Goal: Information Seeking & Learning: Learn about a topic

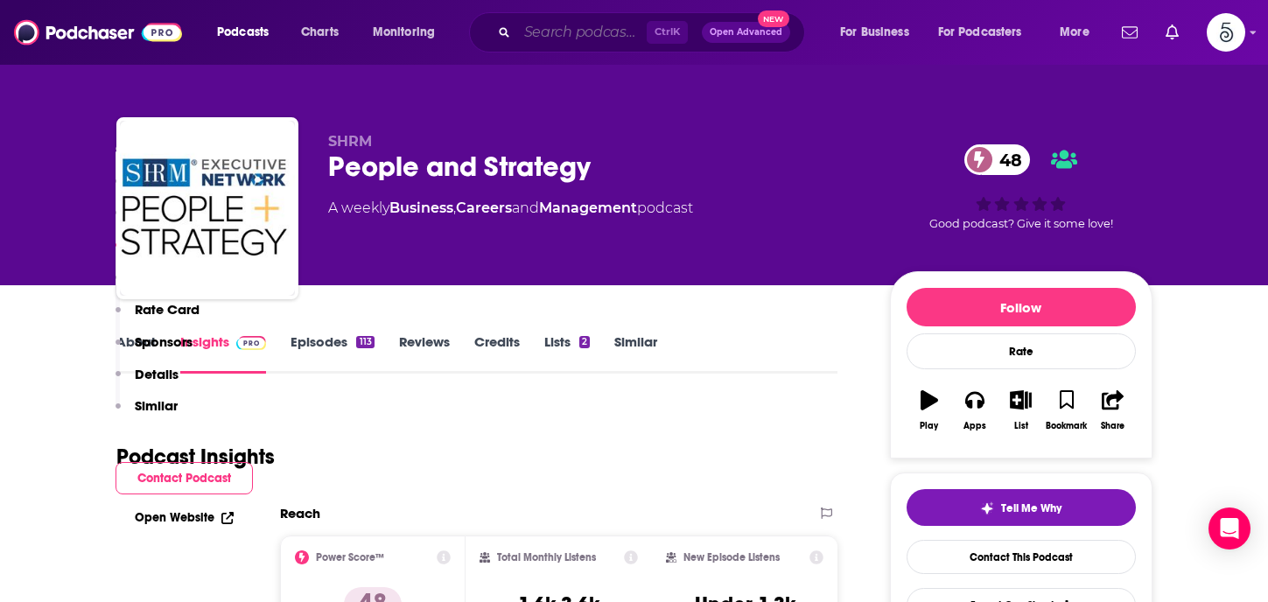
click at [560, 34] on input "Search podcasts, credits, & more..." at bounding box center [581, 32] width 129 height 28
click at [544, 31] on input "Search podcasts, credits, & more..." at bounding box center [581, 32] width 129 height 28
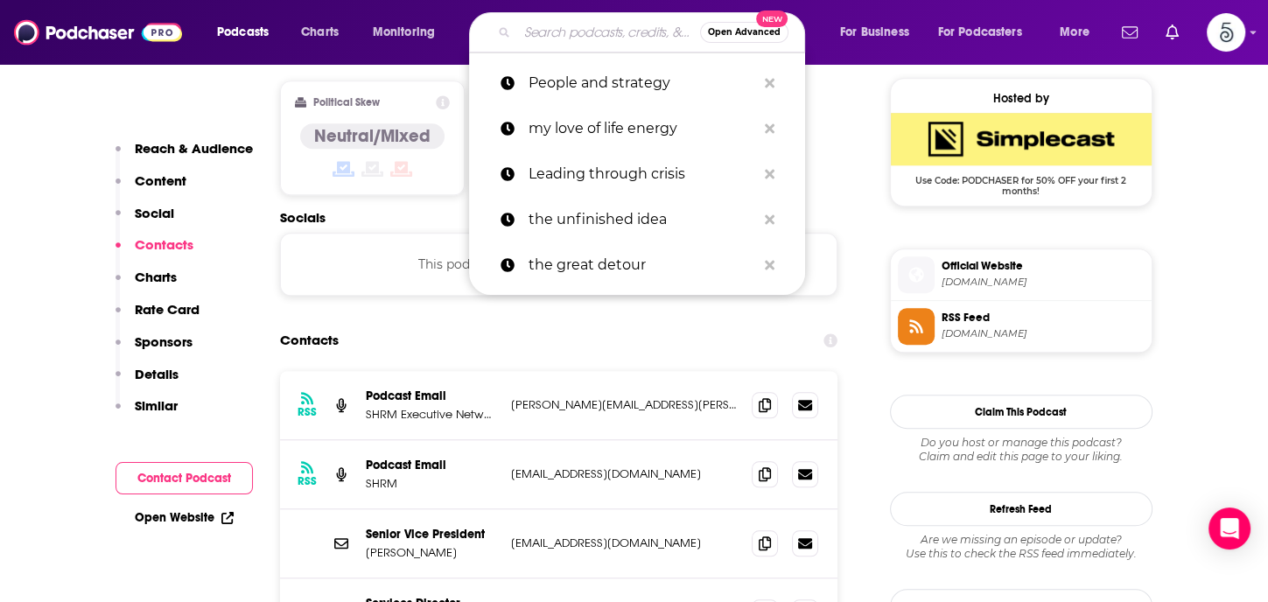
scroll to position [1407, 0]
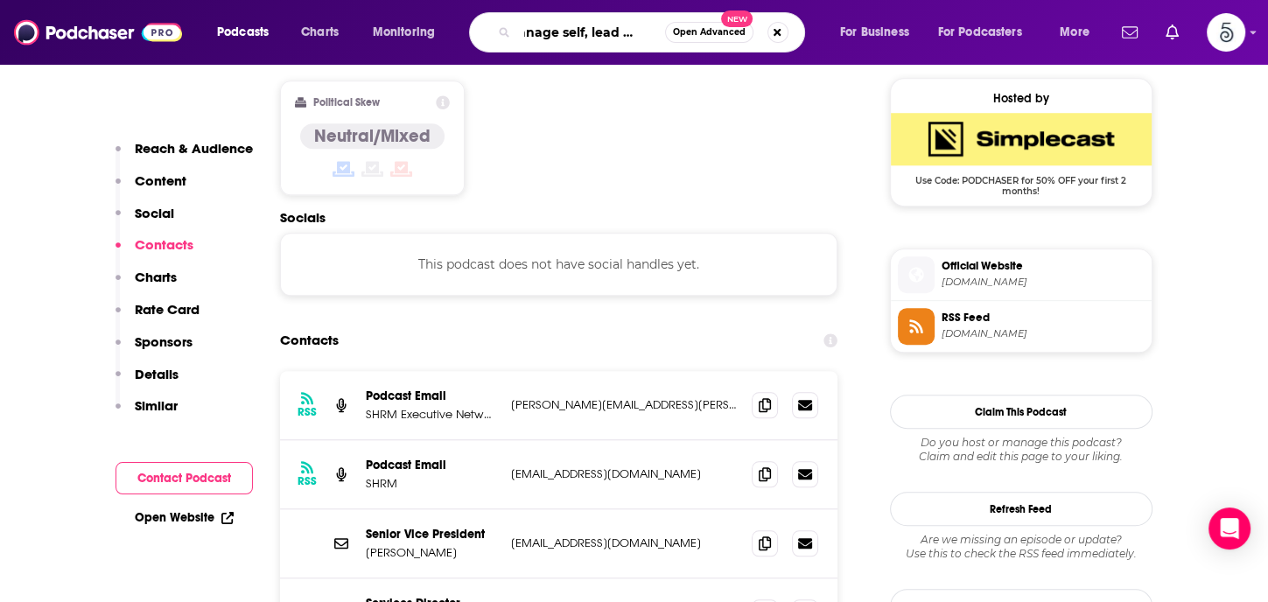
type input "Manage self, lead others"
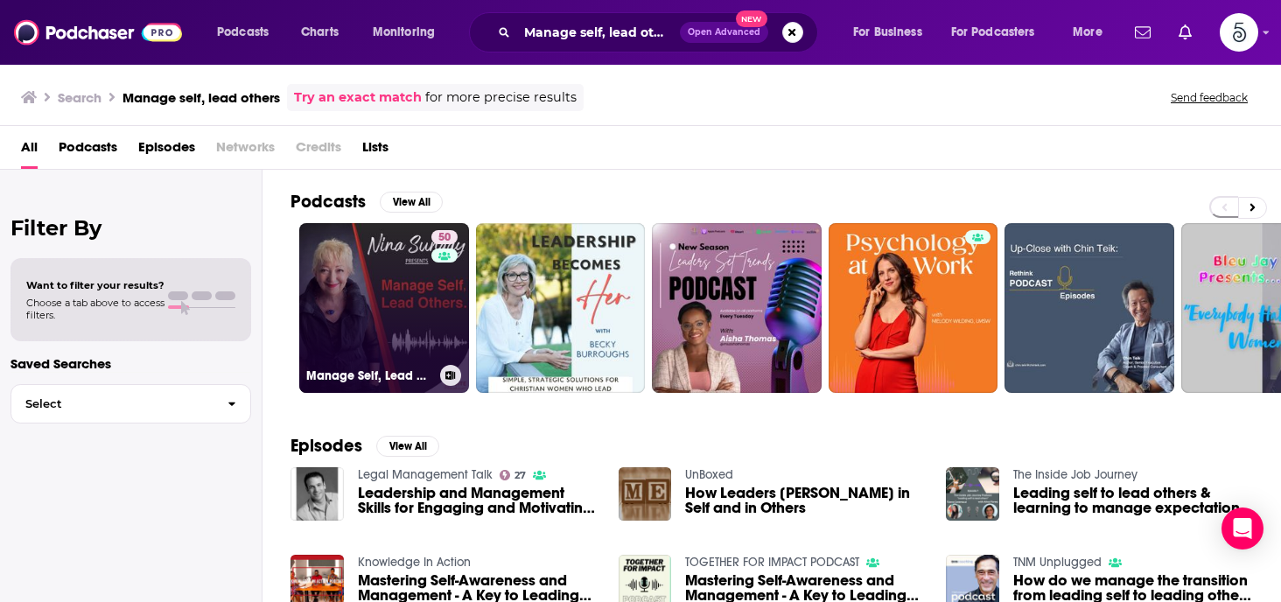
click at [364, 293] on link "50 Manage Self, Lead Others: Emotional Intelligence and Leadership for Managers" at bounding box center [384, 308] width 170 height 170
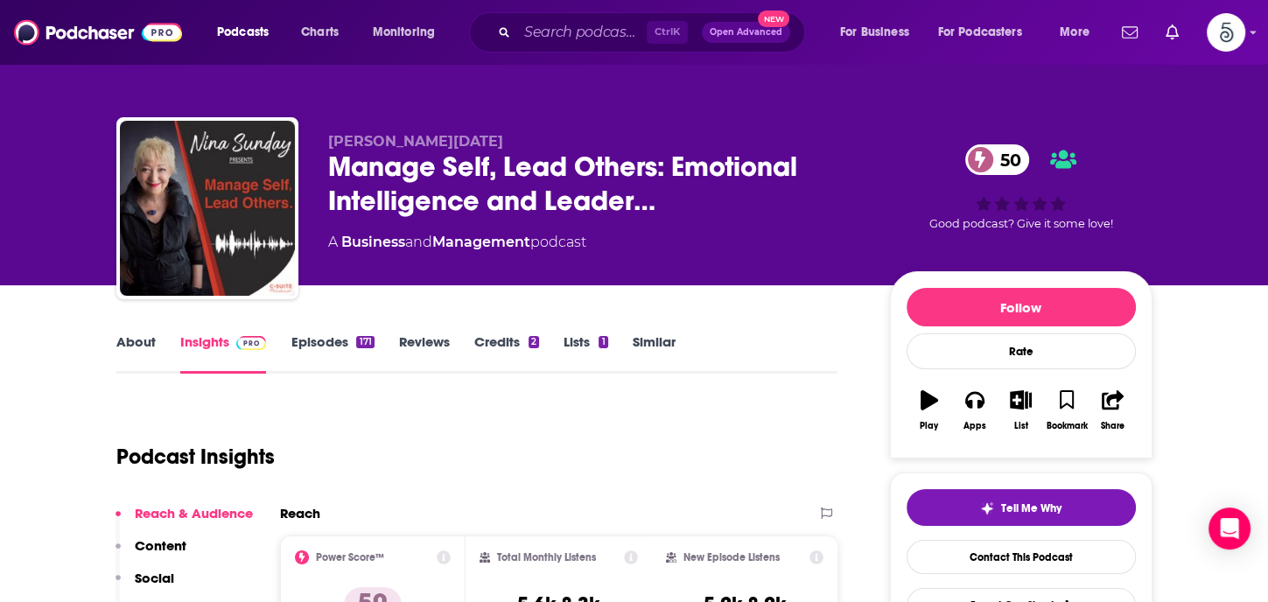
click at [331, 339] on link "Episodes 171" at bounding box center [331, 353] width 83 height 40
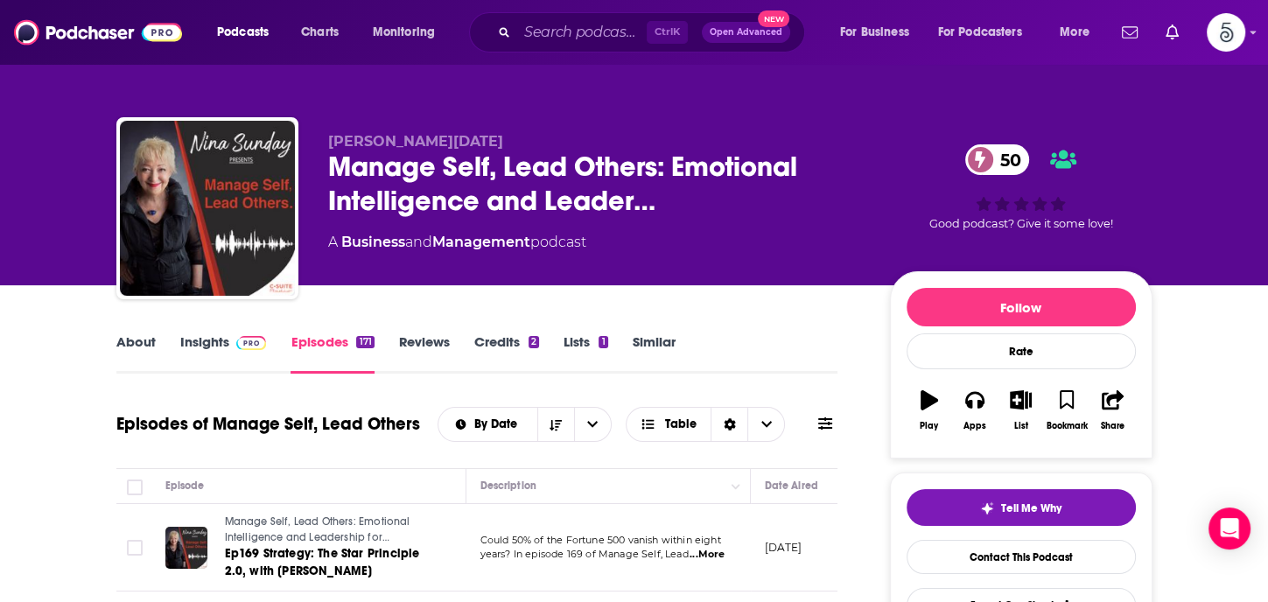
click at [206, 344] on link "Insights" at bounding box center [223, 353] width 87 height 40
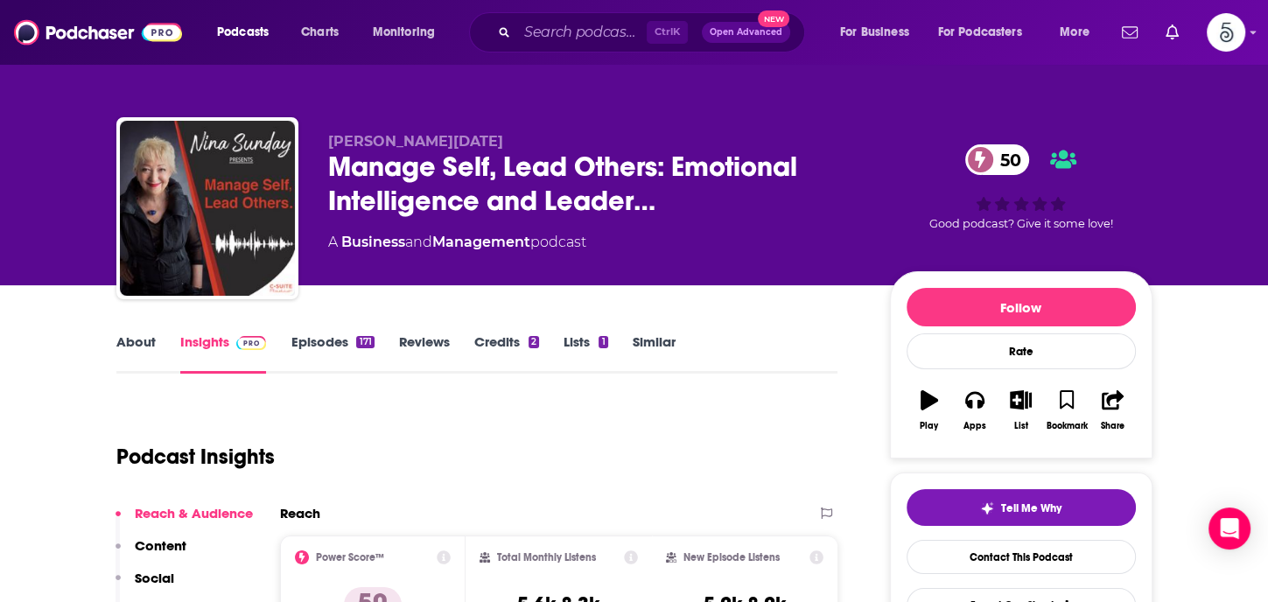
scroll to position [213, 0]
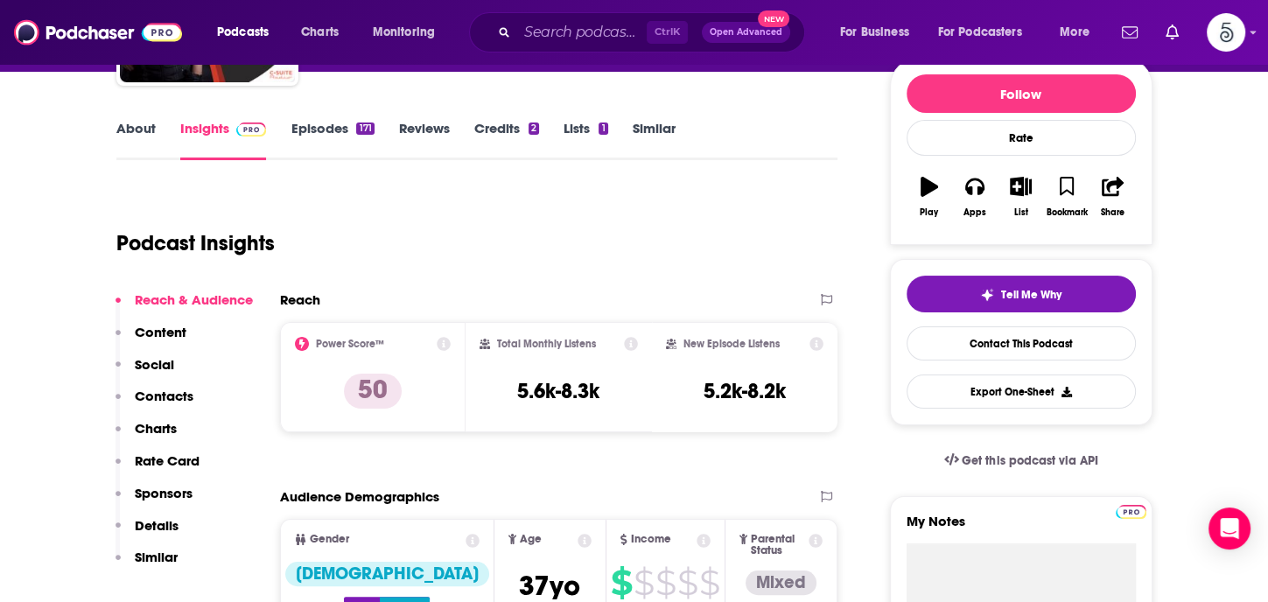
click at [169, 388] on p "Contacts" at bounding box center [164, 396] width 59 height 17
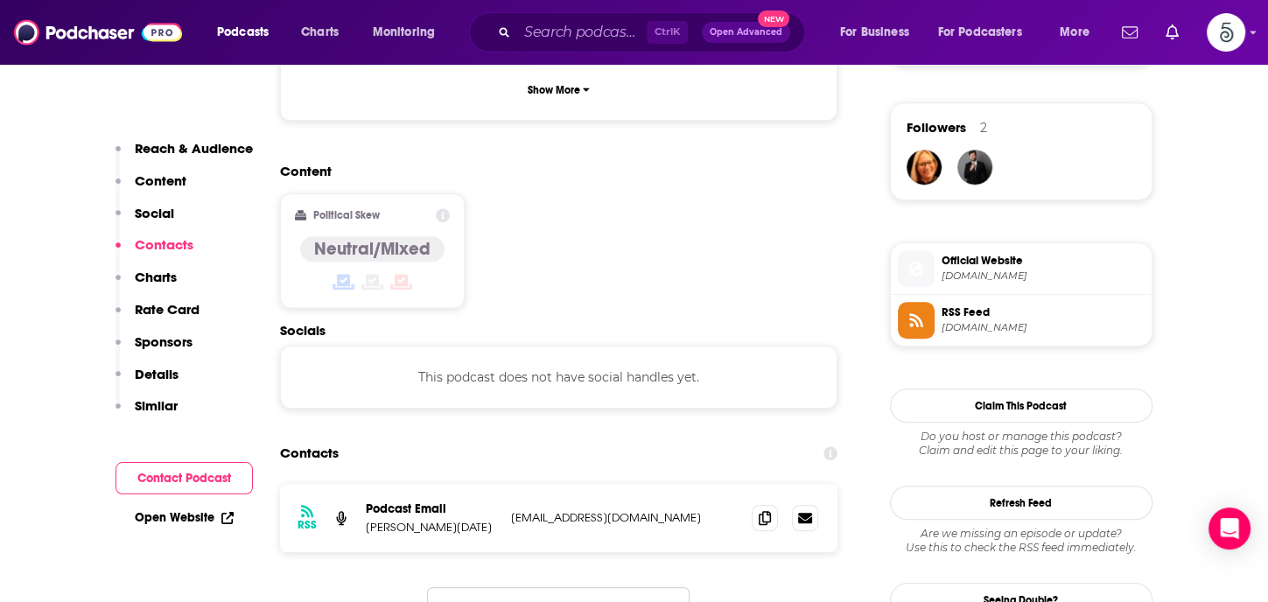
scroll to position [1347, 0]
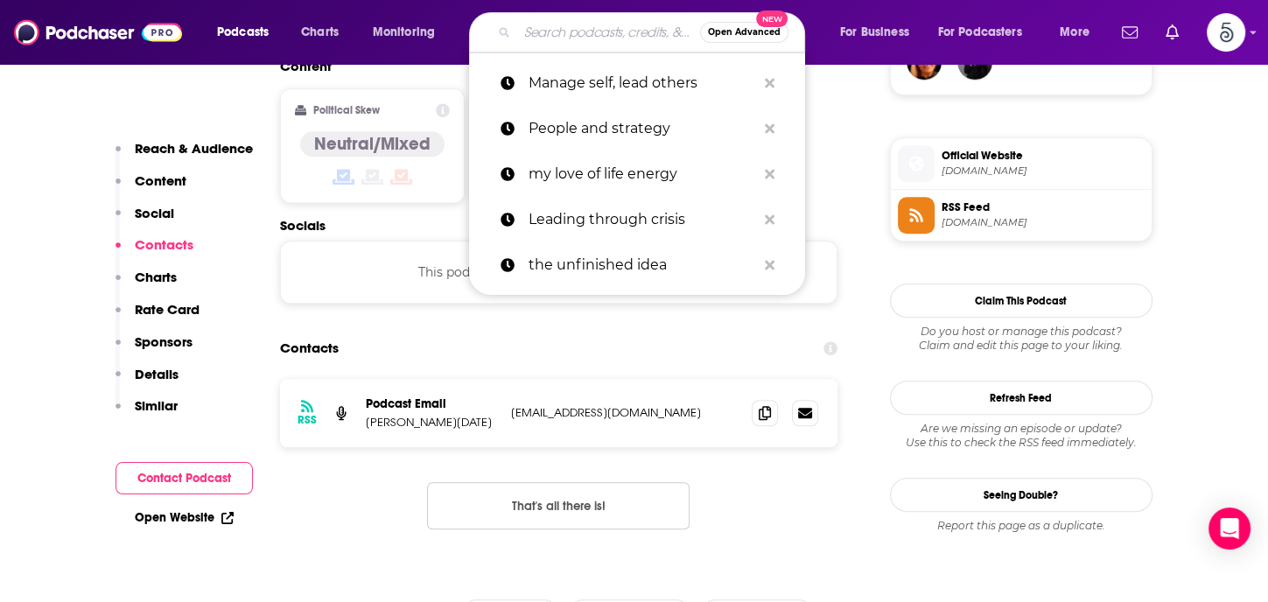
click at [530, 33] on input "Search podcasts, credits, & more..." at bounding box center [608, 32] width 183 height 28
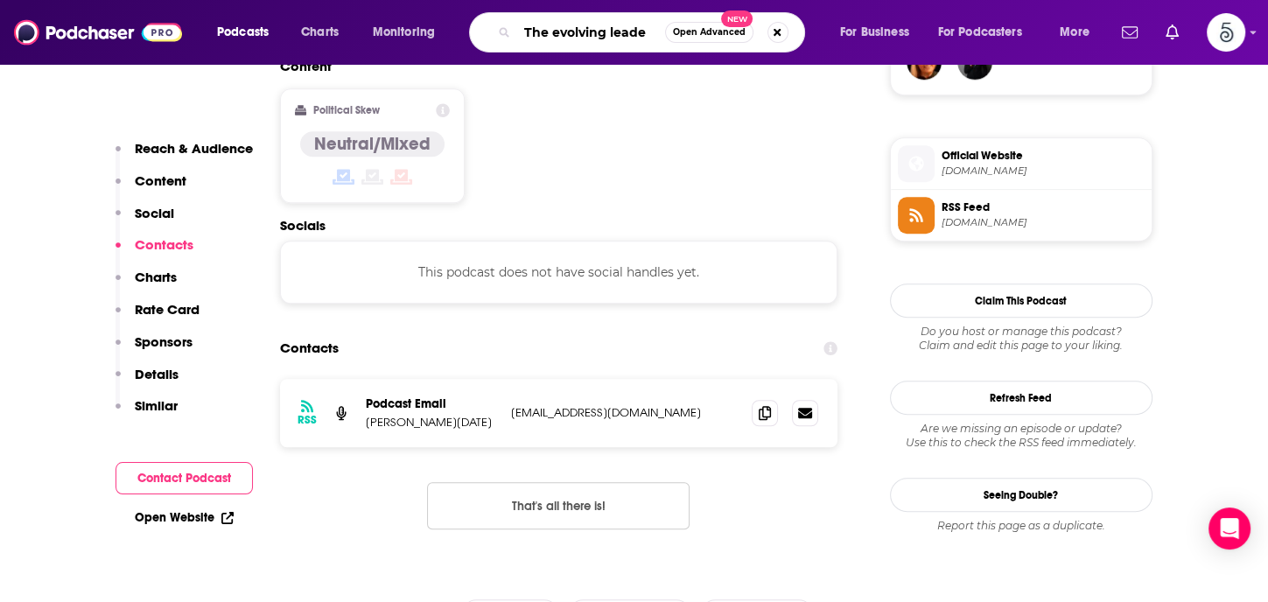
type input "The evolving leader"
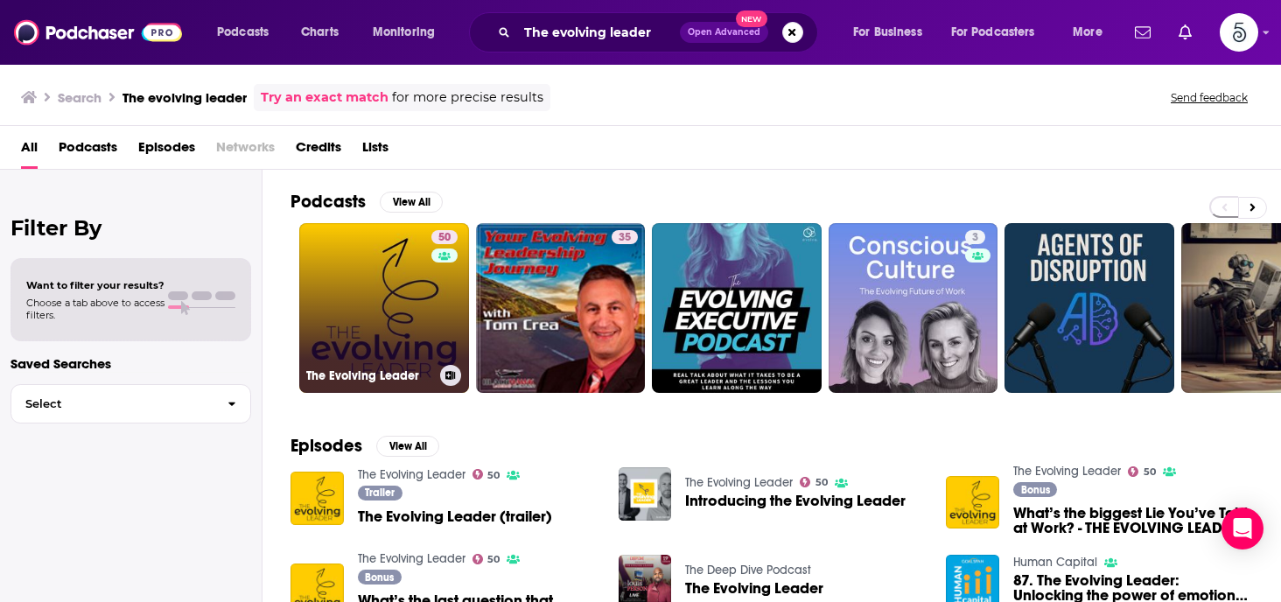
click at [385, 295] on link "50 The Evolving Leader" at bounding box center [384, 308] width 170 height 170
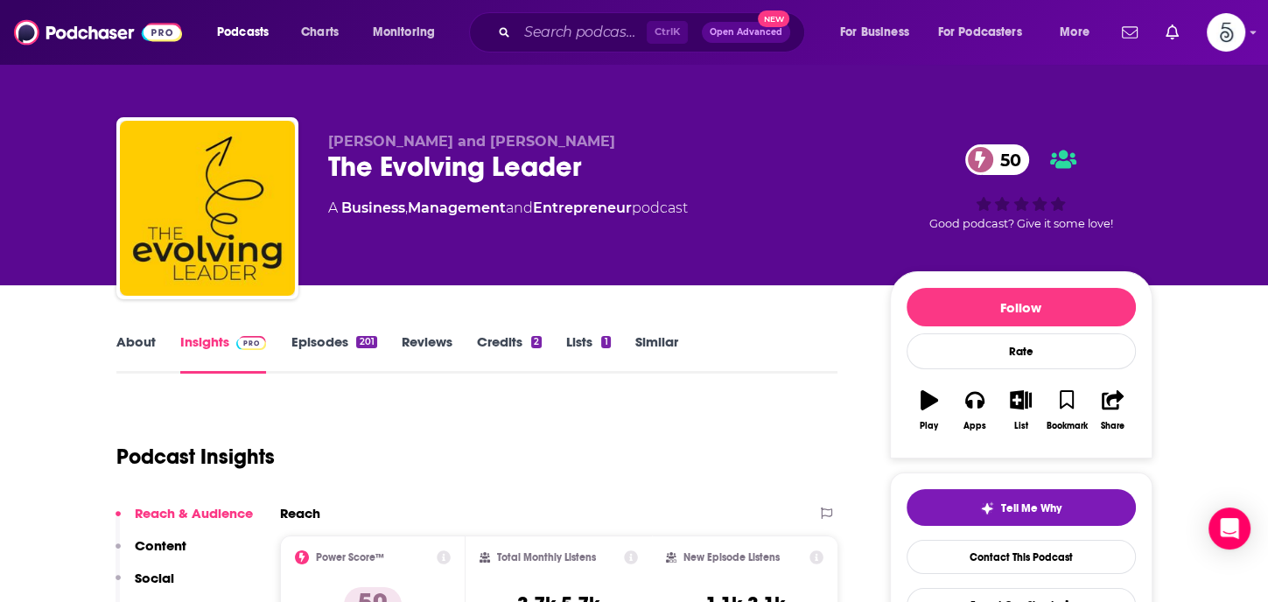
click at [320, 339] on link "Episodes 201" at bounding box center [333, 353] width 86 height 40
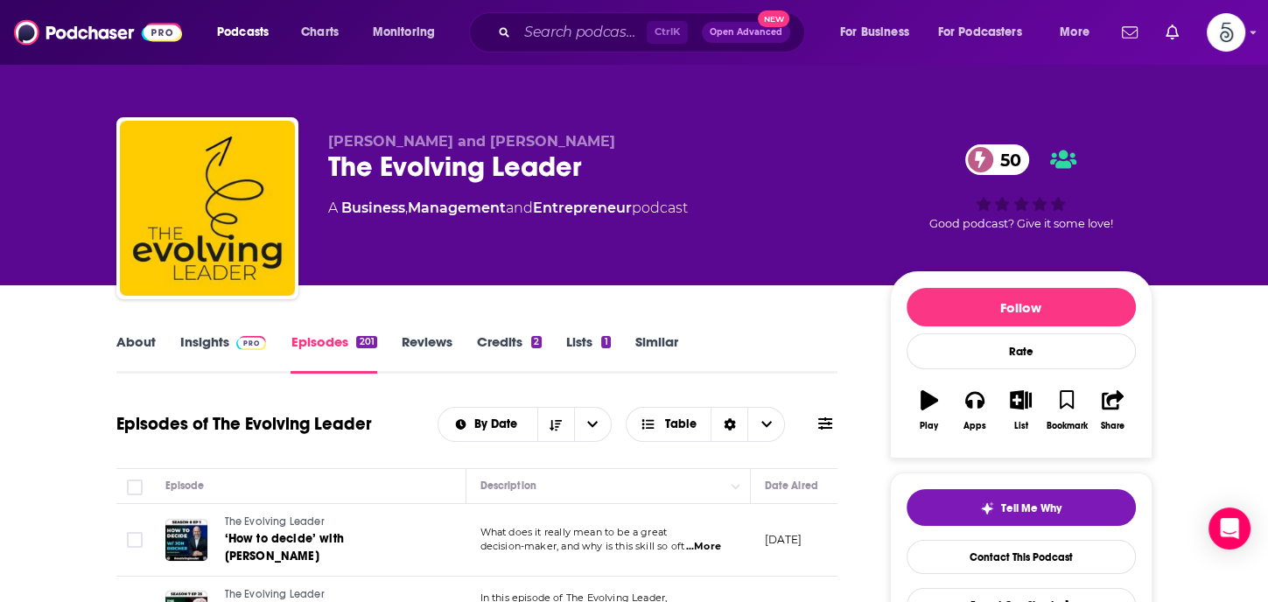
click at [198, 341] on link "Insights" at bounding box center [223, 353] width 87 height 40
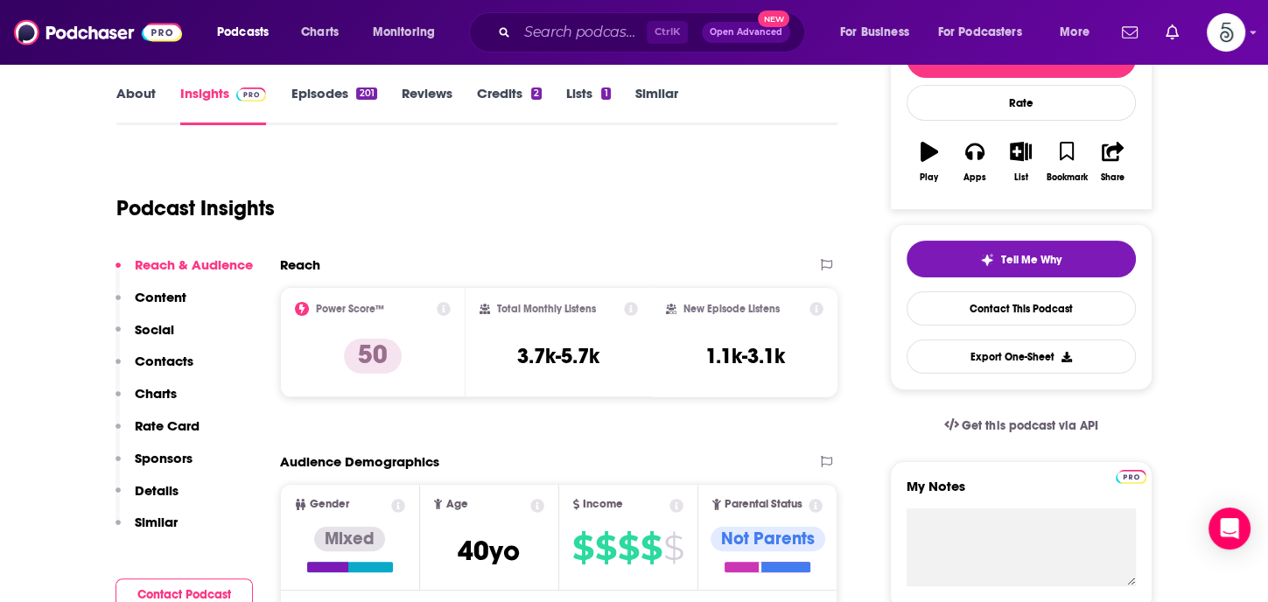
scroll to position [294, 0]
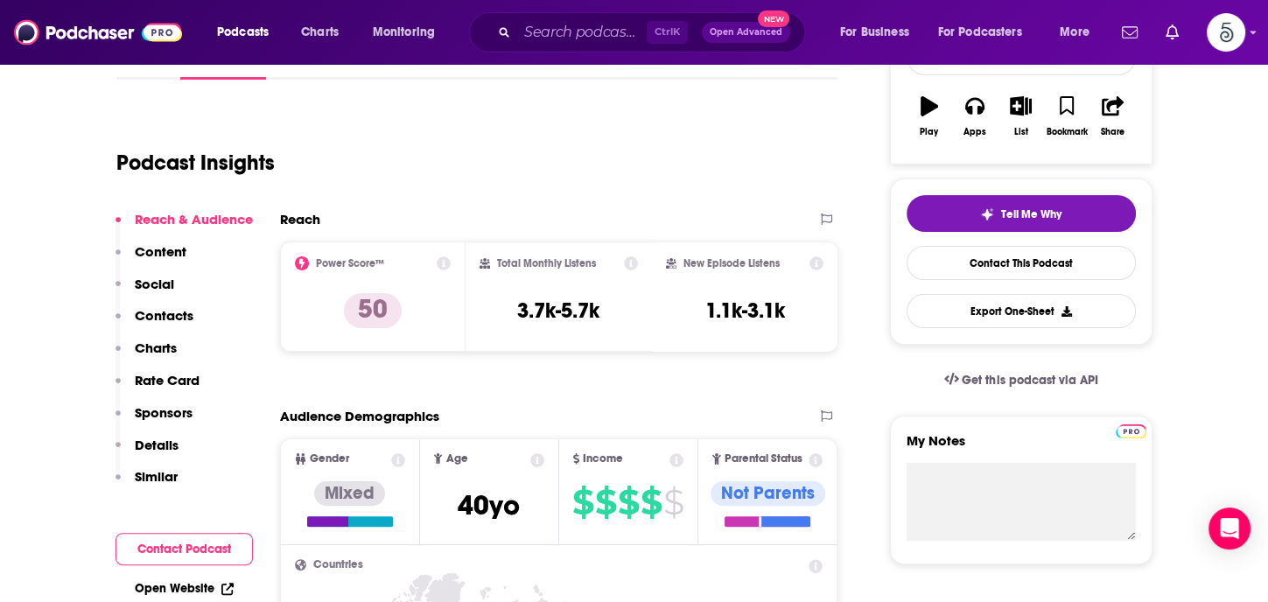
click at [169, 311] on p "Contacts" at bounding box center [164, 315] width 59 height 17
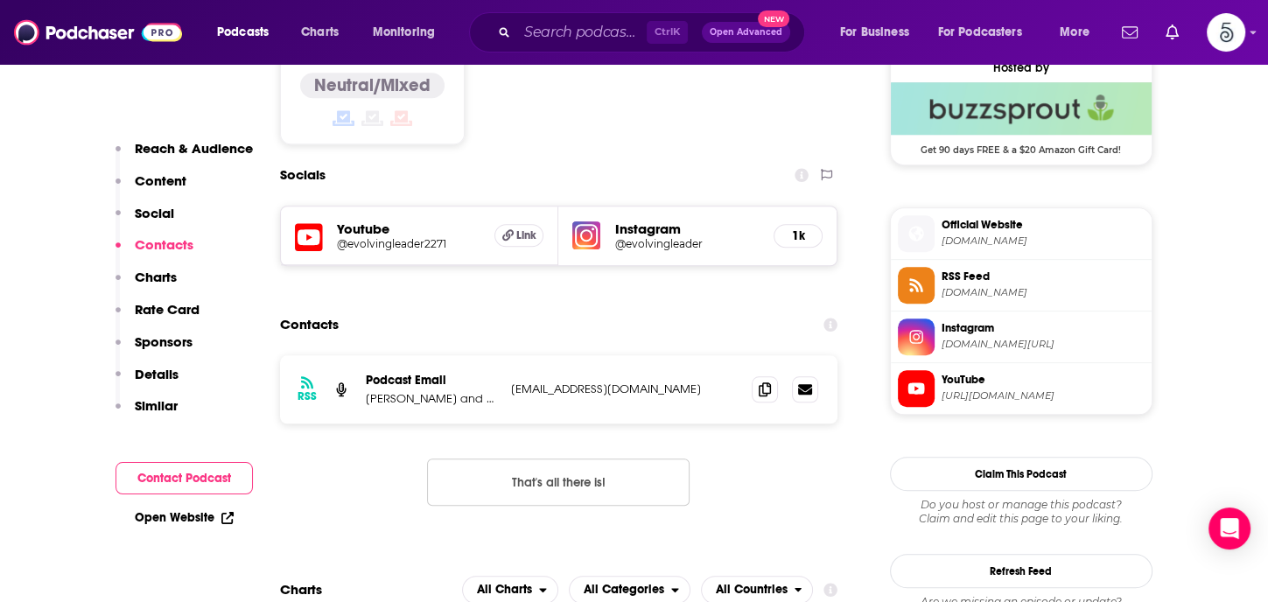
scroll to position [1442, 0]
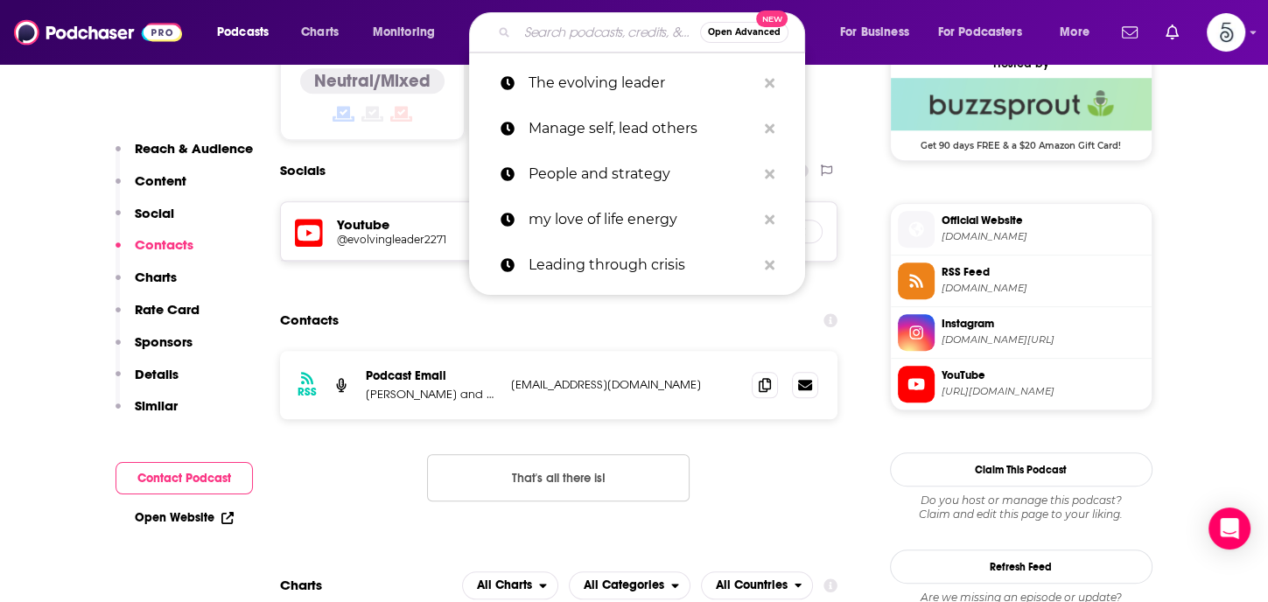
click at [556, 34] on input "Search podcasts, credits, & more..." at bounding box center [608, 32] width 183 height 28
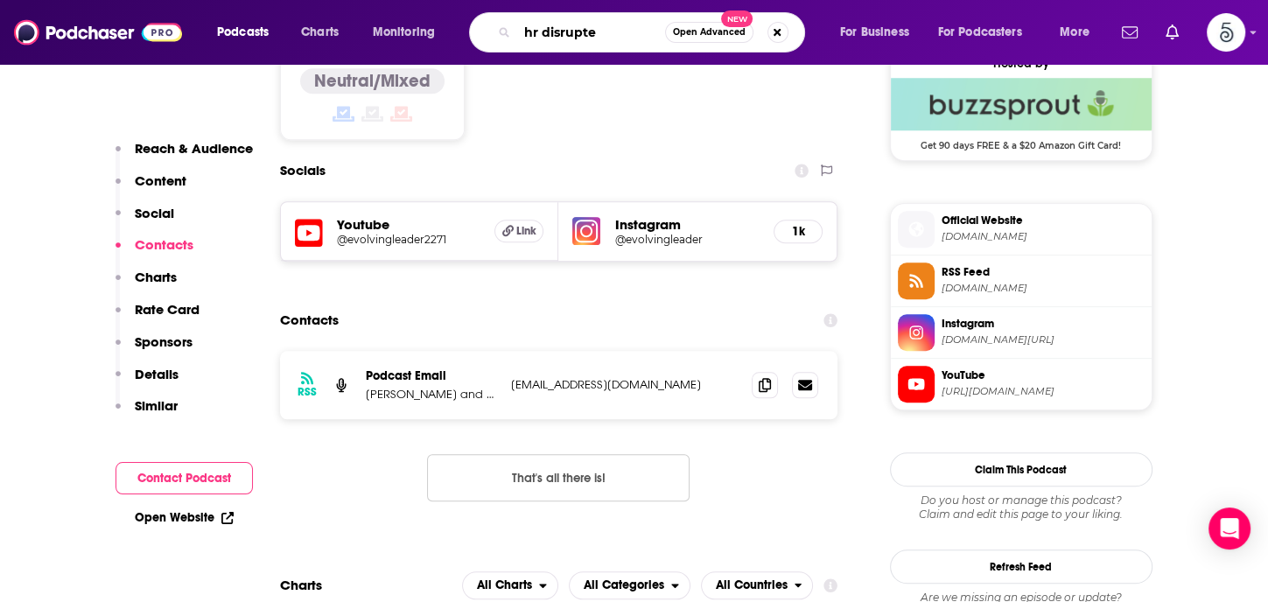
type input "hr disrupted"
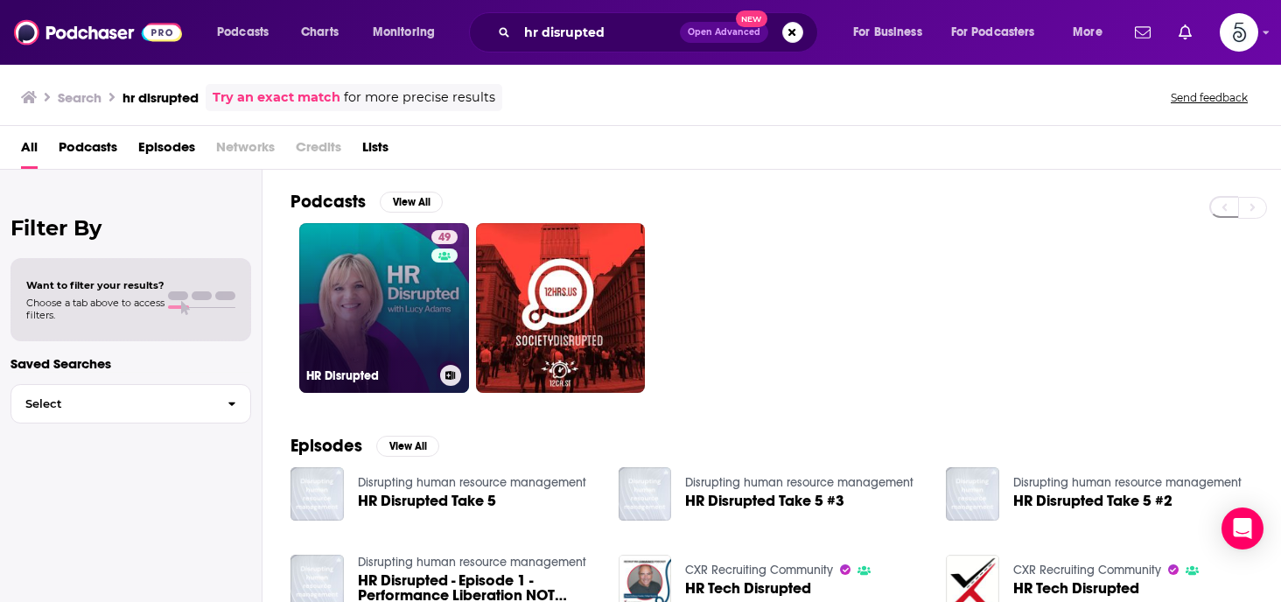
click at [378, 266] on link "49 HR Disrupted" at bounding box center [384, 308] width 170 height 170
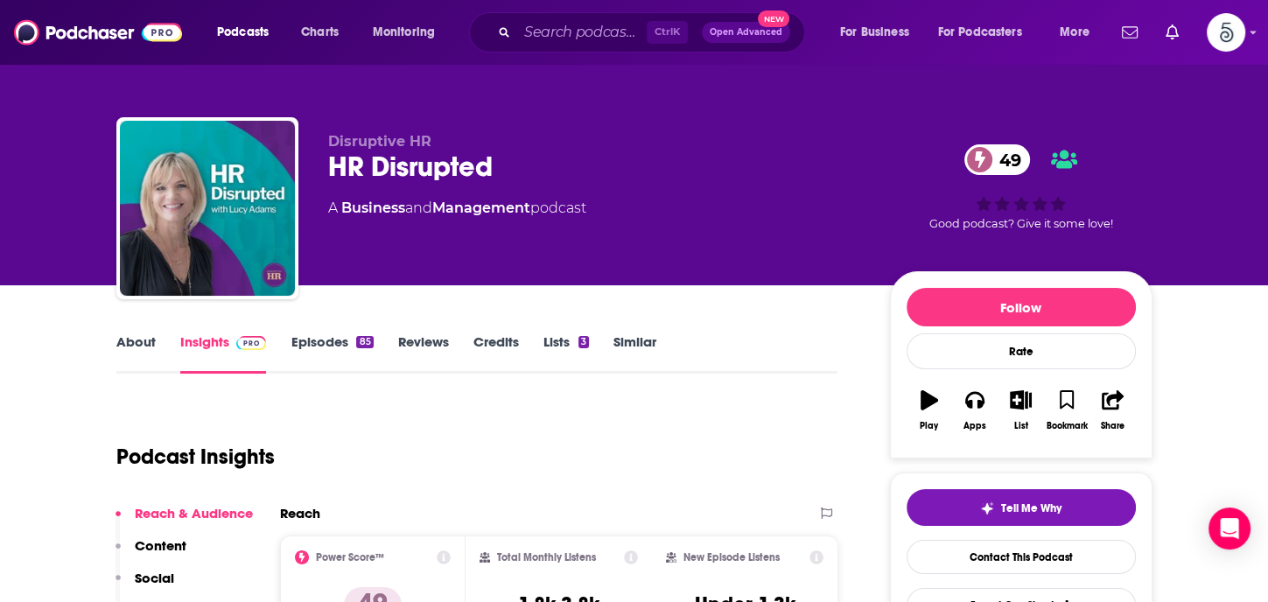
click at [323, 341] on link "Episodes 85" at bounding box center [331, 353] width 82 height 40
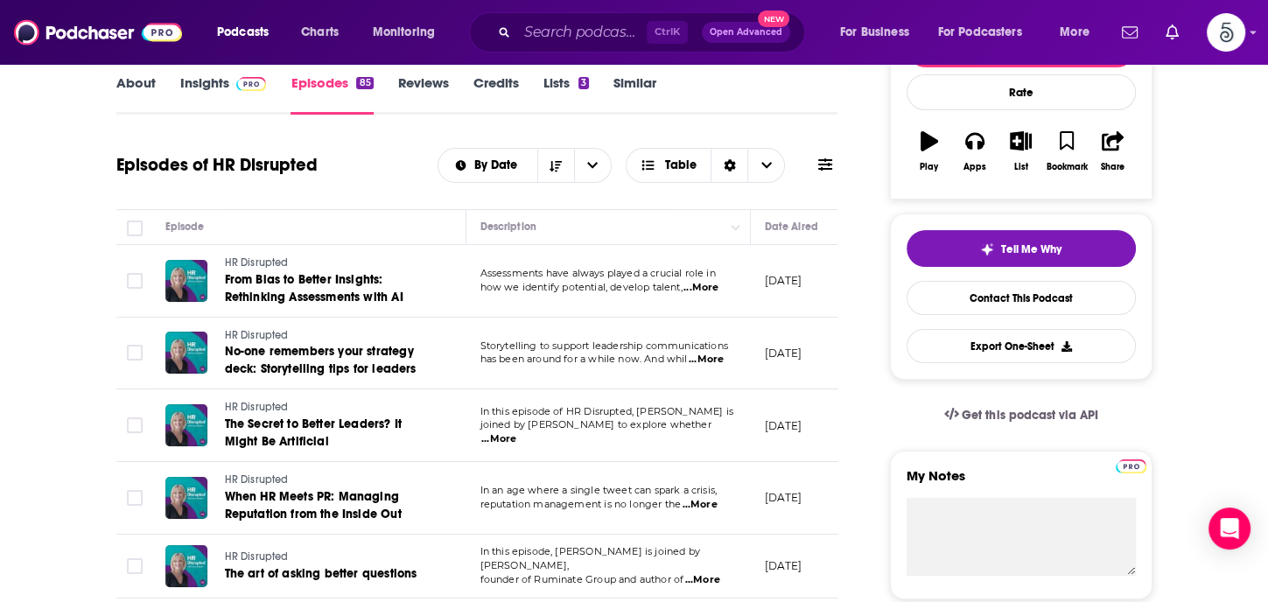
scroll to position [317, 0]
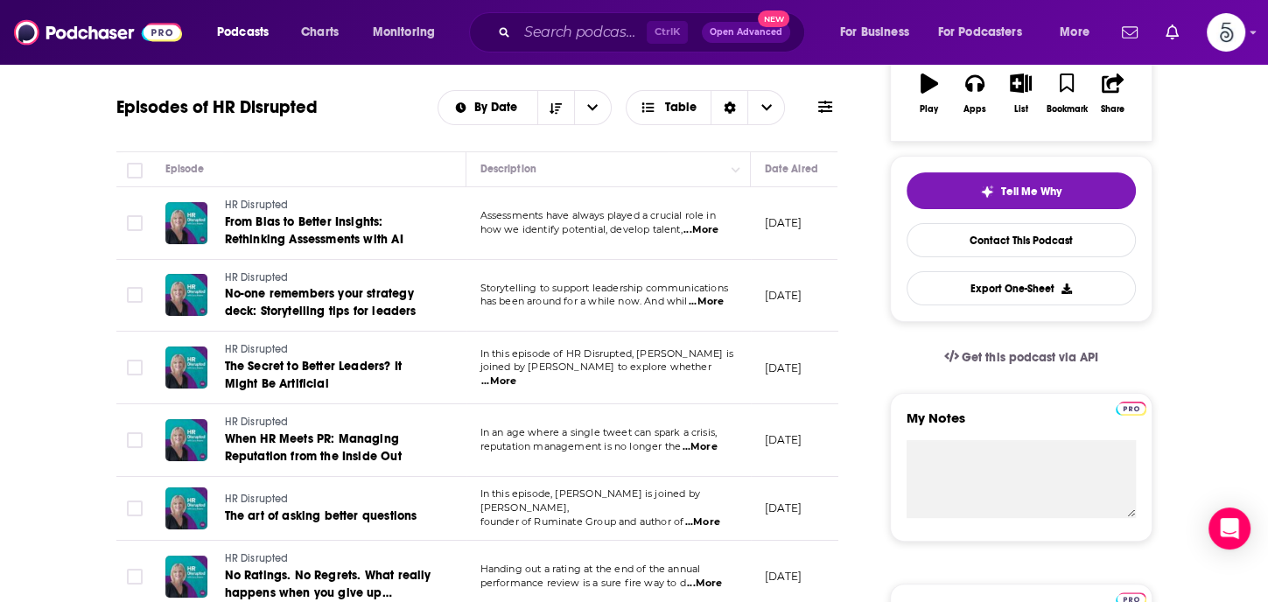
click at [710, 301] on span "...More" at bounding box center [706, 302] width 35 height 14
click at [710, 228] on span "...More" at bounding box center [700, 230] width 35 height 14
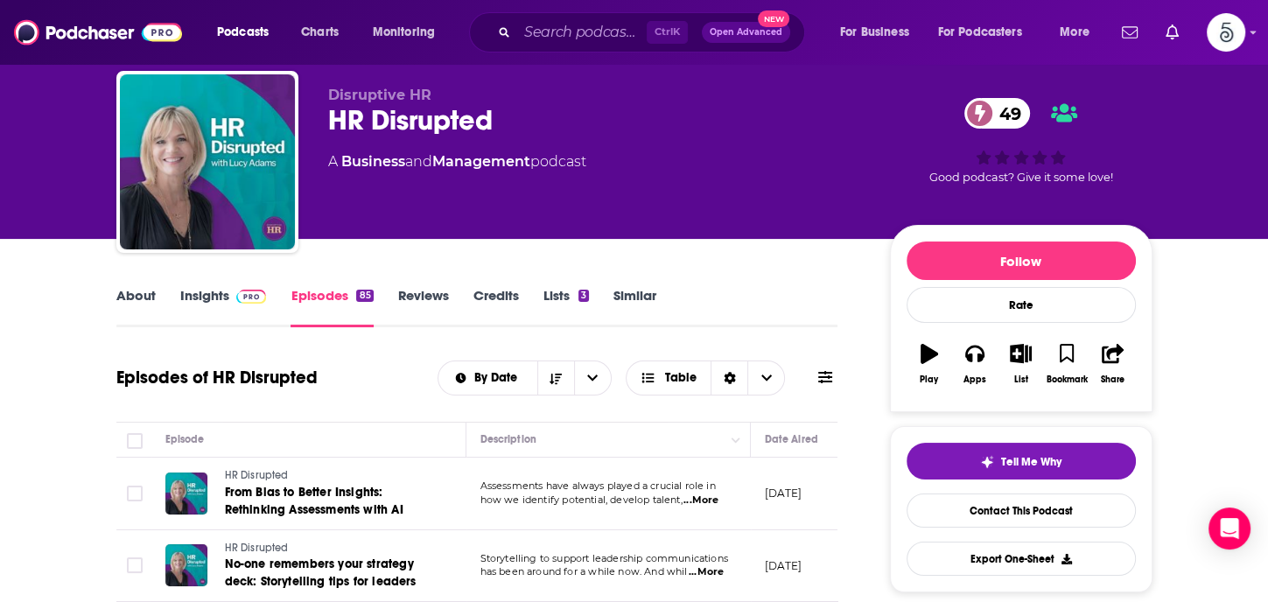
scroll to position [0, 0]
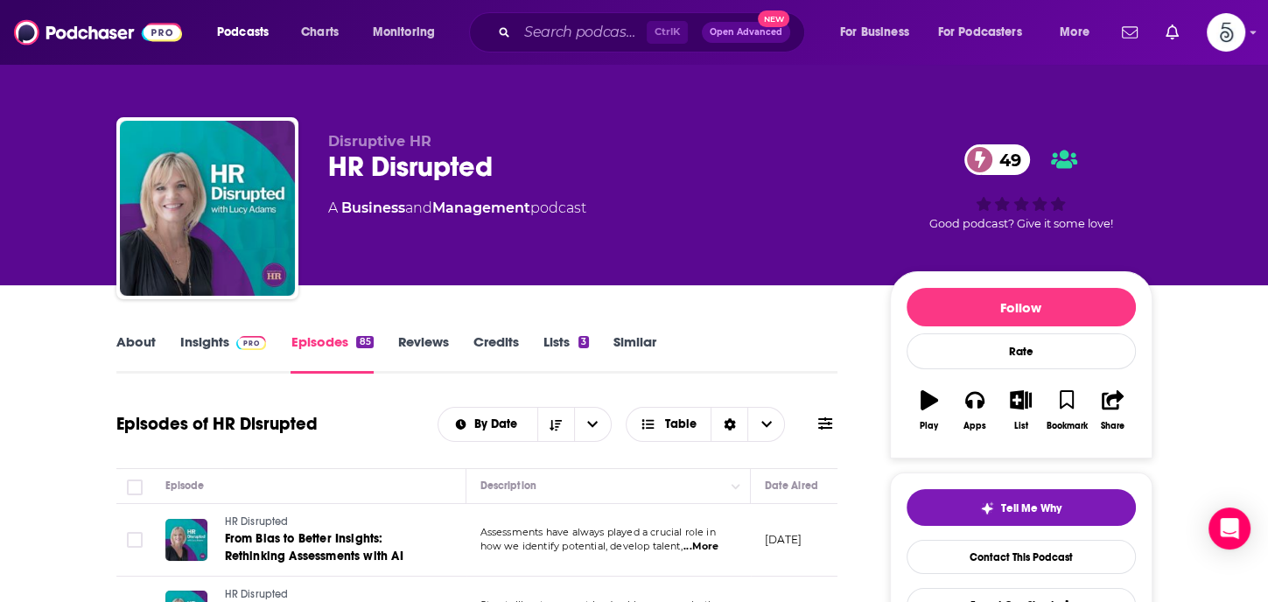
click at [191, 344] on link "Insights" at bounding box center [223, 353] width 87 height 40
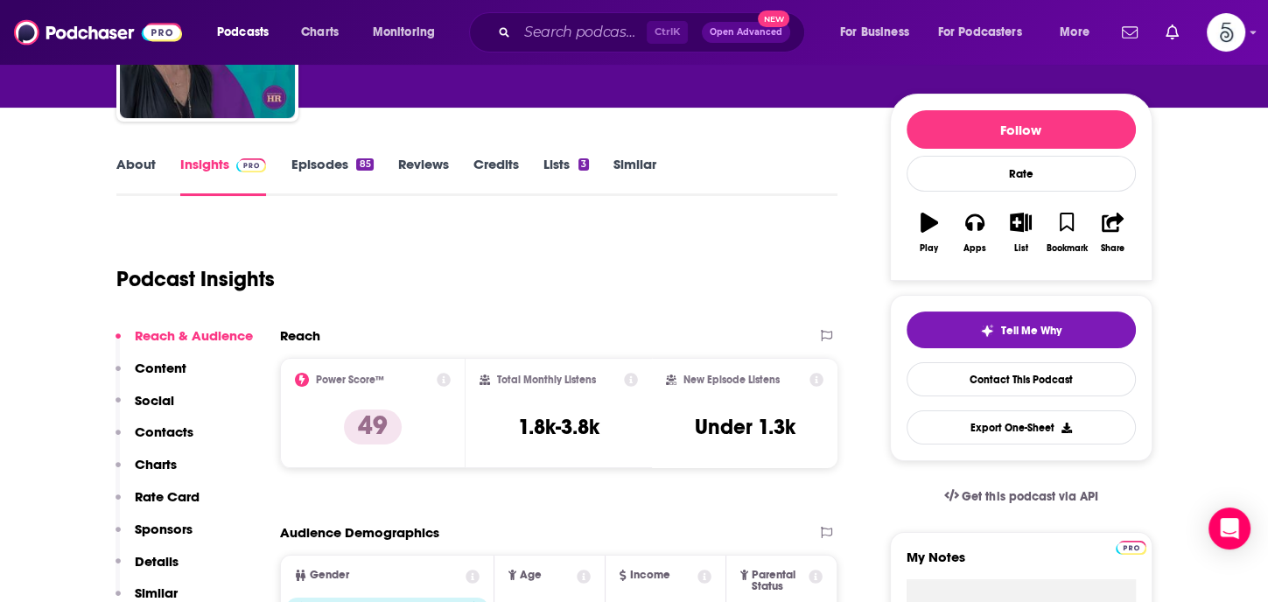
scroll to position [201, 0]
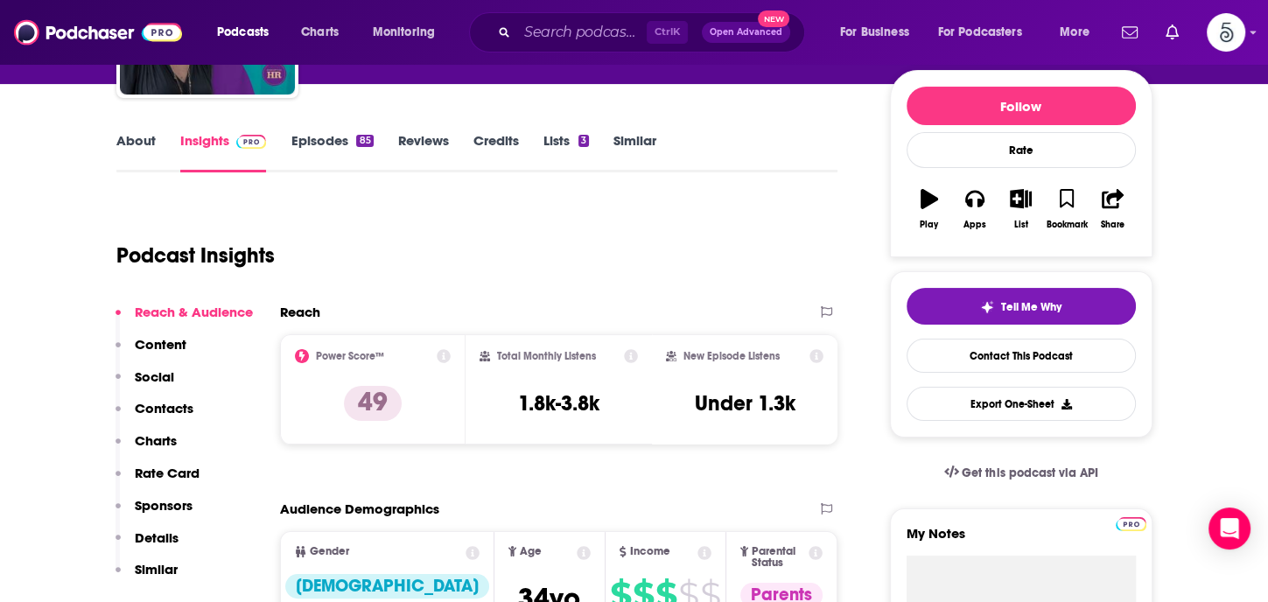
click at [172, 407] on p "Contacts" at bounding box center [164, 408] width 59 height 17
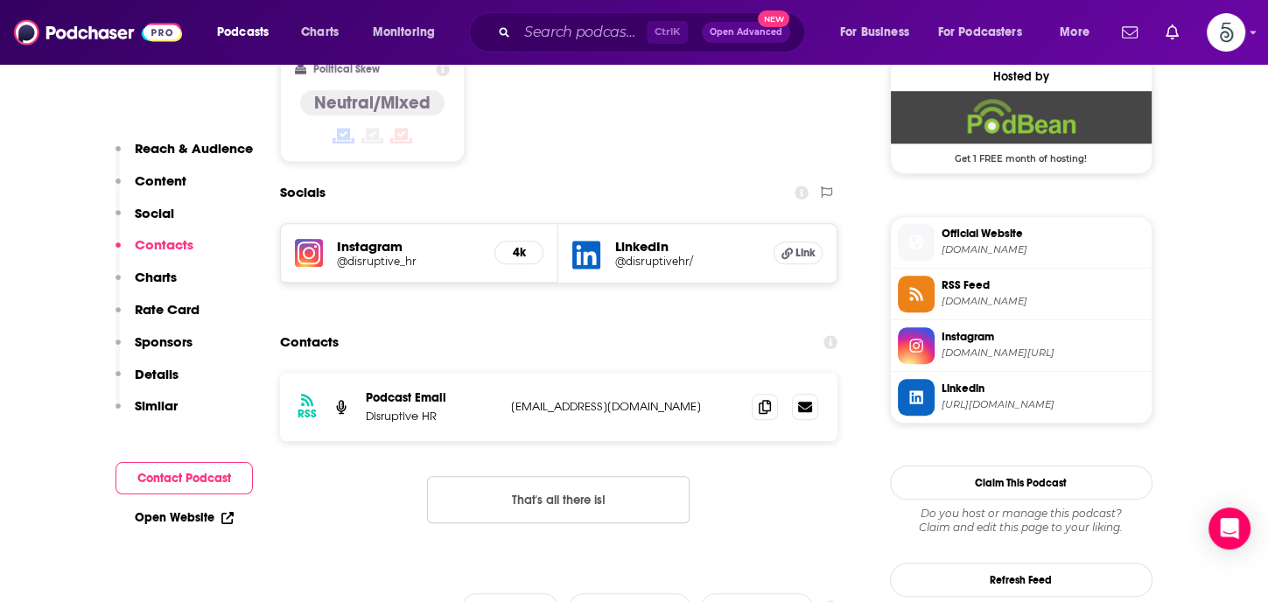
scroll to position [1442, 0]
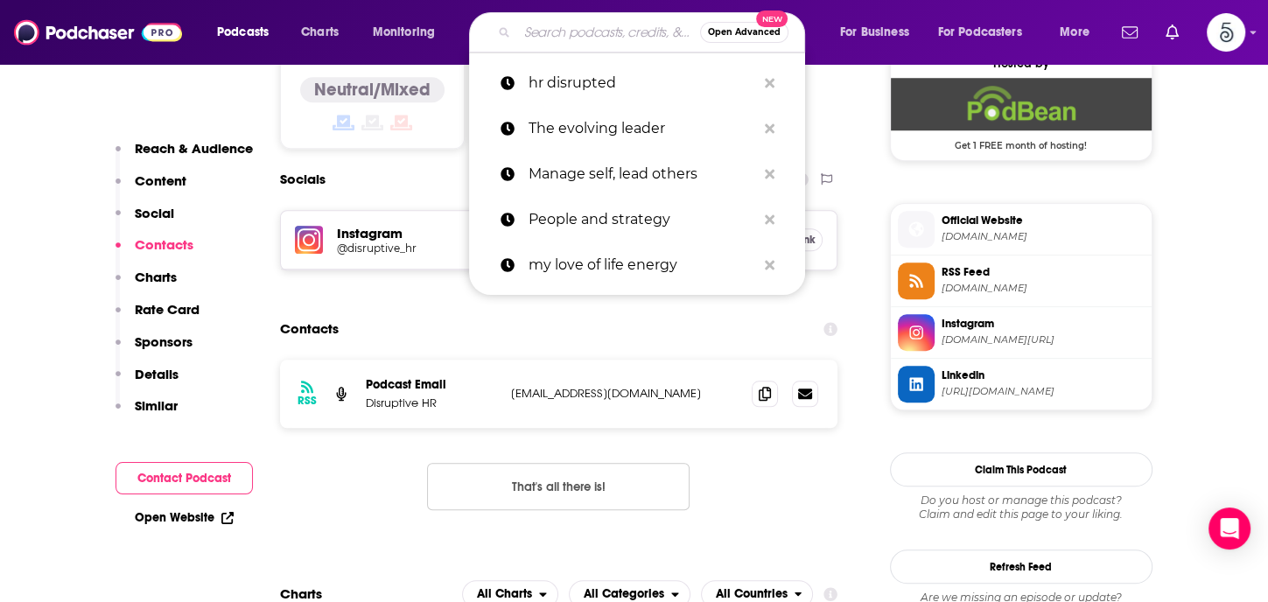
click at [580, 42] on input "Search podcasts, credits, & more..." at bounding box center [608, 32] width 183 height 28
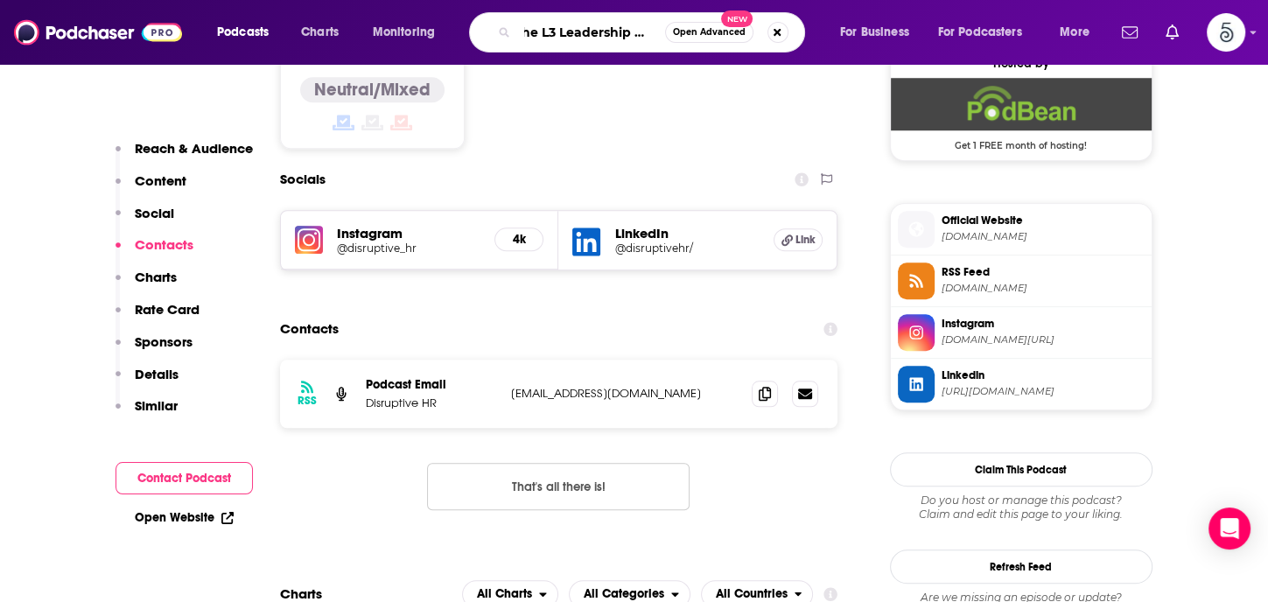
type input "The L3 Leadership show"
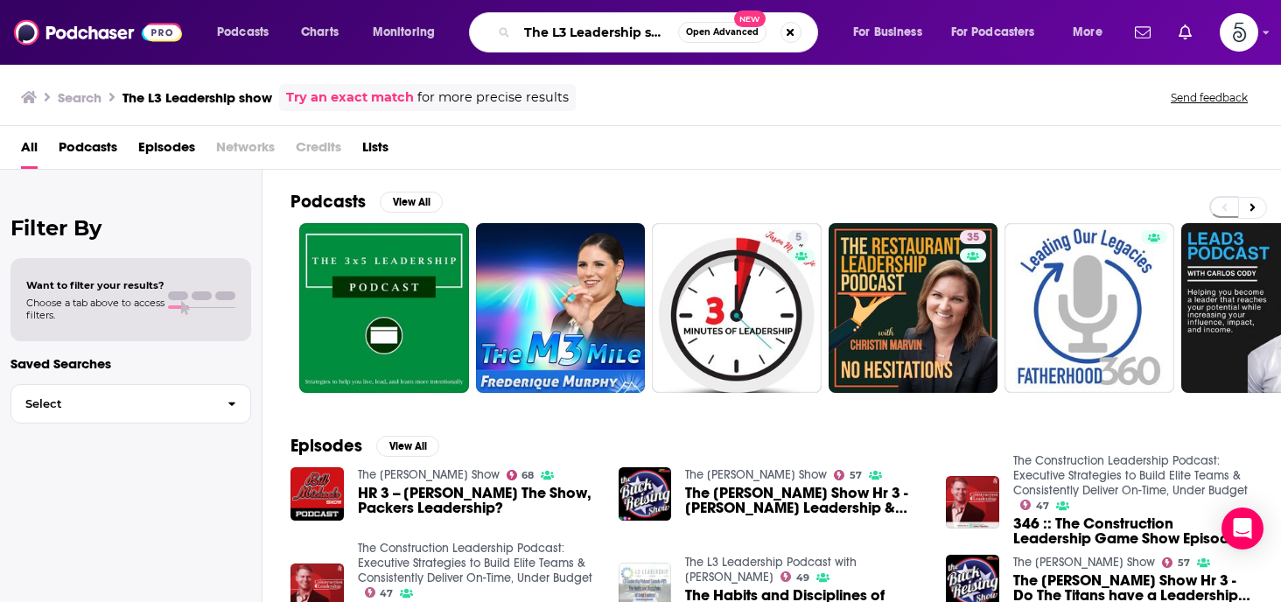
click at [640, 27] on input "The L3 Leadership show" at bounding box center [597, 32] width 161 height 28
click at [672, 36] on input "The L3 Leadership show" at bounding box center [597, 32] width 161 height 28
click at [652, 36] on input "The L3 Leadershiw" at bounding box center [597, 32] width 161 height 28
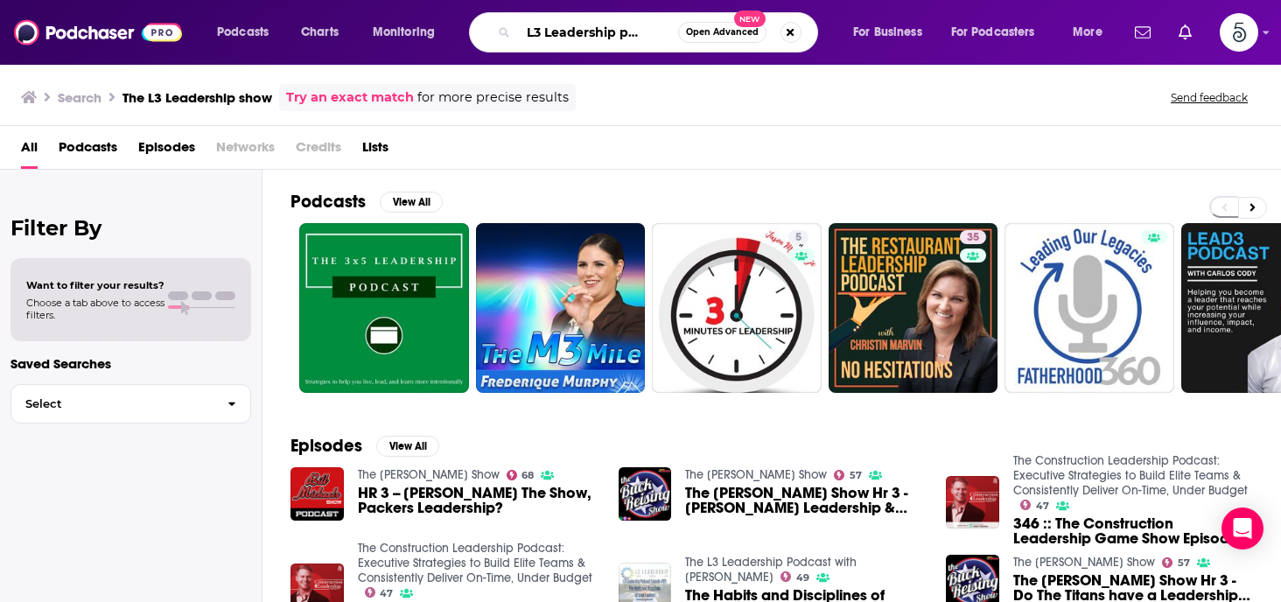
type input "The L3 Leadership podcast"
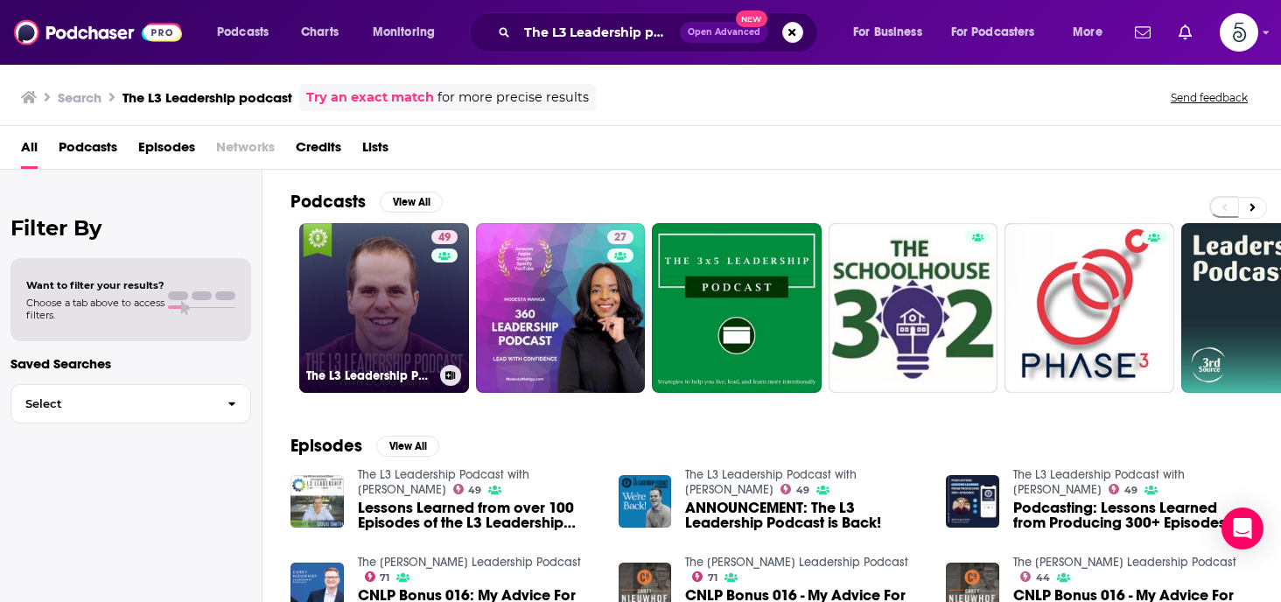
click at [422, 291] on link "49 The L3 Leadership Podcast with [PERSON_NAME]" at bounding box center [384, 308] width 170 height 170
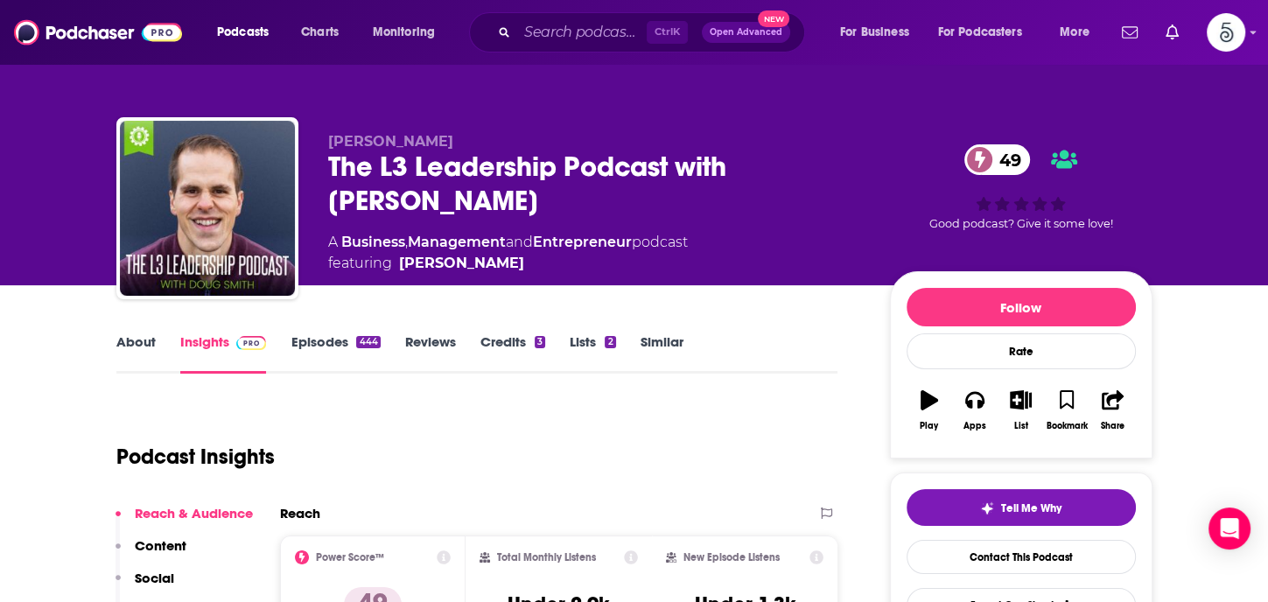
click at [322, 341] on link "Episodes 444" at bounding box center [334, 353] width 89 height 40
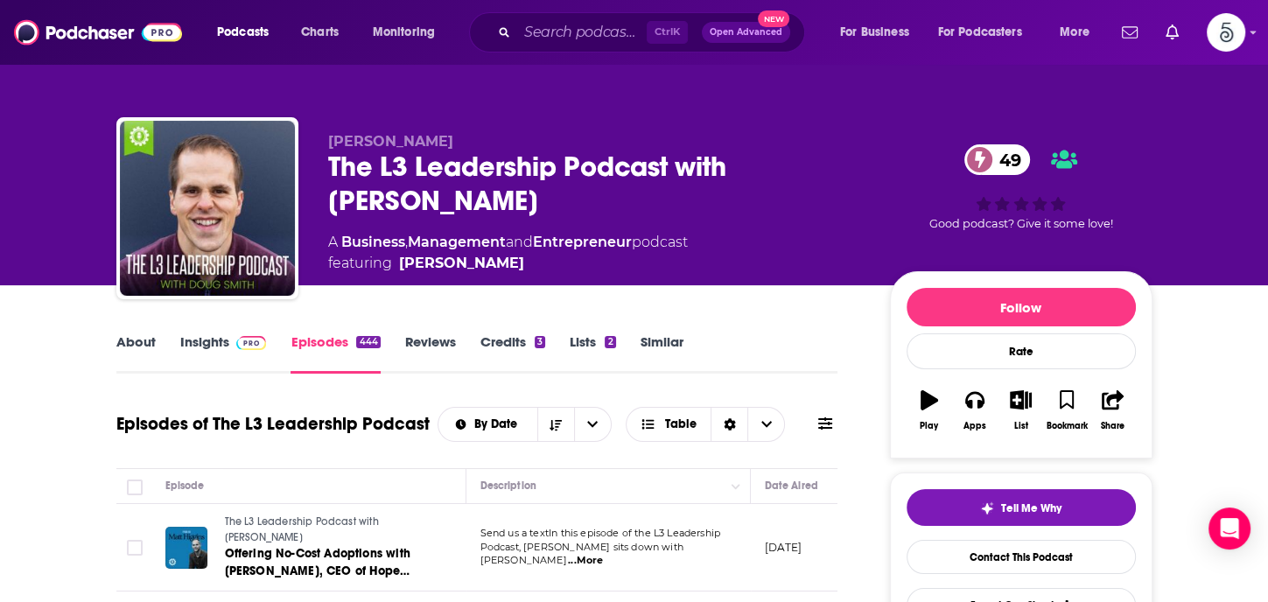
click at [143, 339] on link "About" at bounding box center [135, 353] width 39 height 40
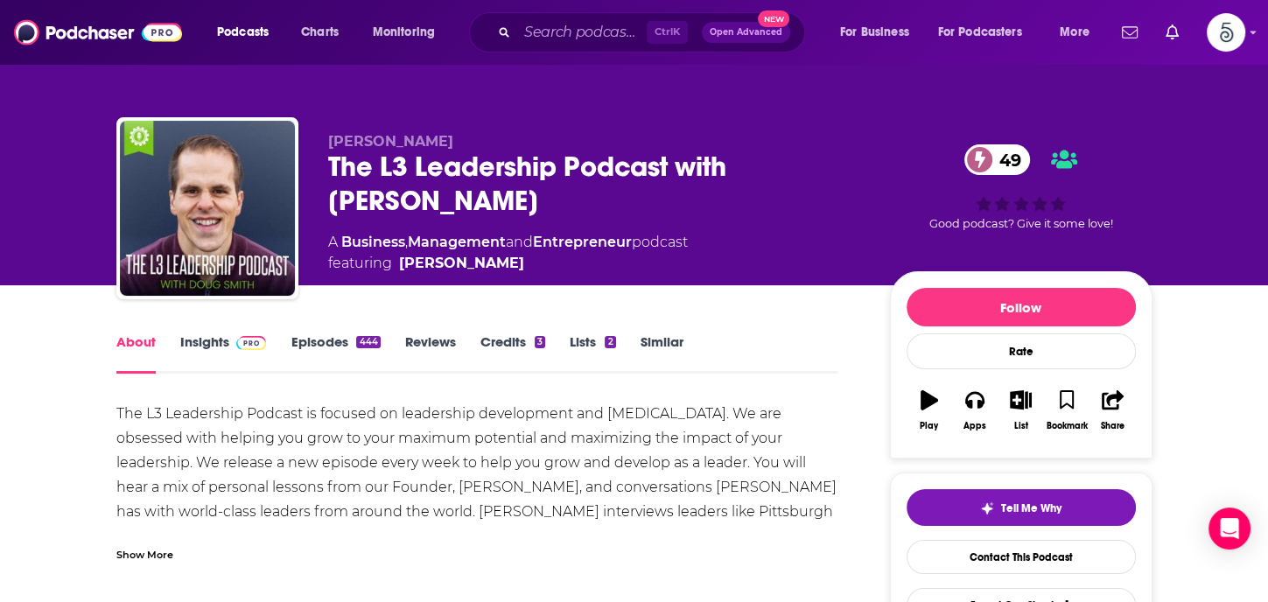
click at [142, 339] on link "About" at bounding box center [135, 353] width 39 height 40
click at [192, 339] on link "Insights" at bounding box center [223, 353] width 87 height 40
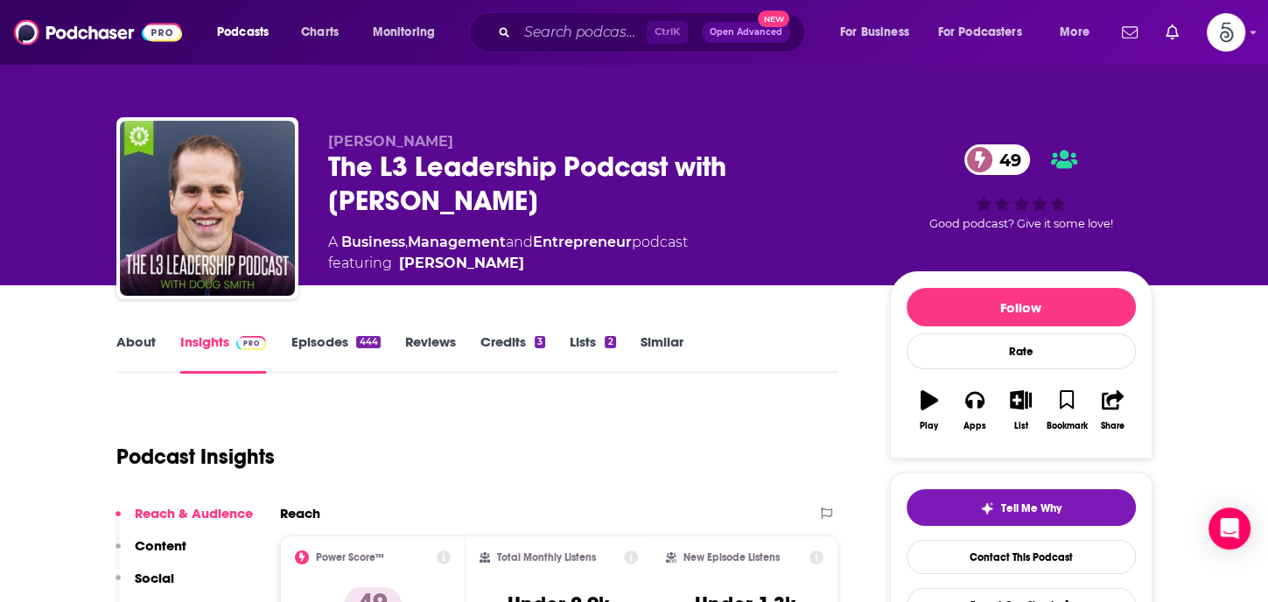
scroll to position [262, 0]
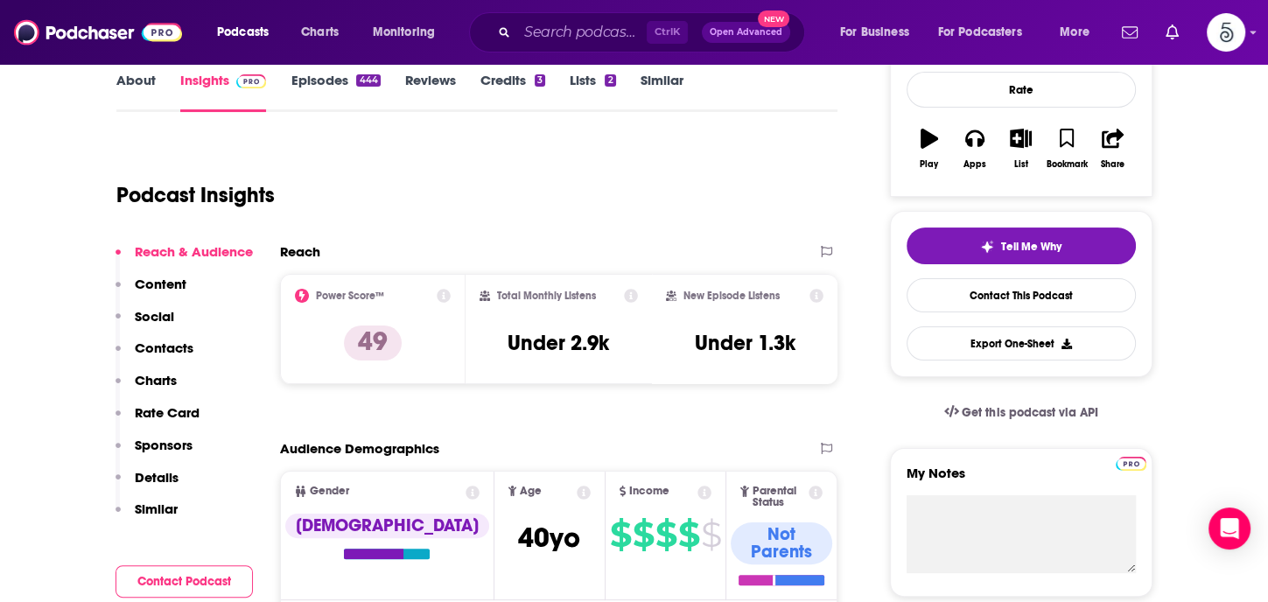
click at [167, 340] on p "Contacts" at bounding box center [164, 347] width 59 height 17
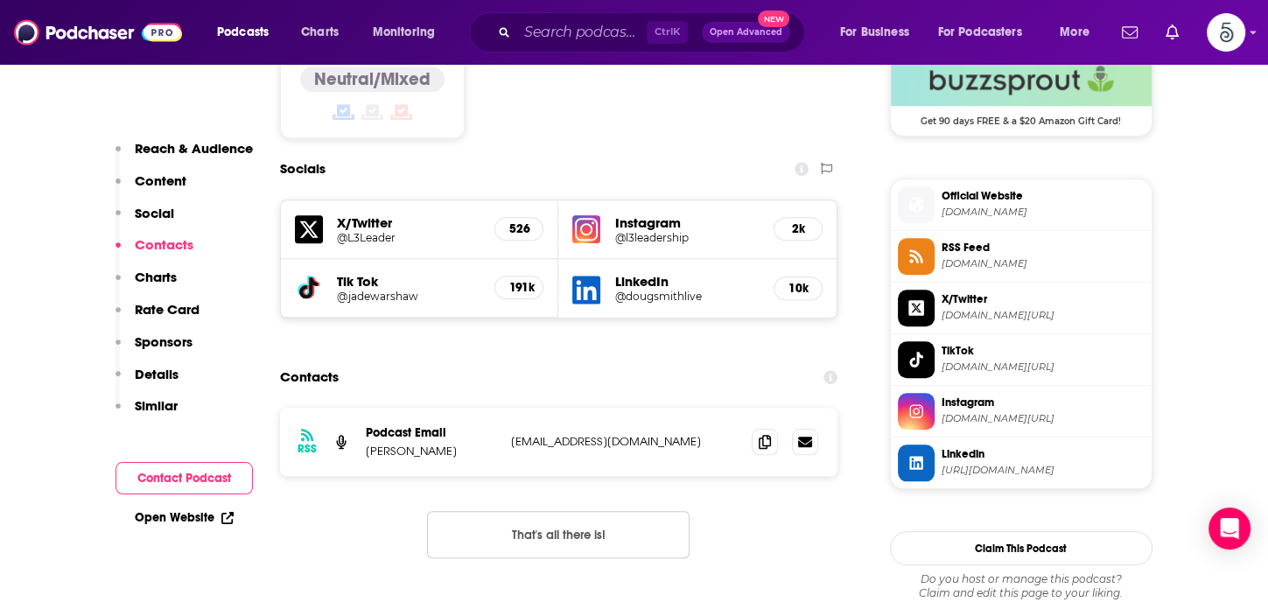
scroll to position [1482, 0]
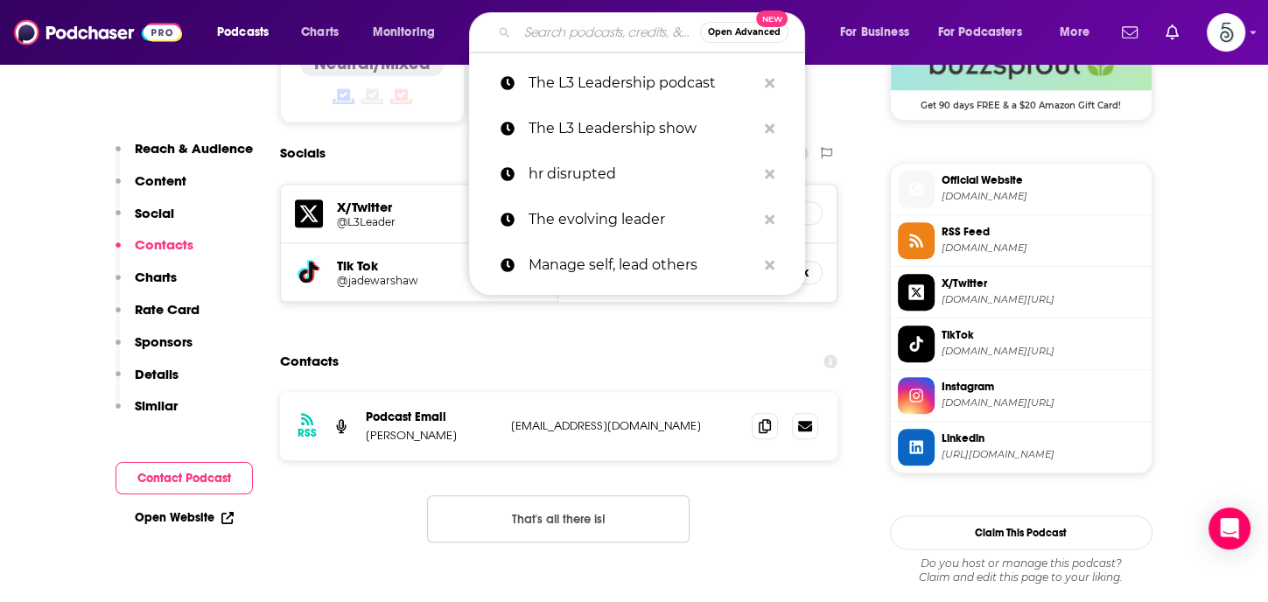
click at [623, 34] on input "Search podcasts, credits, & more..." at bounding box center [608, 32] width 183 height 28
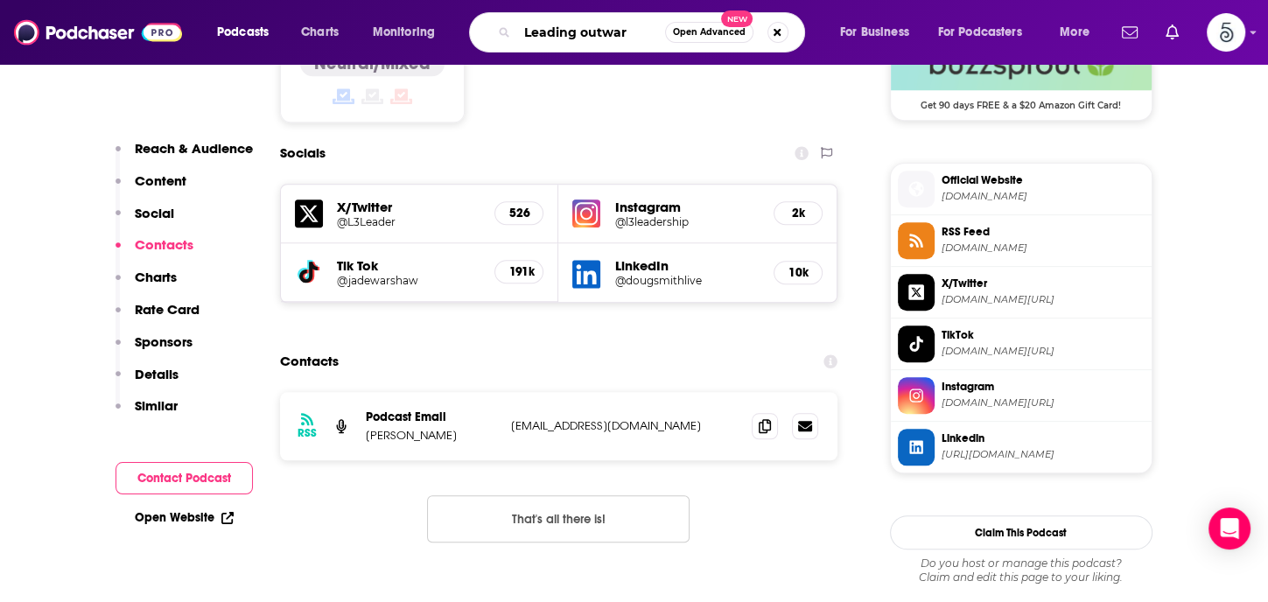
type input "Leading outward"
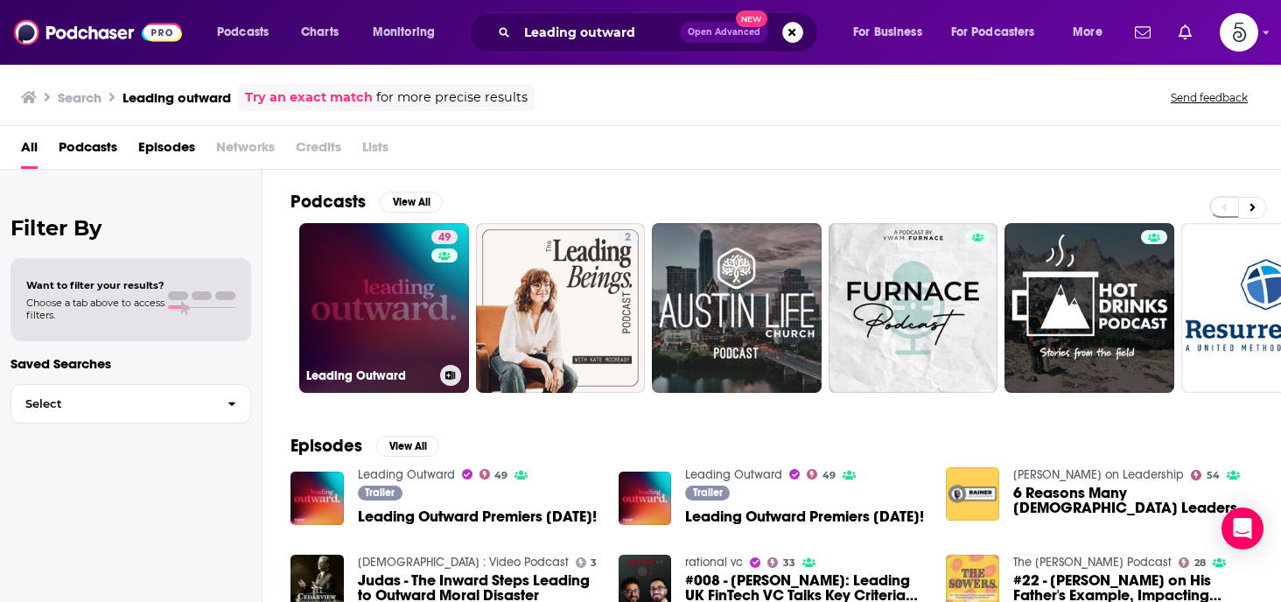
click at [402, 303] on link "49 Leading Outward" at bounding box center [384, 308] width 170 height 170
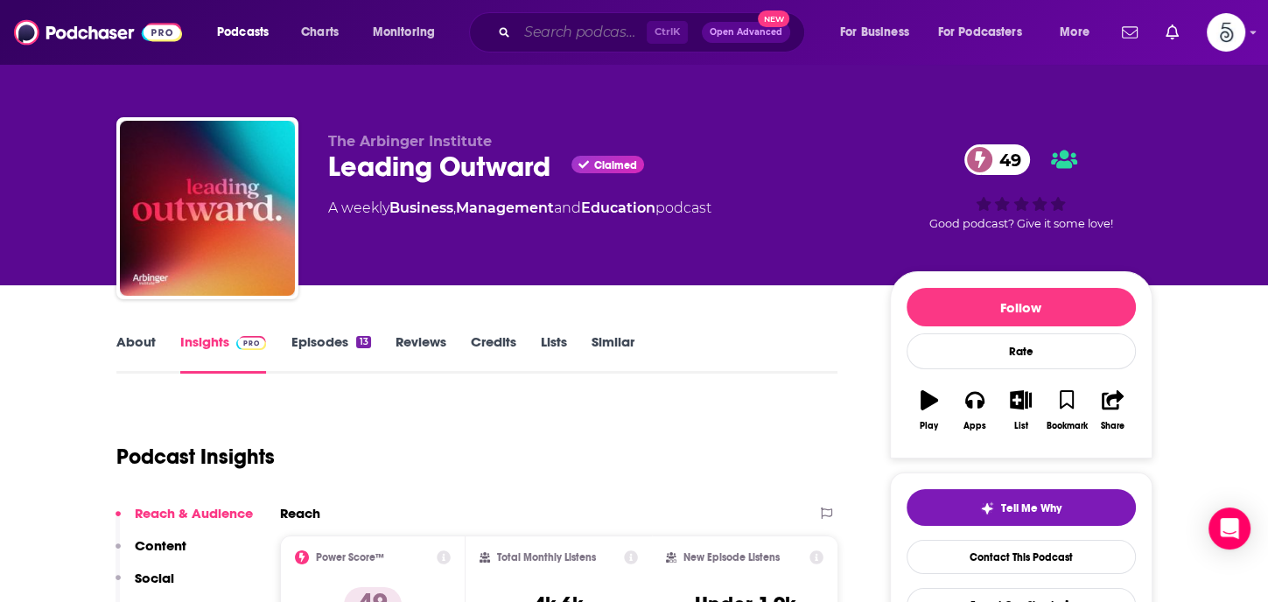
click at [581, 32] on input "Search podcasts, credits, & more..." at bounding box center [581, 32] width 129 height 28
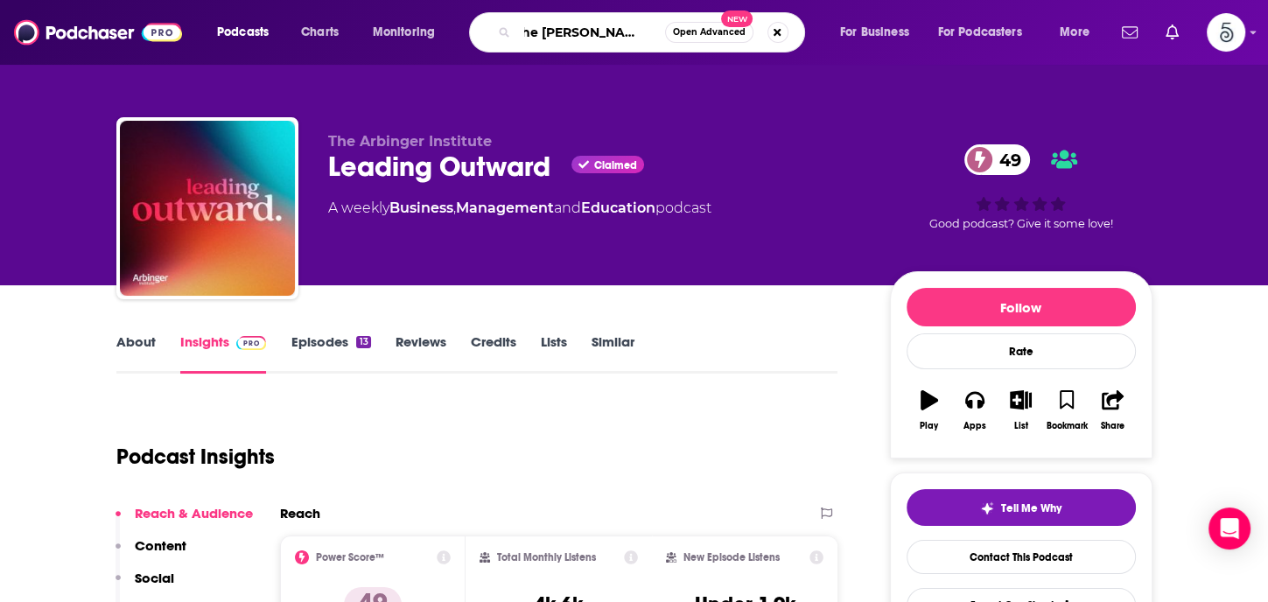
type input "The [PERSON_NAME] podcast"
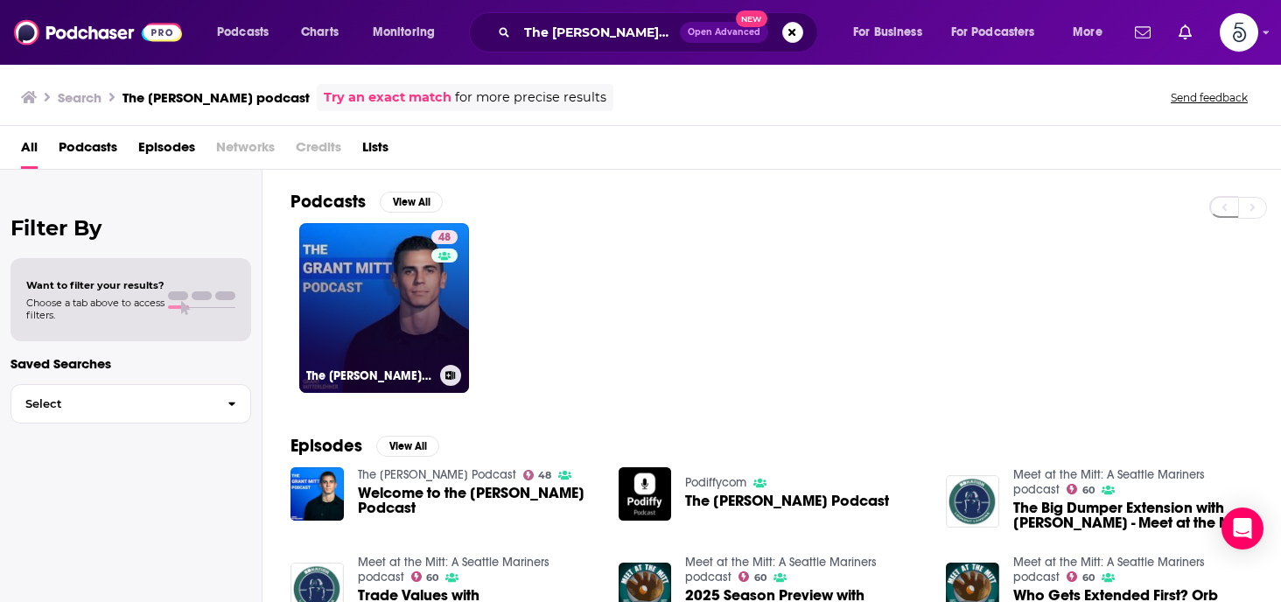
click at [380, 293] on link "48 The [PERSON_NAME] Podcast" at bounding box center [384, 308] width 170 height 170
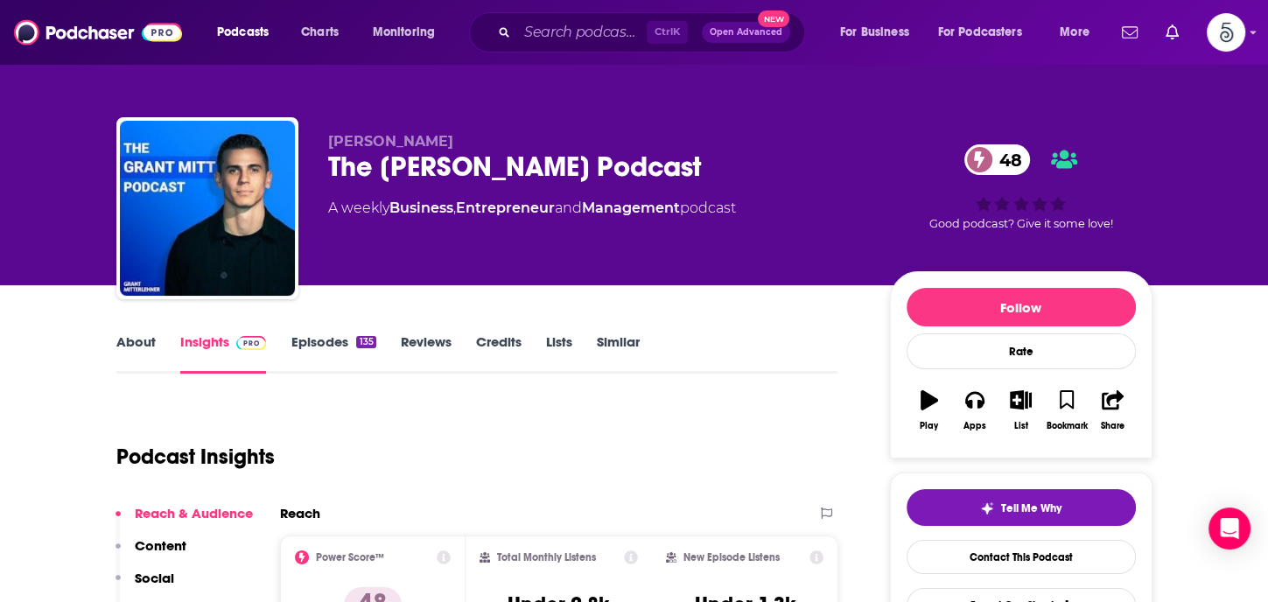
click at [334, 339] on link "Episodes 135" at bounding box center [332, 353] width 85 height 40
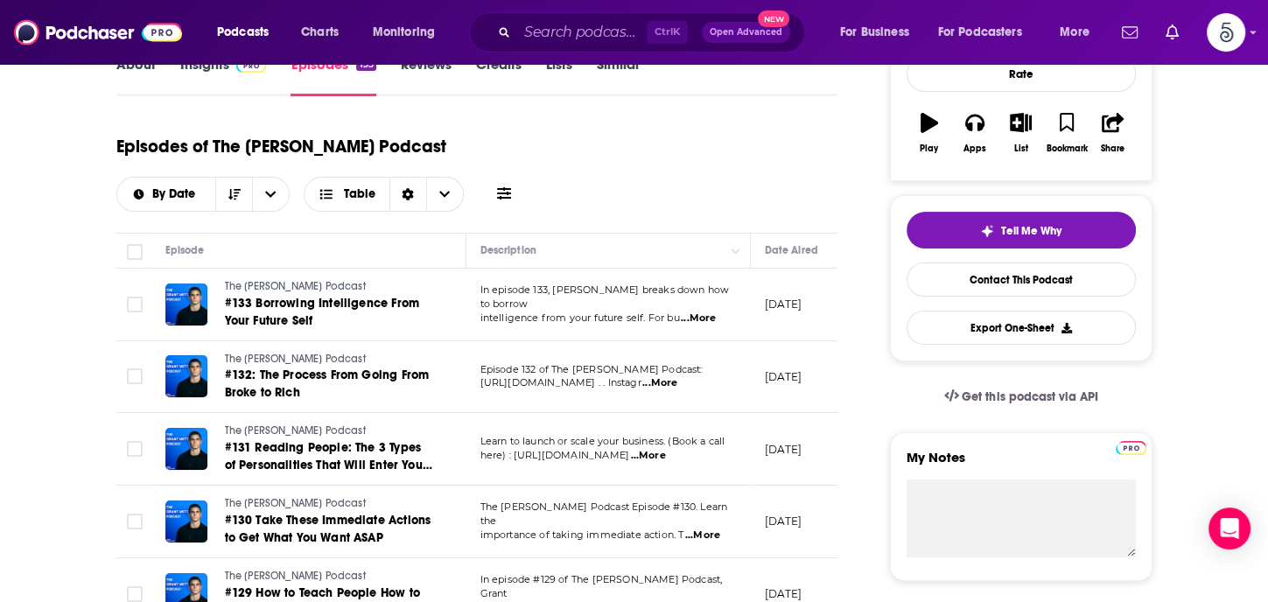
scroll to position [301, 0]
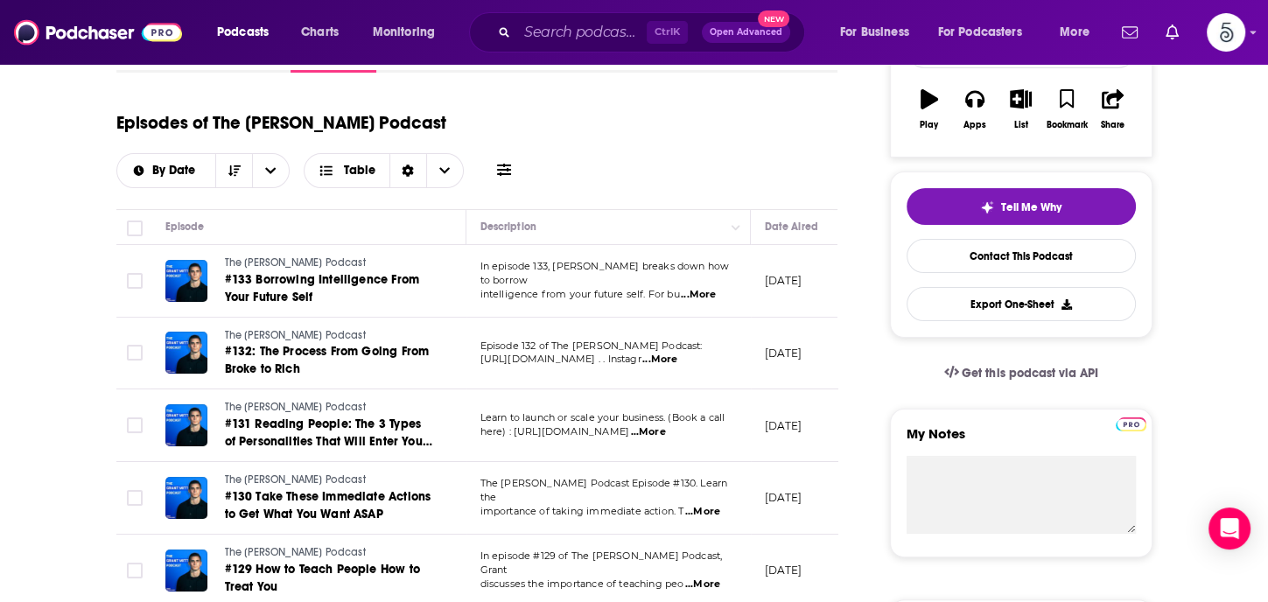
click at [703, 288] on span "...More" at bounding box center [698, 295] width 35 height 14
click at [677, 353] on span "...More" at bounding box center [659, 360] width 35 height 14
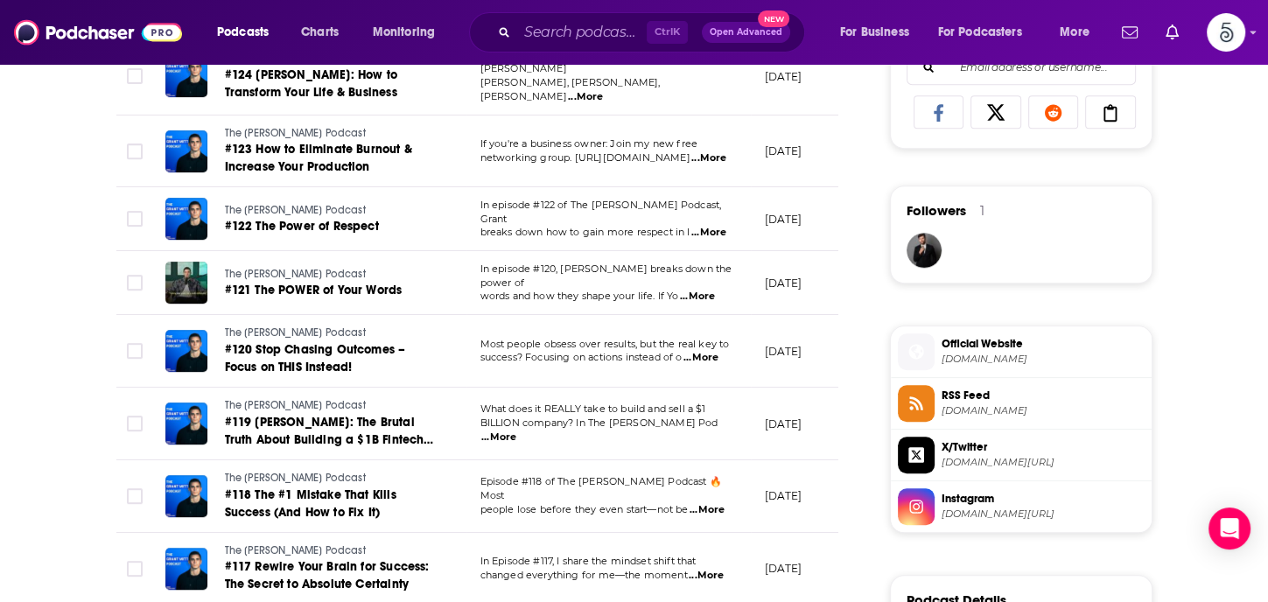
scroll to position [1207, 0]
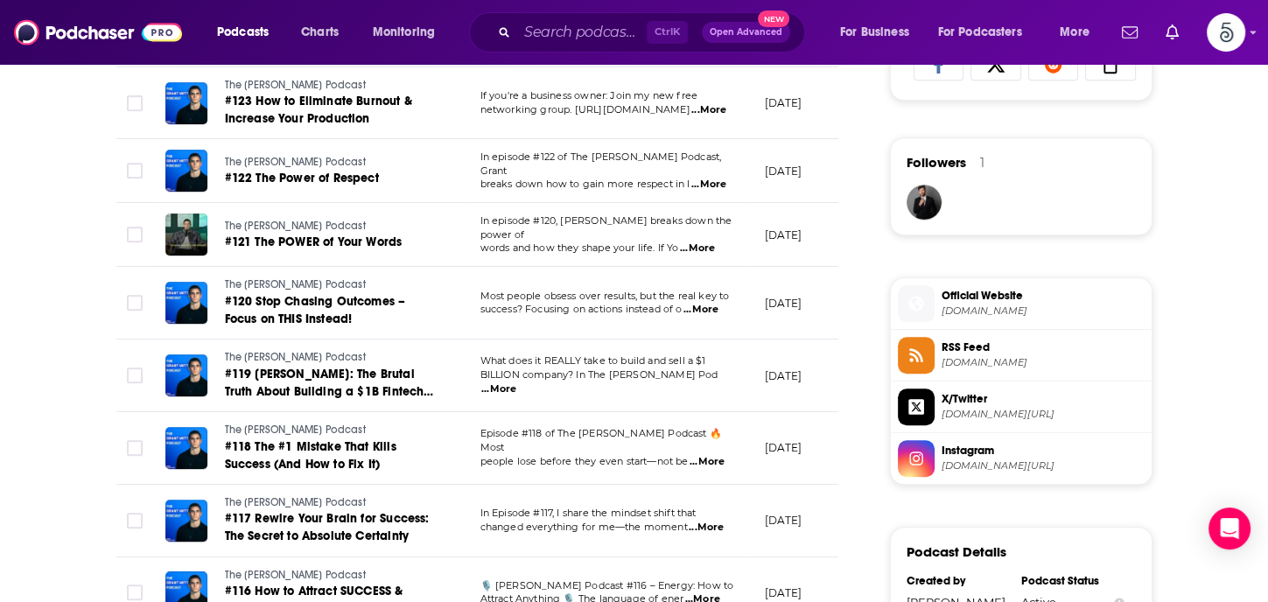
click at [709, 521] on span "...More" at bounding box center [706, 528] width 35 height 14
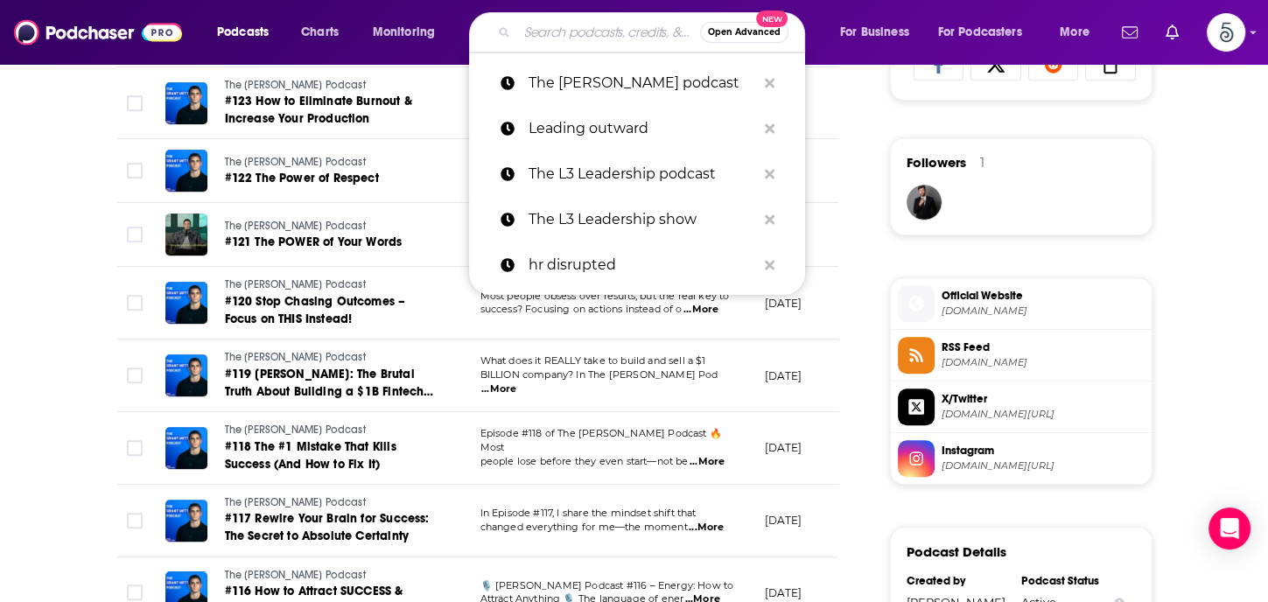
click at [538, 36] on input "Search podcasts, credits, & more..." at bounding box center [608, 32] width 183 height 28
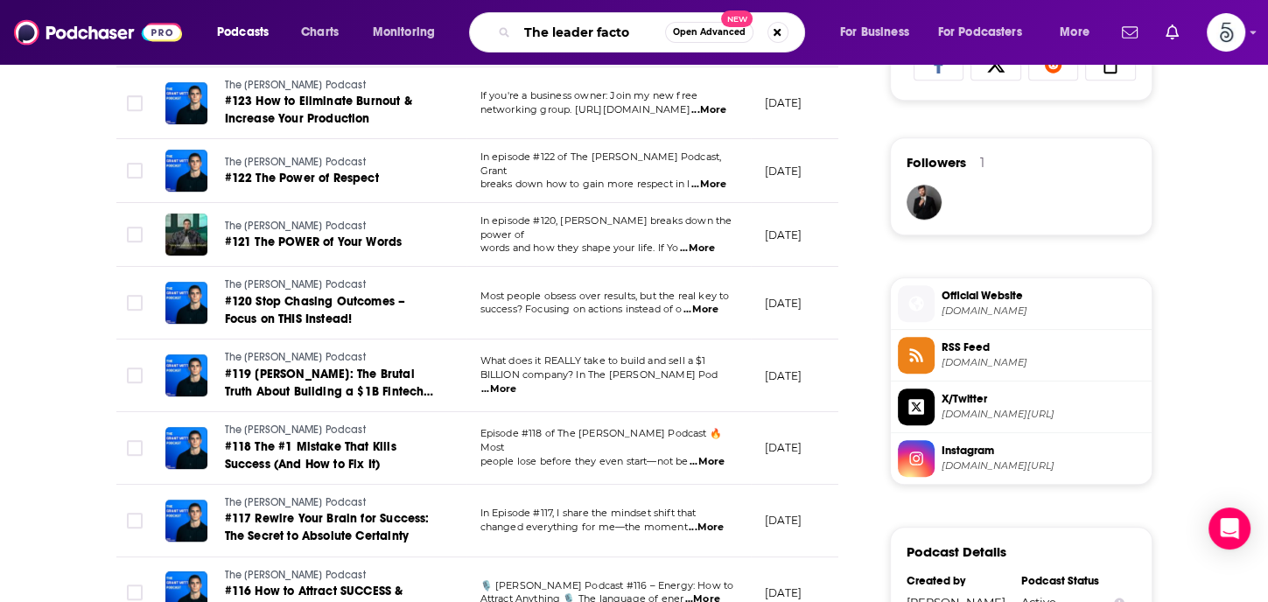
type input "The leader factor"
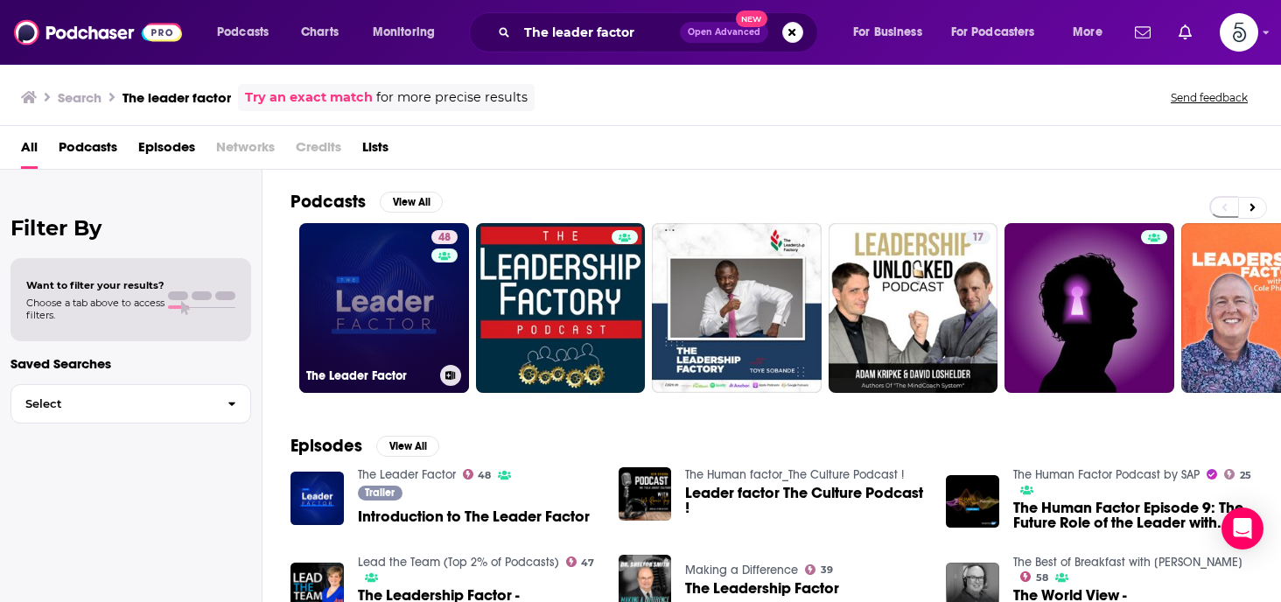
click at [348, 285] on link "48 The Leader Factor" at bounding box center [384, 308] width 170 height 170
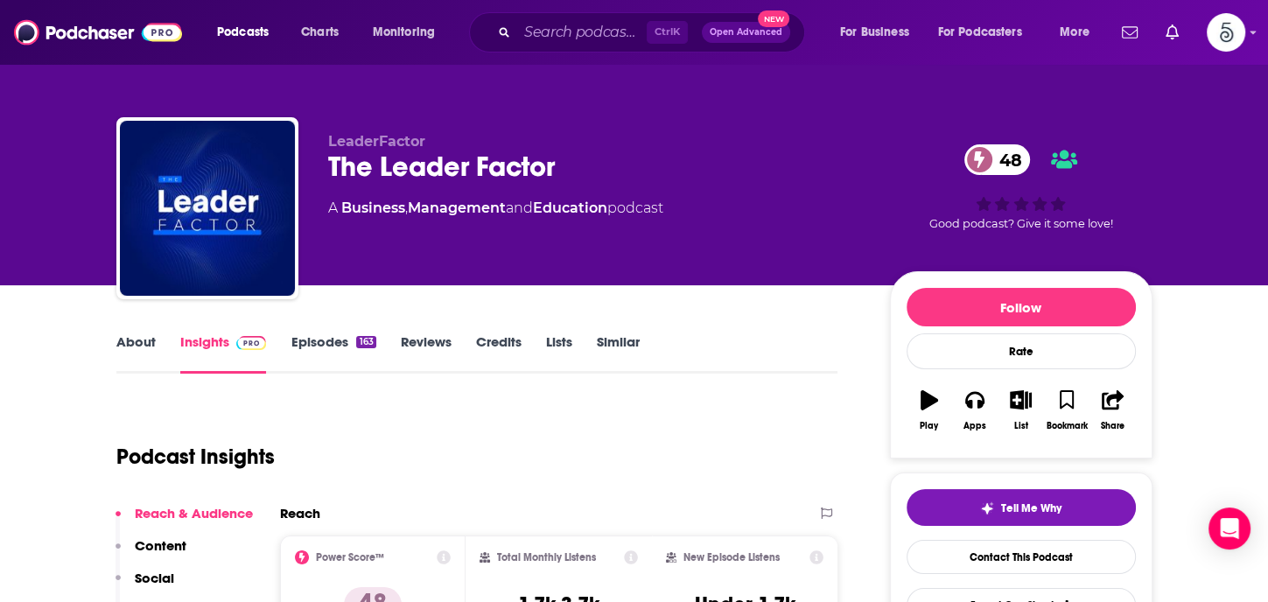
click at [326, 338] on link "Episodes 163" at bounding box center [332, 353] width 85 height 40
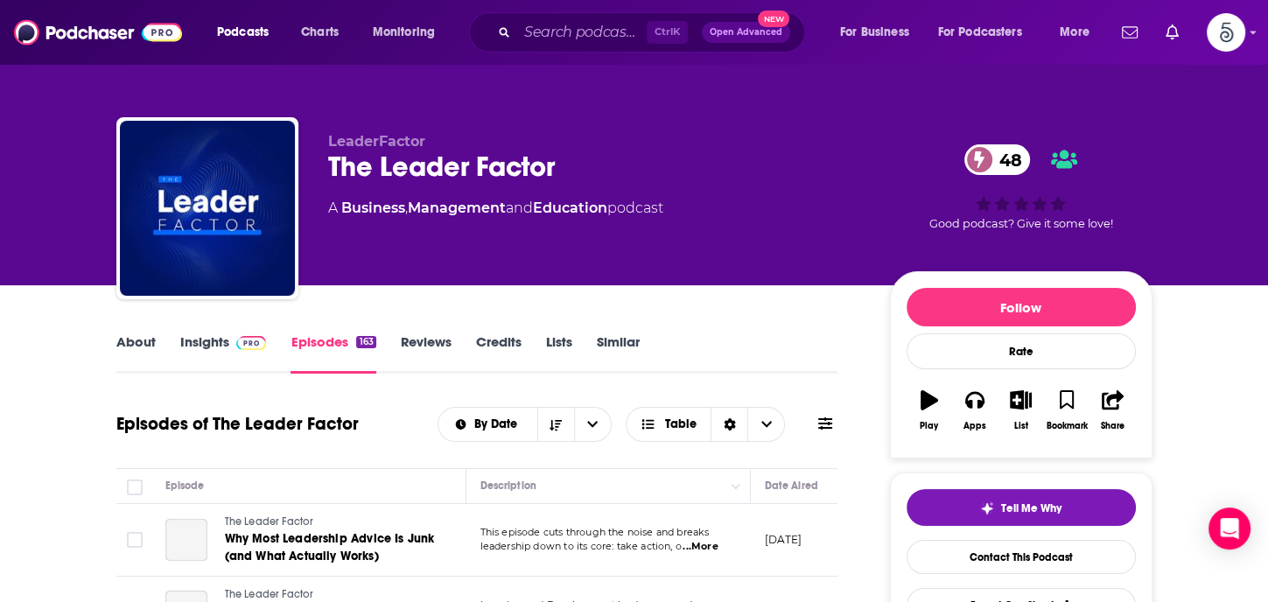
scroll to position [245, 0]
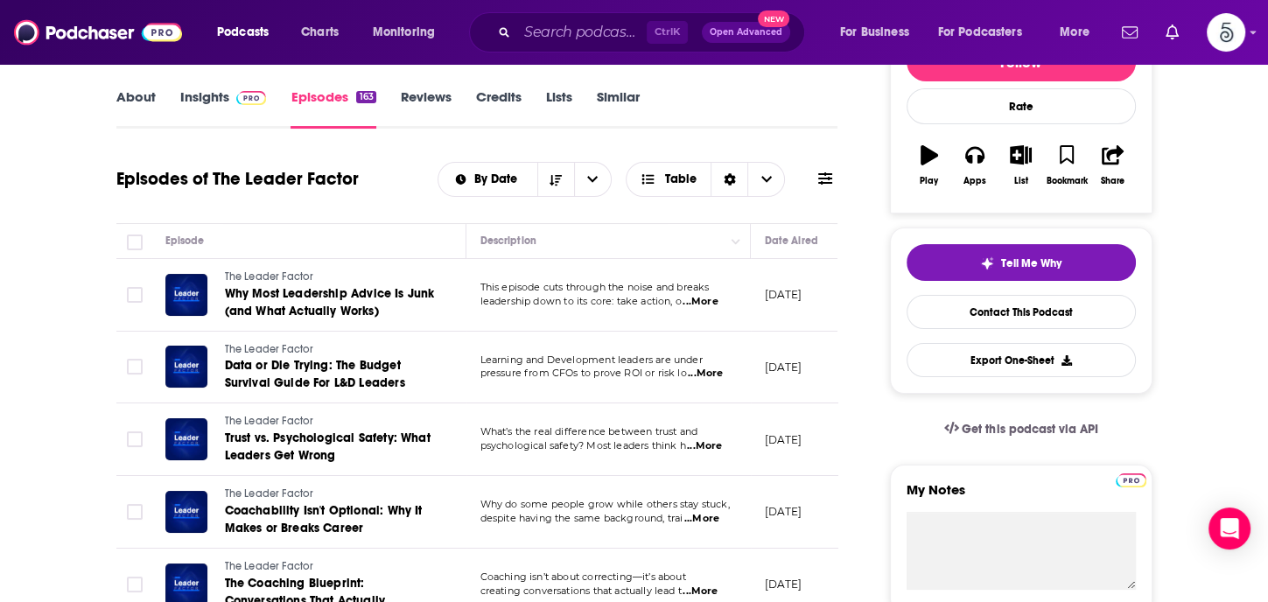
click at [705, 302] on span "...More" at bounding box center [699, 302] width 35 height 14
click at [707, 447] on span "...More" at bounding box center [704, 446] width 35 height 14
click at [710, 371] on span "...More" at bounding box center [705, 374] width 35 height 14
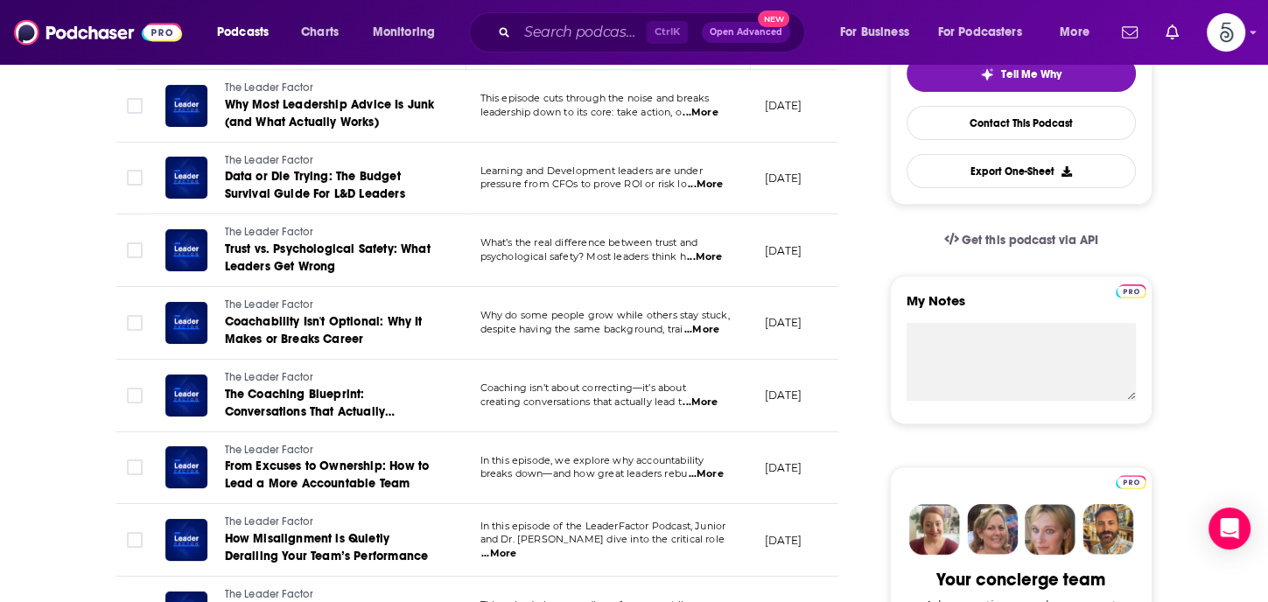
scroll to position [494, 0]
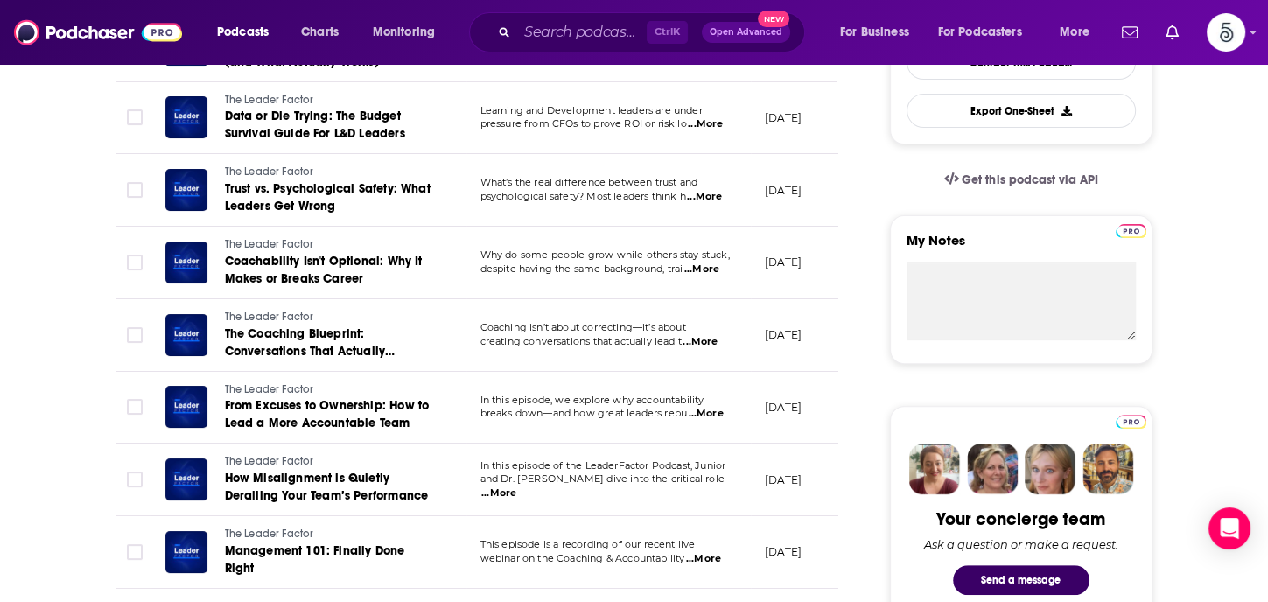
click at [712, 411] on span "...More" at bounding box center [706, 414] width 35 height 14
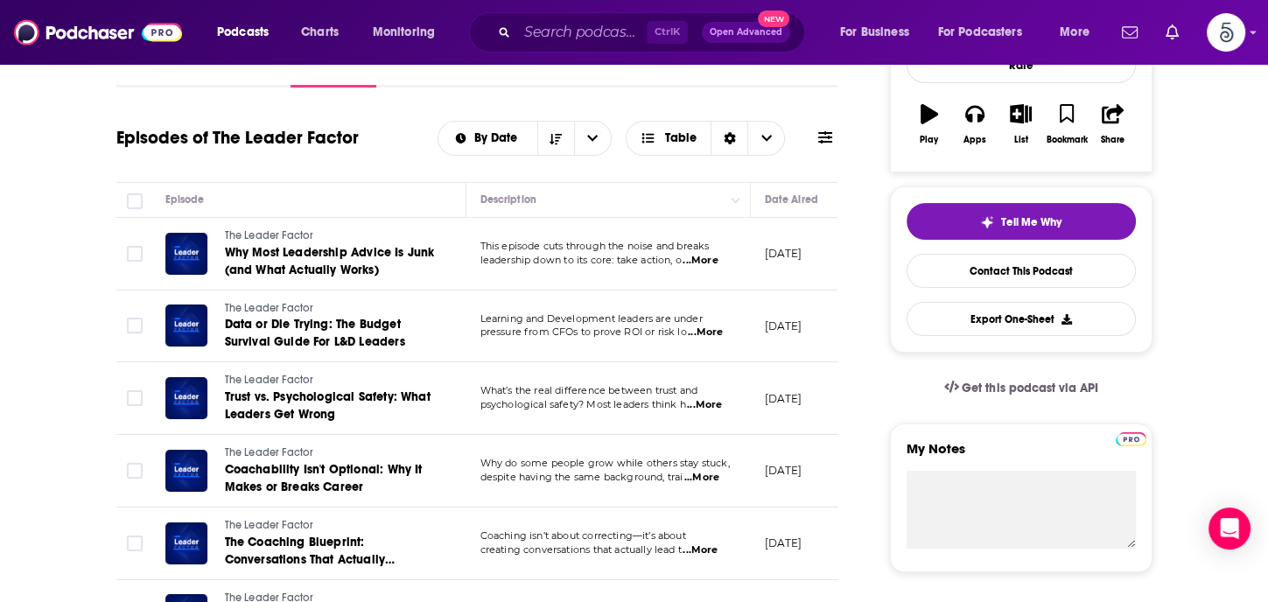
scroll to position [0, 0]
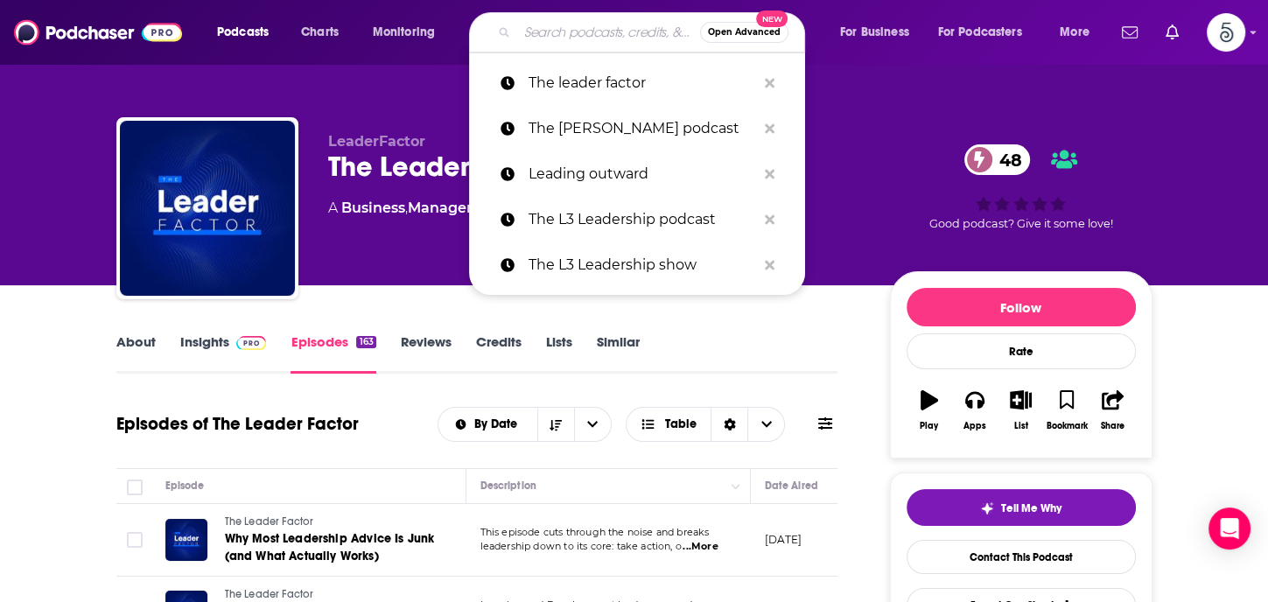
click at [558, 32] on input "Search podcasts, credits, & more..." at bounding box center [608, 32] width 183 height 28
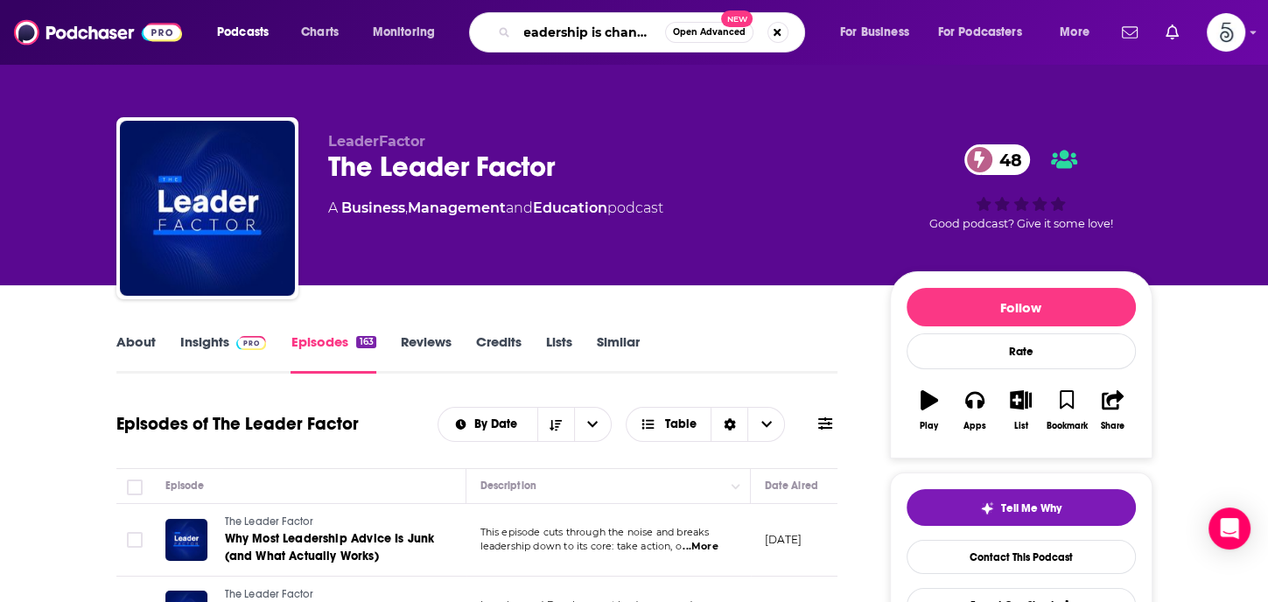
type input "Leadership is changing"
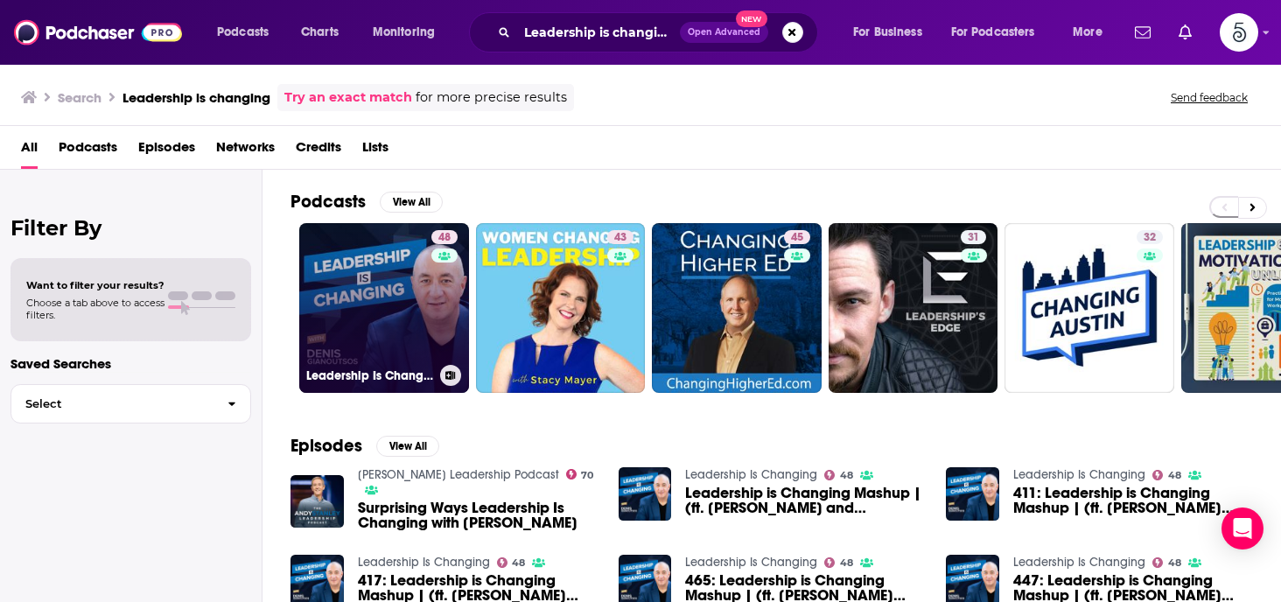
click at [333, 286] on link "48 Leadership Is Changing" at bounding box center [384, 308] width 170 height 170
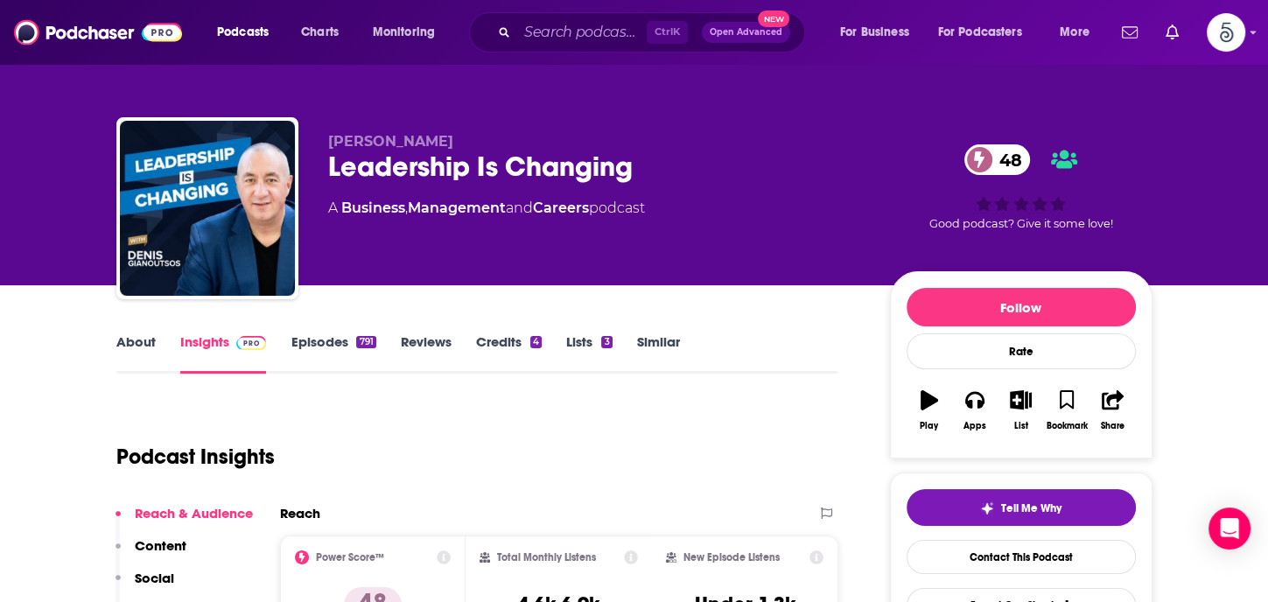
click at [333, 339] on link "Episodes 791" at bounding box center [332, 353] width 85 height 40
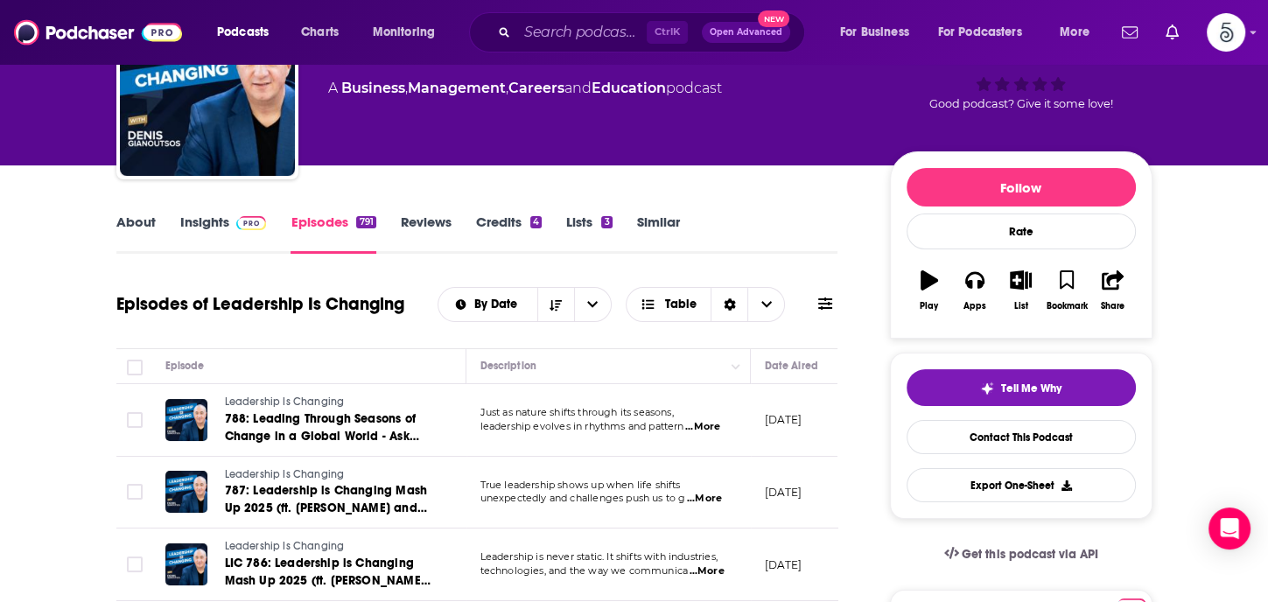
scroll to position [259, 0]
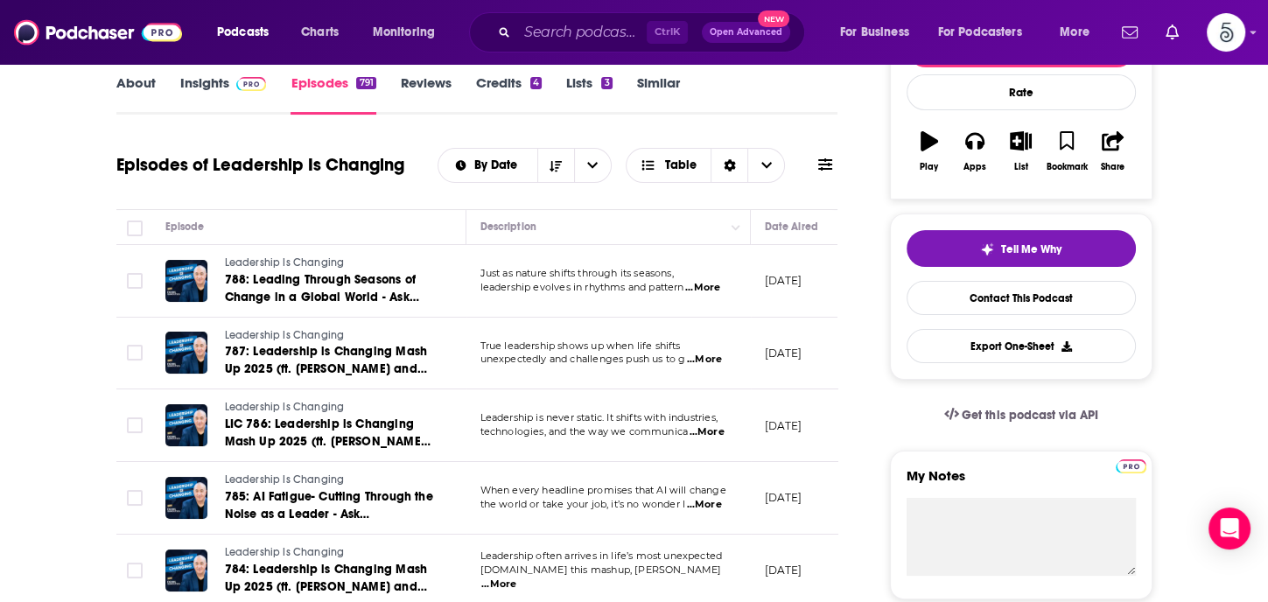
click at [713, 283] on span "...More" at bounding box center [702, 288] width 35 height 14
click at [714, 357] on span "...More" at bounding box center [704, 360] width 35 height 14
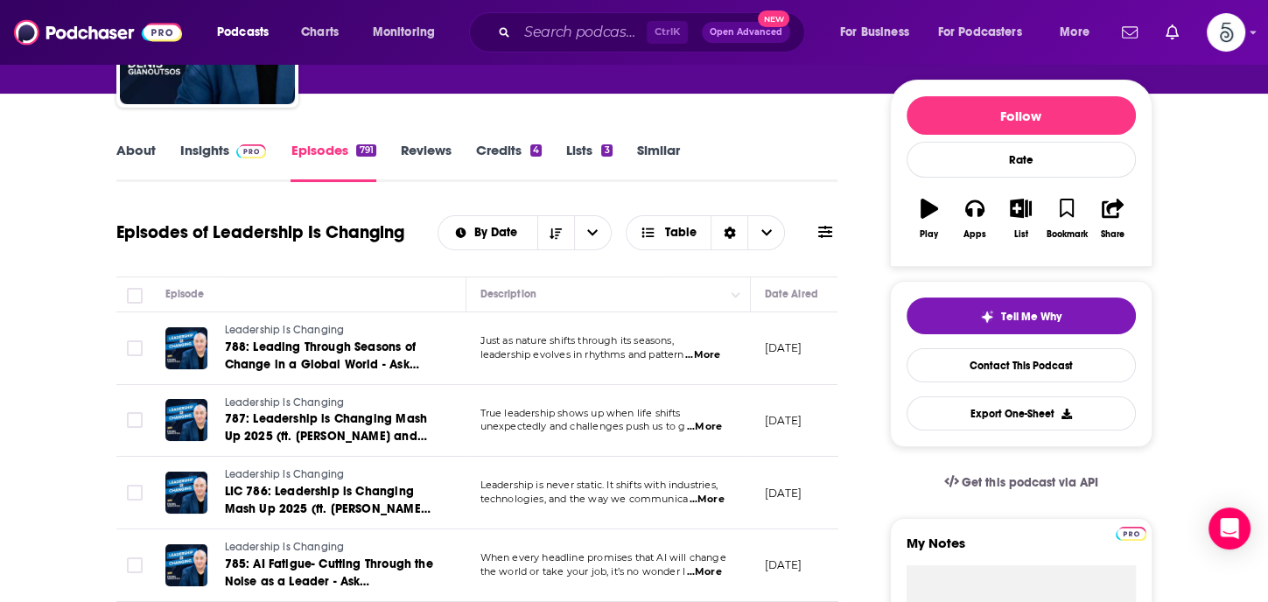
scroll to position [59, 0]
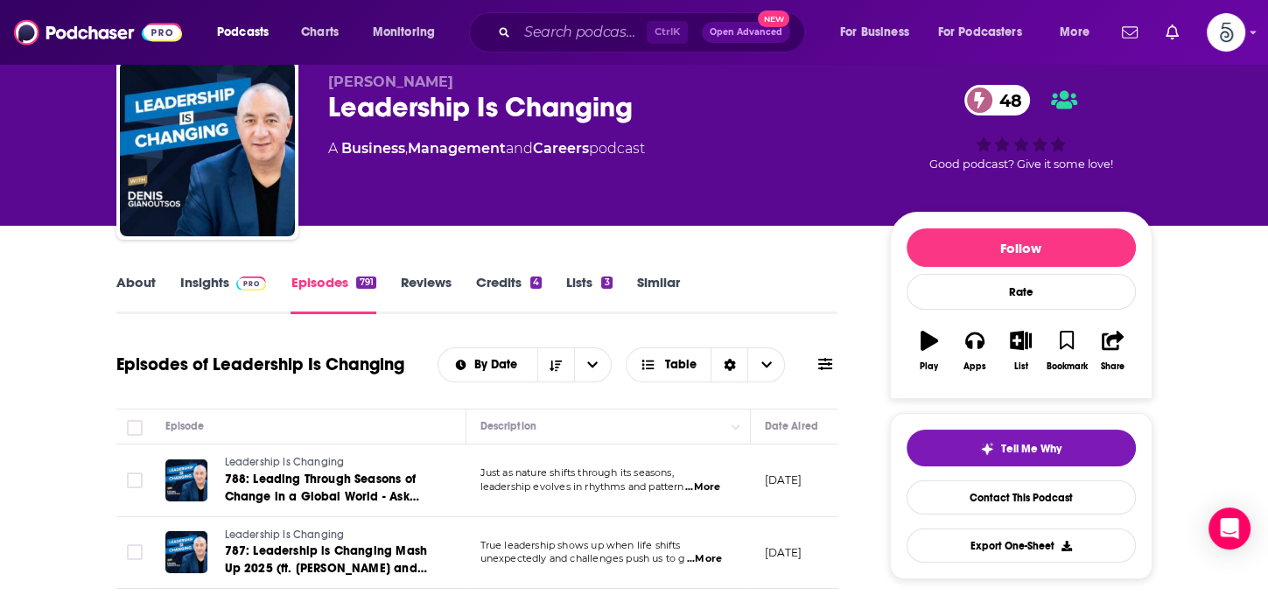
click at [189, 284] on link "Insights" at bounding box center [223, 294] width 87 height 40
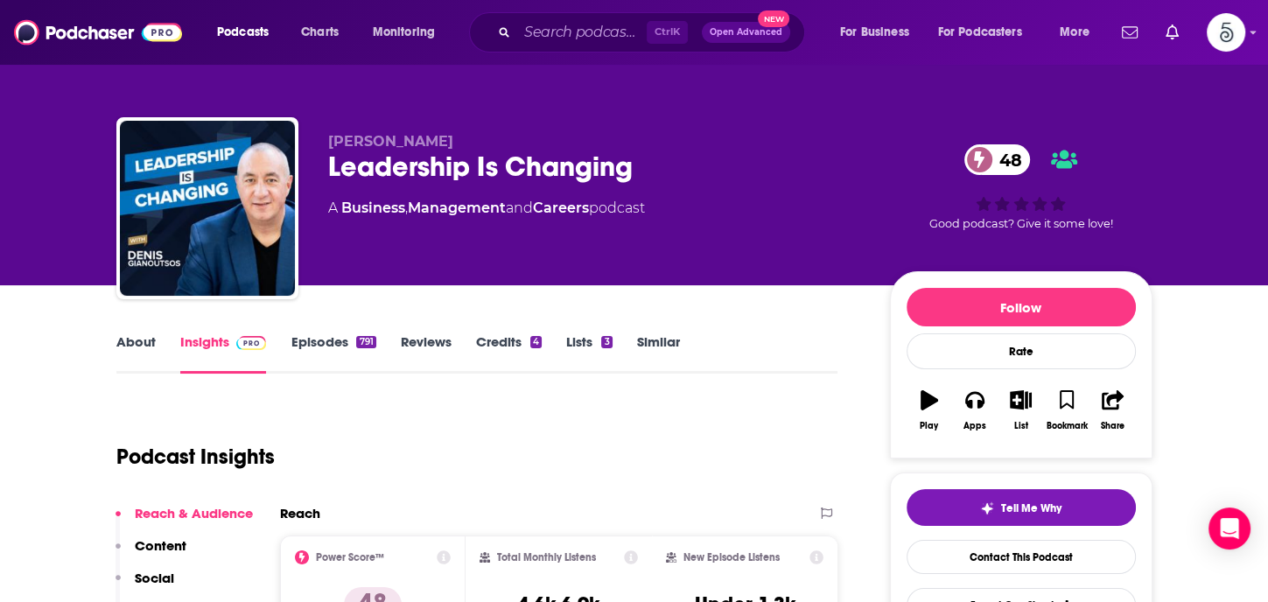
scroll to position [303, 0]
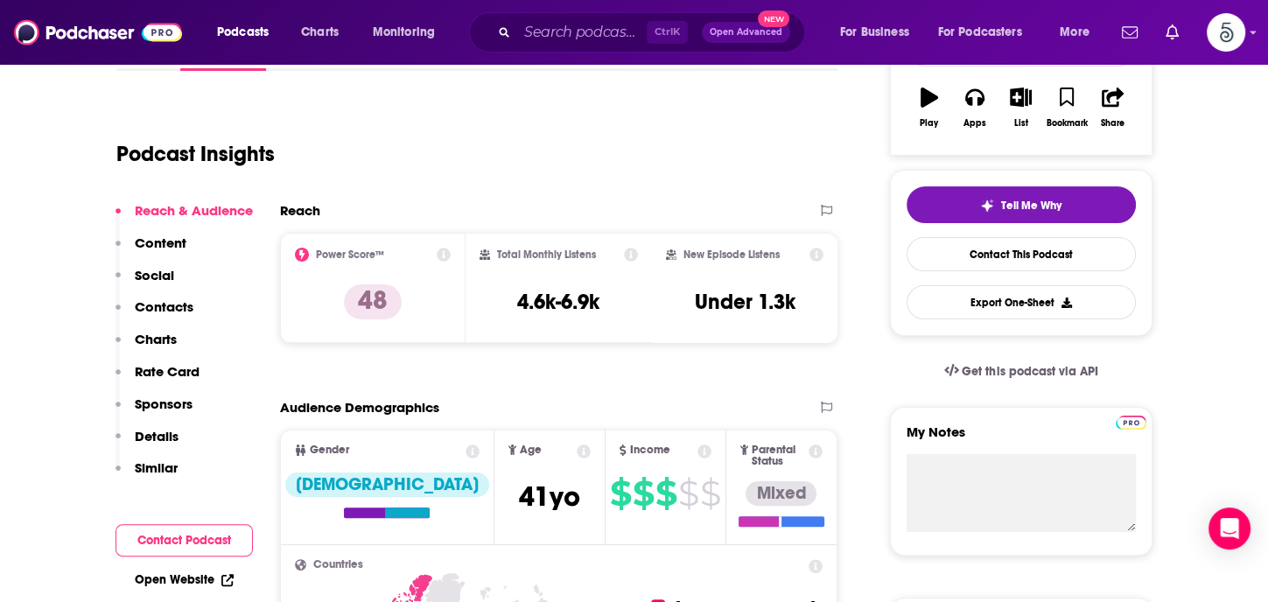
click at [143, 303] on p "Contacts" at bounding box center [164, 306] width 59 height 17
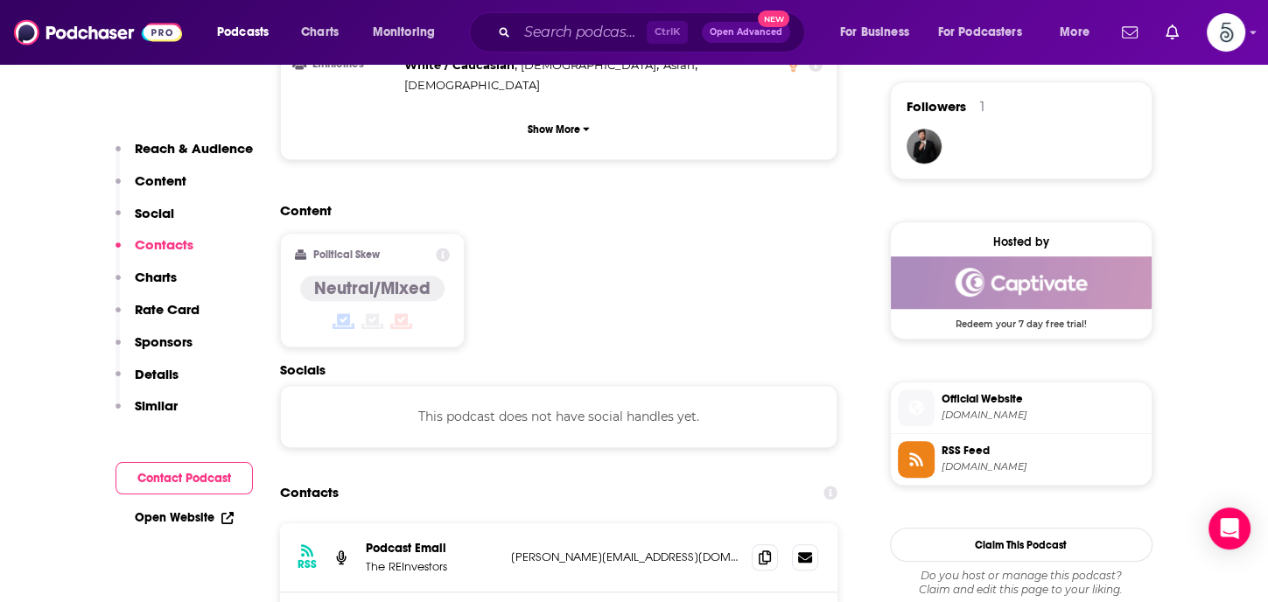
scroll to position [1388, 0]
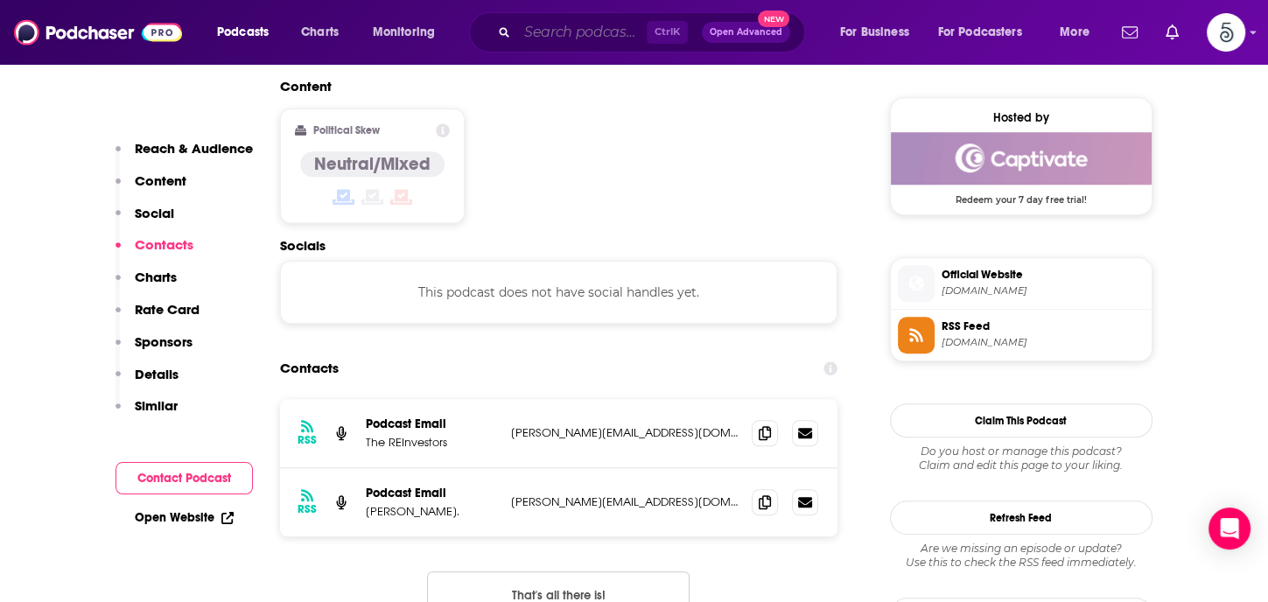
click at [541, 27] on input "Search podcasts, credits, & more..." at bounding box center [581, 32] width 129 height 28
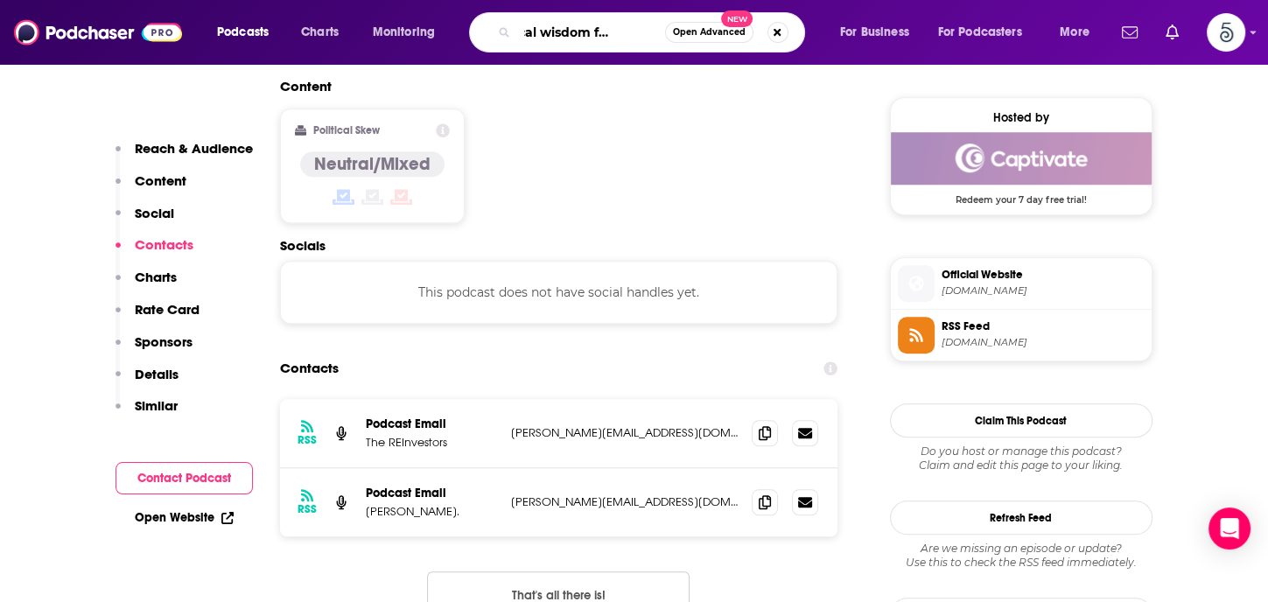
type input "Practical wisdom for leaders"
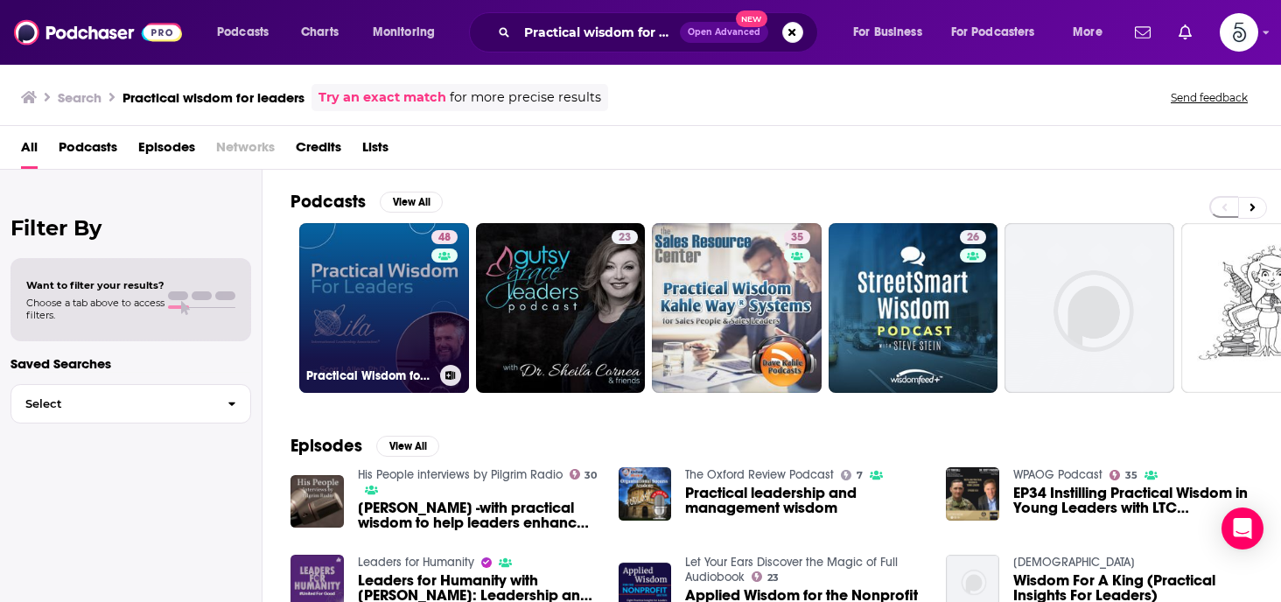
click at [374, 281] on link "48 Practical Wisdom for Leaders with [PERSON_NAME], Ph.D." at bounding box center [384, 308] width 170 height 170
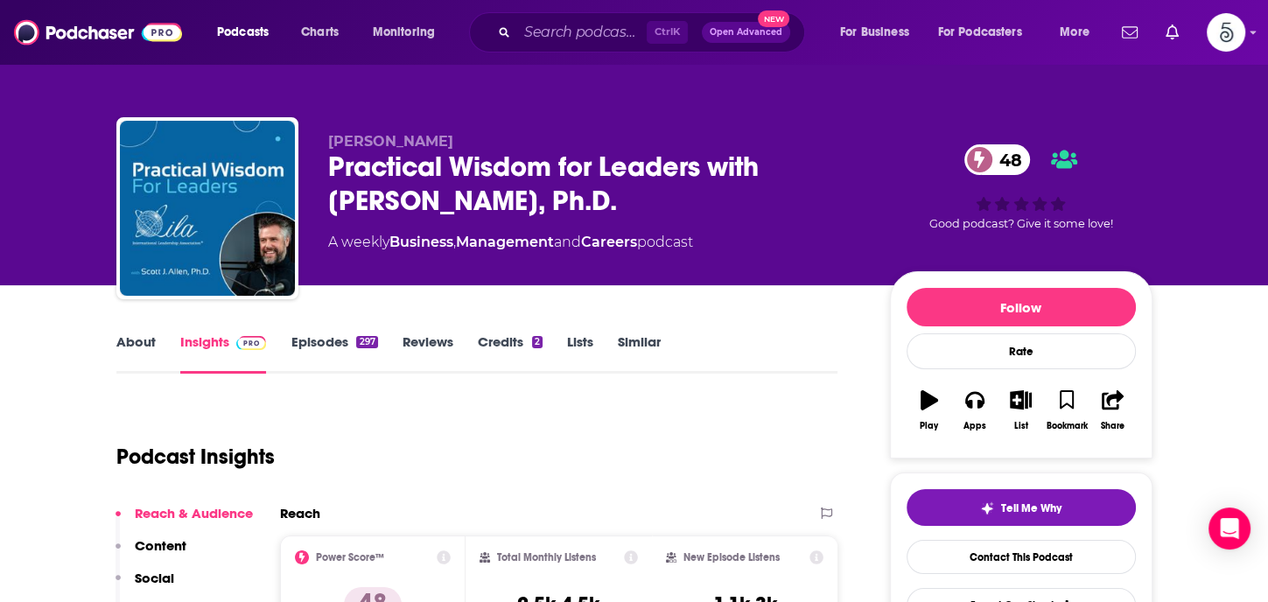
click at [321, 341] on link "Episodes 297" at bounding box center [333, 353] width 87 height 40
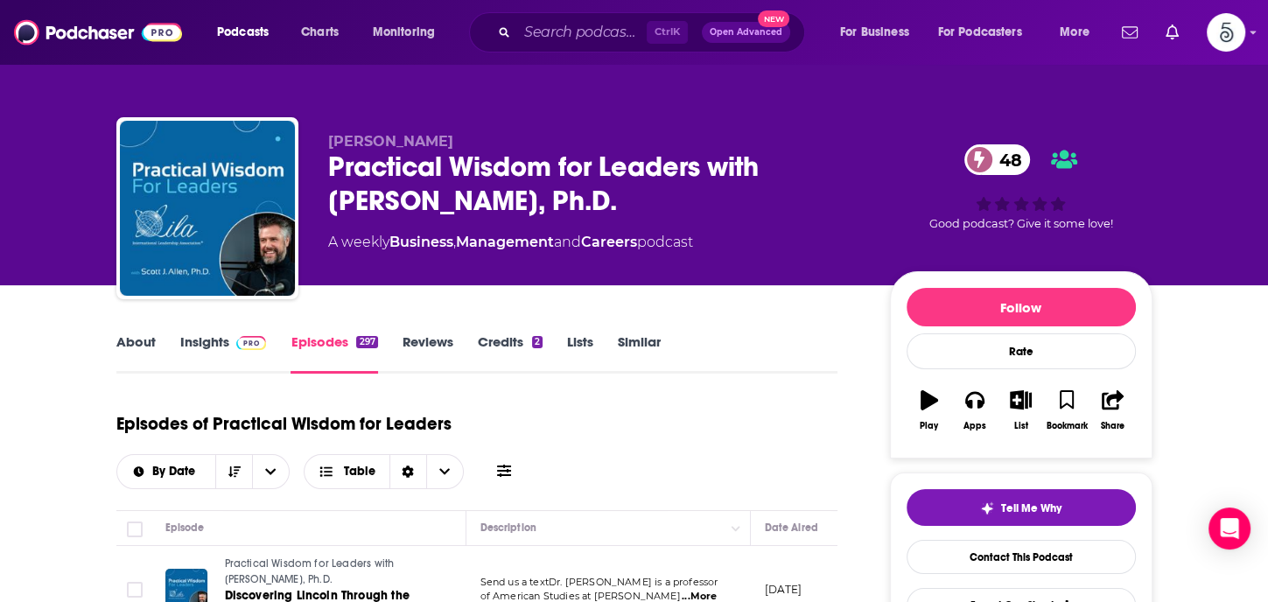
click at [205, 342] on link "Insights" at bounding box center [223, 353] width 87 height 40
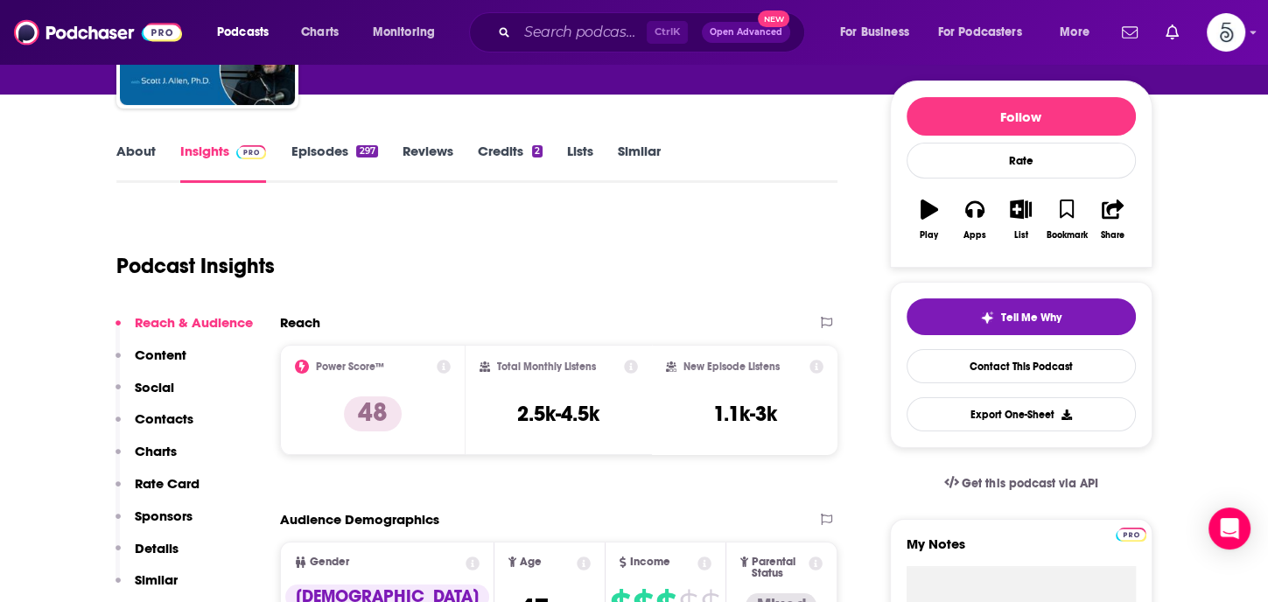
scroll to position [213, 0]
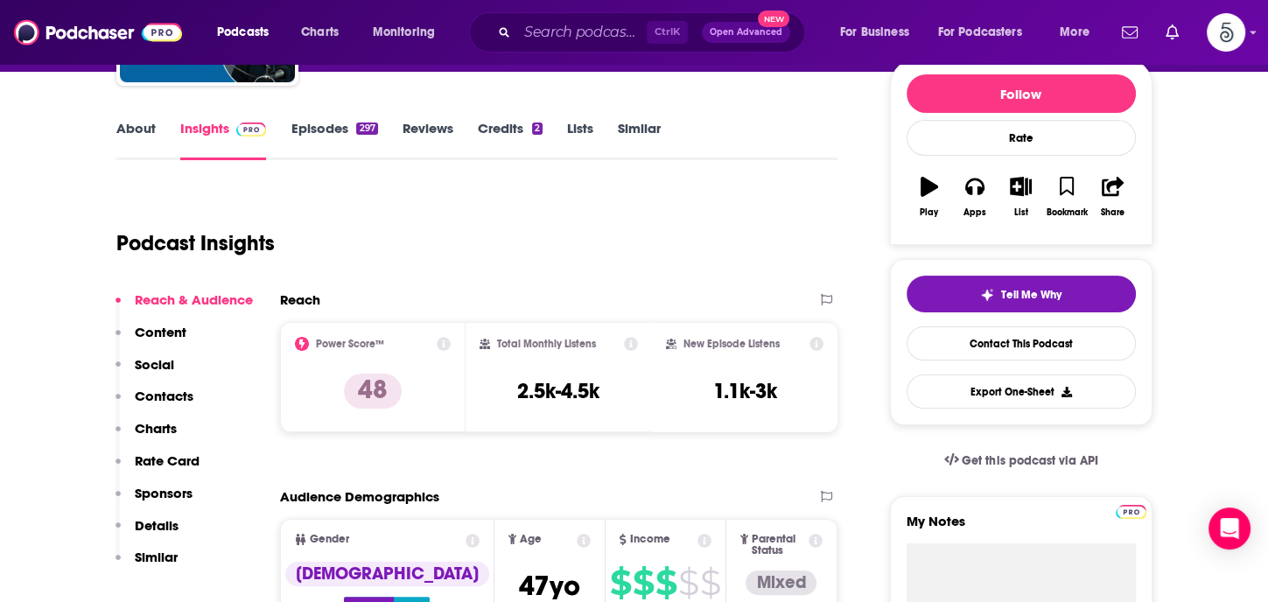
click at [167, 394] on p "Contacts" at bounding box center [164, 396] width 59 height 17
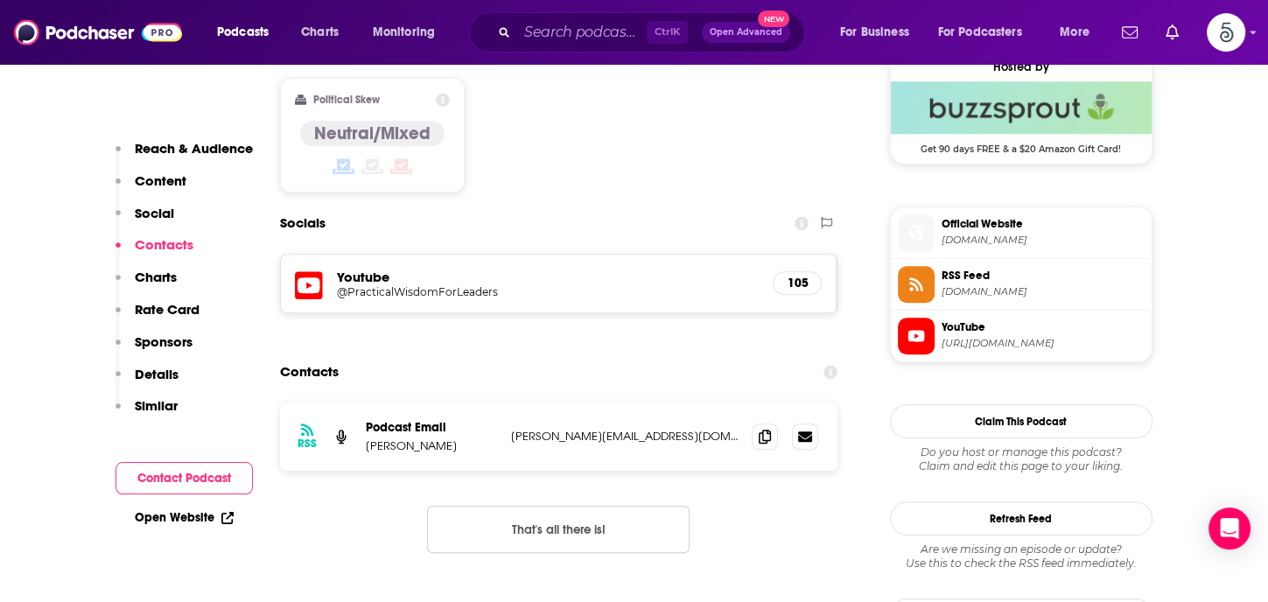
scroll to position [1442, 0]
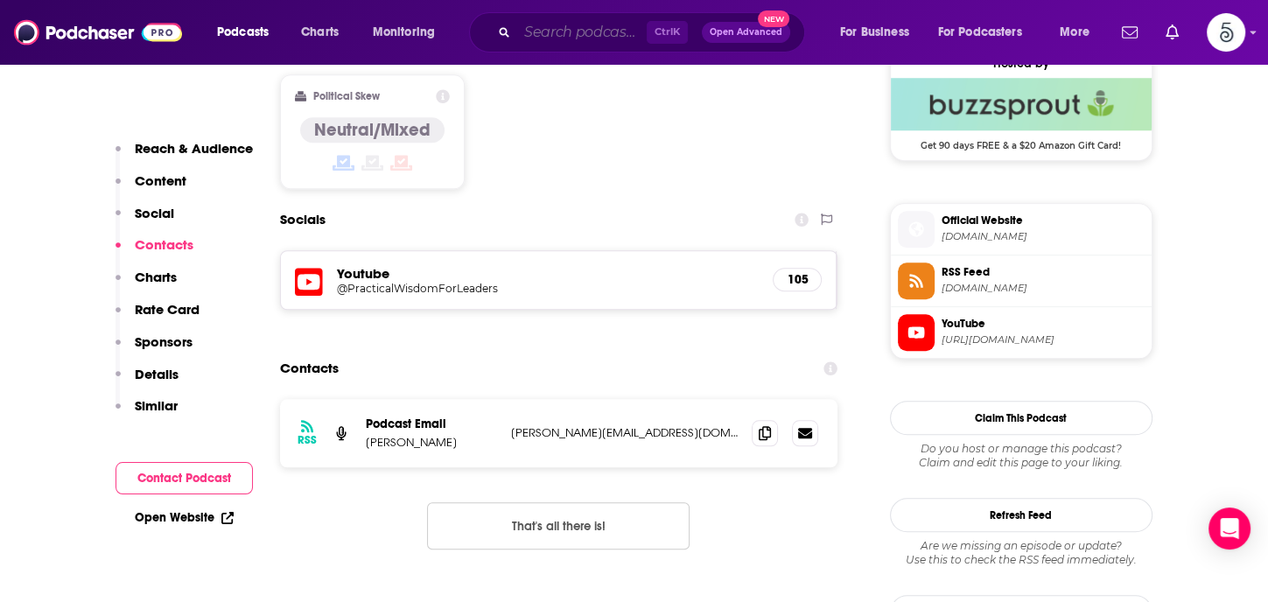
click at [554, 34] on input "Search podcasts, credits, & more..." at bounding box center [581, 32] width 129 height 28
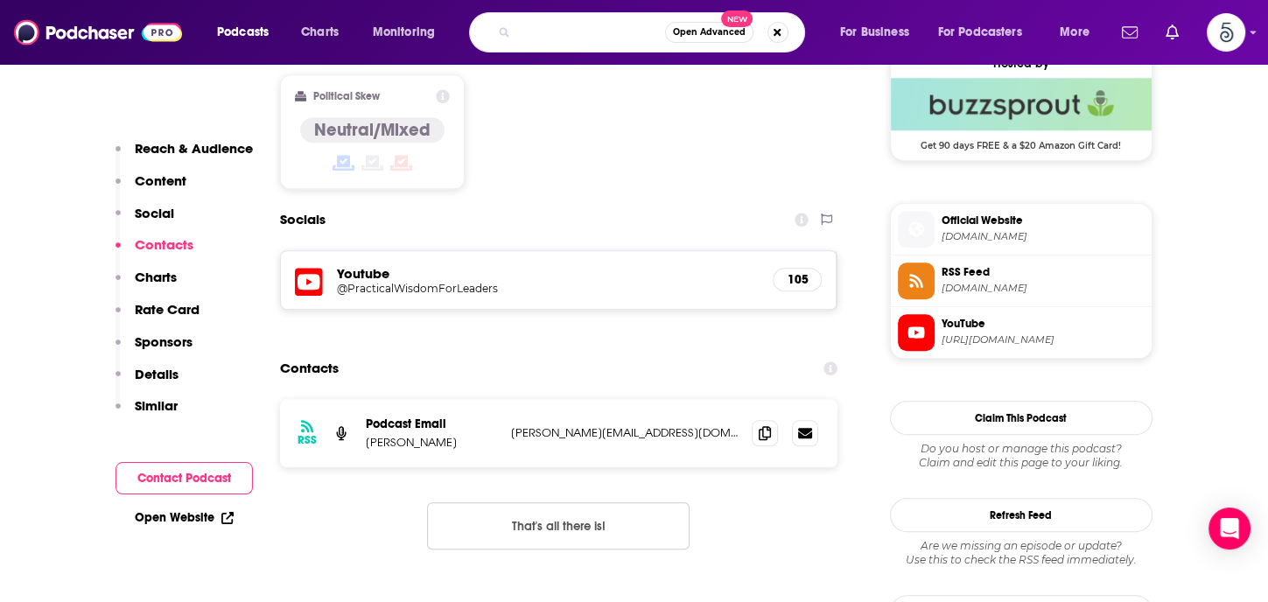
type input "New books in business, management and marketing"
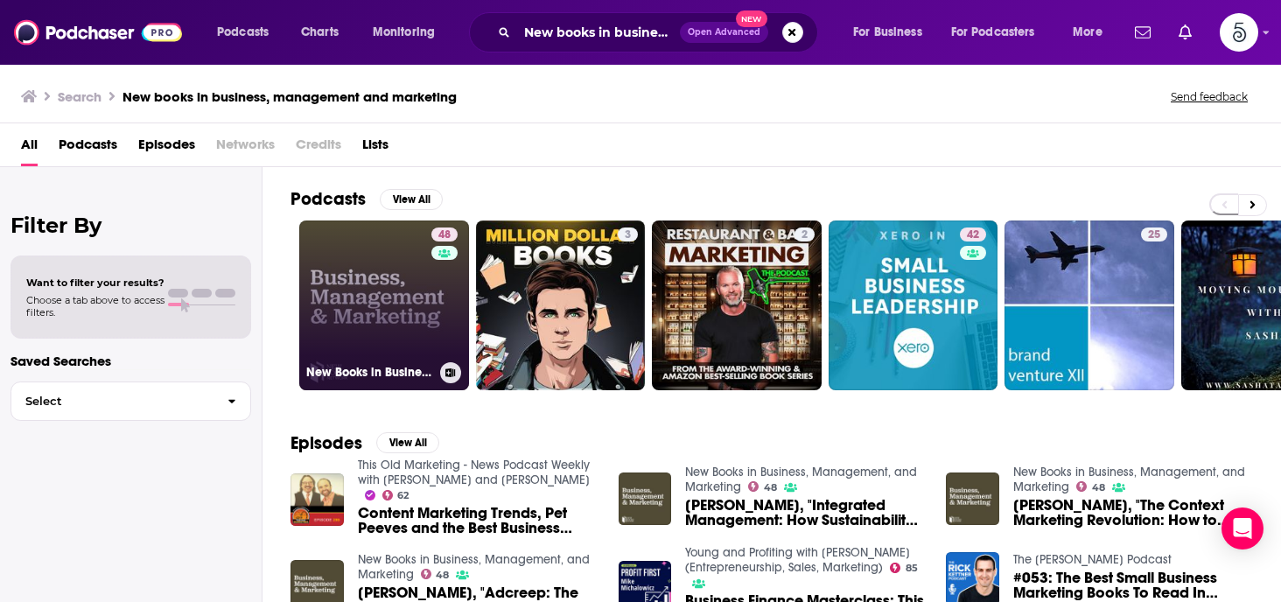
click at [397, 297] on link "48 New Books in Business, Management, and Marketing" at bounding box center [384, 305] width 170 height 170
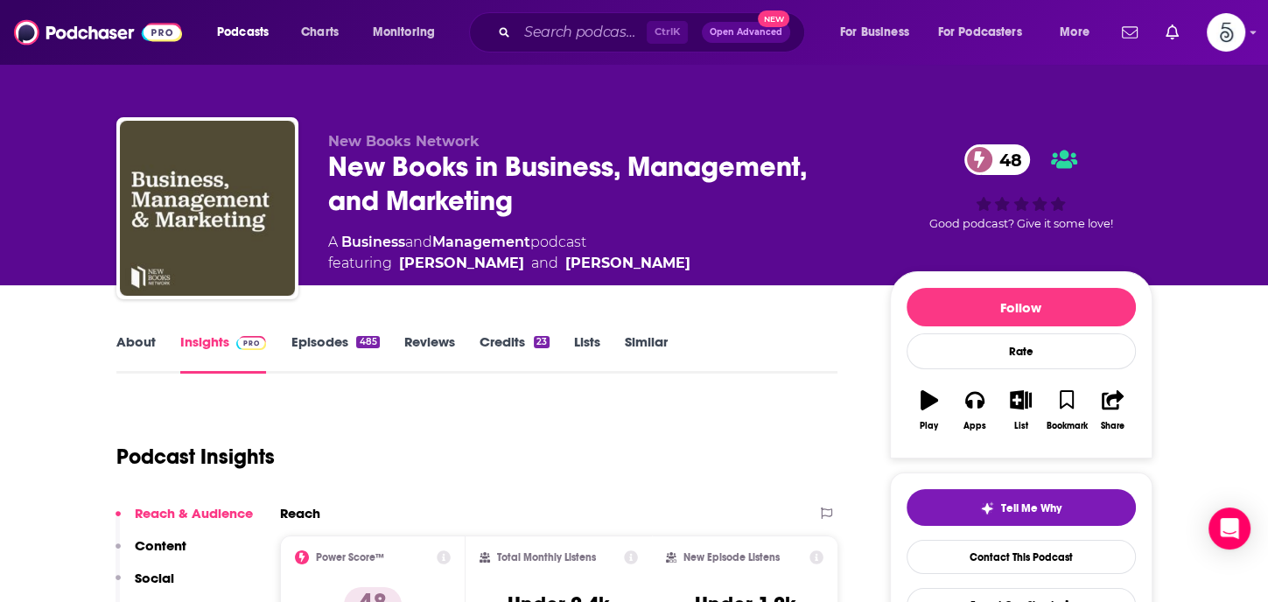
click at [318, 338] on link "Episodes 485" at bounding box center [334, 353] width 88 height 40
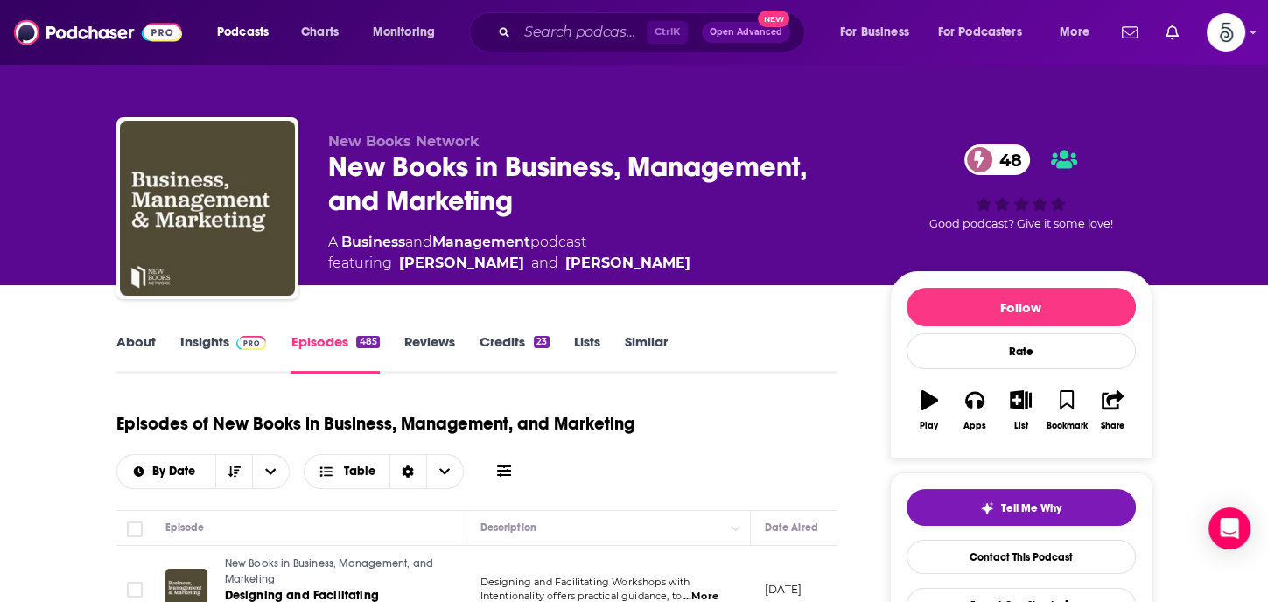
click at [199, 344] on link "Insights" at bounding box center [223, 353] width 87 height 40
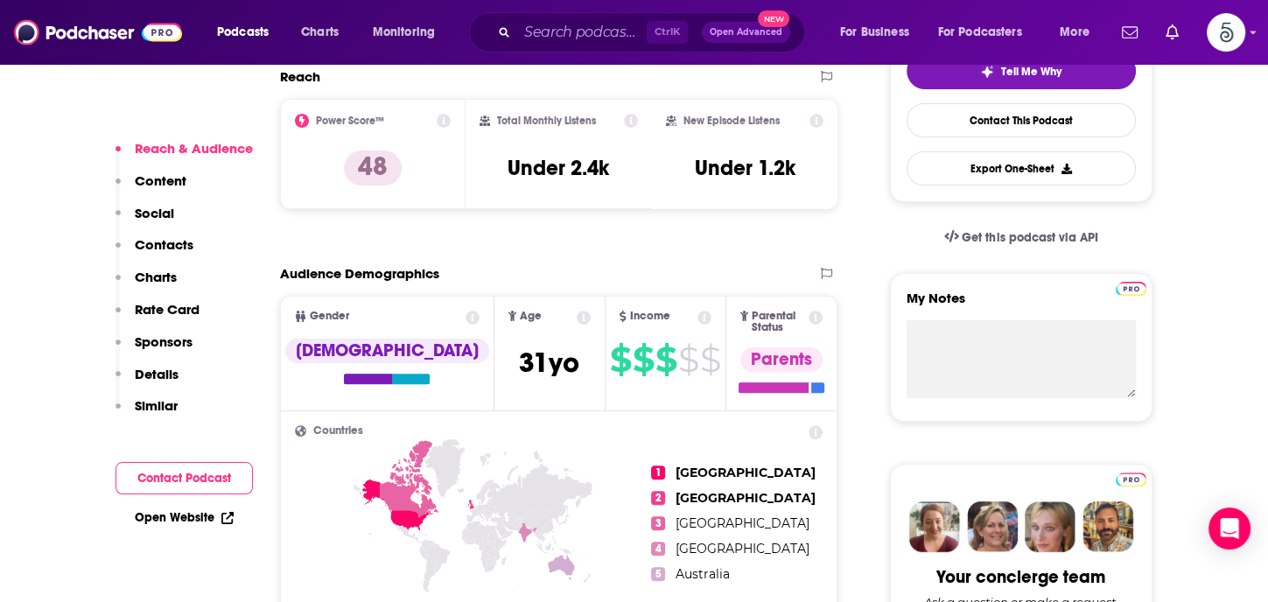
scroll to position [400, 0]
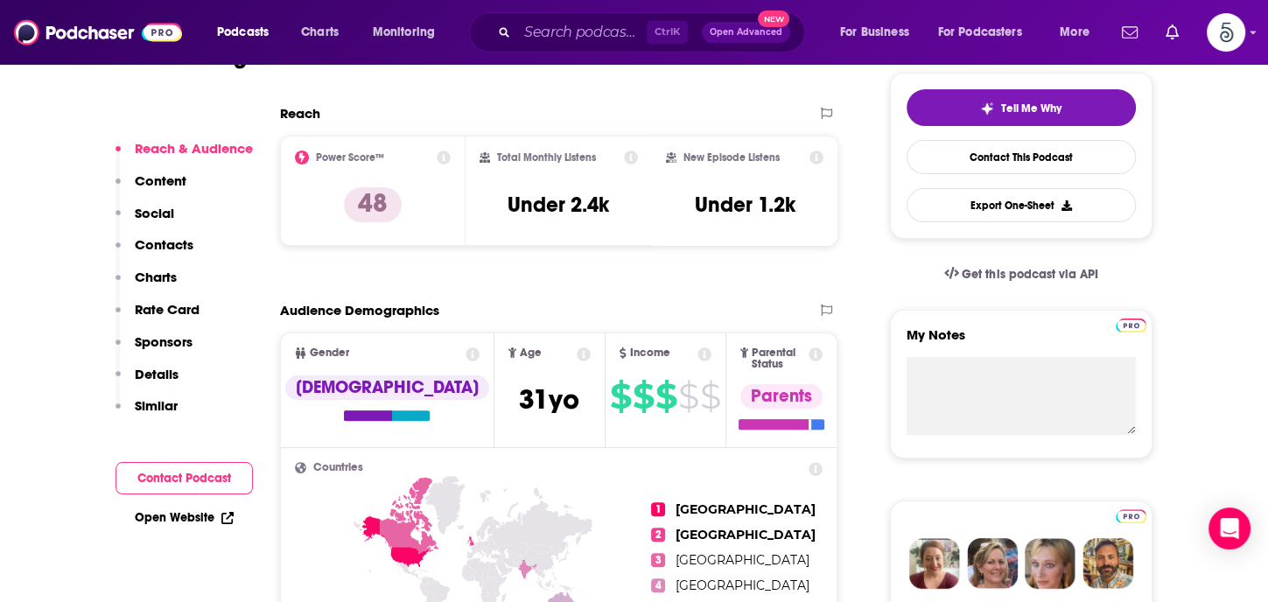
click at [174, 243] on p "Contacts" at bounding box center [164, 244] width 59 height 17
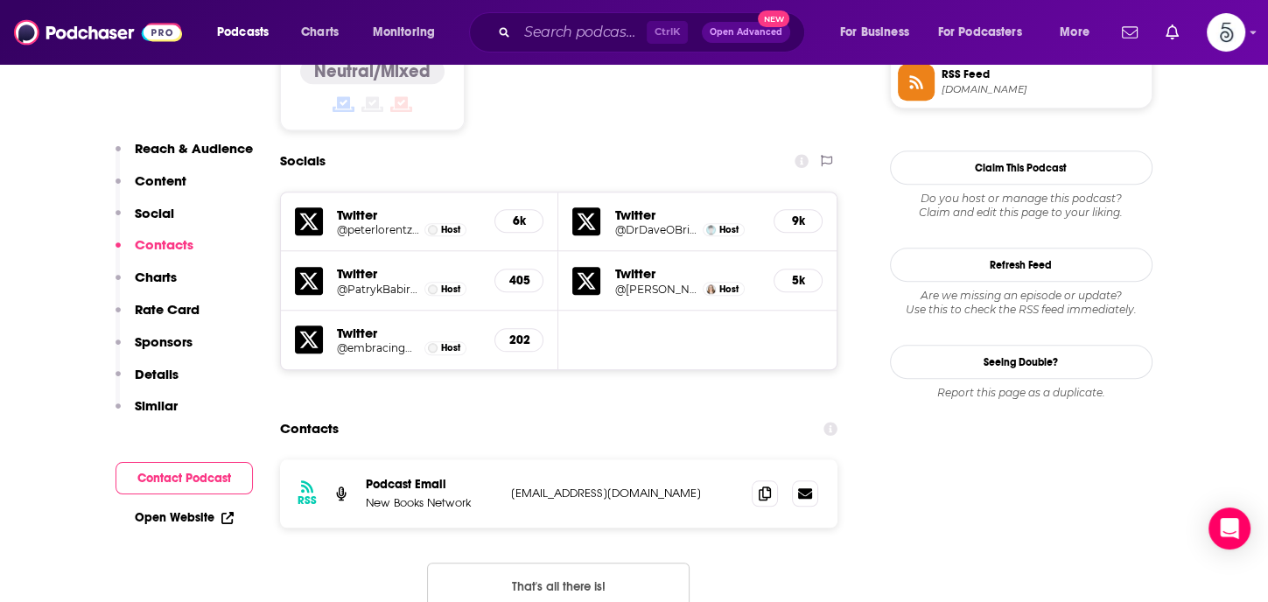
scroll to position [1582, 0]
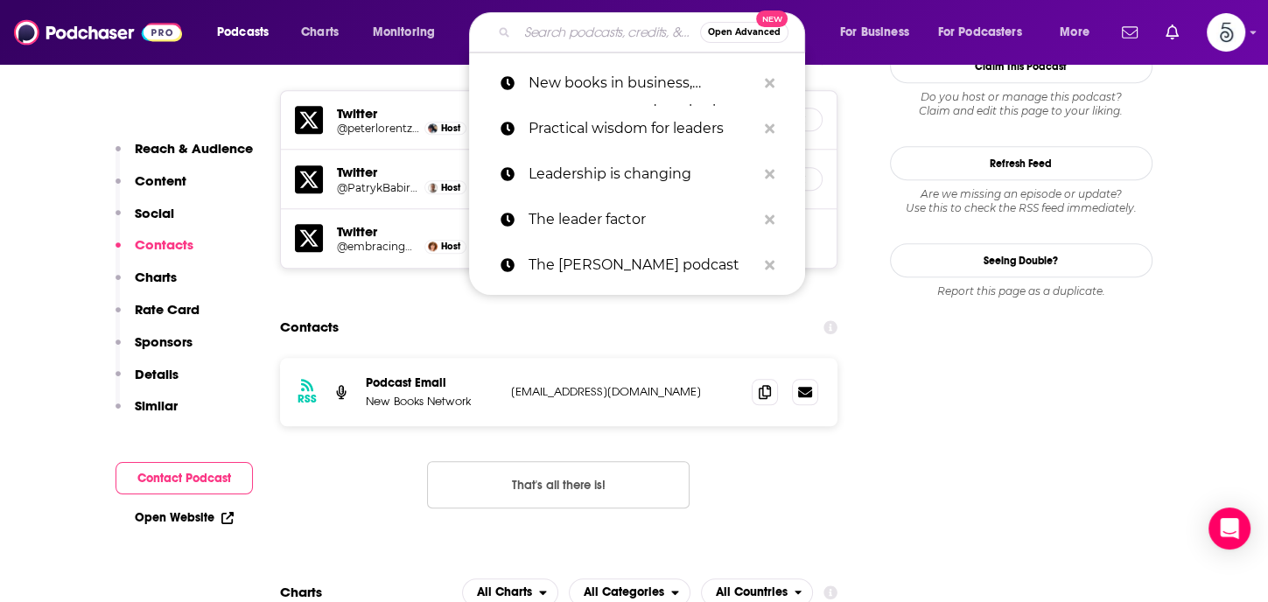
click at [582, 39] on input "Search podcasts, credits, & more..." at bounding box center [608, 32] width 183 height 28
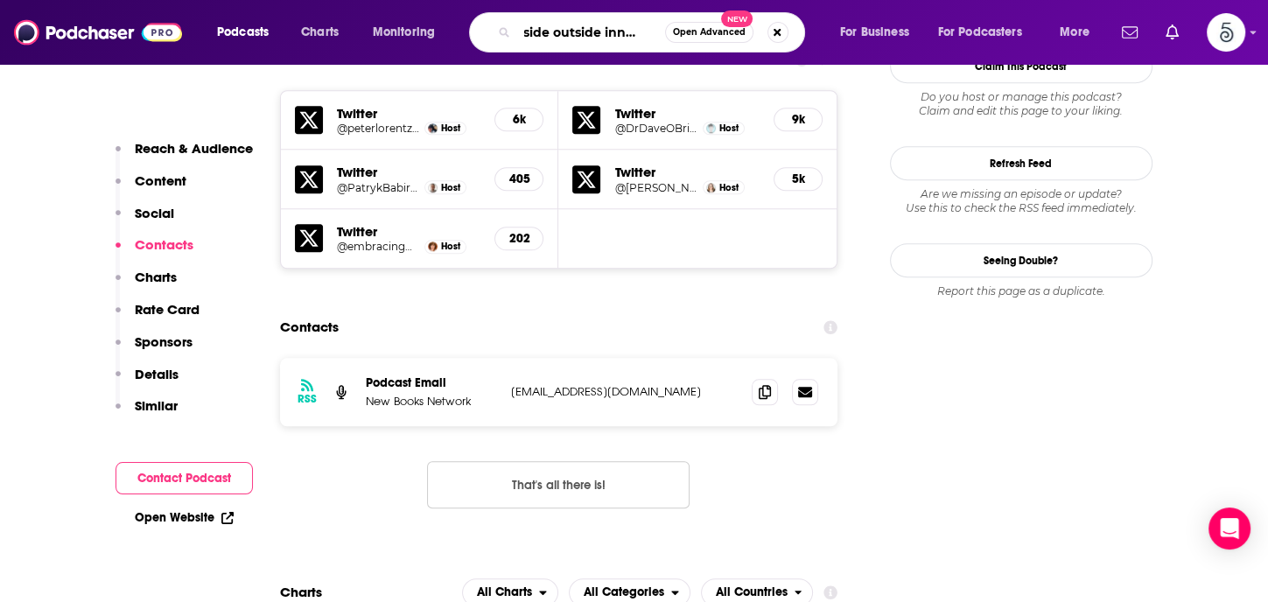
scroll to position [0, 30]
type input "inside outside innovation"
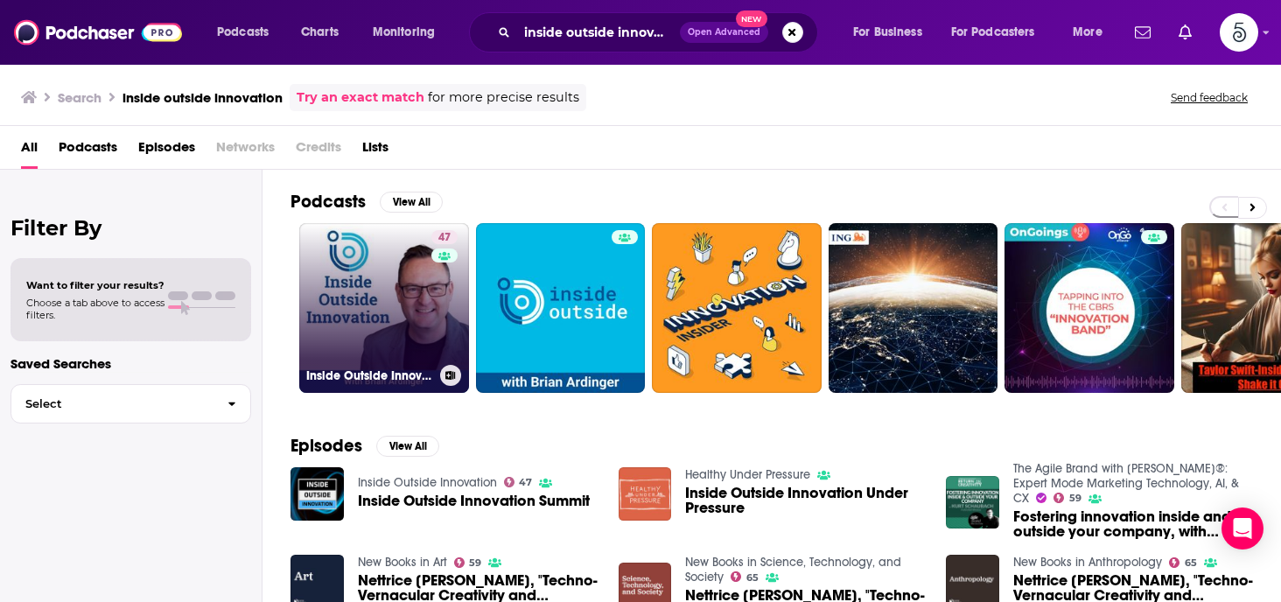
click at [391, 277] on link "47 Inside Outside Innovation" at bounding box center [384, 308] width 170 height 170
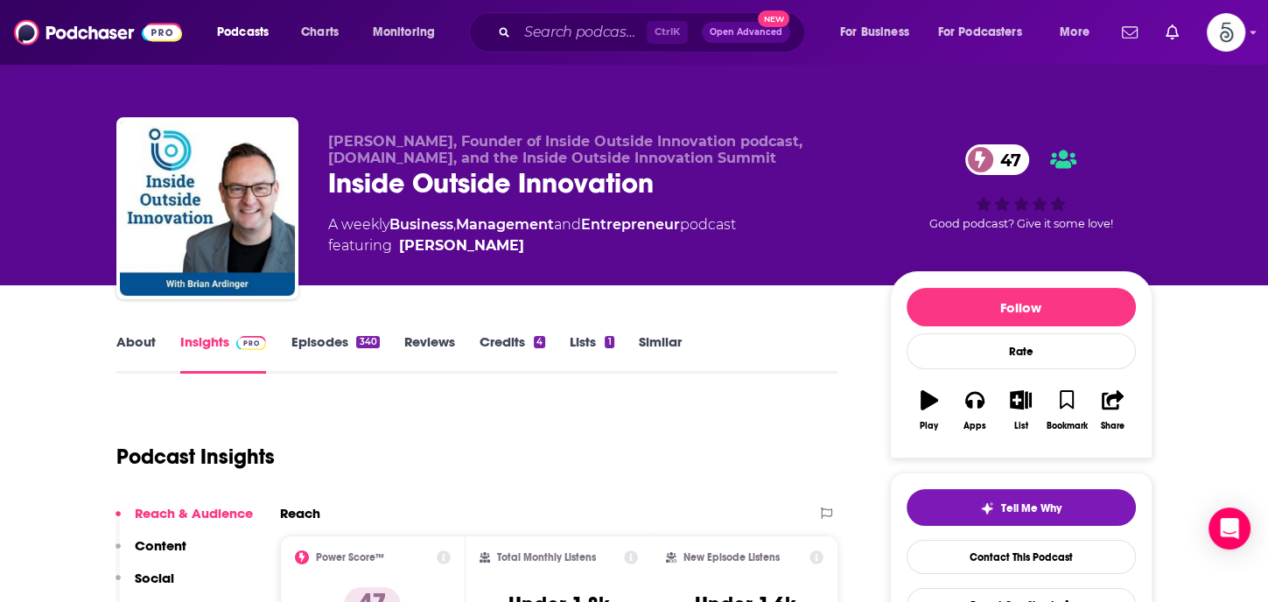
click at [329, 343] on link "Episodes 340" at bounding box center [334, 353] width 88 height 40
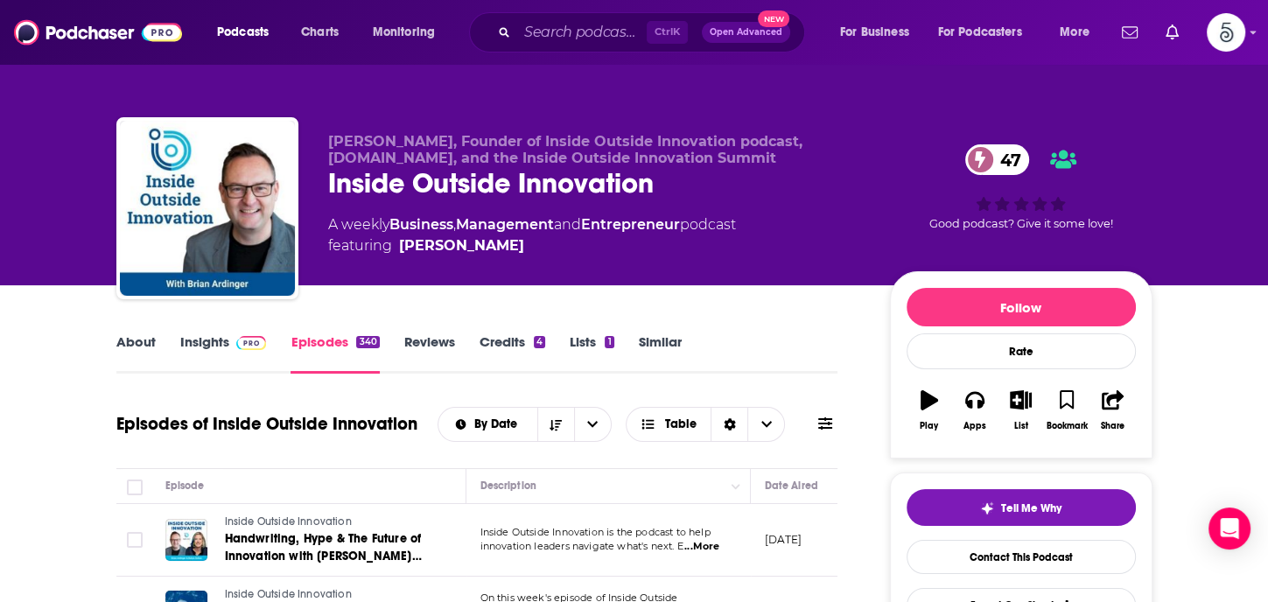
click at [190, 344] on link "Insights" at bounding box center [223, 353] width 87 height 40
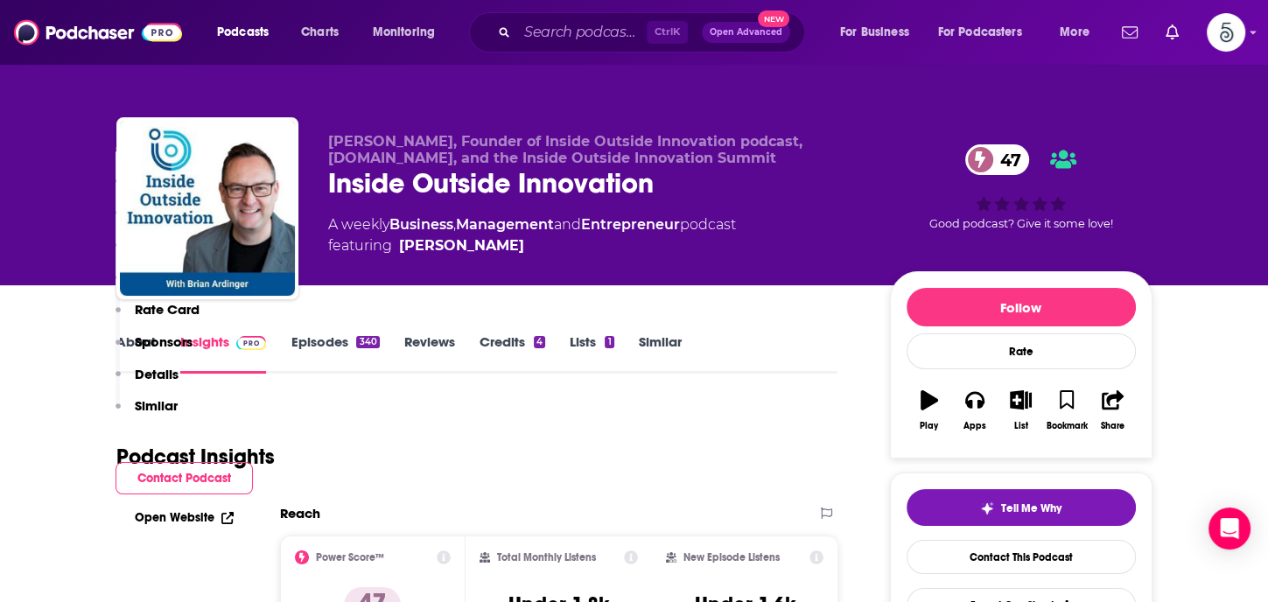
scroll to position [341, 0]
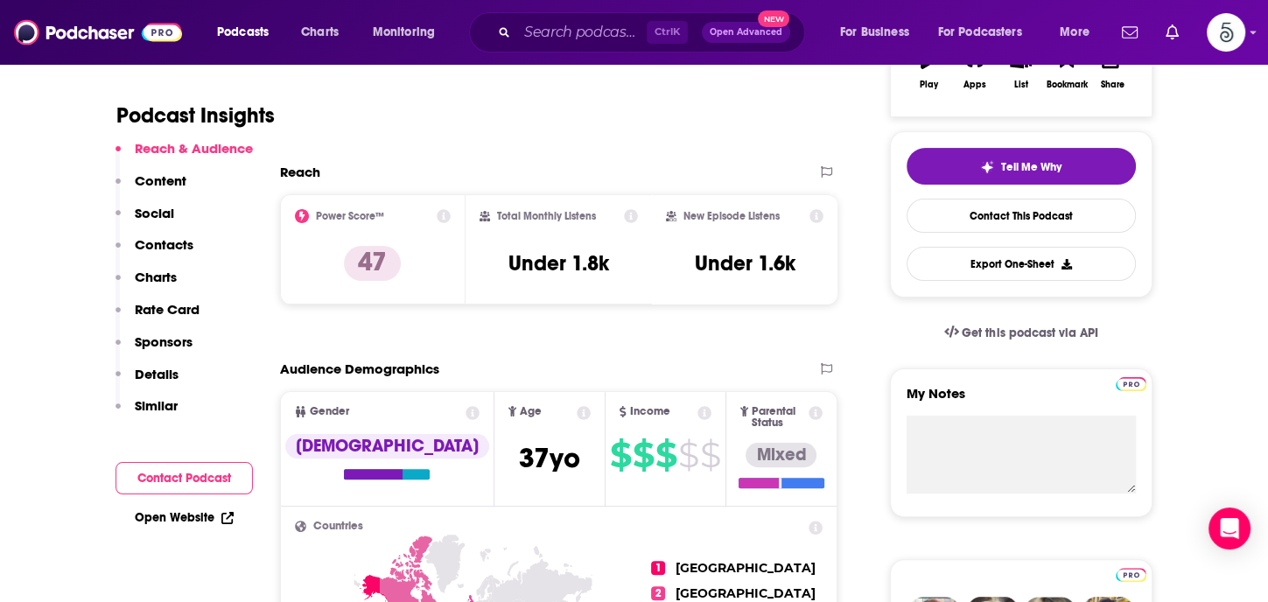
click at [144, 242] on p "Contacts" at bounding box center [164, 244] width 59 height 17
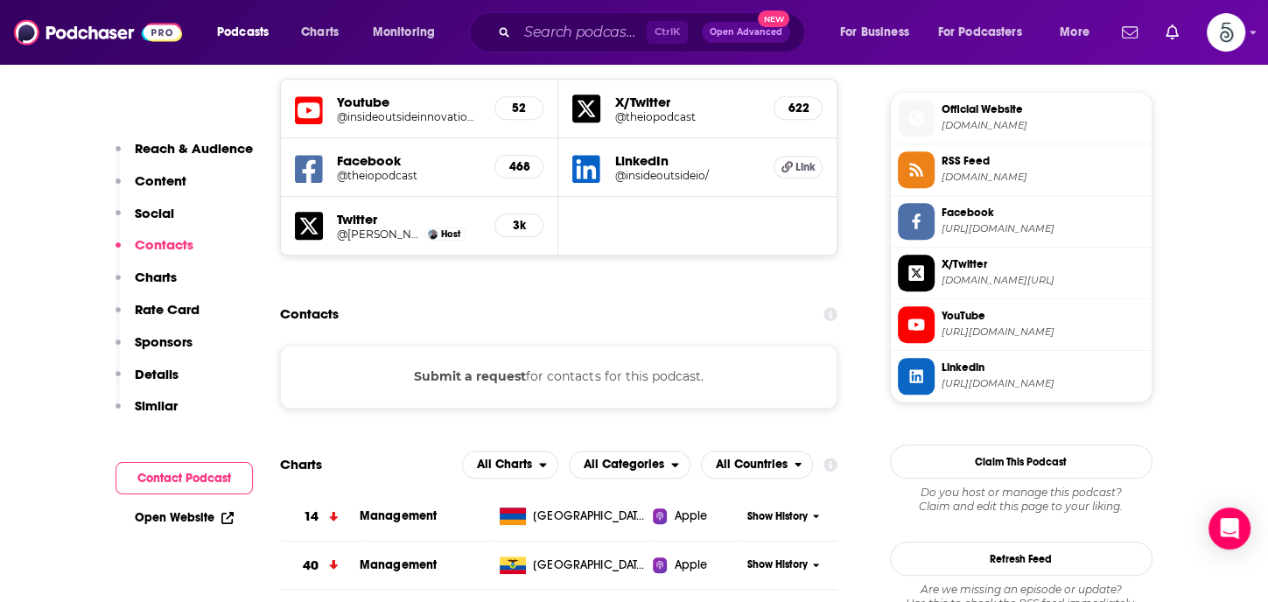
scroll to position [1561, 0]
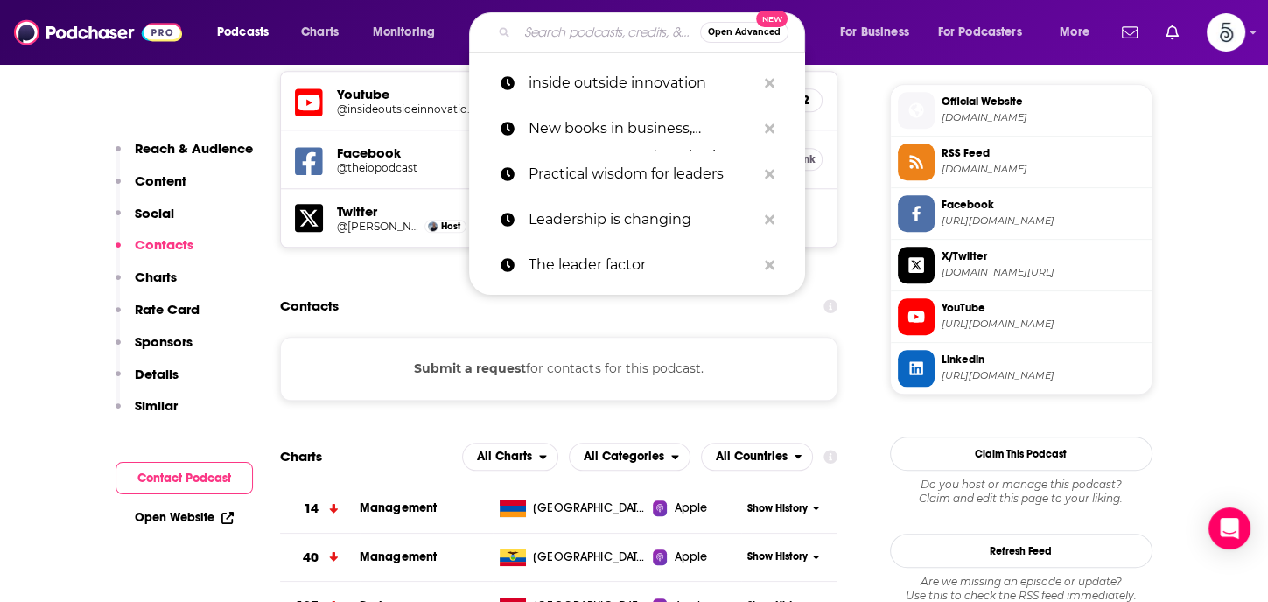
click at [570, 44] on input "Search podcasts, credits, & more..." at bounding box center [608, 32] width 183 height 28
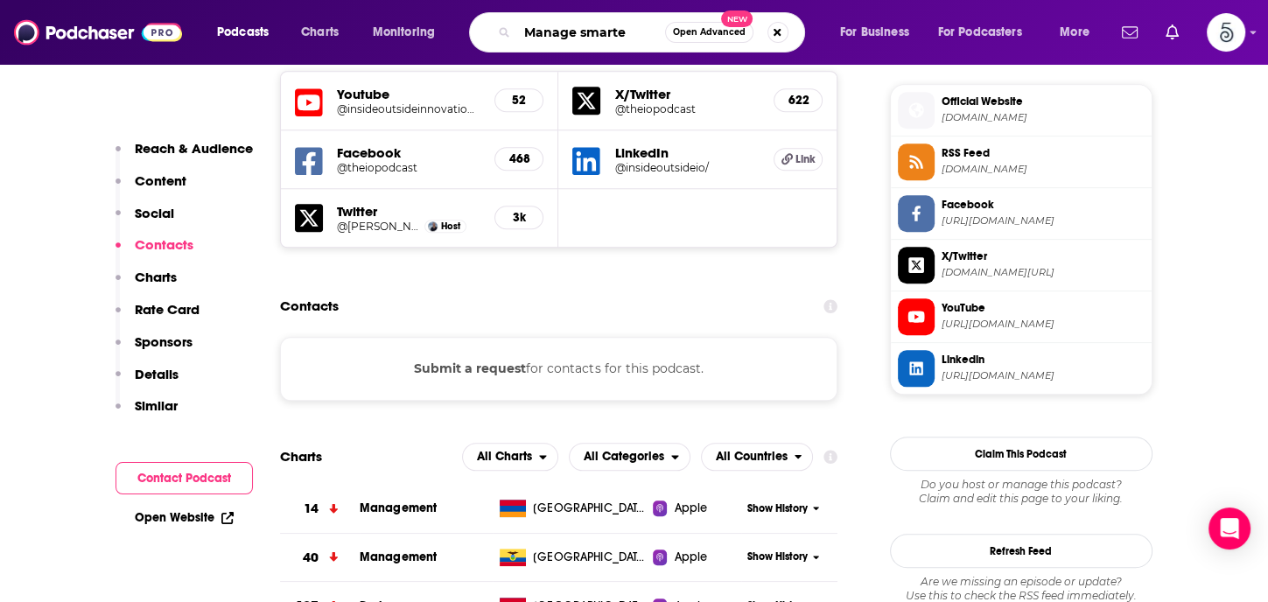
type input "Manage smarter"
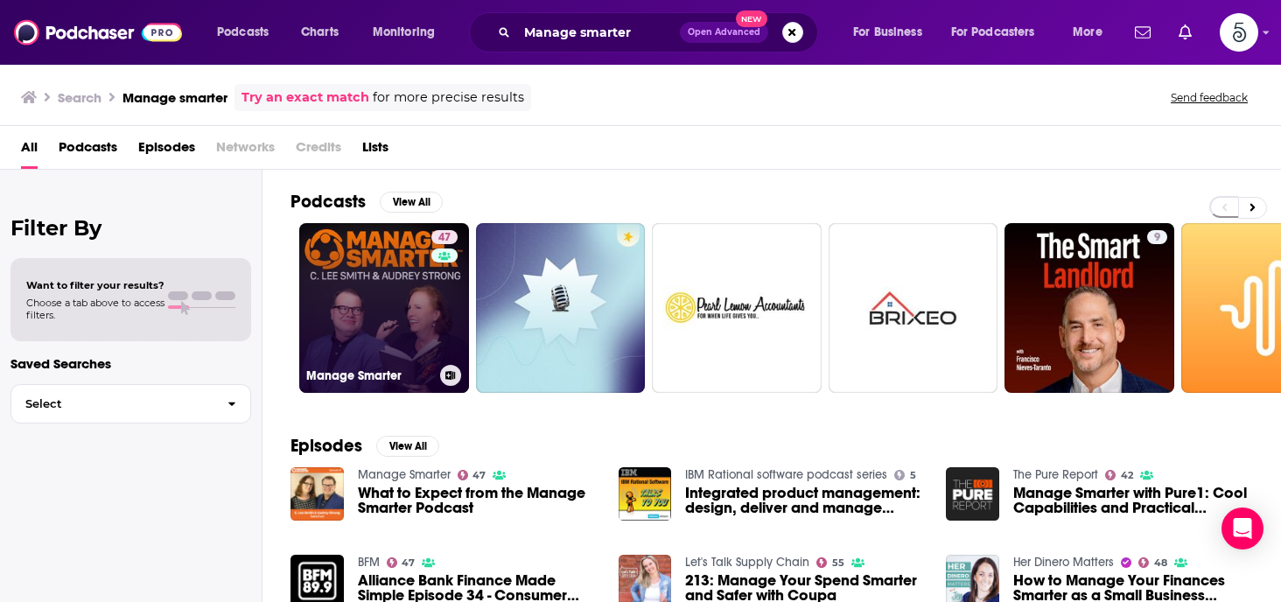
click at [415, 284] on link "47 Manage Smarter" at bounding box center [384, 308] width 170 height 170
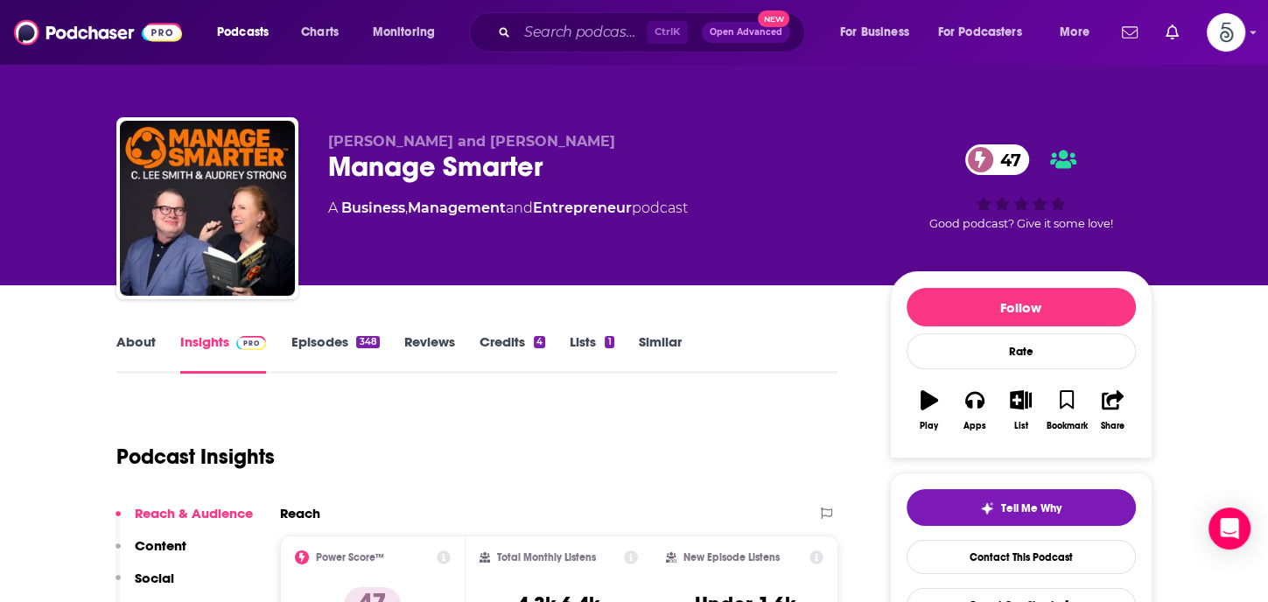
click at [313, 339] on link "Episodes 348" at bounding box center [334, 353] width 88 height 40
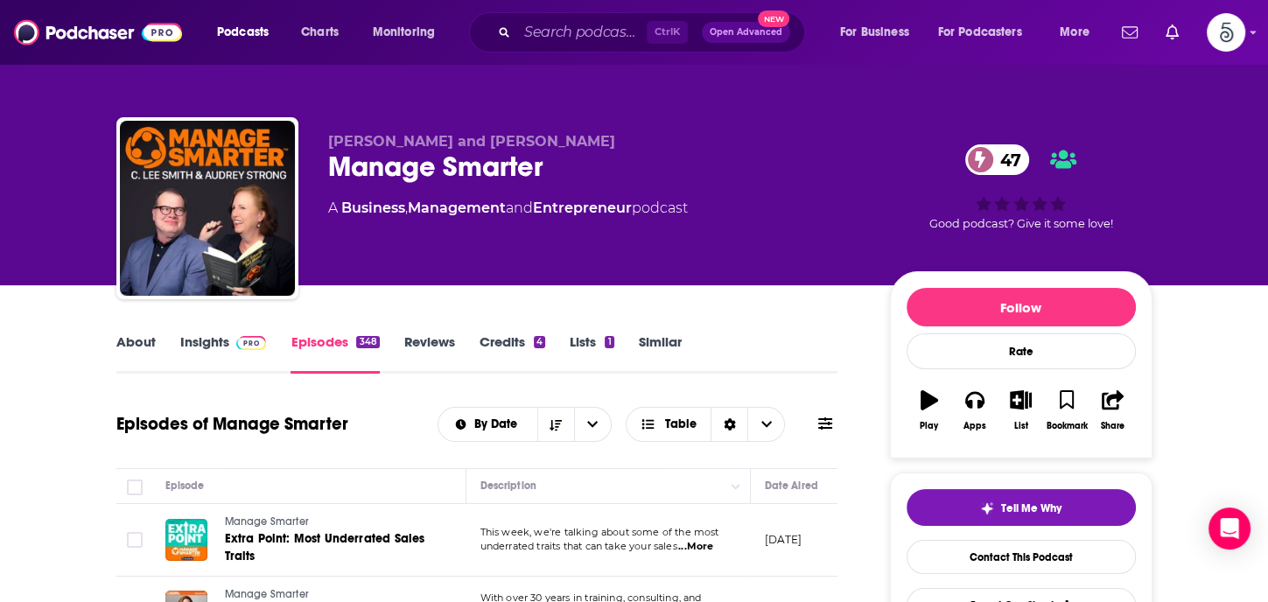
click at [199, 342] on link "Insights" at bounding box center [223, 353] width 87 height 40
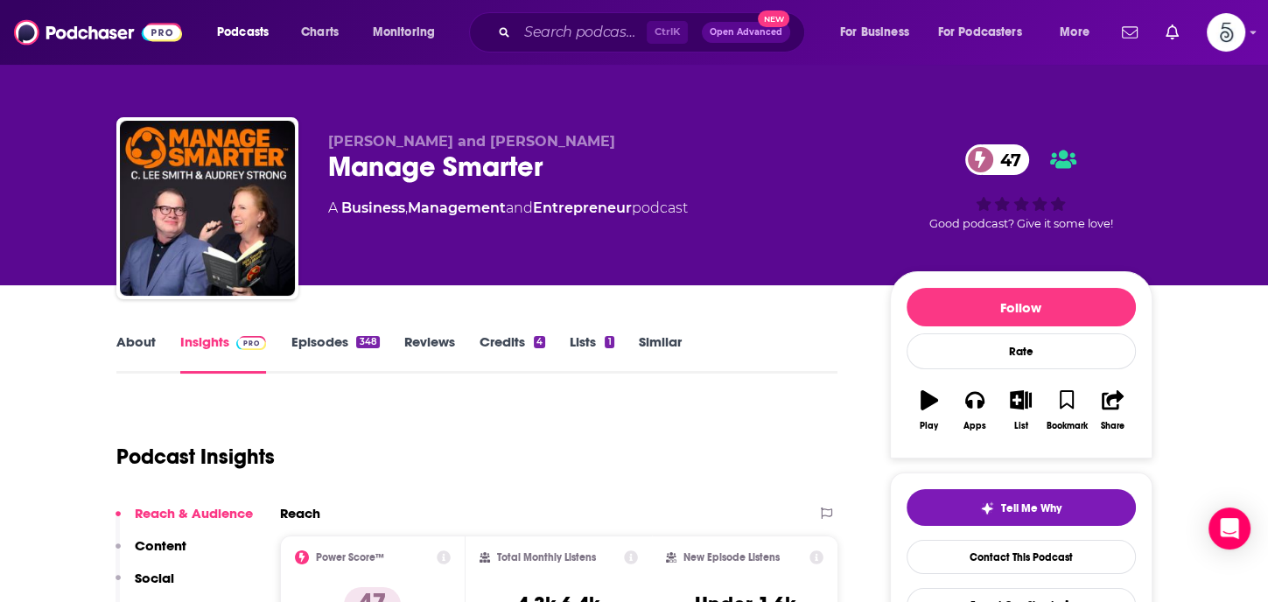
scroll to position [241, 0]
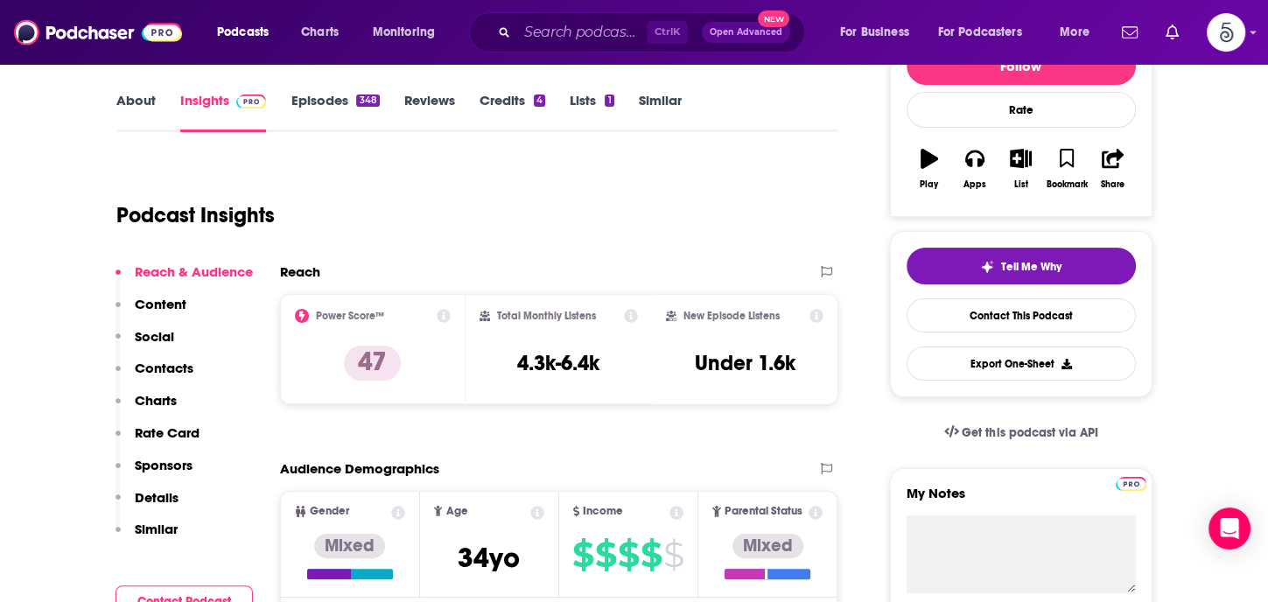
click at [147, 363] on p "Contacts" at bounding box center [164, 368] width 59 height 17
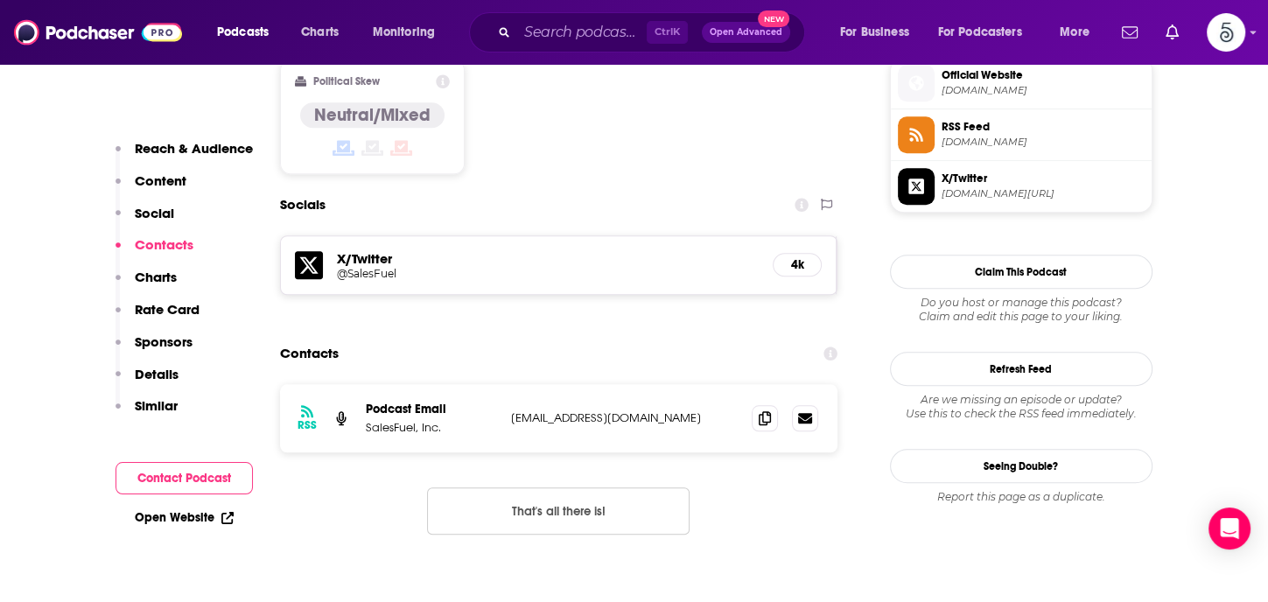
scroll to position [1462, 0]
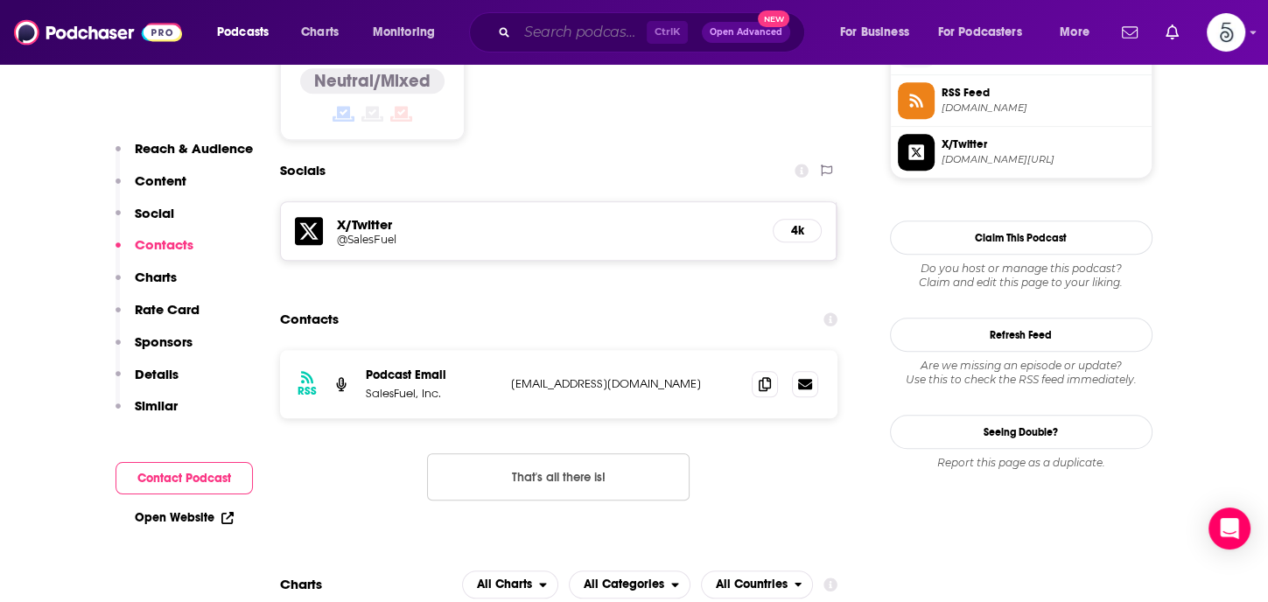
click at [568, 38] on input "Search podcasts, credits, & more..." at bounding box center [581, 32] width 129 height 28
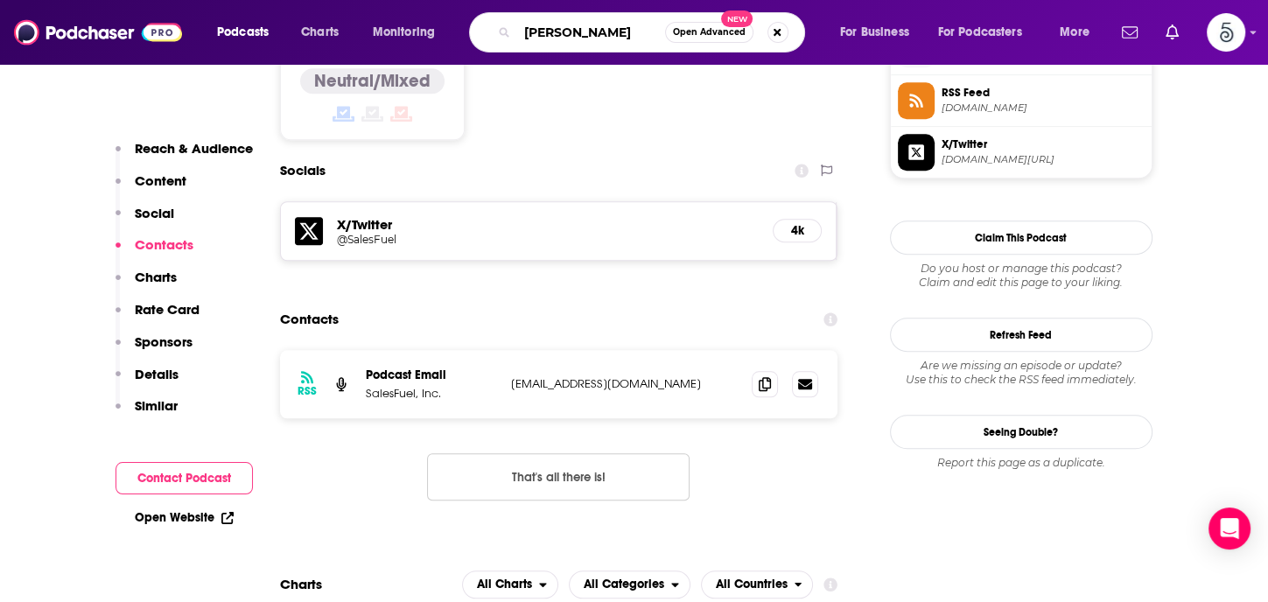
type input "[PERSON_NAME]"
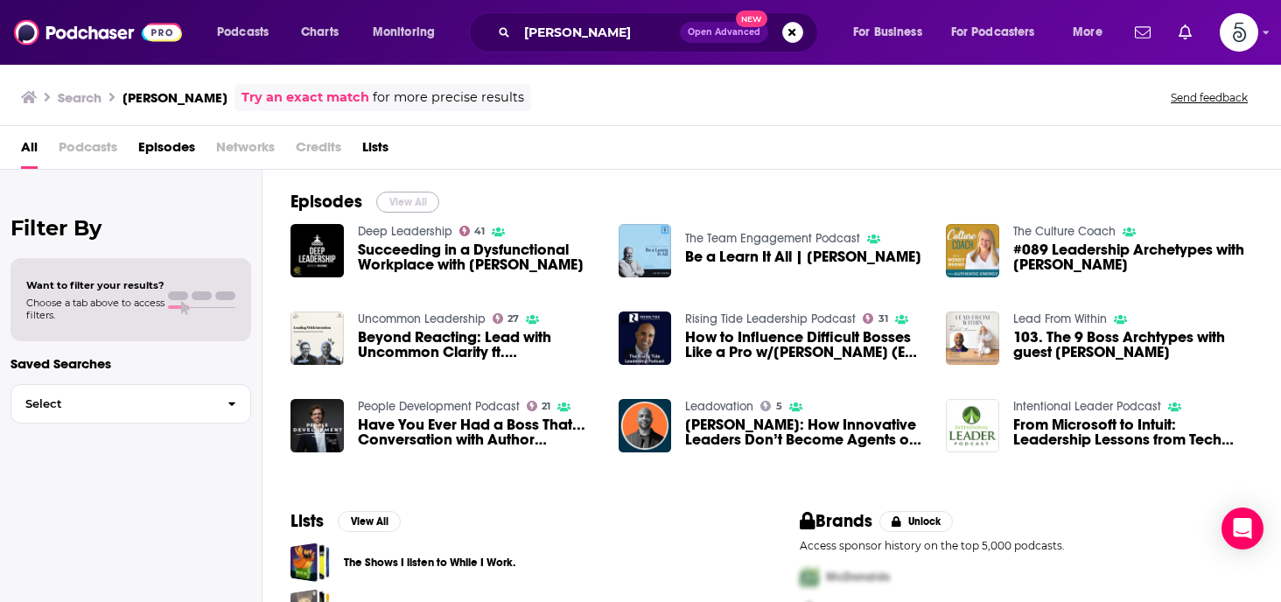
click at [409, 202] on button "View All" at bounding box center [407, 202] width 63 height 21
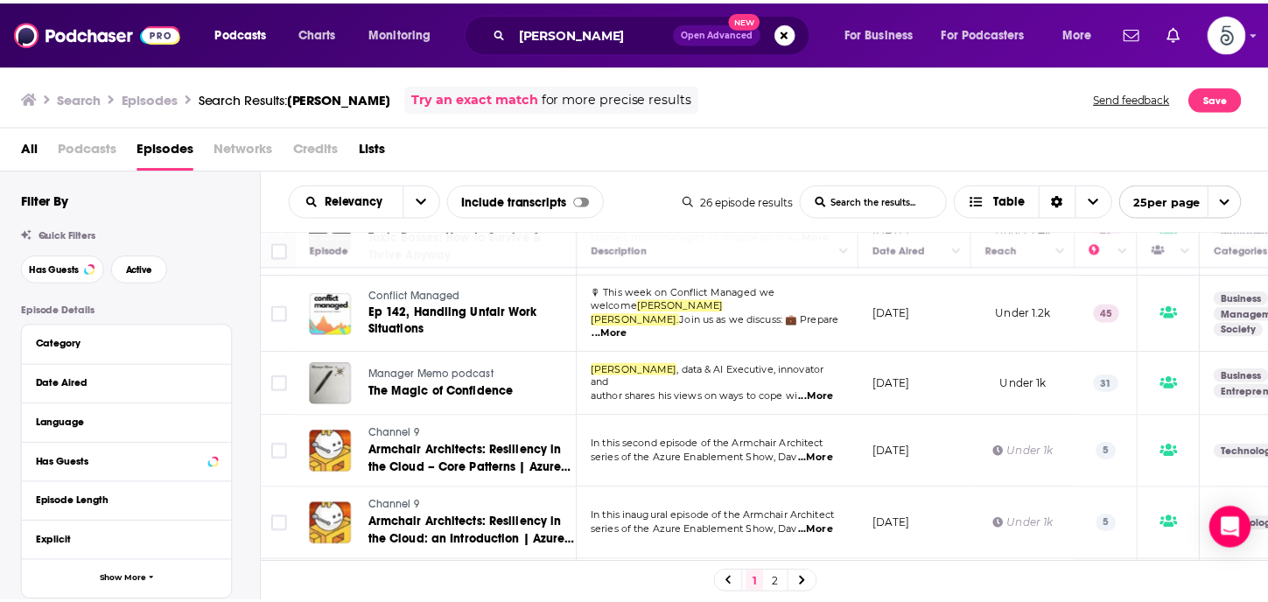
scroll to position [1527, 0]
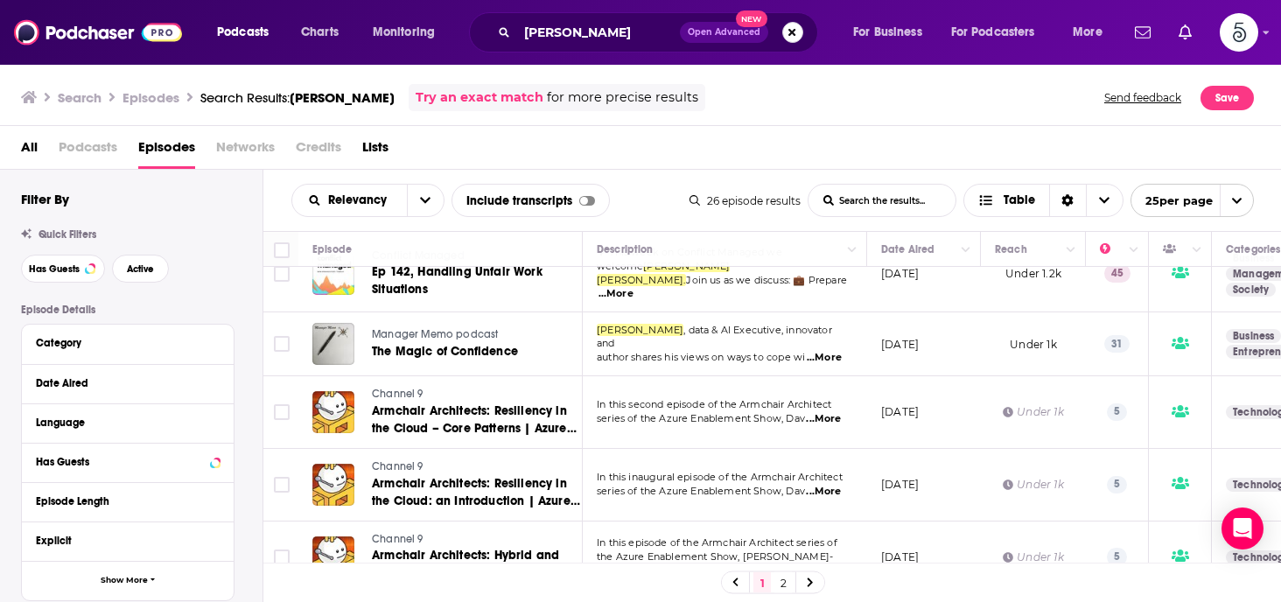
click at [789, 31] on button "Search podcasts, credits, & more..." at bounding box center [792, 32] width 21 height 21
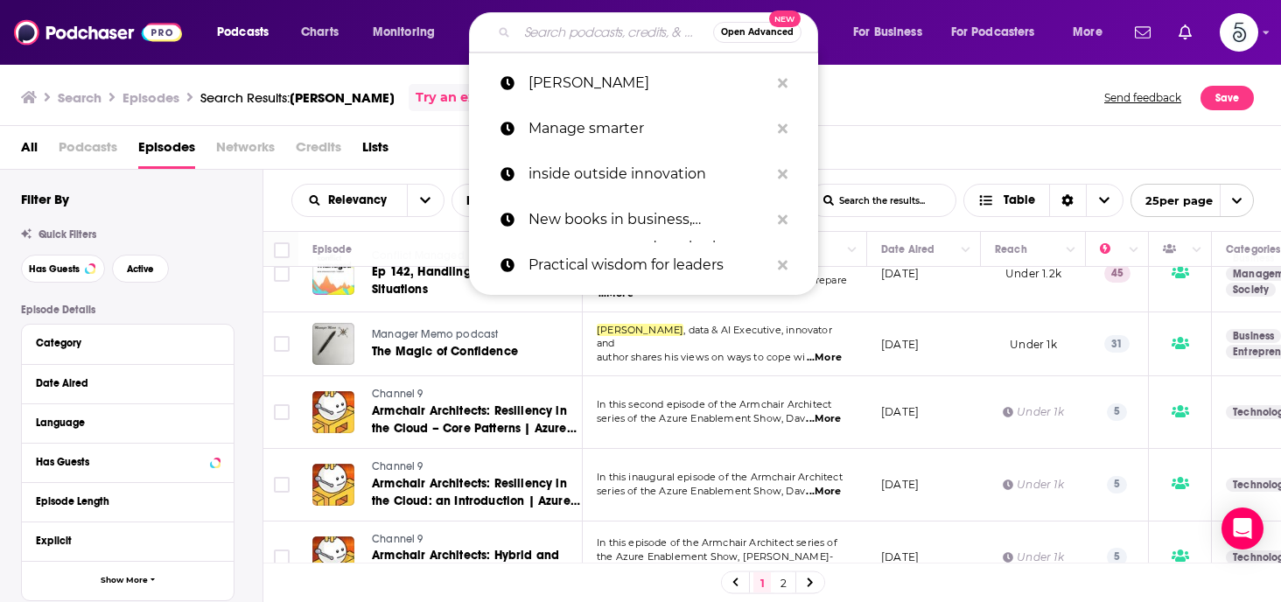
click at [546, 31] on input "Search podcasts, credits, & more..." at bounding box center [615, 32] width 196 height 28
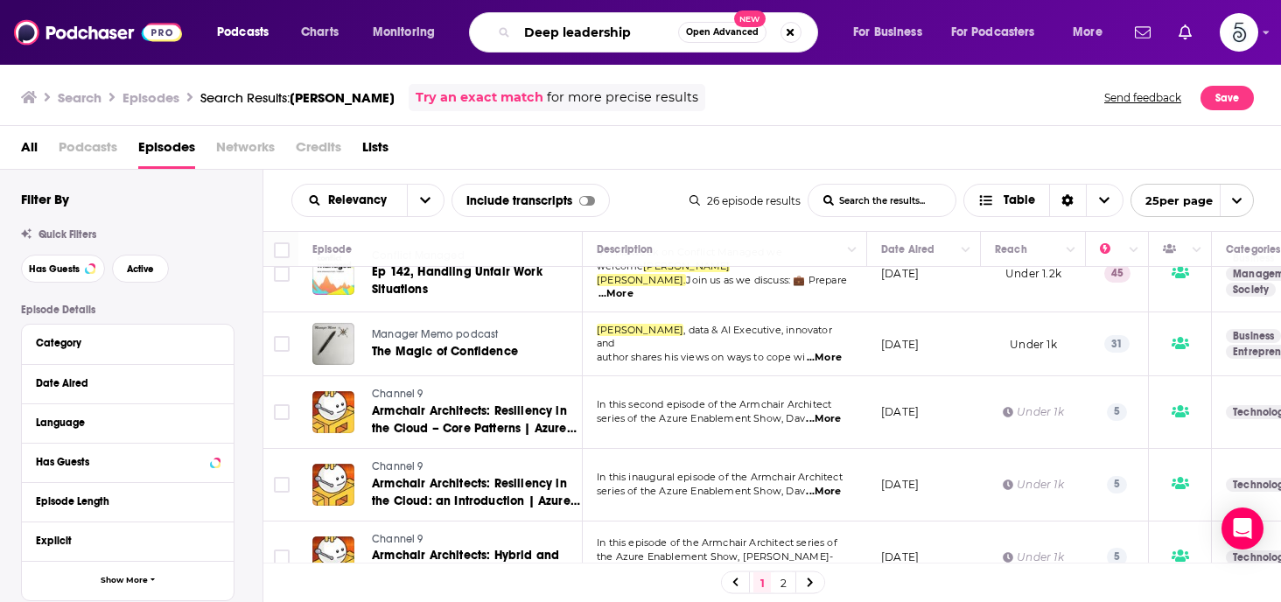
type input "Deep leadership"
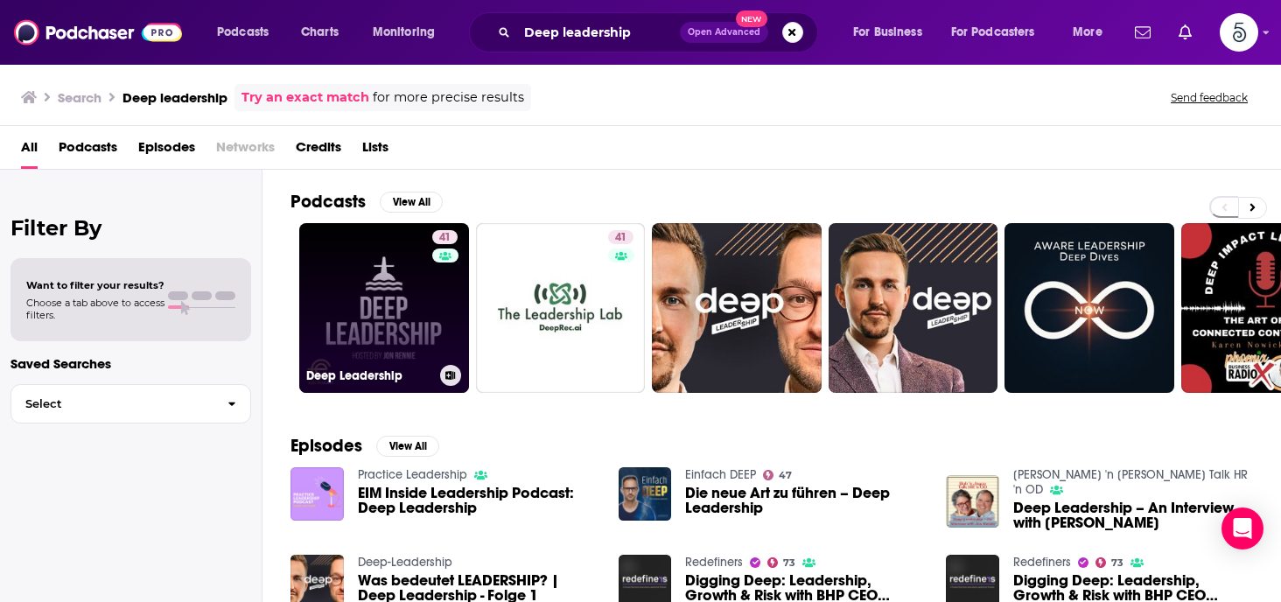
click at [396, 290] on link "41 Deep Leadership" at bounding box center [384, 308] width 170 height 170
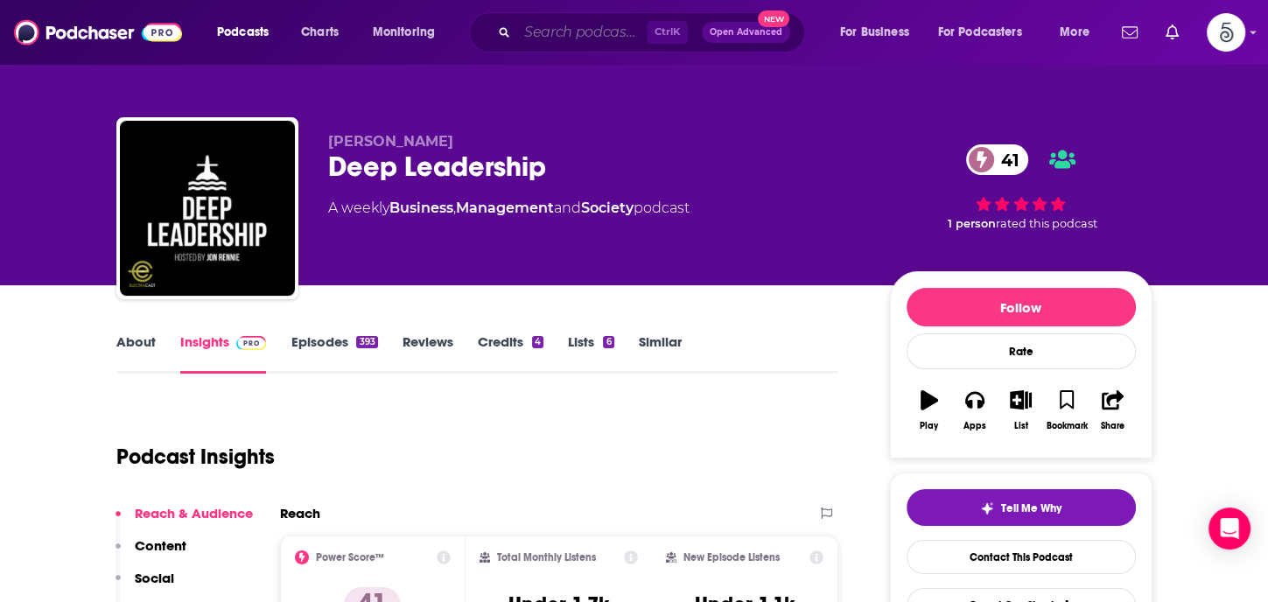
click at [557, 38] on input "Search podcasts, credits, & more..." at bounding box center [581, 32] width 129 height 28
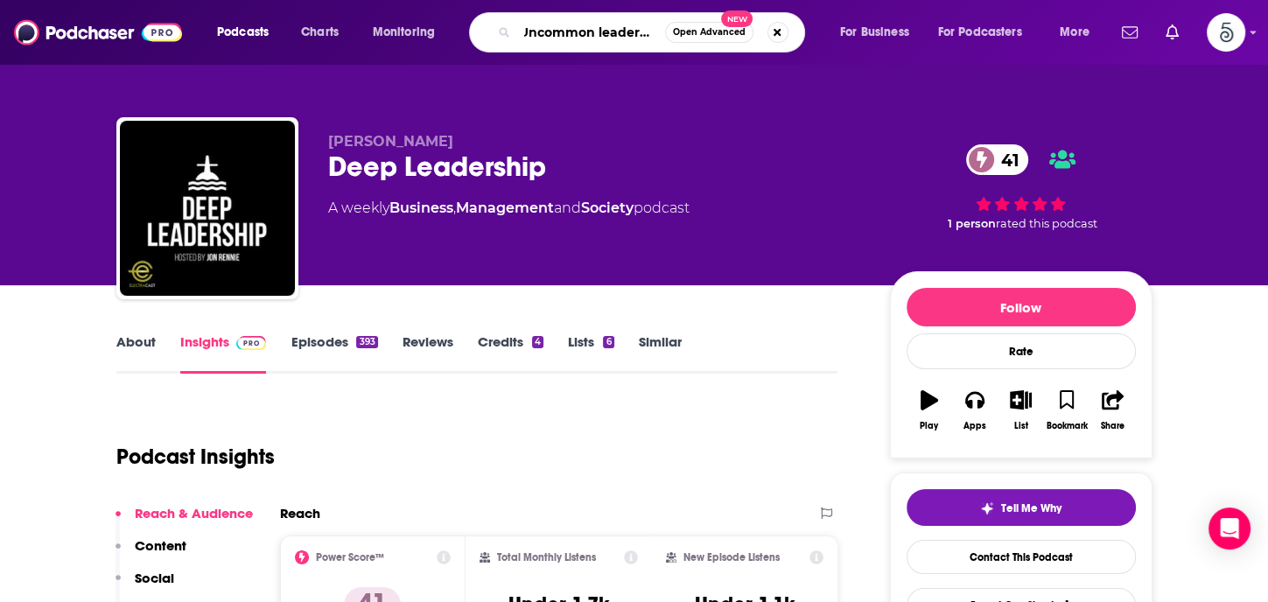
type input "Uncommon leadership"
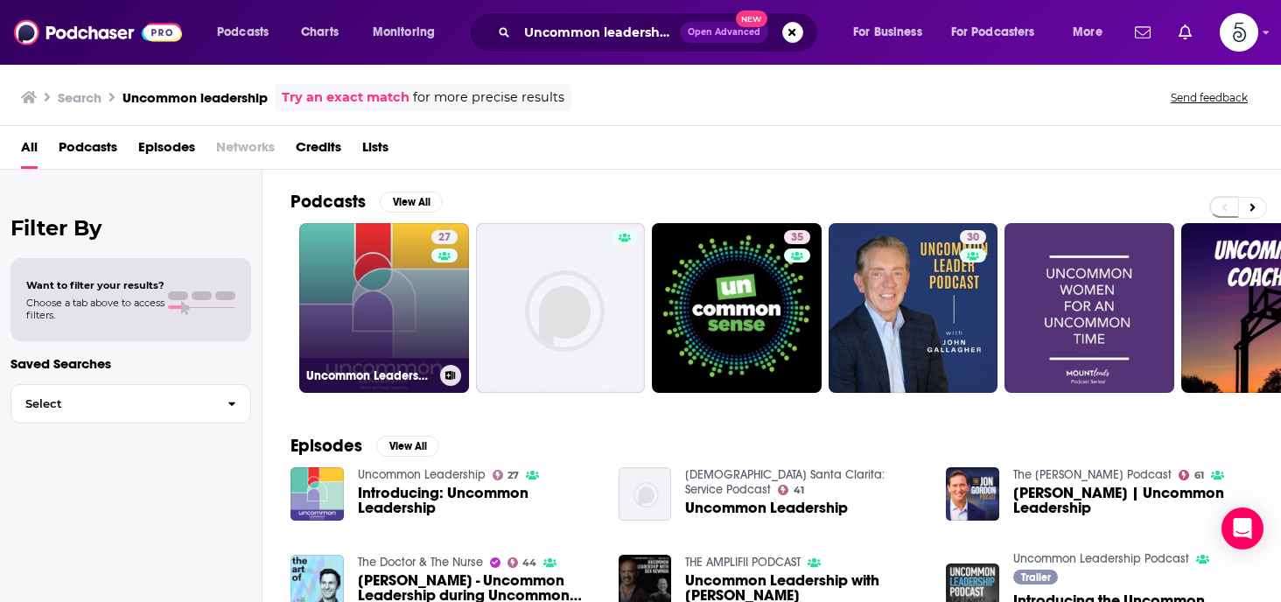
click at [384, 284] on link "27 Uncommon Leadership" at bounding box center [384, 308] width 170 height 170
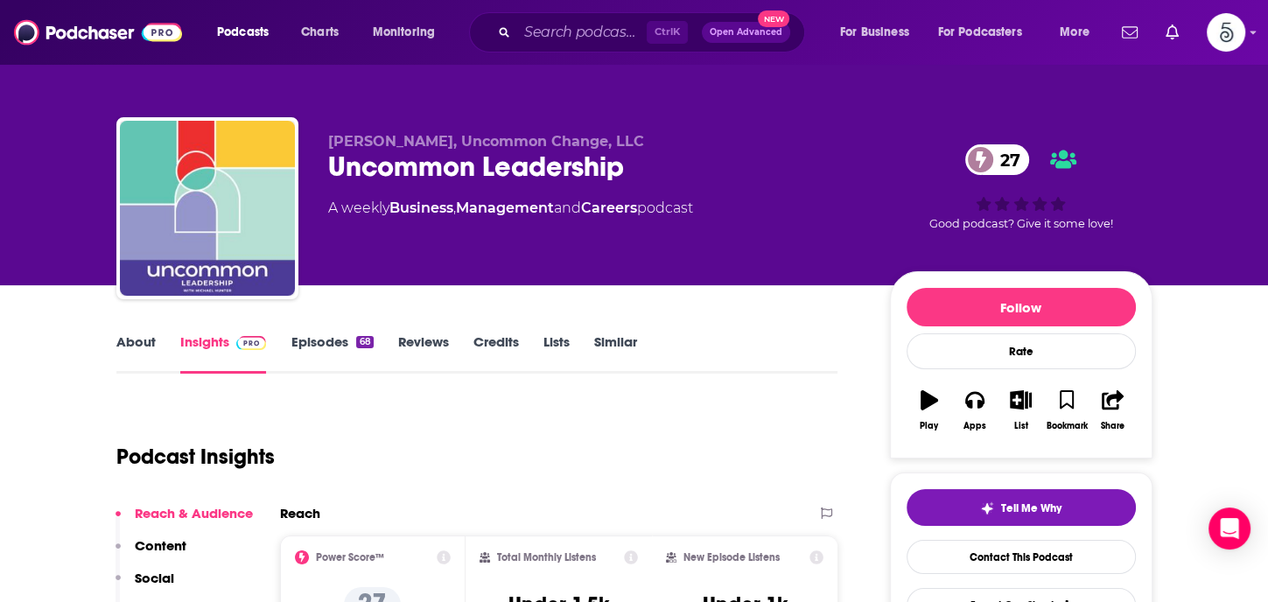
click at [324, 343] on link "Episodes 68" at bounding box center [331, 353] width 82 height 40
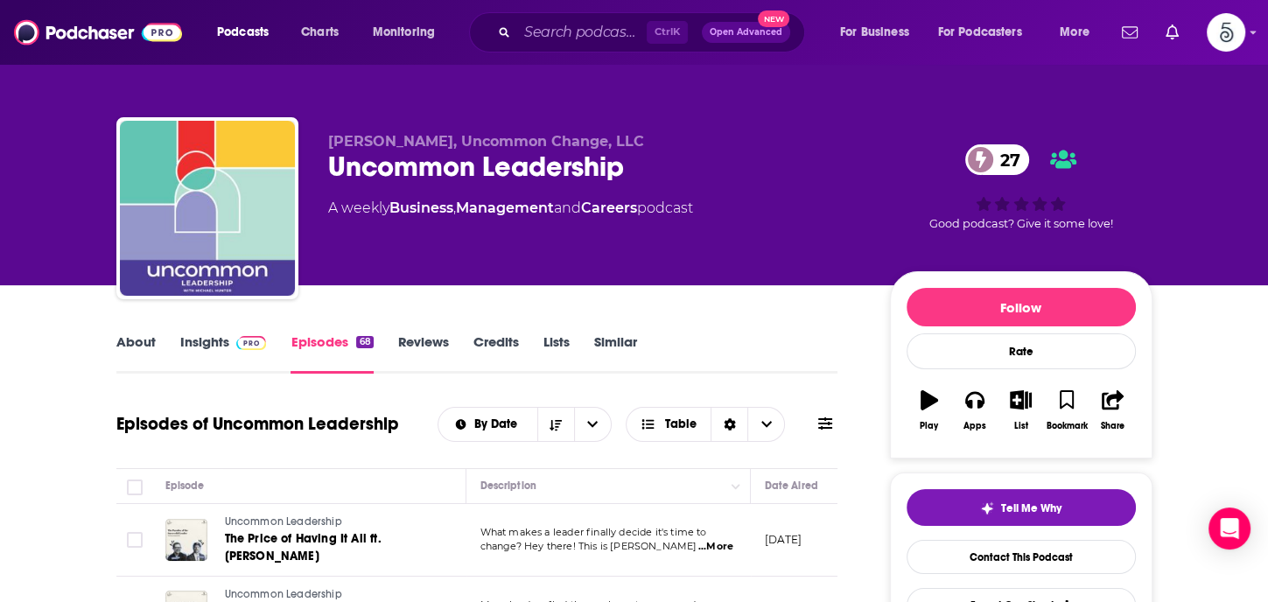
click at [213, 341] on link "Insights" at bounding box center [223, 353] width 87 height 40
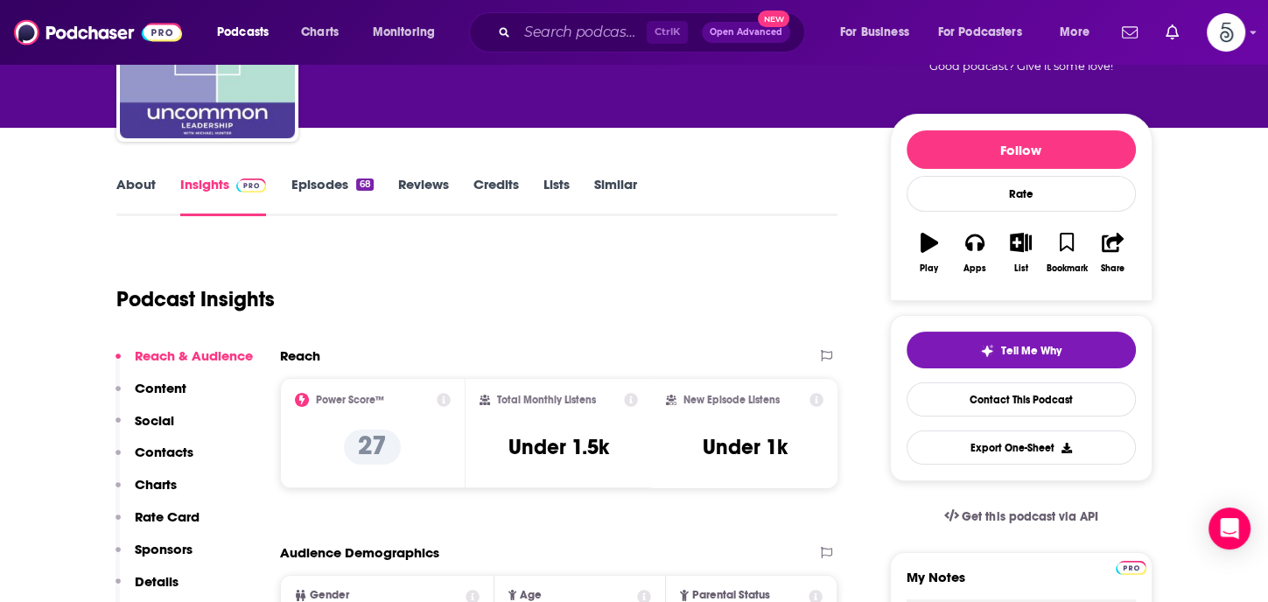
scroll to position [201, 0]
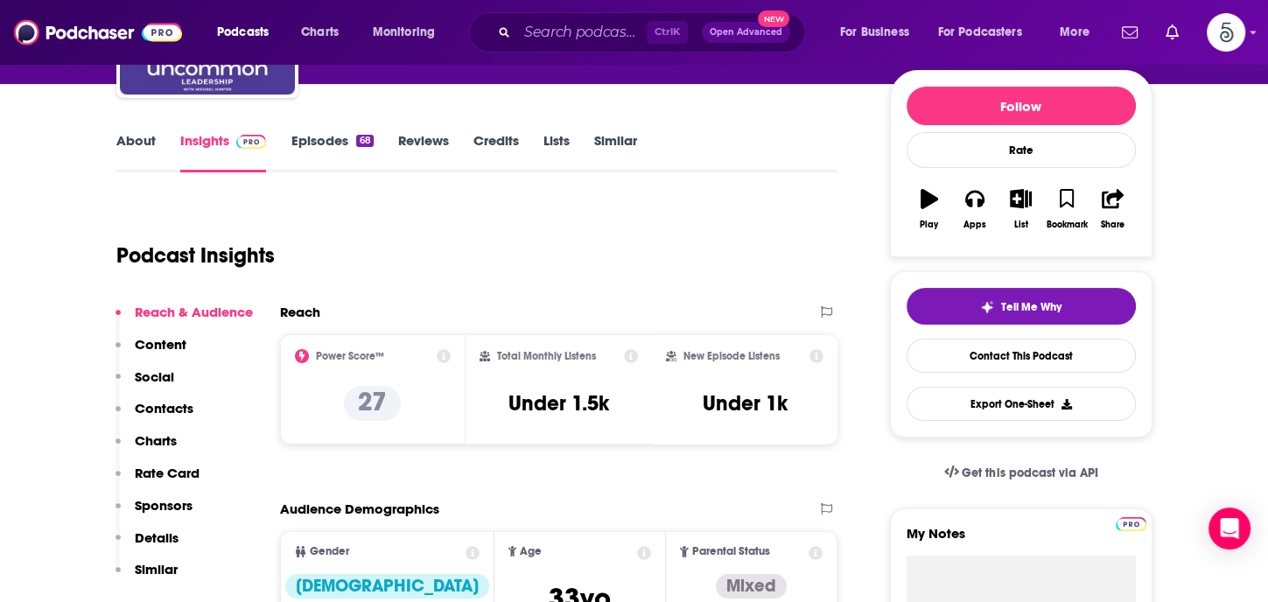
click at [154, 407] on p "Contacts" at bounding box center [164, 408] width 59 height 17
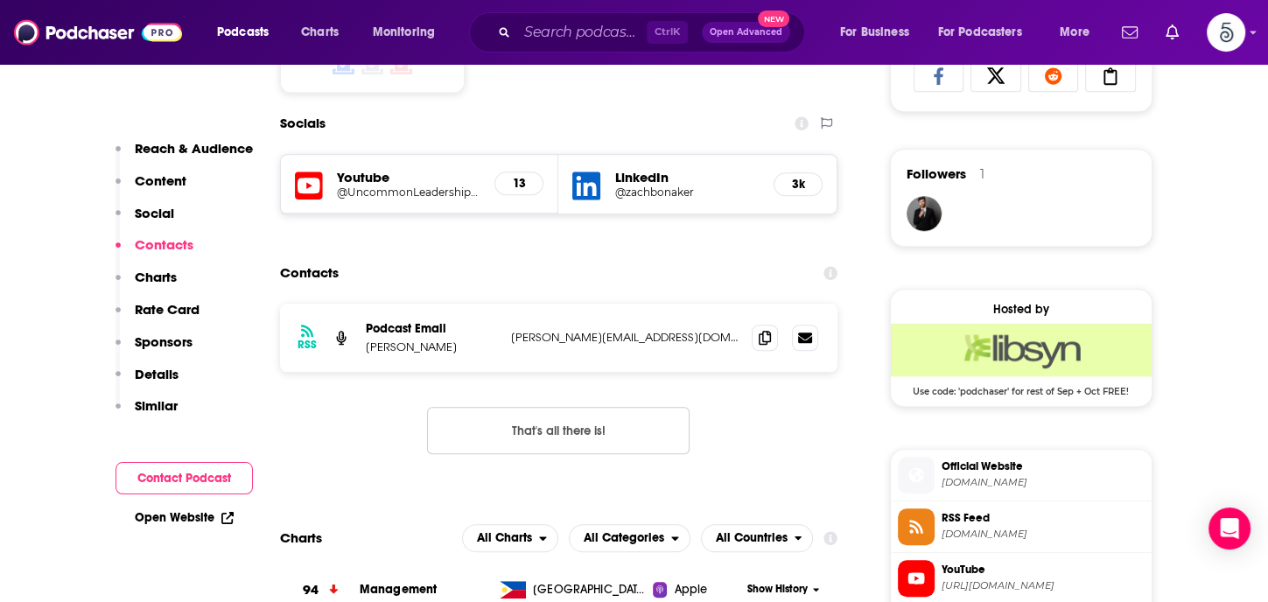
scroll to position [1209, 0]
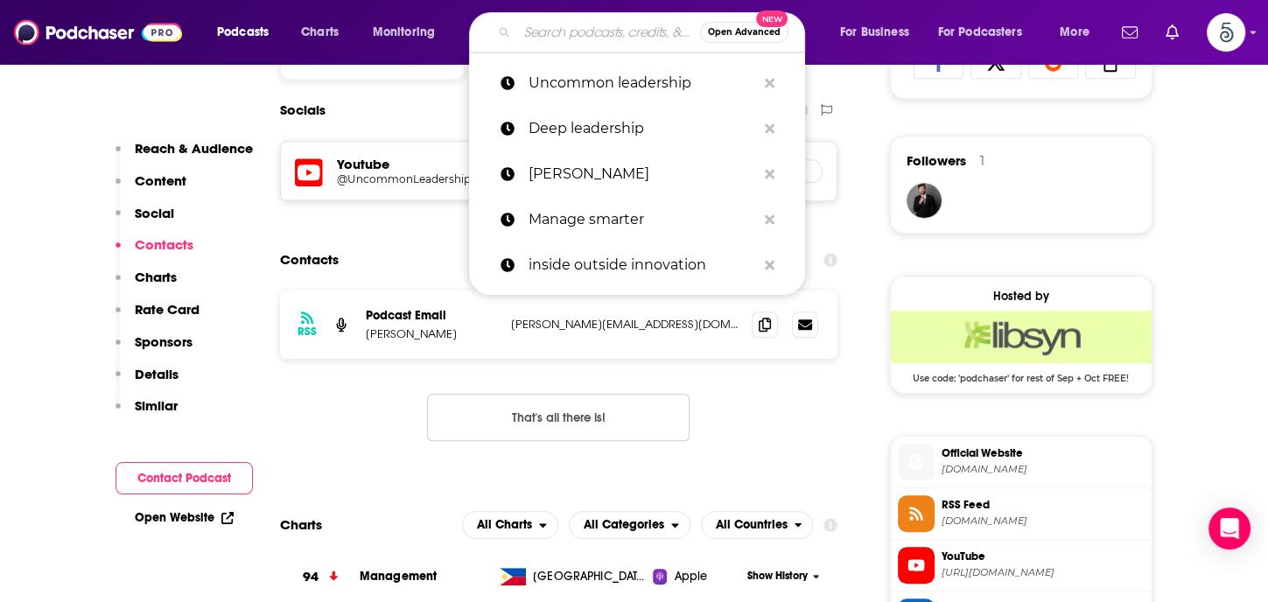
click at [539, 38] on input "Search podcasts, credits, & more..." at bounding box center [608, 32] width 183 height 28
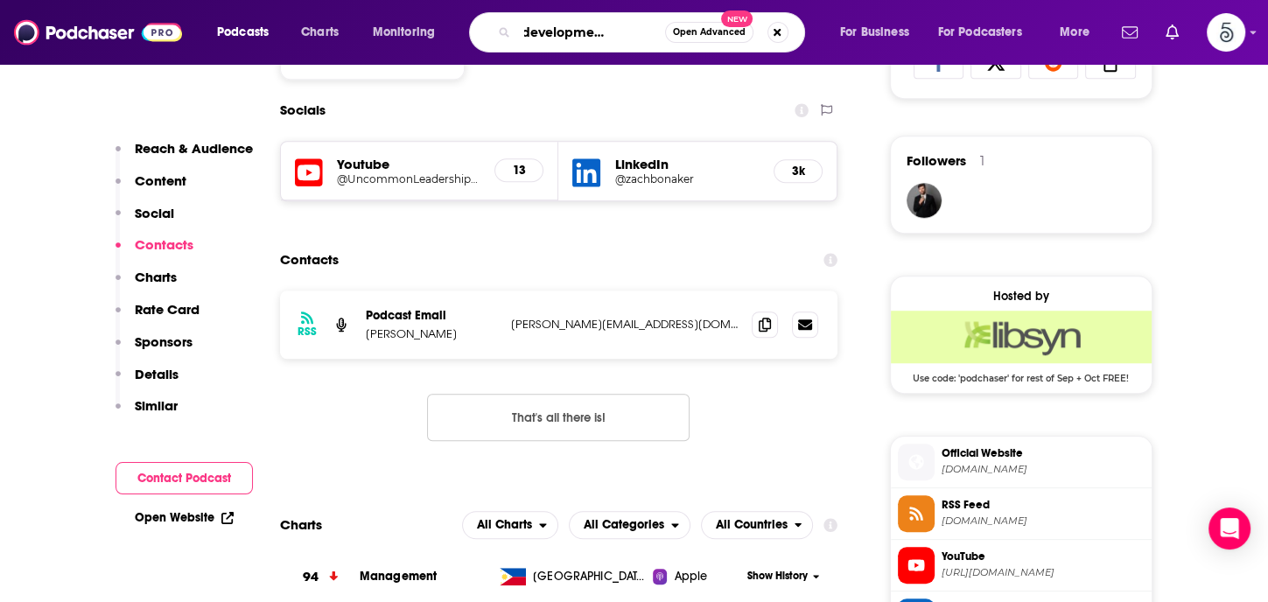
type input "People development podcast"
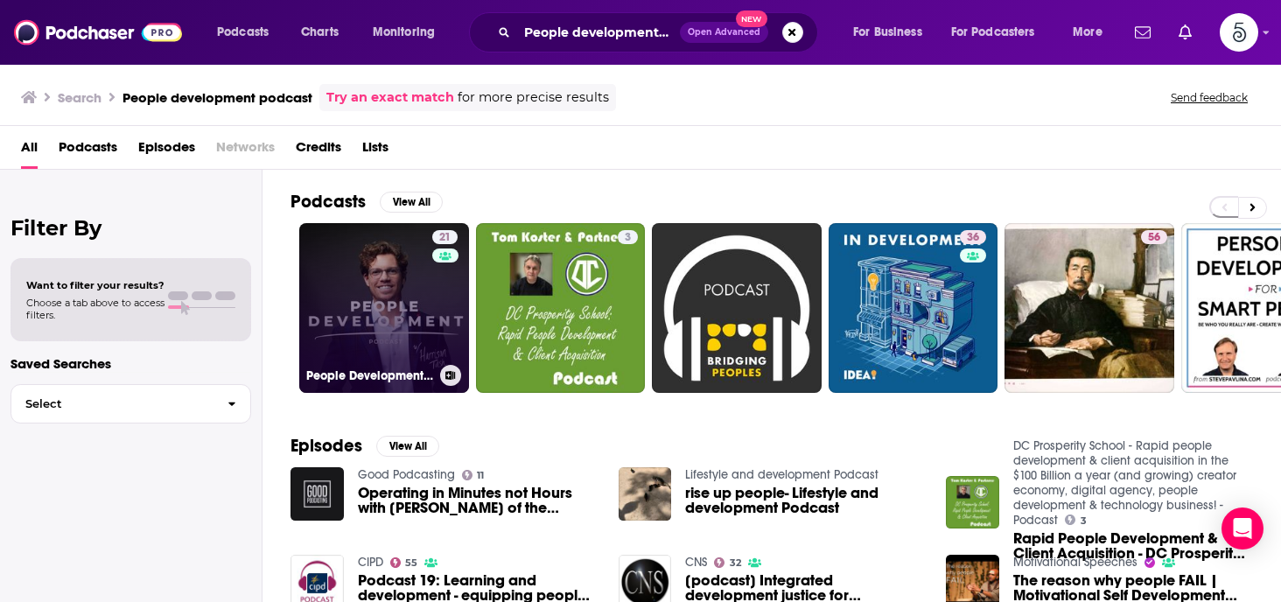
click at [365, 293] on link "21 People Development Podcast" at bounding box center [384, 308] width 170 height 170
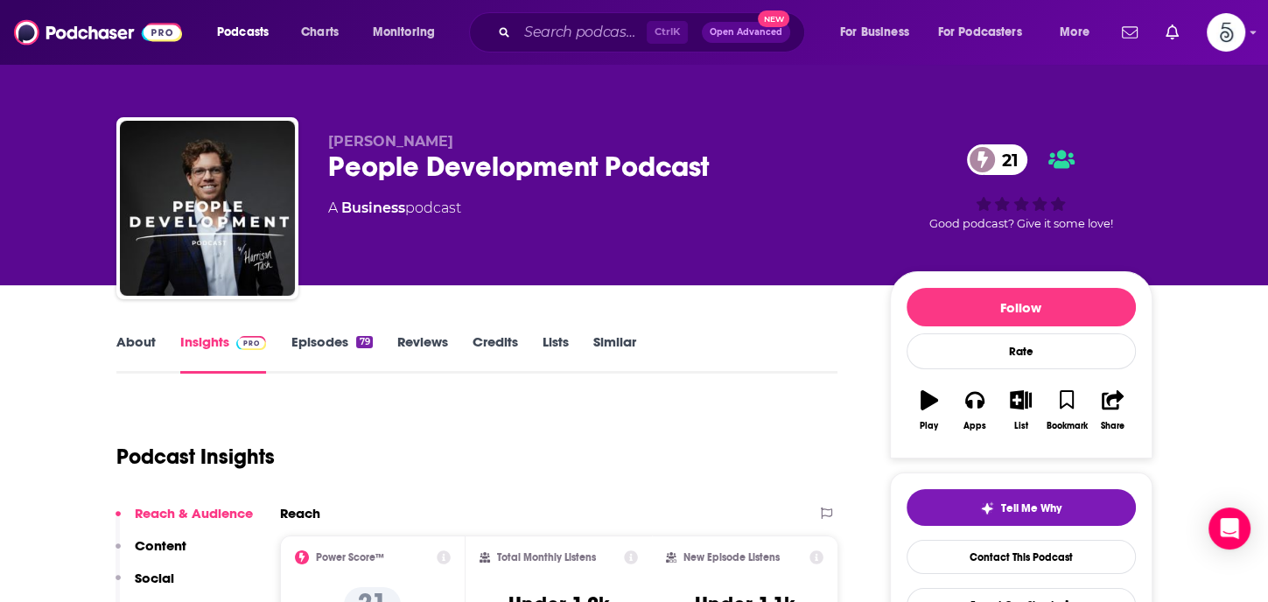
click at [320, 342] on link "Episodes 79" at bounding box center [330, 353] width 81 height 40
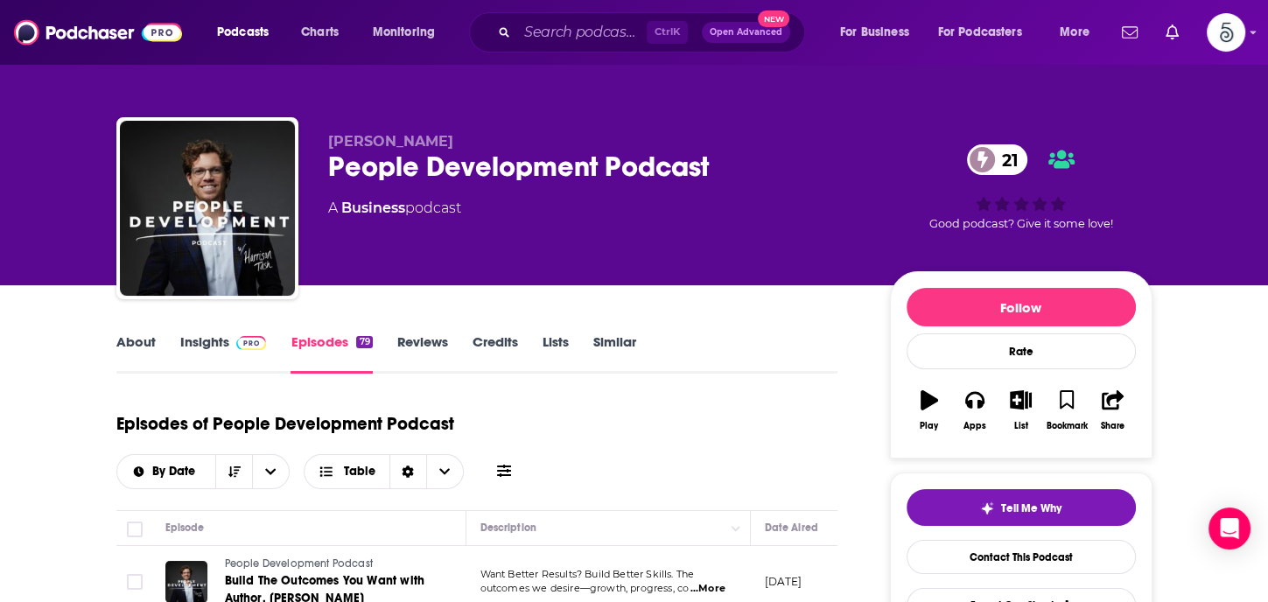
click at [192, 339] on link "Insights" at bounding box center [223, 353] width 87 height 40
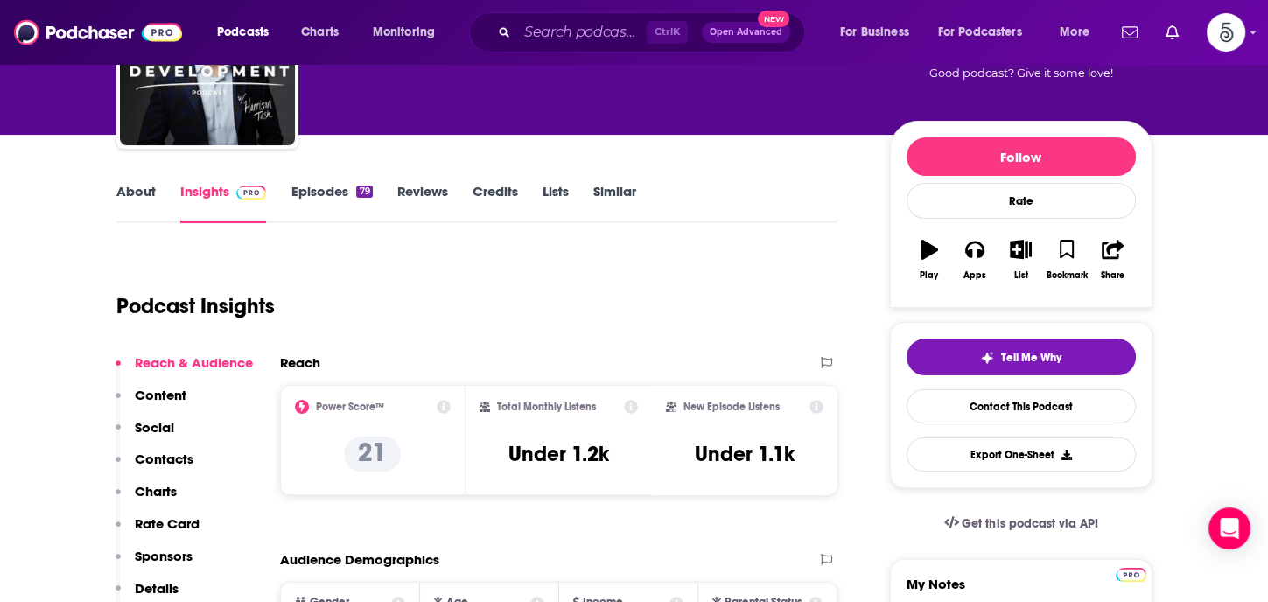
scroll to position [234, 0]
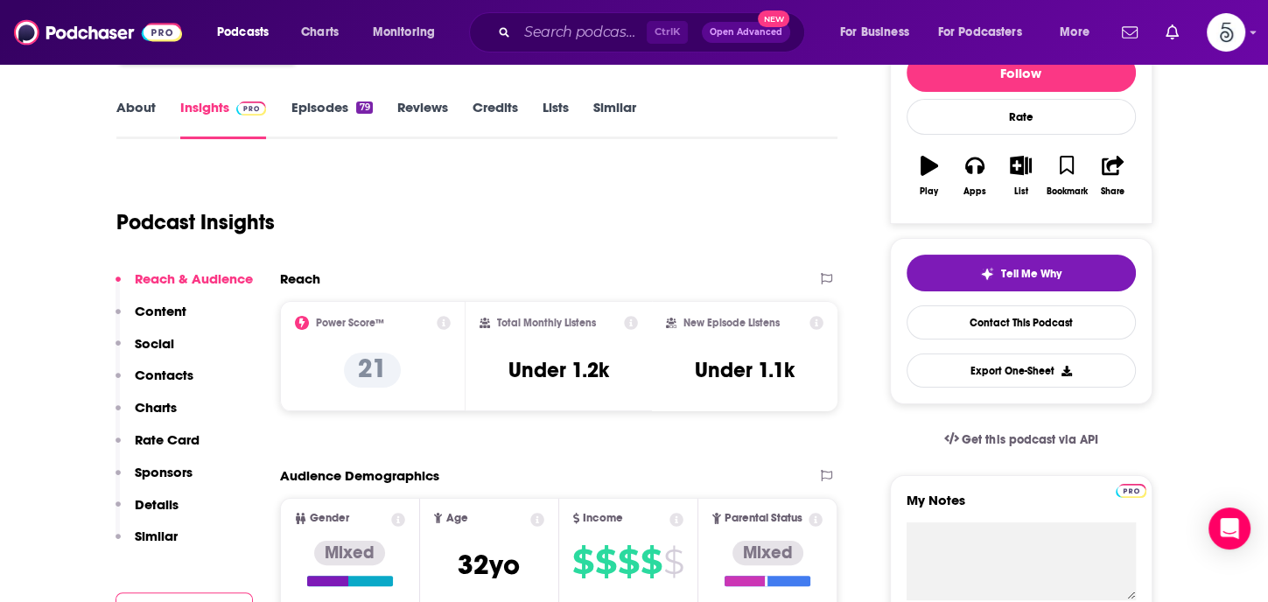
click at [159, 374] on p "Contacts" at bounding box center [164, 375] width 59 height 17
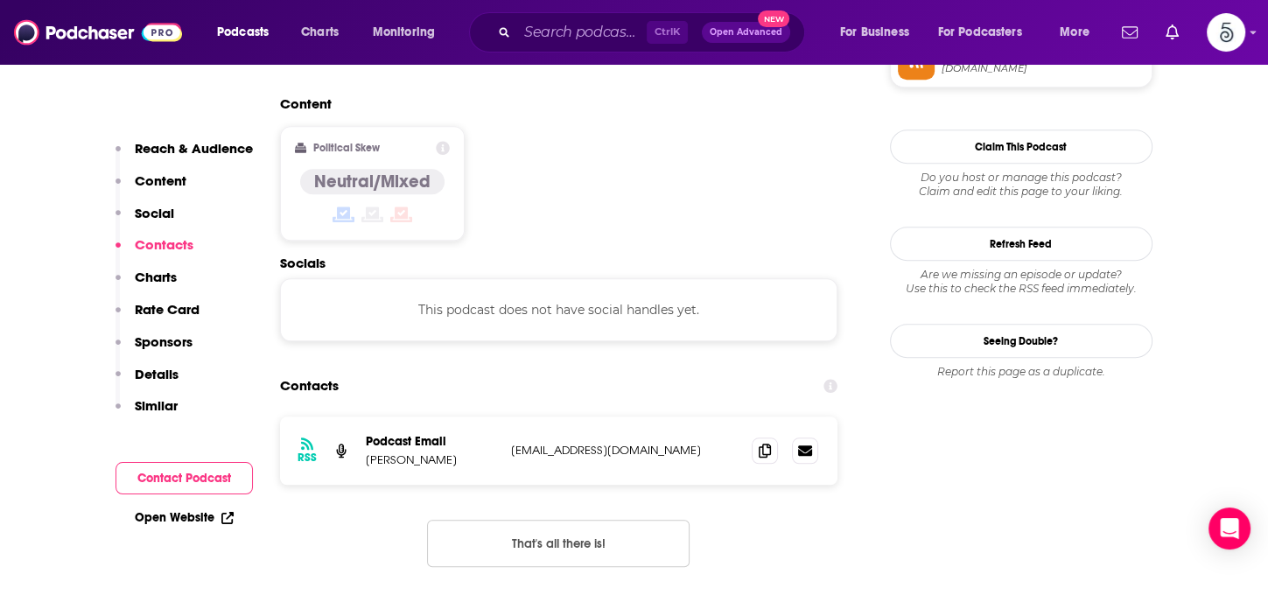
scroll to position [1388, 0]
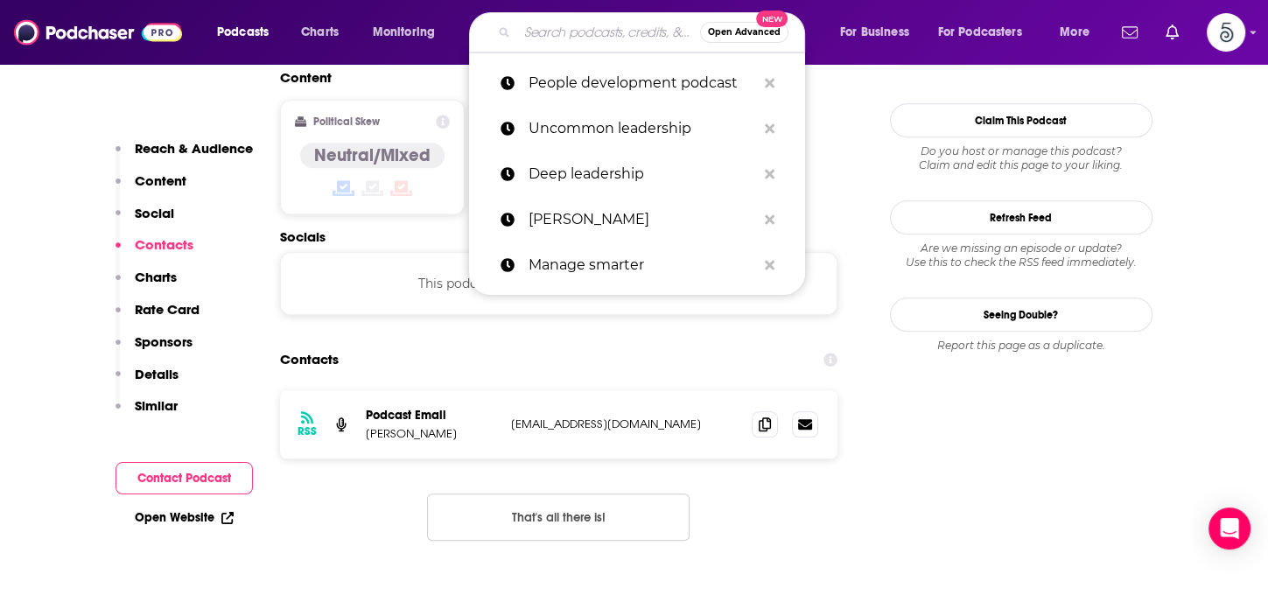
click at [557, 34] on input "Search podcasts, credits, & more..." at bounding box center [608, 32] width 183 height 28
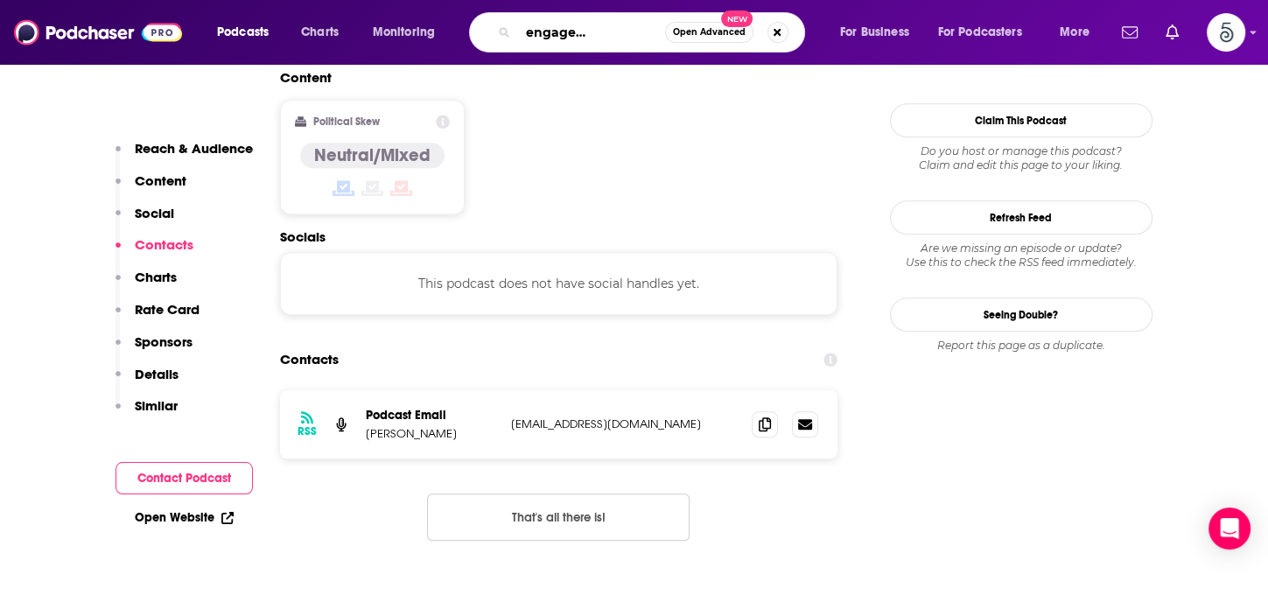
type input "The team engagement podcast"
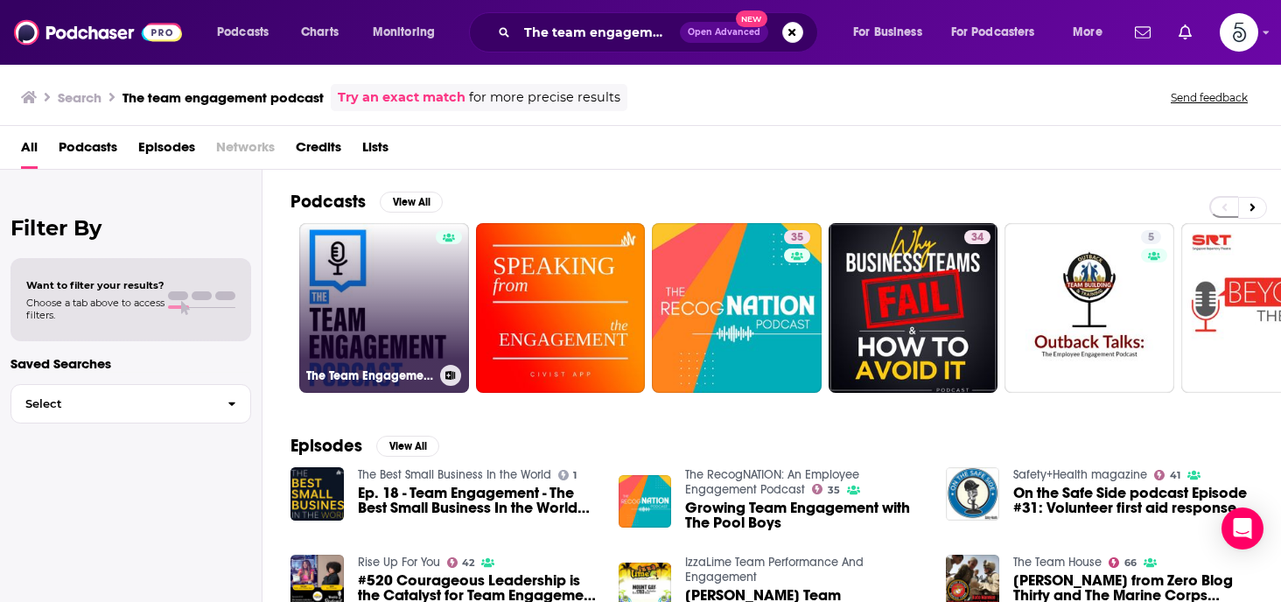
click at [367, 281] on link "The Team Engagement Podcast" at bounding box center [384, 308] width 170 height 170
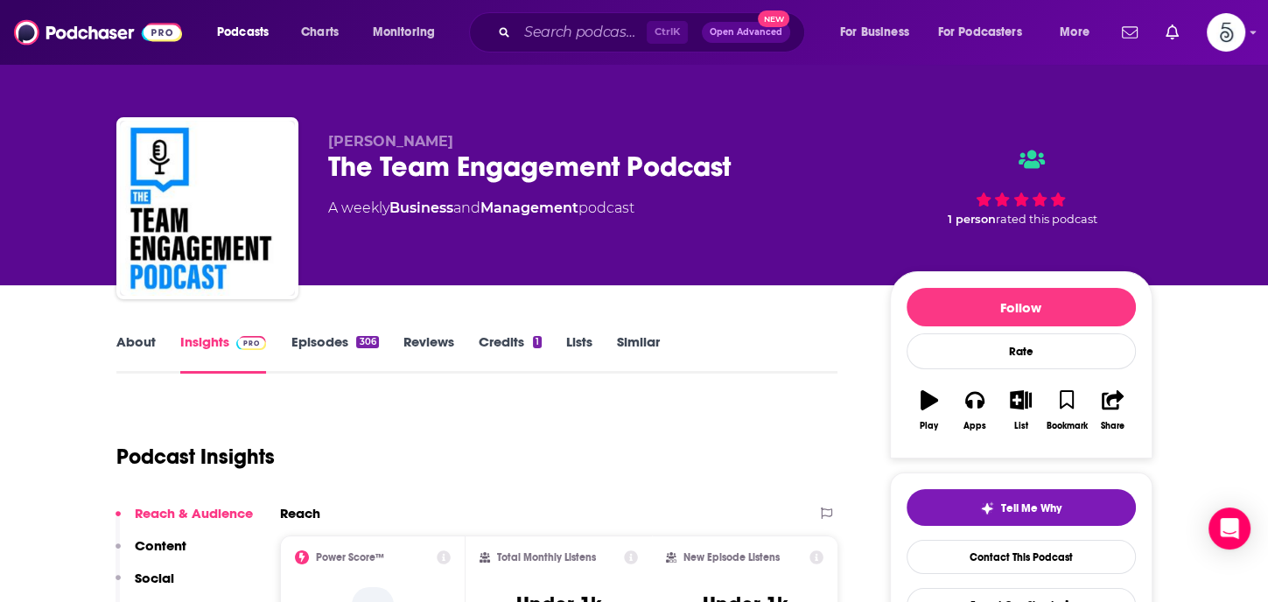
scroll to position [264, 0]
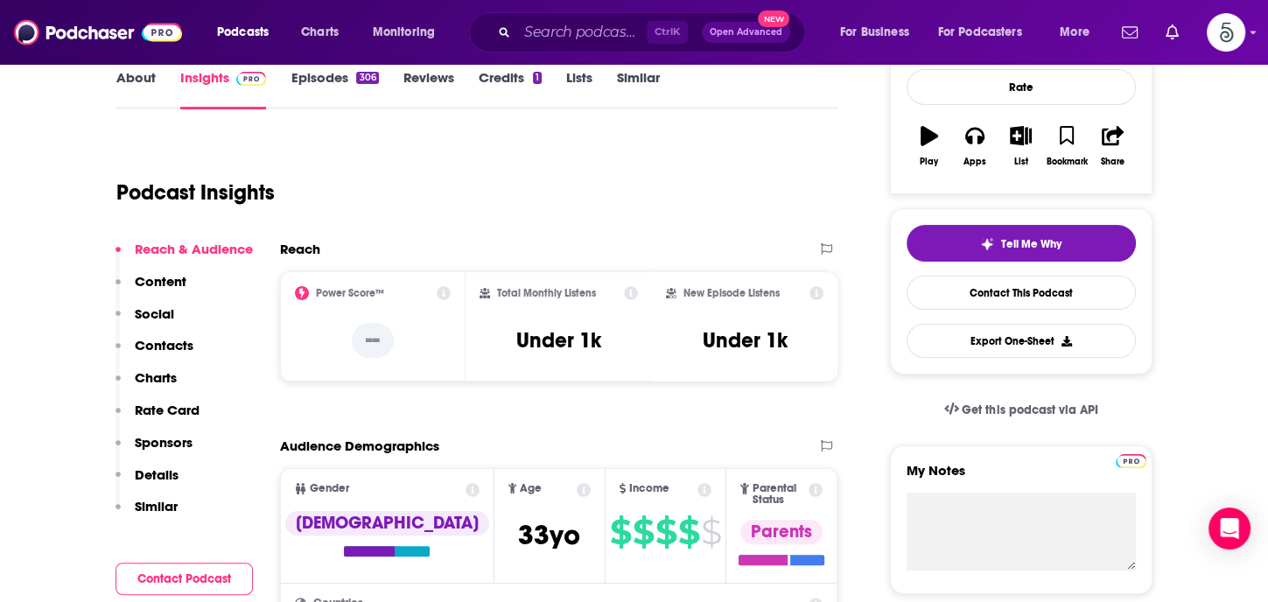
click at [150, 343] on p "Contacts" at bounding box center [164, 345] width 59 height 17
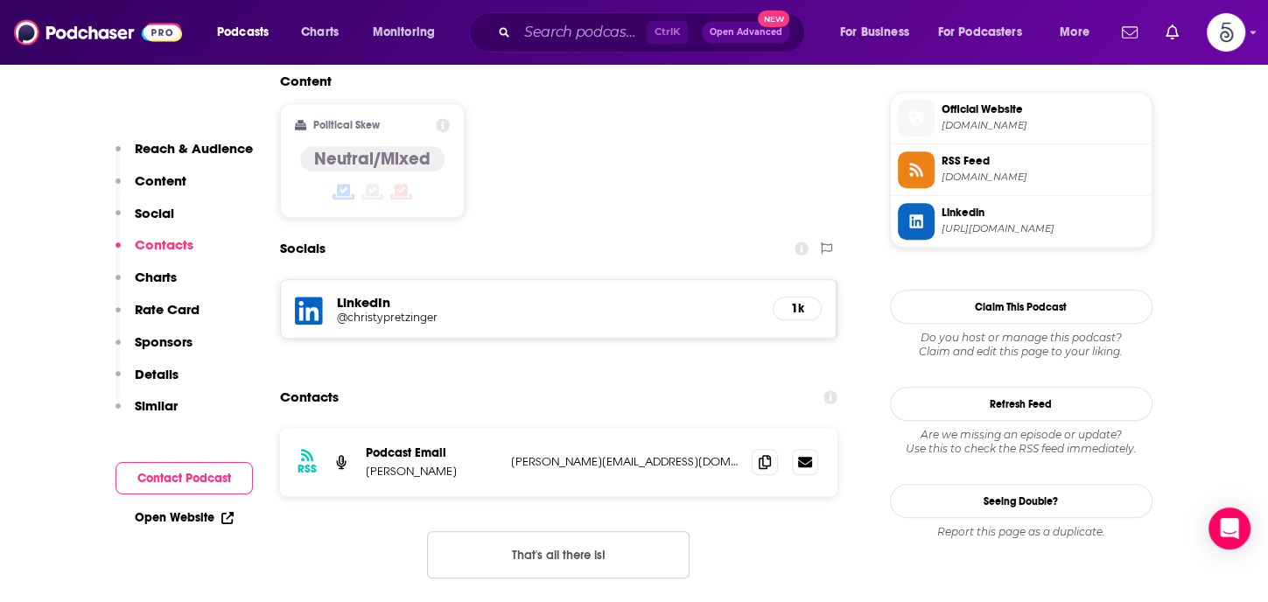
scroll to position [1442, 0]
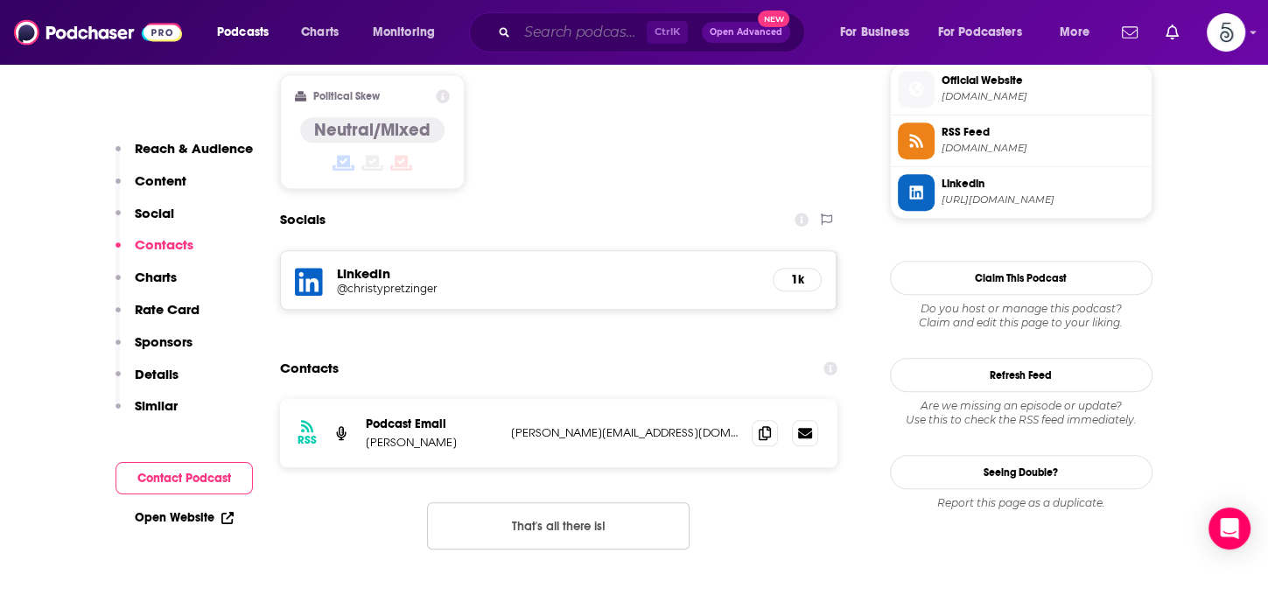
click at [549, 38] on input "Search podcasts, credits, & more..." at bounding box center [581, 32] width 129 height 28
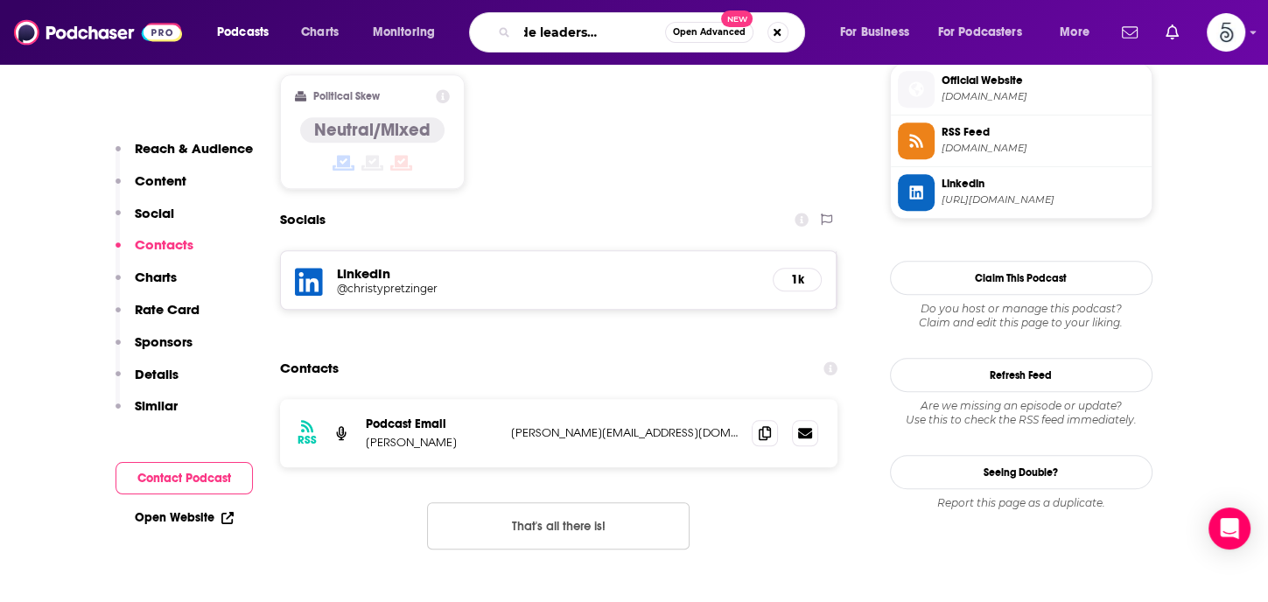
type input "Rising tide leadership podcast"
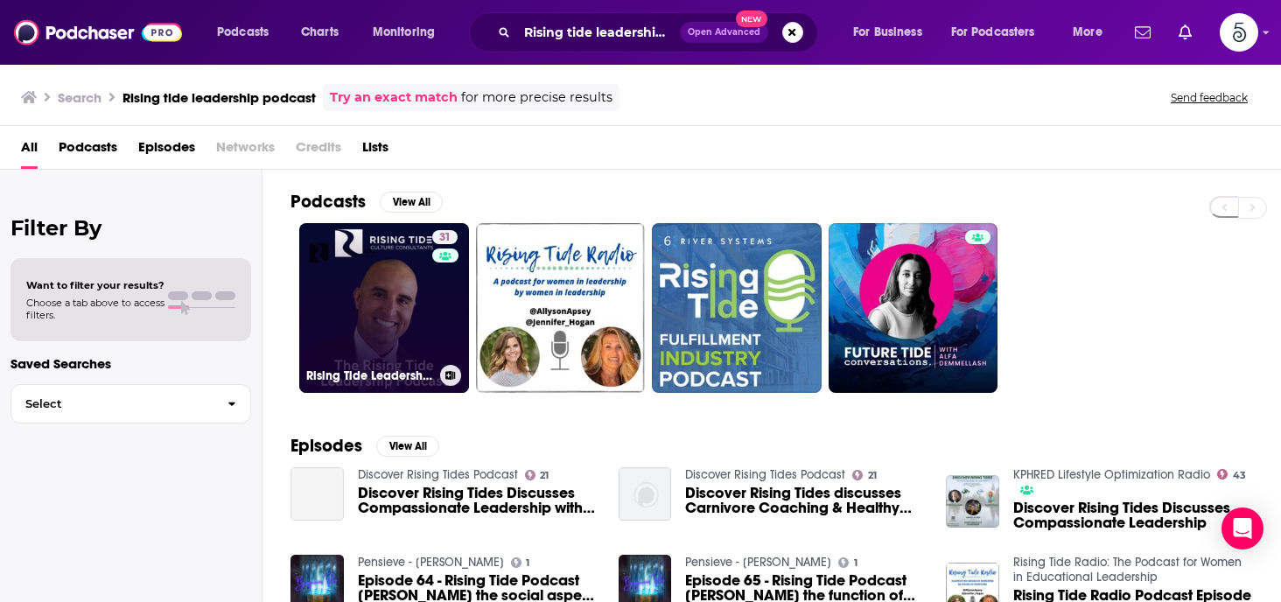
click at [375, 285] on link "31 Rising Tide Leadership Podcast" at bounding box center [384, 308] width 170 height 170
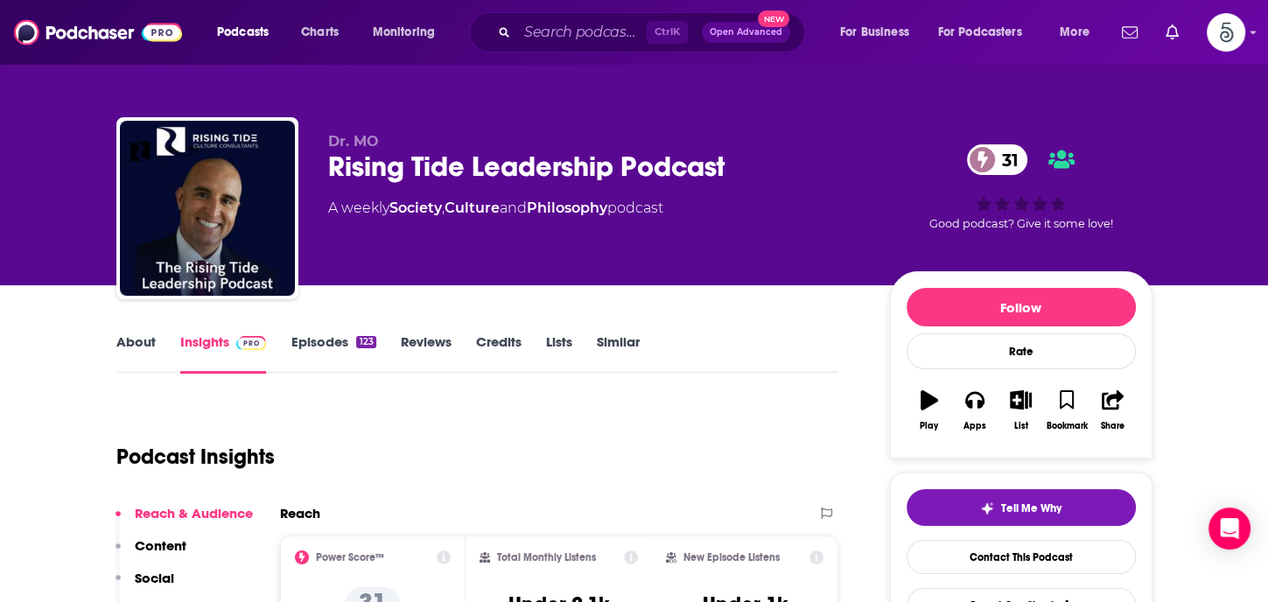
click at [131, 339] on link "About" at bounding box center [135, 353] width 39 height 40
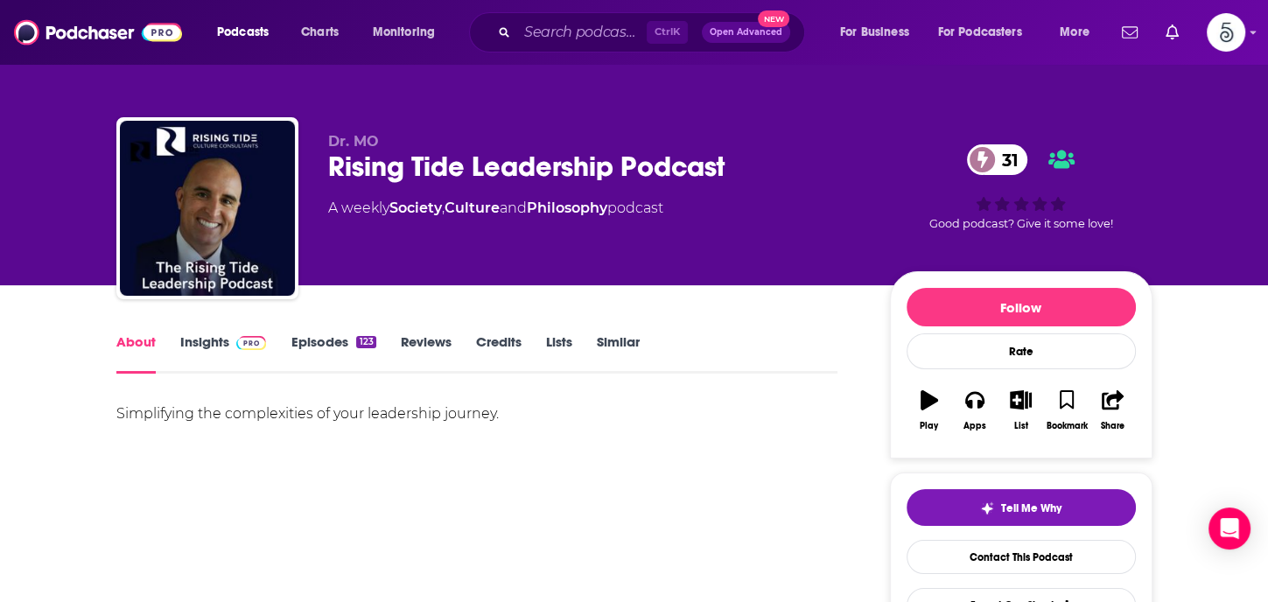
click at [131, 339] on link "About" at bounding box center [135, 353] width 39 height 40
click at [187, 342] on link "Insights" at bounding box center [223, 353] width 87 height 40
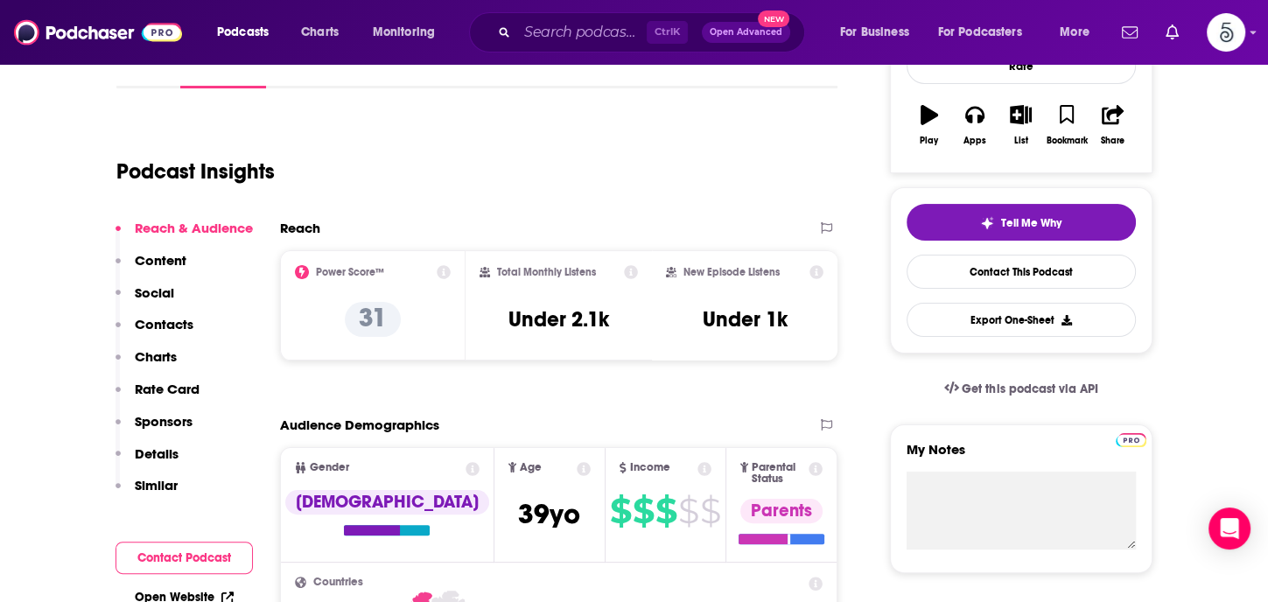
scroll to position [308, 0]
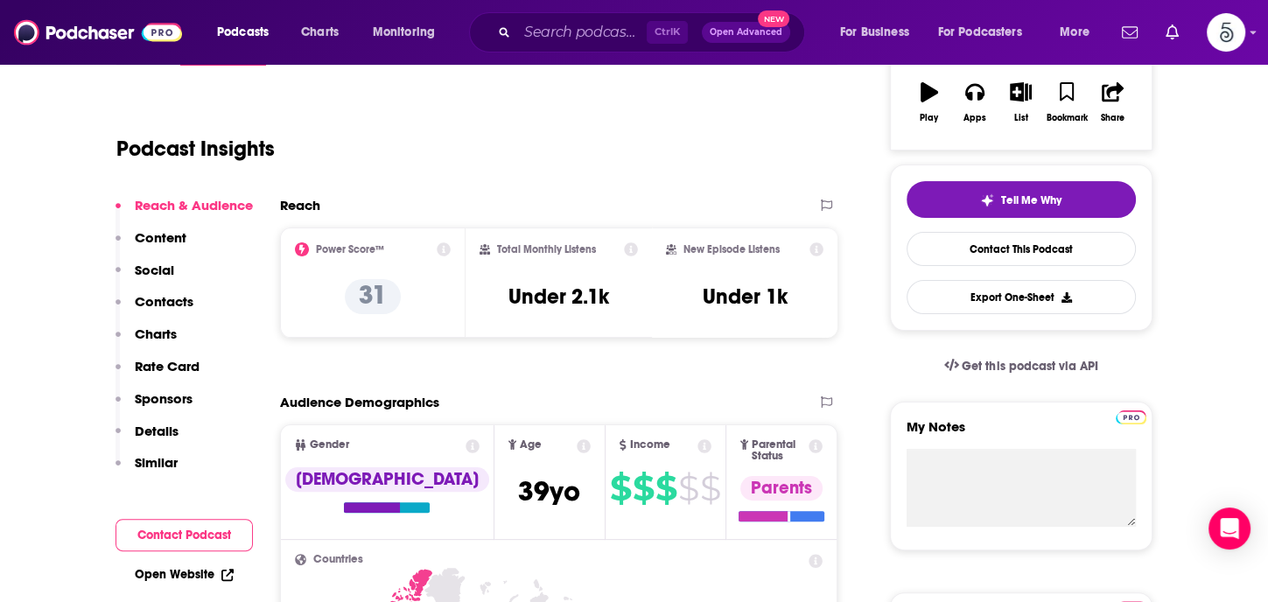
click at [165, 304] on p "Contacts" at bounding box center [164, 301] width 59 height 17
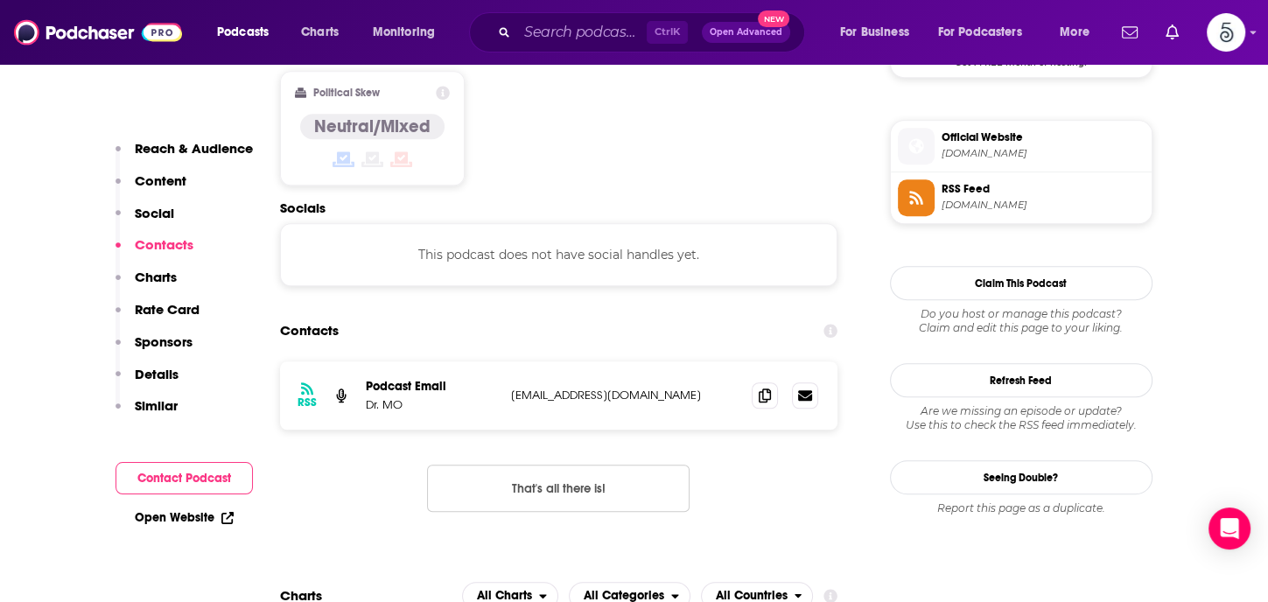
scroll to position [1388, 0]
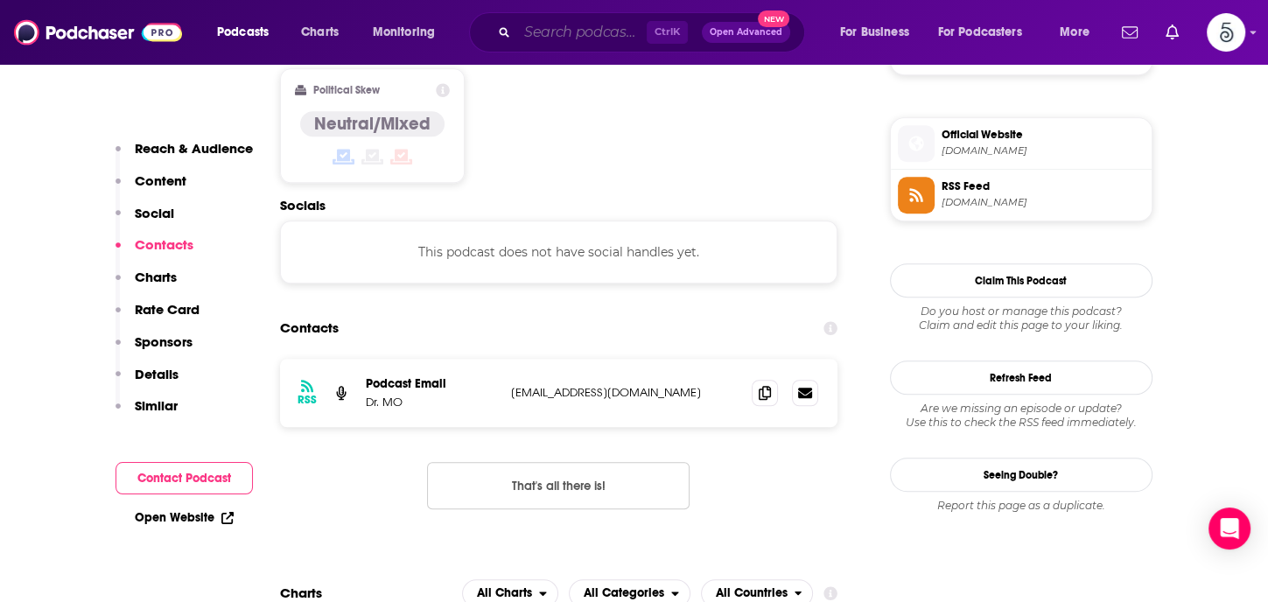
click at [539, 30] on input "Search podcasts, credits, & more..." at bounding box center [581, 32] width 129 height 28
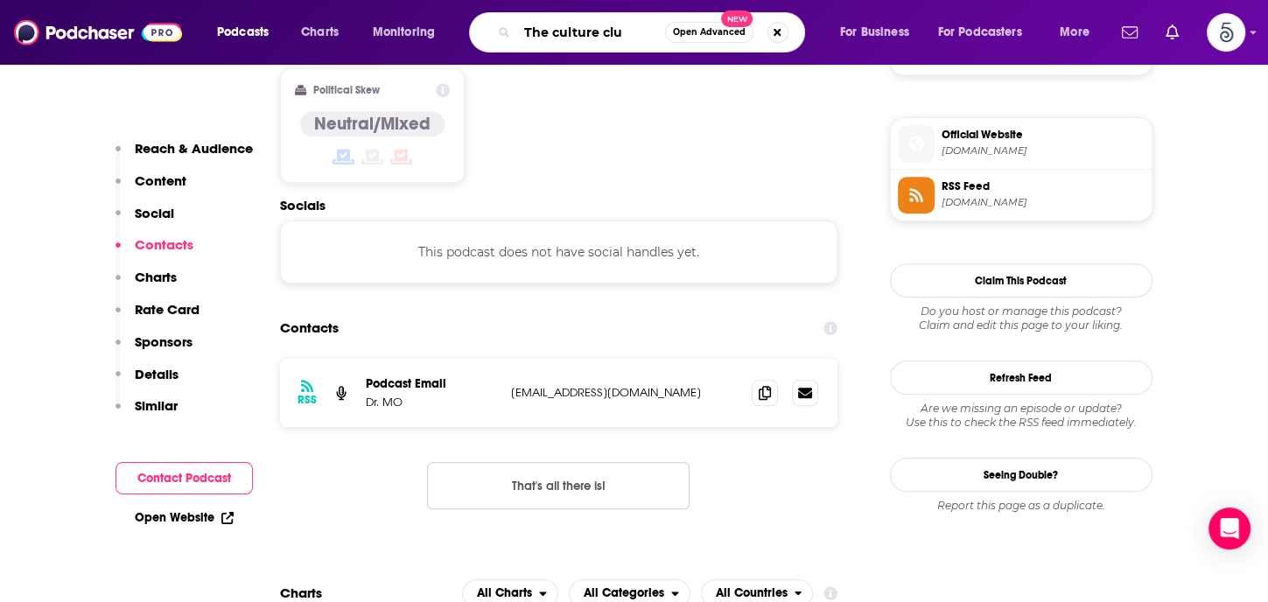
type input "The culture club"
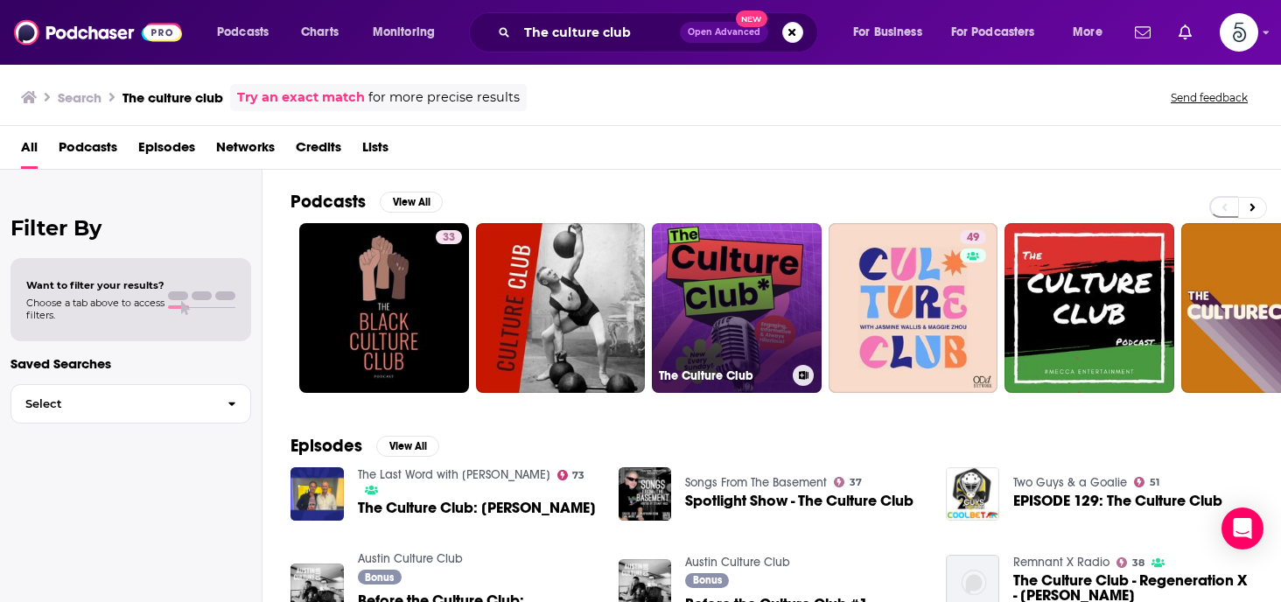
click at [717, 297] on link "The Culture Club" at bounding box center [737, 308] width 170 height 170
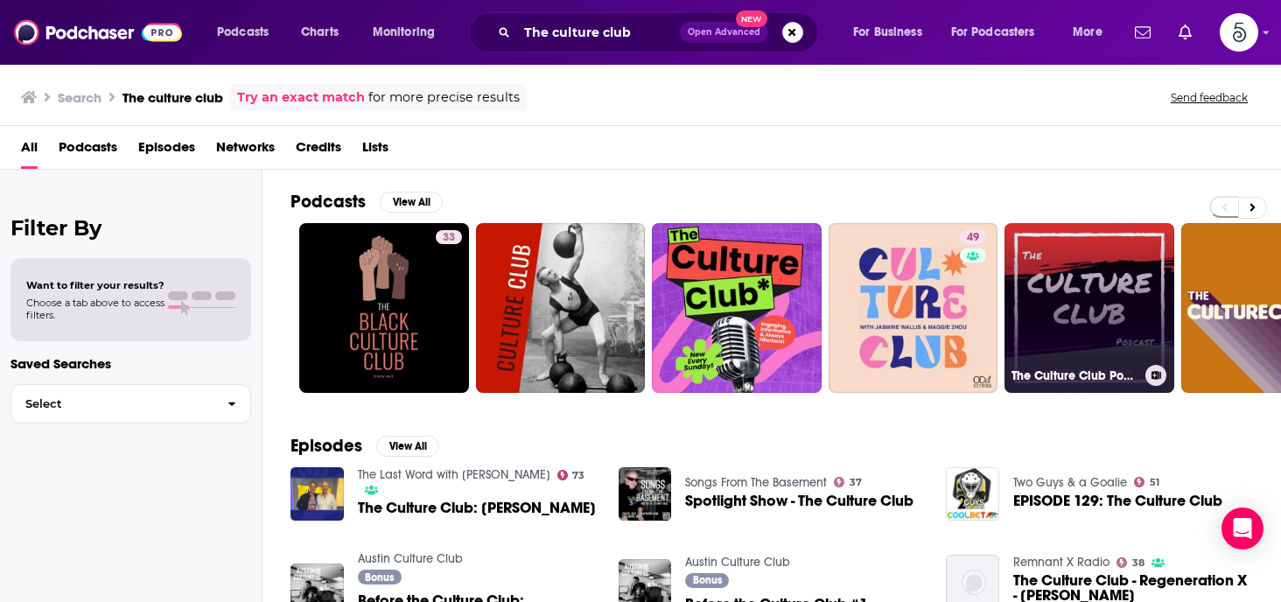
click at [1099, 282] on link "The Culture Club Podcast" at bounding box center [1089, 308] width 170 height 170
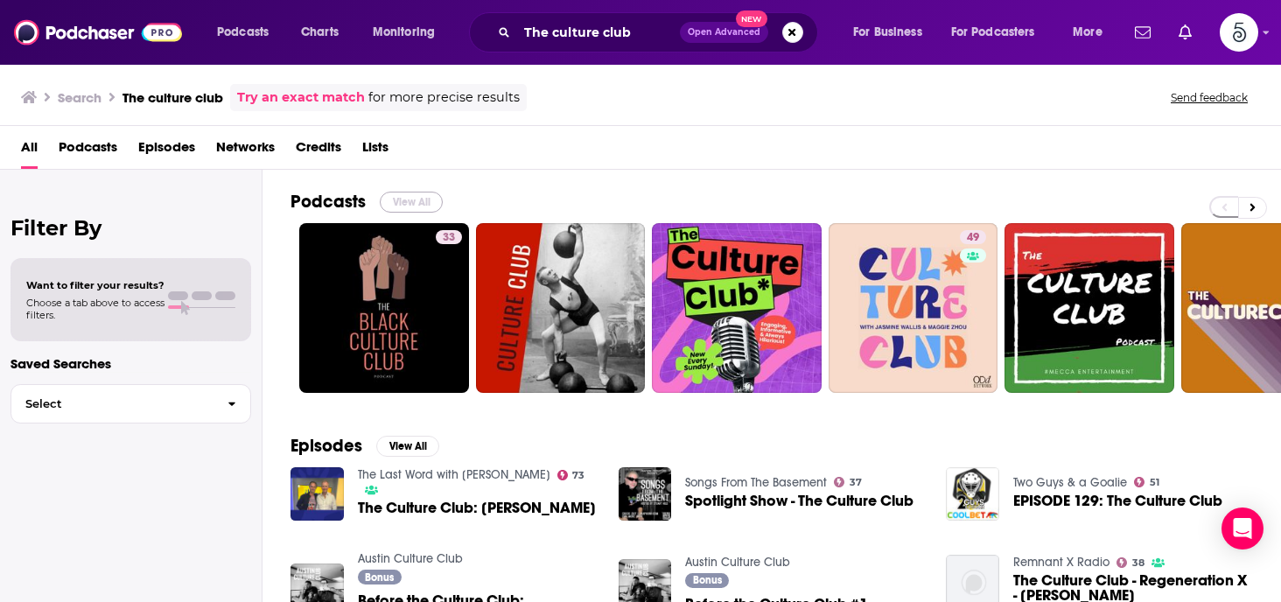
click at [399, 196] on button "View All" at bounding box center [411, 202] width 63 height 21
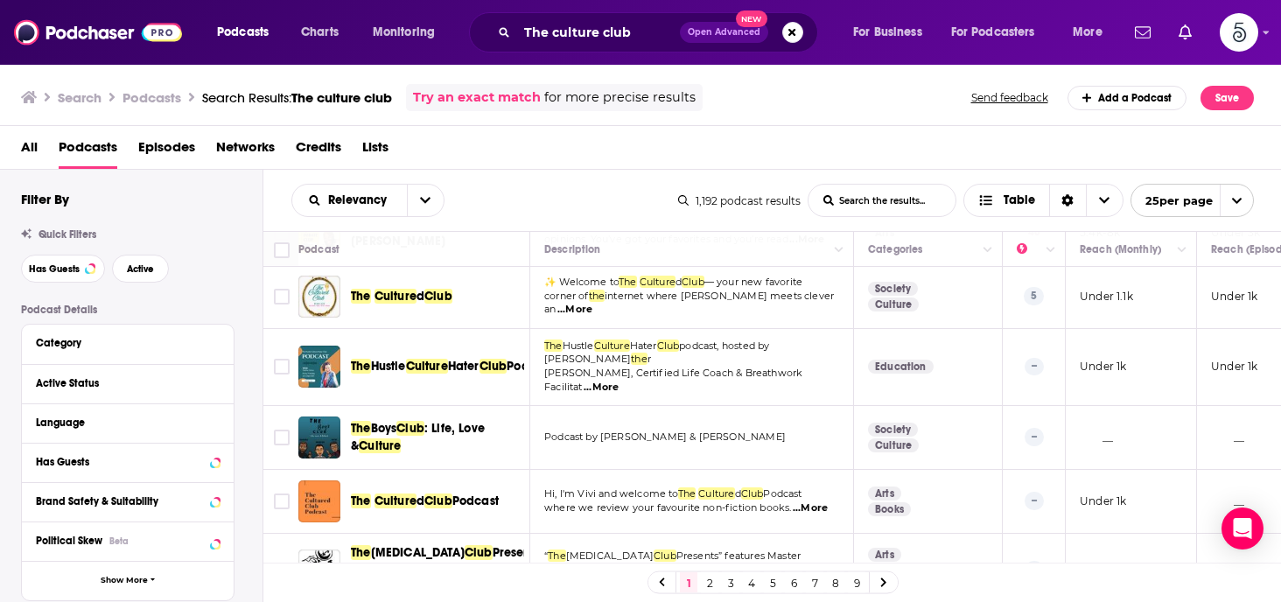
scroll to position [1119, 0]
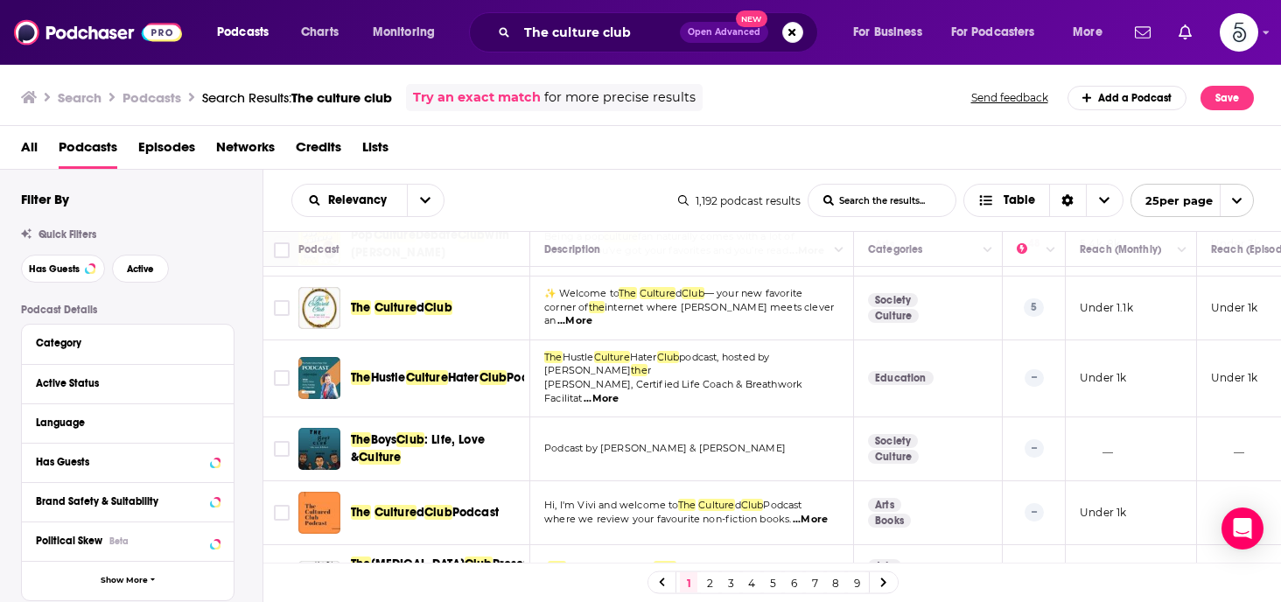
click at [808, 513] on span "...More" at bounding box center [810, 520] width 35 height 14
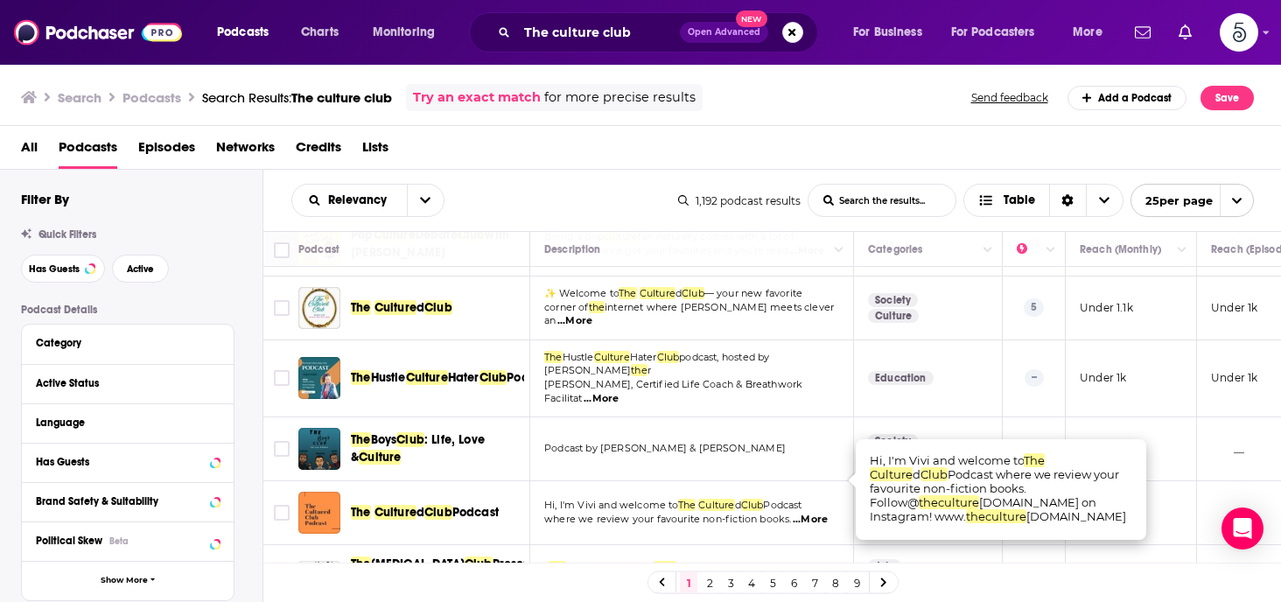
click at [808, 513] on span "...More" at bounding box center [810, 520] width 35 height 14
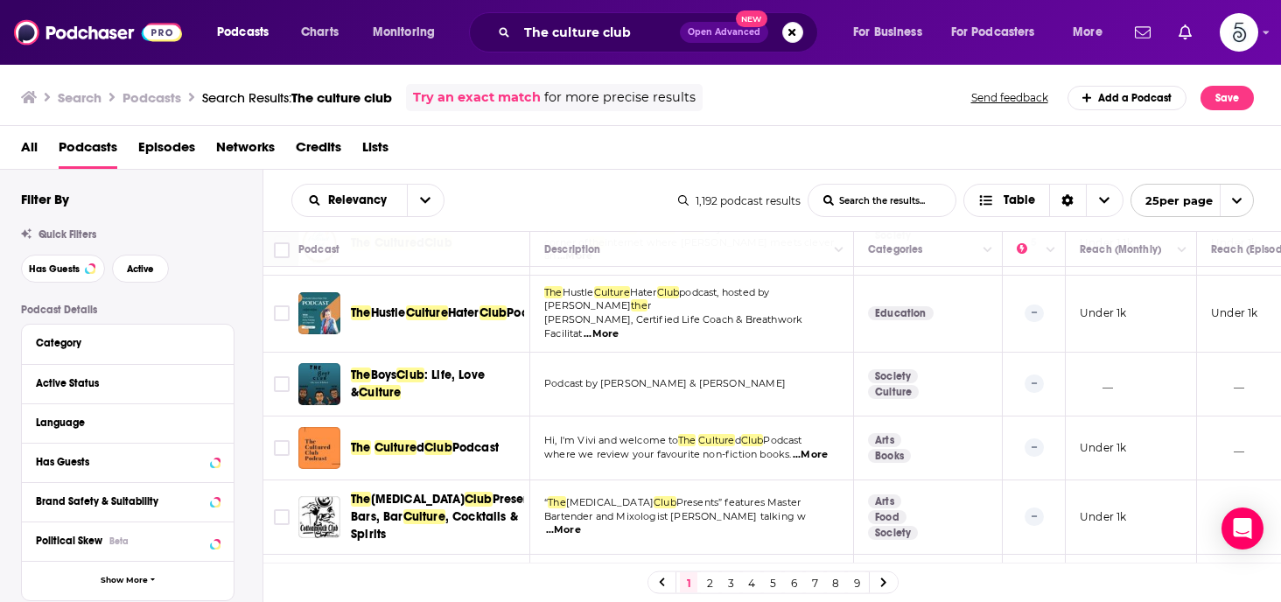
scroll to position [1095, 0]
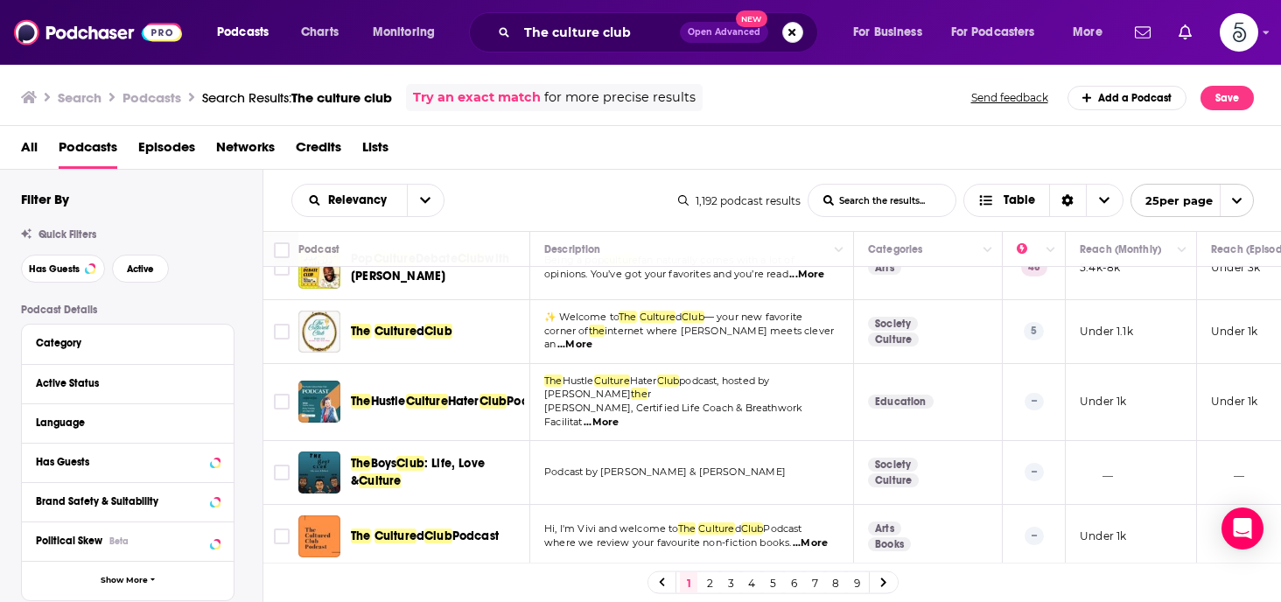
click at [787, 29] on button "Search podcasts, credits, & more..." at bounding box center [792, 32] width 21 height 21
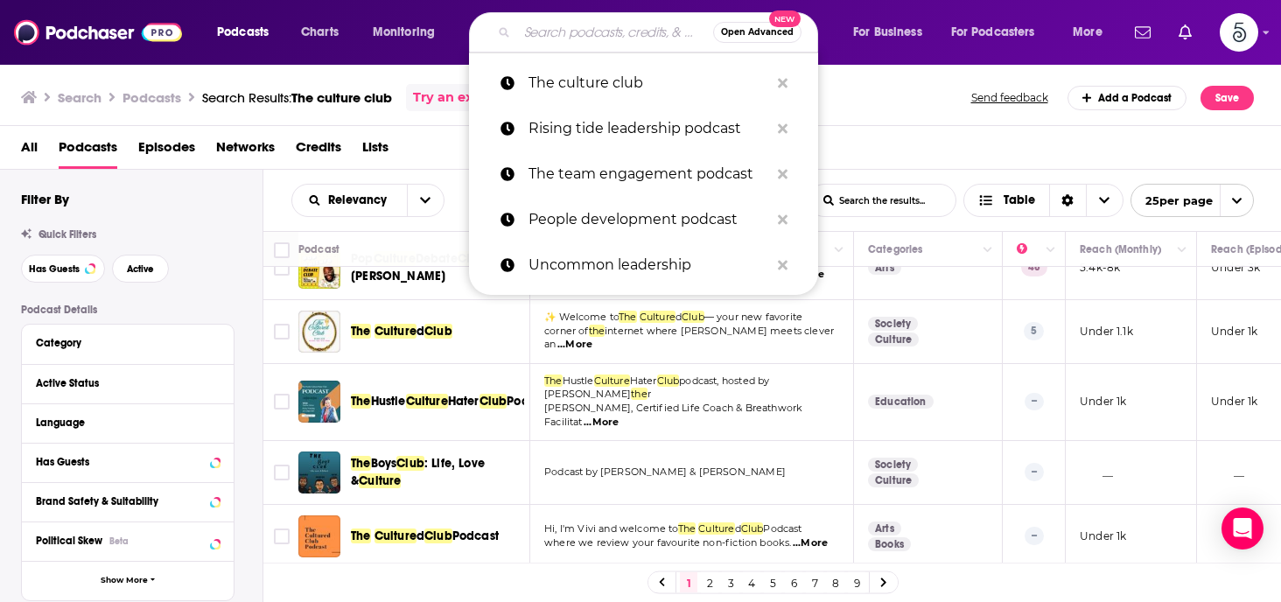
click at [591, 40] on input "Search podcasts, credits, & more..." at bounding box center [615, 32] width 196 height 28
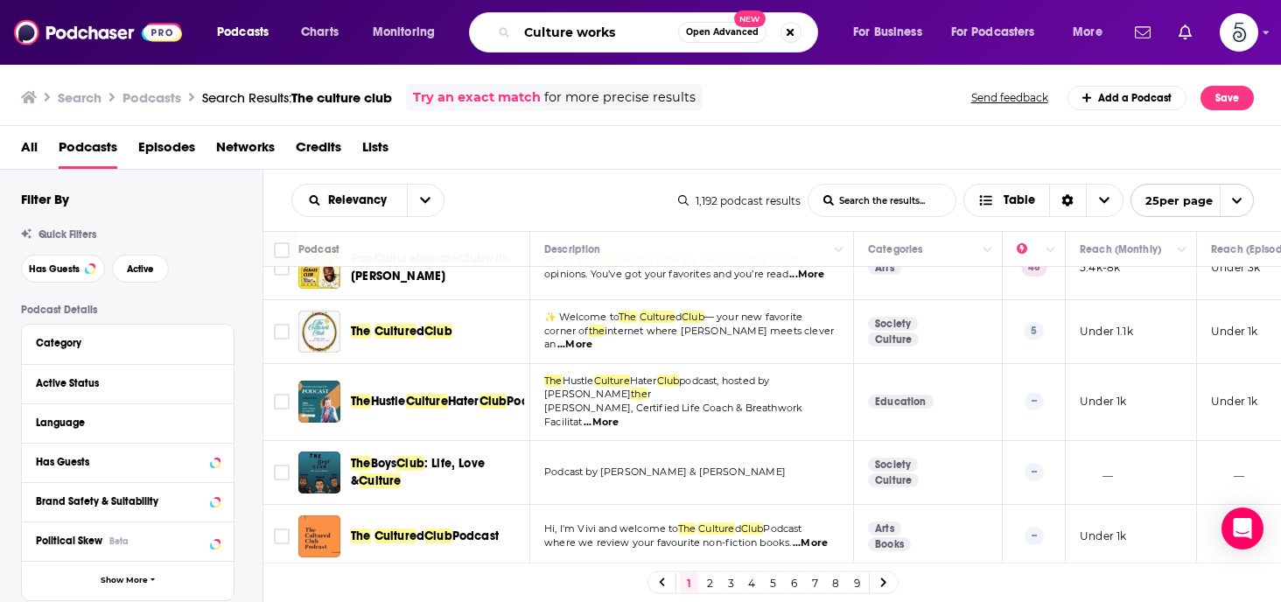
type input "Culture works"
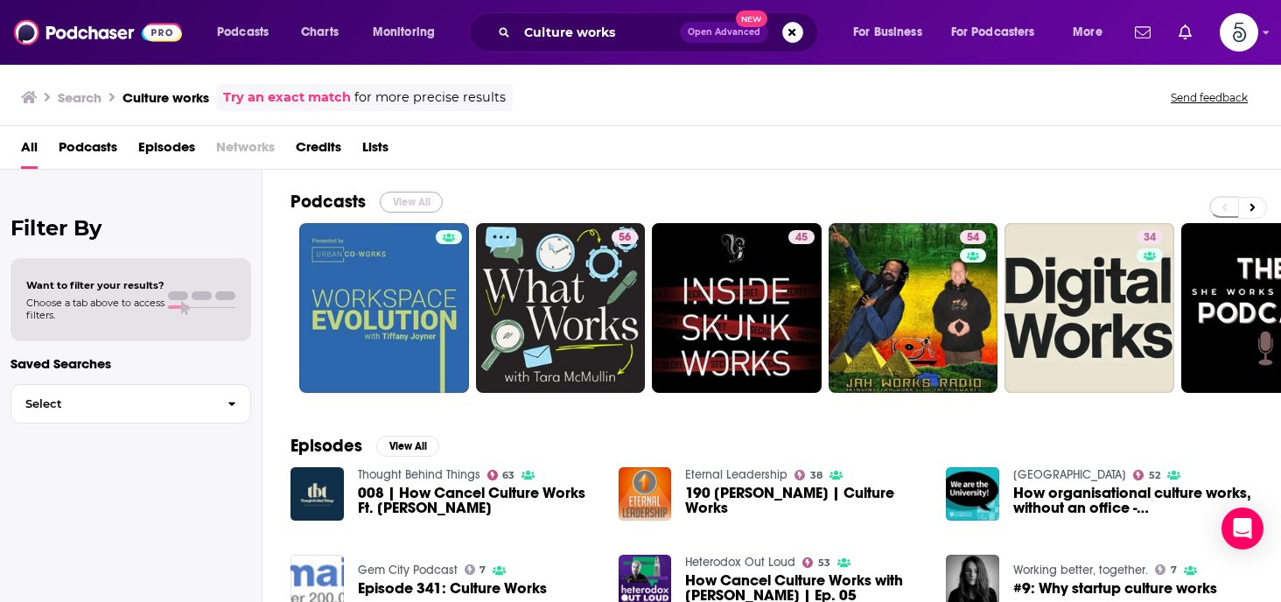
click at [405, 201] on button "View All" at bounding box center [411, 202] width 63 height 21
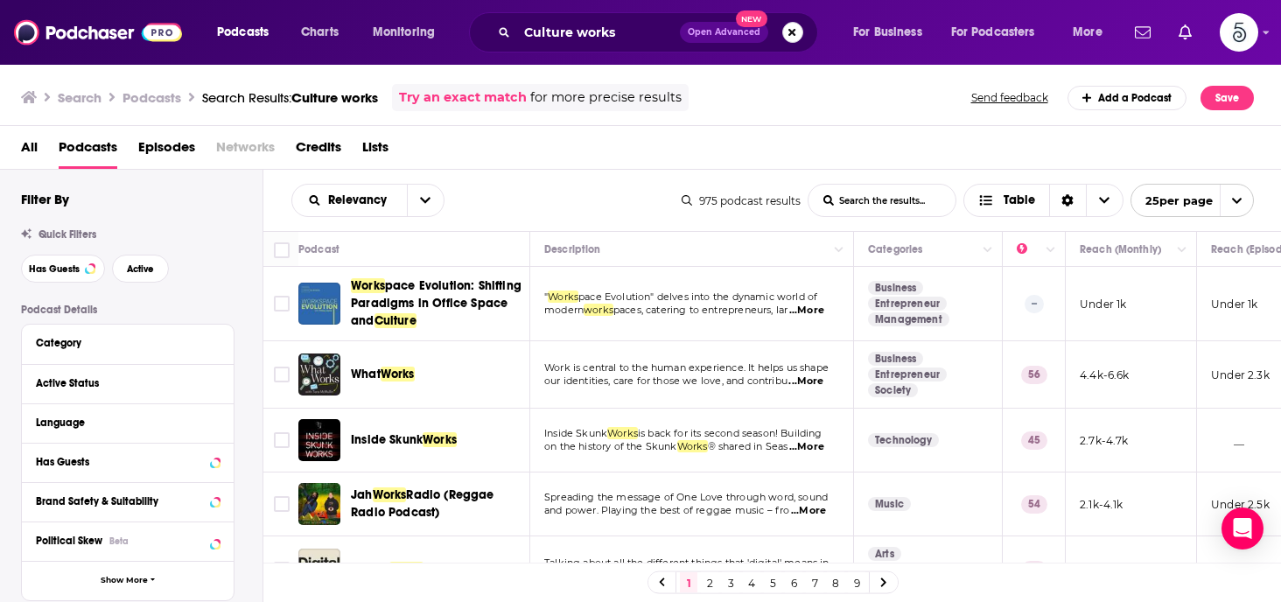
click at [792, 24] on button "Search podcasts, credits, & more..." at bounding box center [792, 32] width 21 height 21
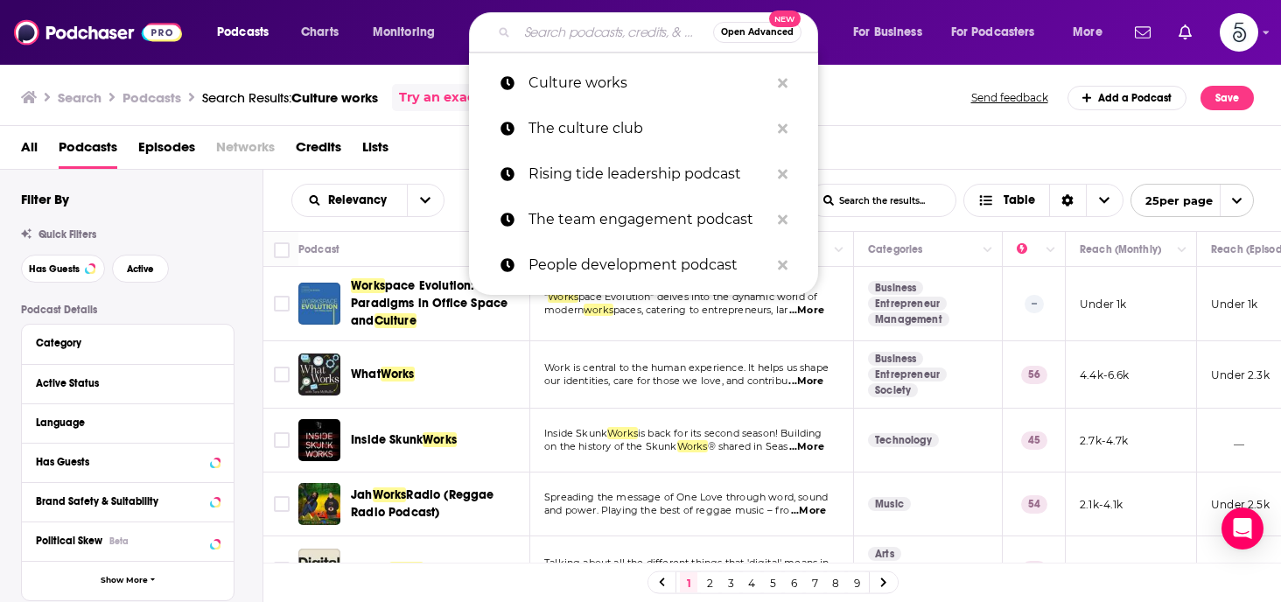
click at [618, 33] on input "Search podcasts, credits, & more..." at bounding box center [615, 32] width 196 height 28
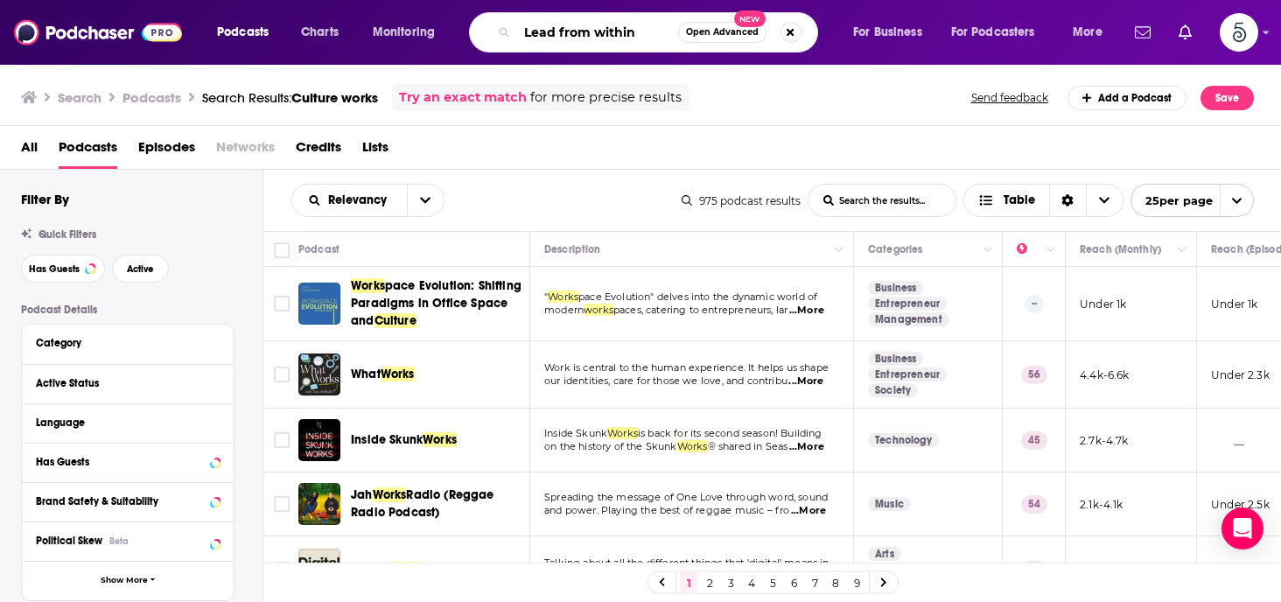
type input "Lead from within"
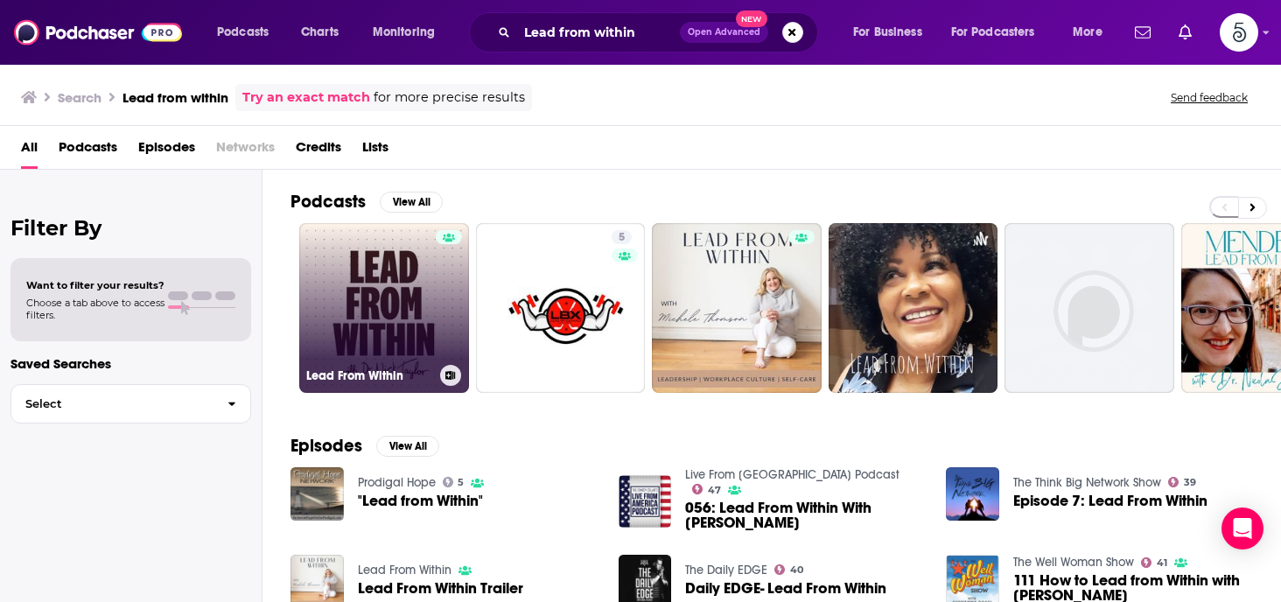
click at [361, 269] on link "Lead From Within" at bounding box center [384, 308] width 170 height 170
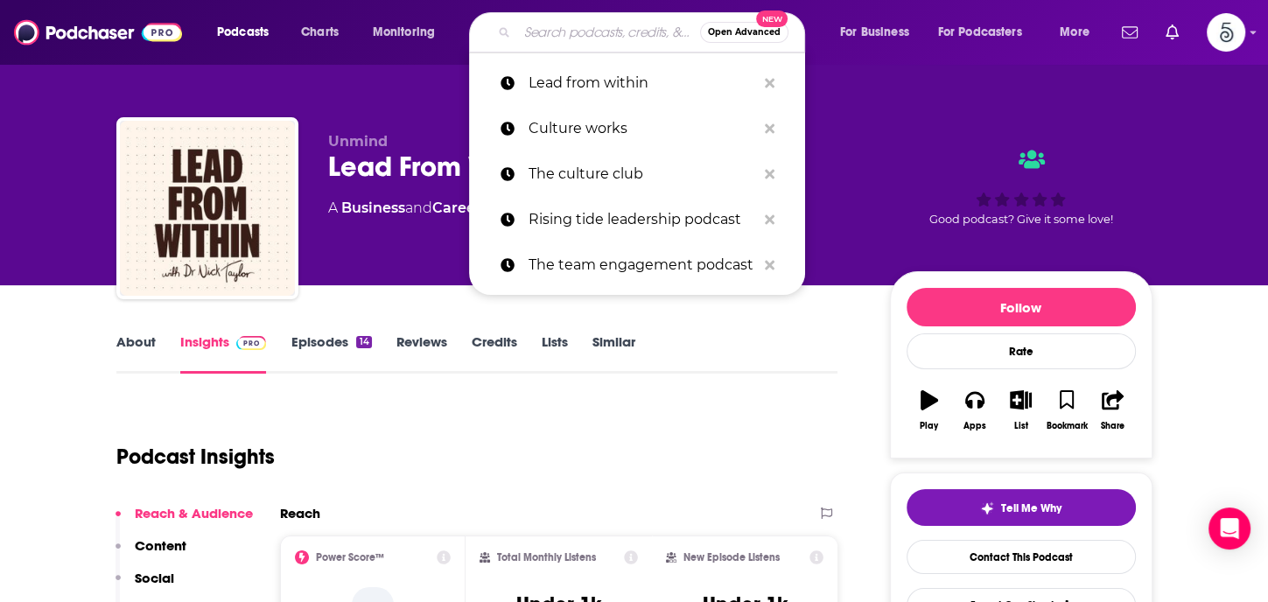
click at [577, 31] on input "Search podcasts, credits, & more..." at bounding box center [608, 32] width 183 height 28
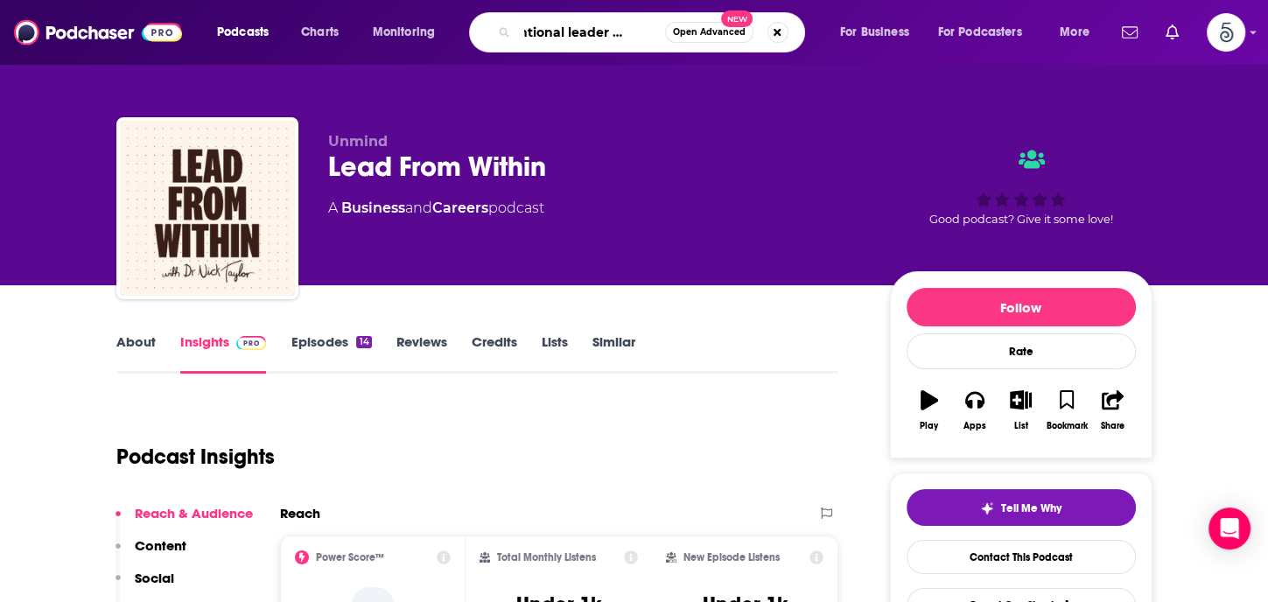
type input "Intentional leader podcast"
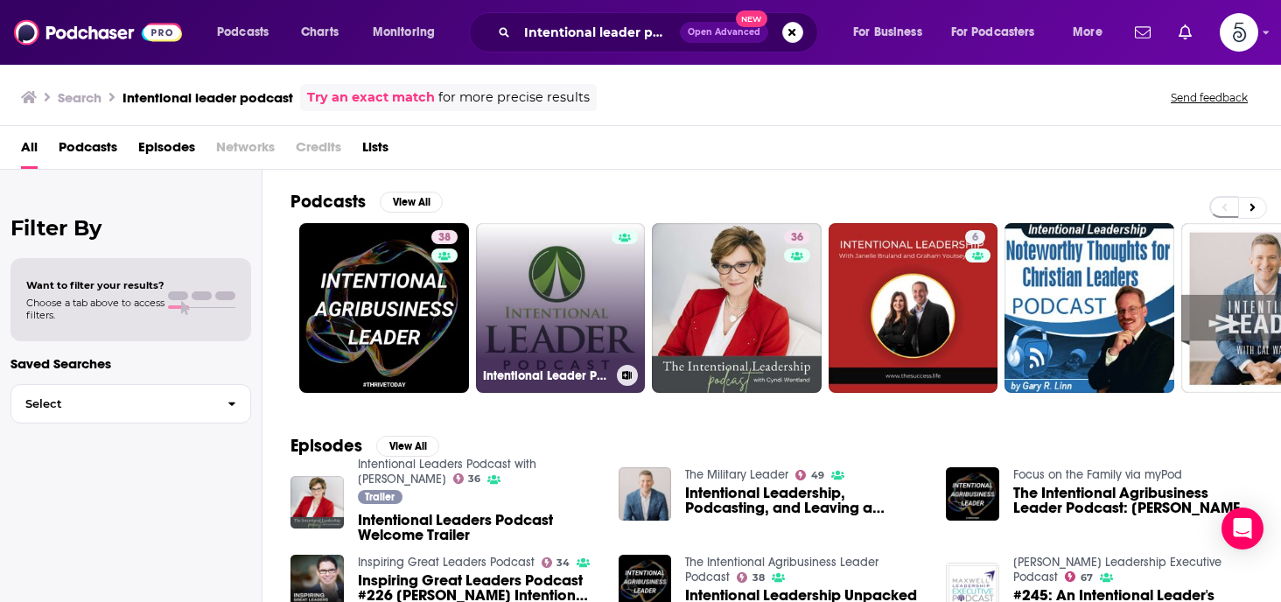
click at [514, 276] on link "Intentional Leader Podcast" at bounding box center [561, 308] width 170 height 170
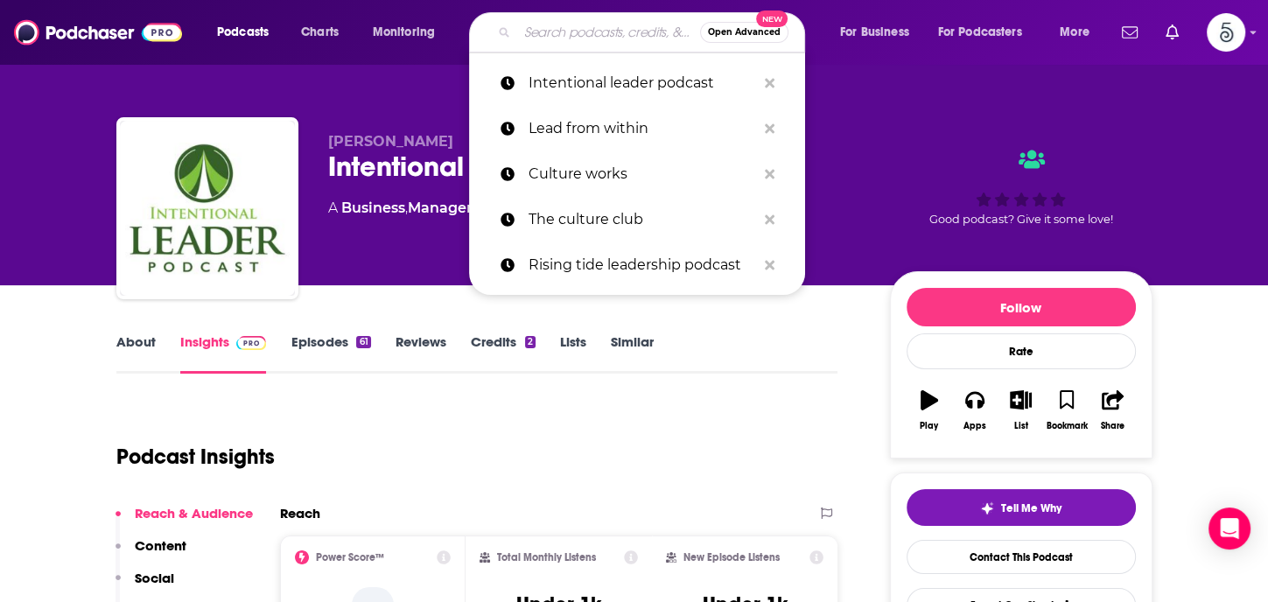
click at [573, 38] on input "Search podcasts, credits, & more..." at bounding box center [608, 32] width 183 height 28
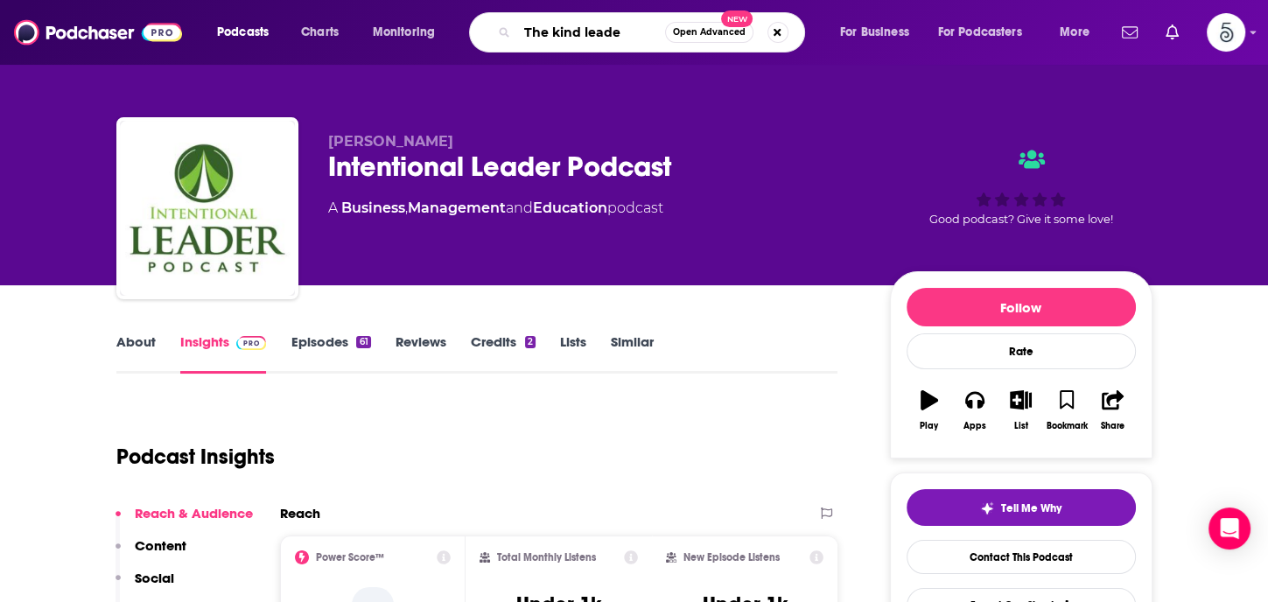
type input "The kind leader"
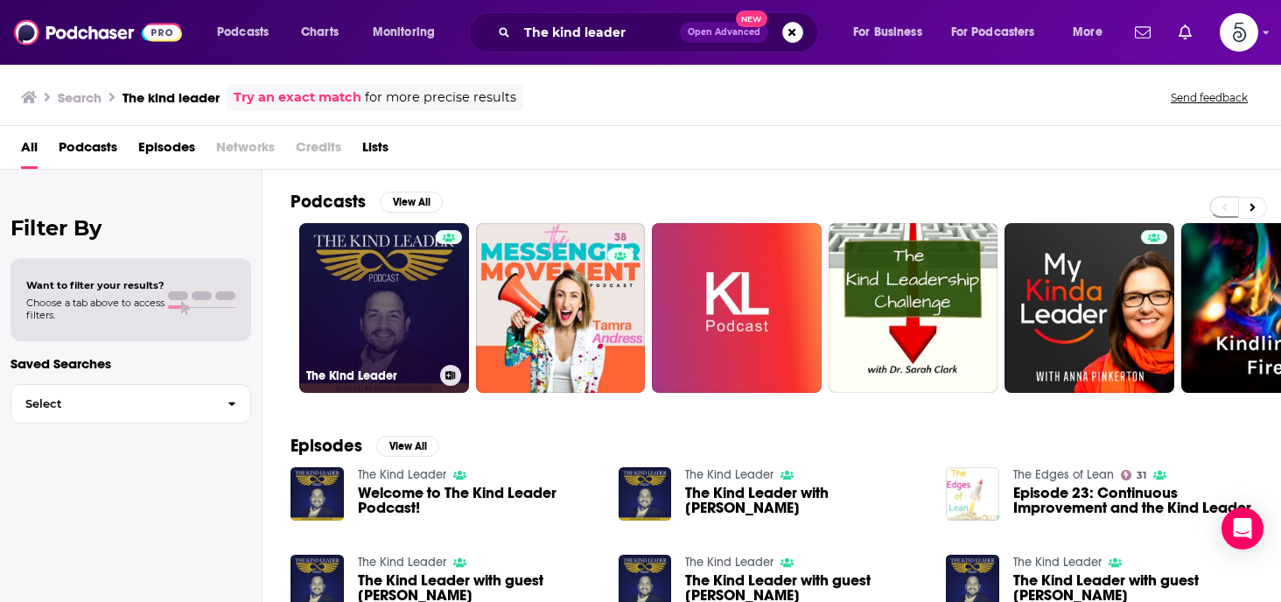
click at [406, 279] on link "The Kind Leader" at bounding box center [384, 308] width 170 height 170
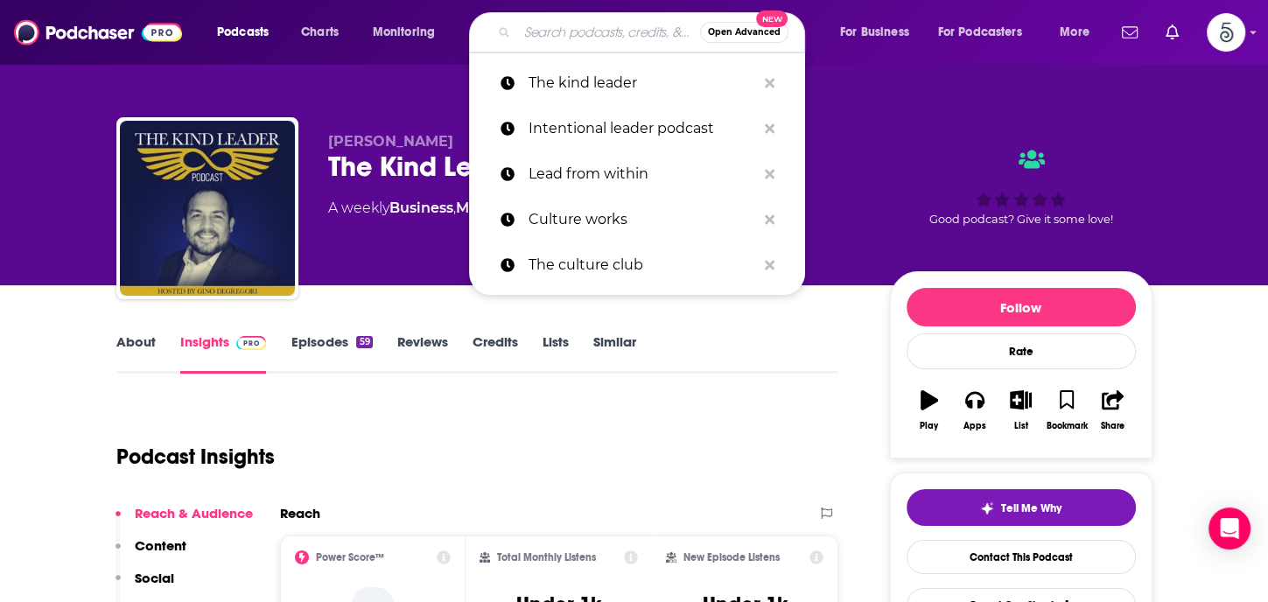
click at [563, 41] on input "Search podcasts, credits, & more..." at bounding box center [608, 32] width 183 height 28
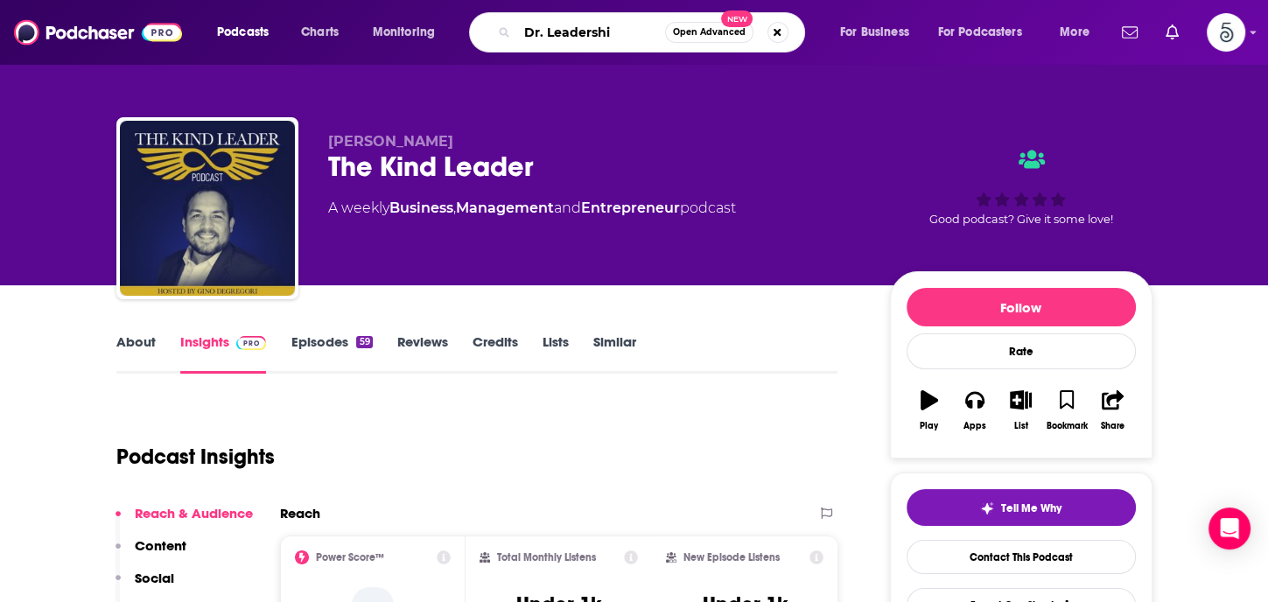
type input "Dr. Leadership"
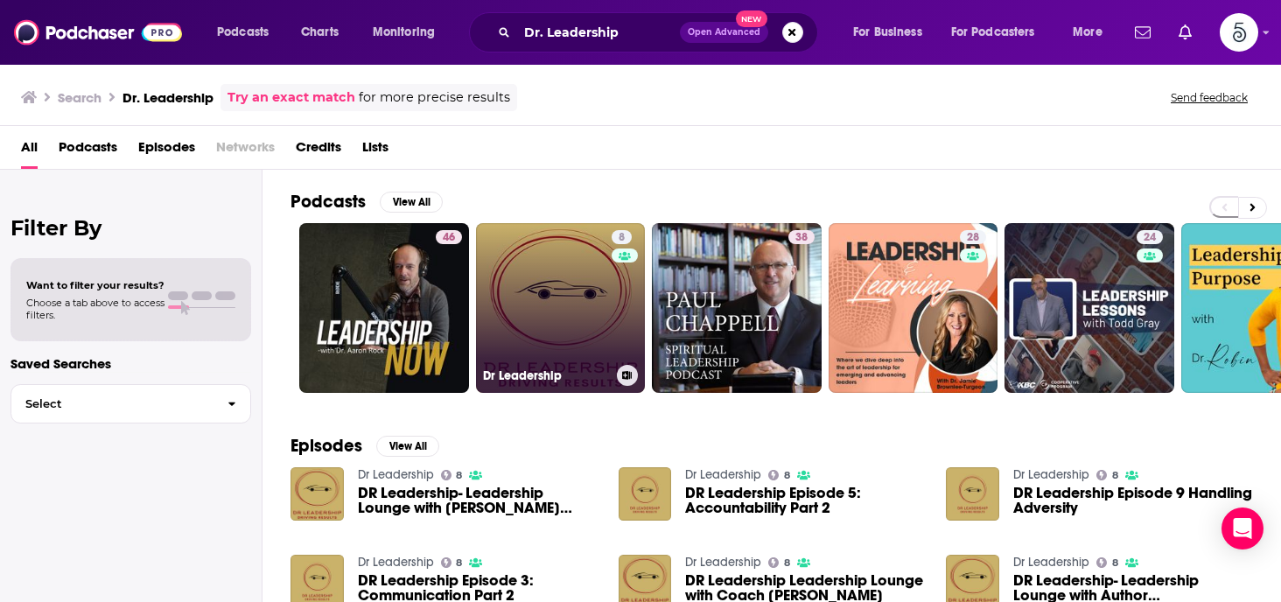
click at [574, 311] on link "8 Dr Leadership" at bounding box center [561, 308] width 170 height 170
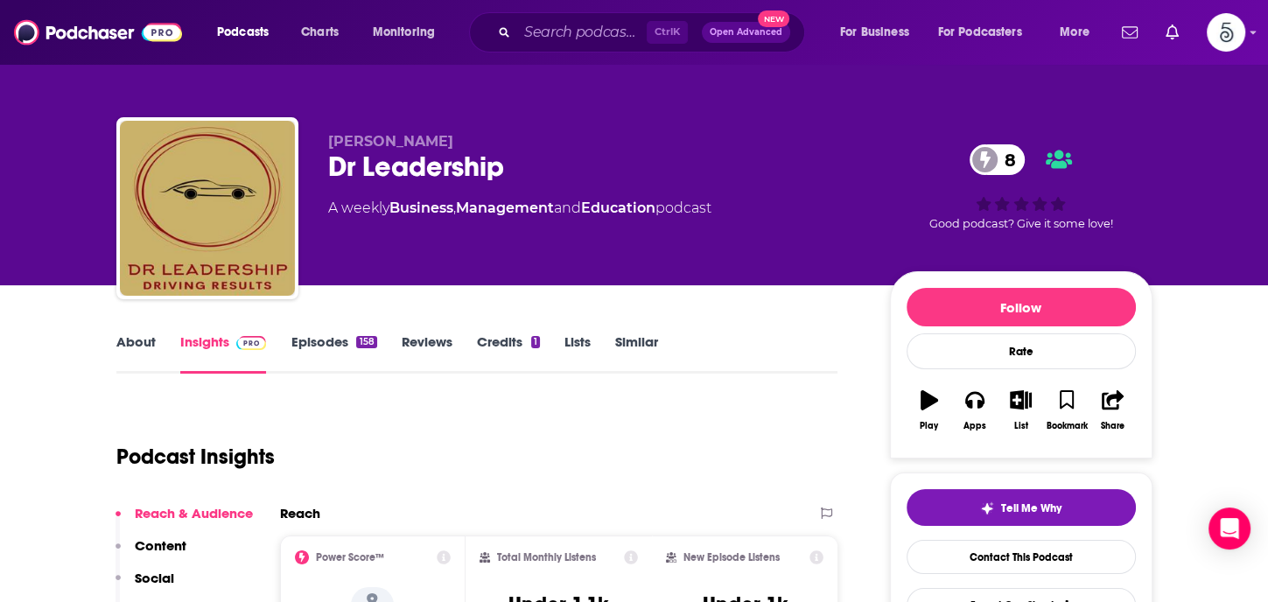
click at [128, 342] on link "About" at bounding box center [135, 353] width 39 height 40
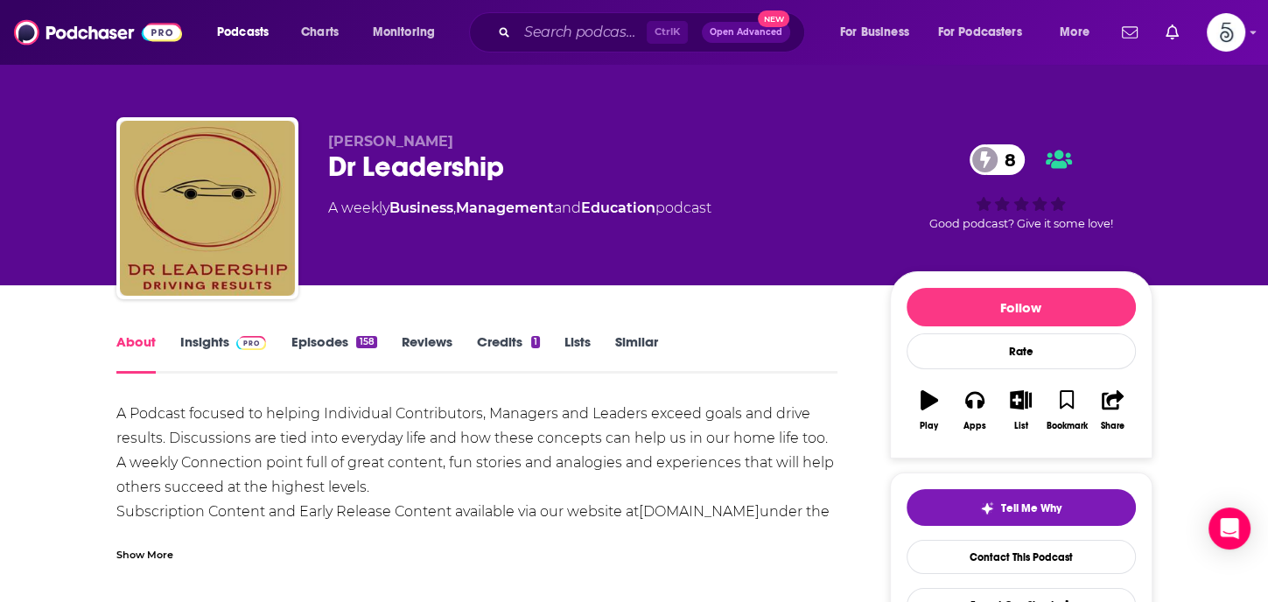
click at [129, 341] on link "About" at bounding box center [135, 353] width 39 height 40
click at [207, 342] on link "Insights" at bounding box center [223, 353] width 87 height 40
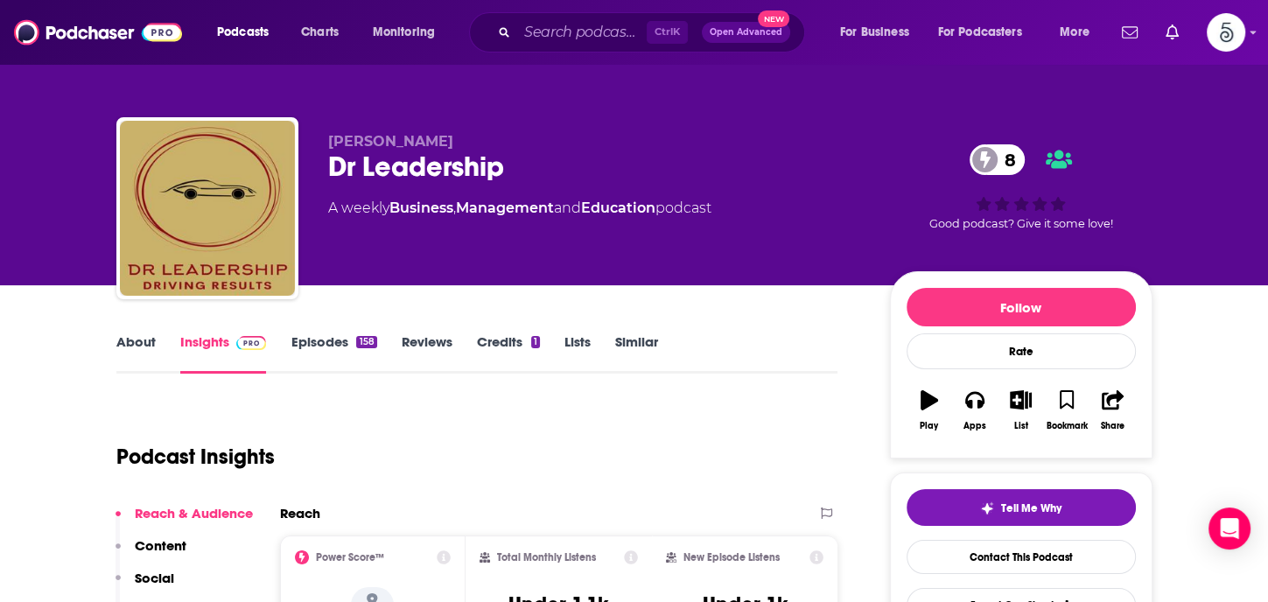
click at [138, 601] on p "Contacts" at bounding box center [164, 609] width 59 height 17
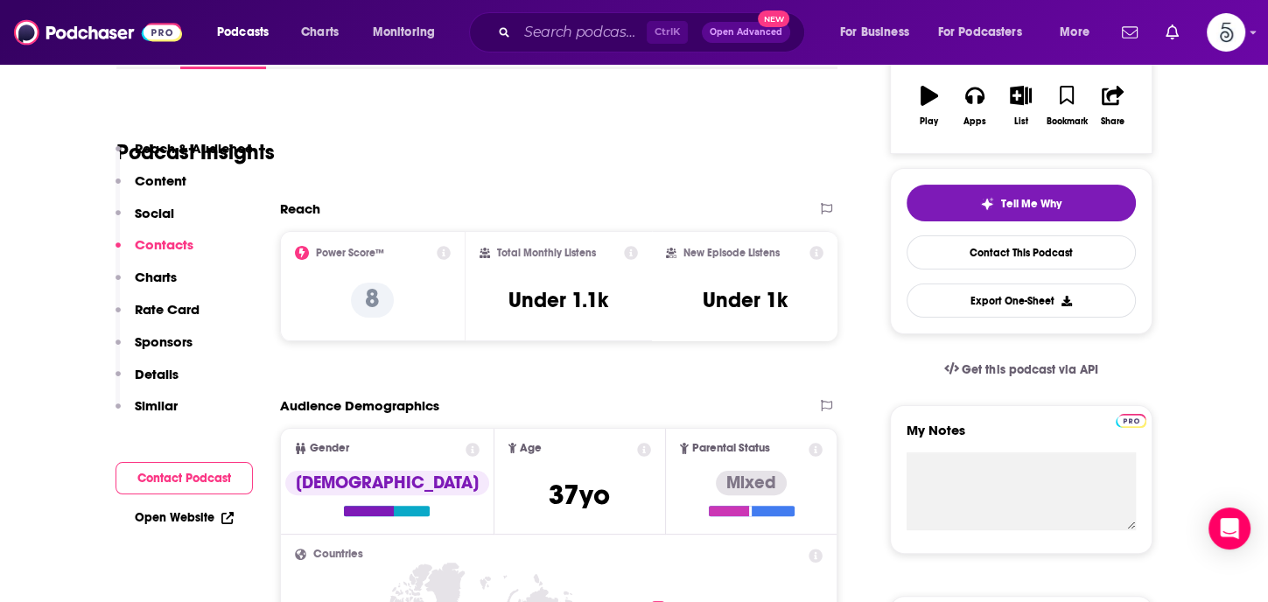
scroll to position [1175, 0]
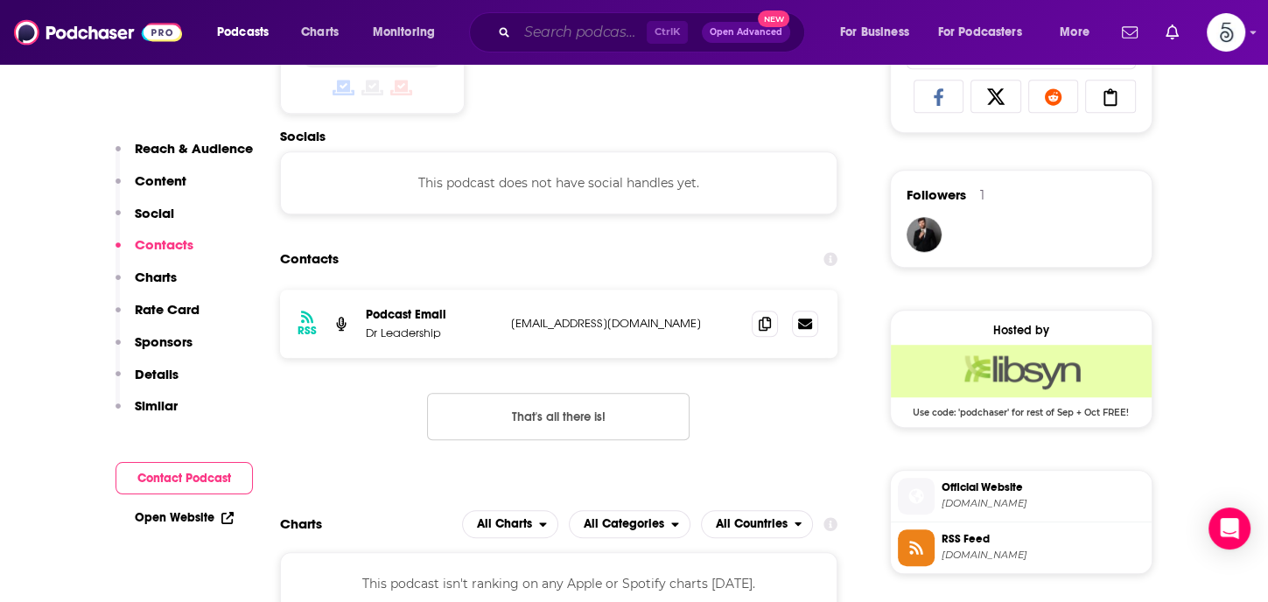
click at [582, 35] on input "Search podcasts, credits, & more..." at bounding box center [581, 32] width 129 height 28
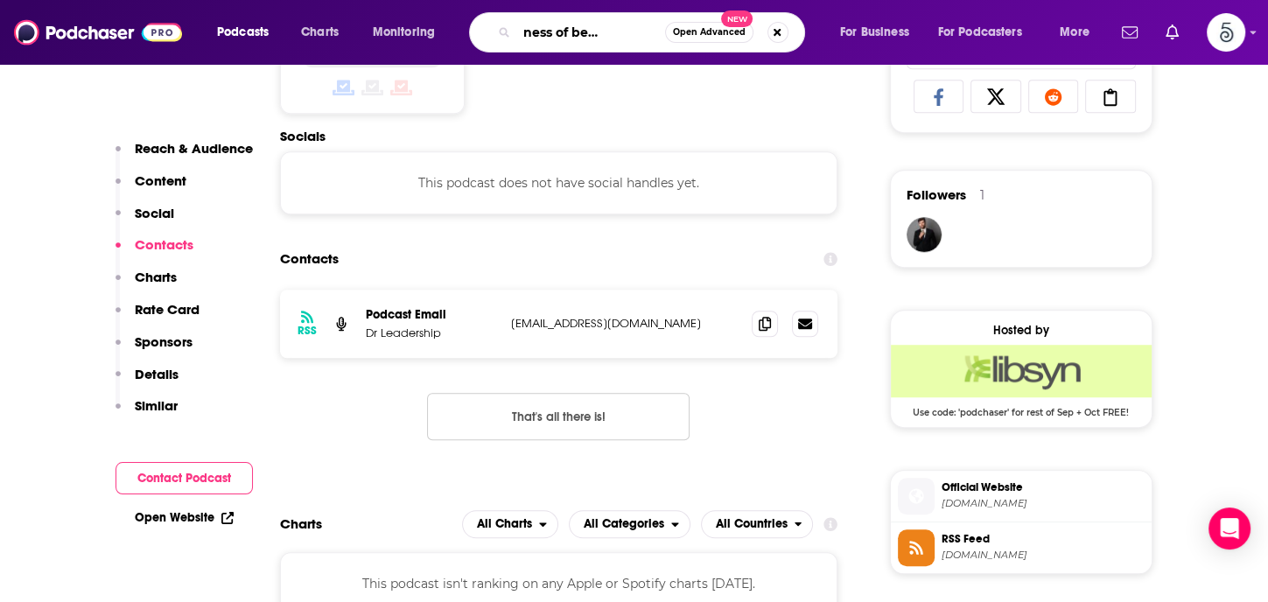
type input "The business of being brilliant"
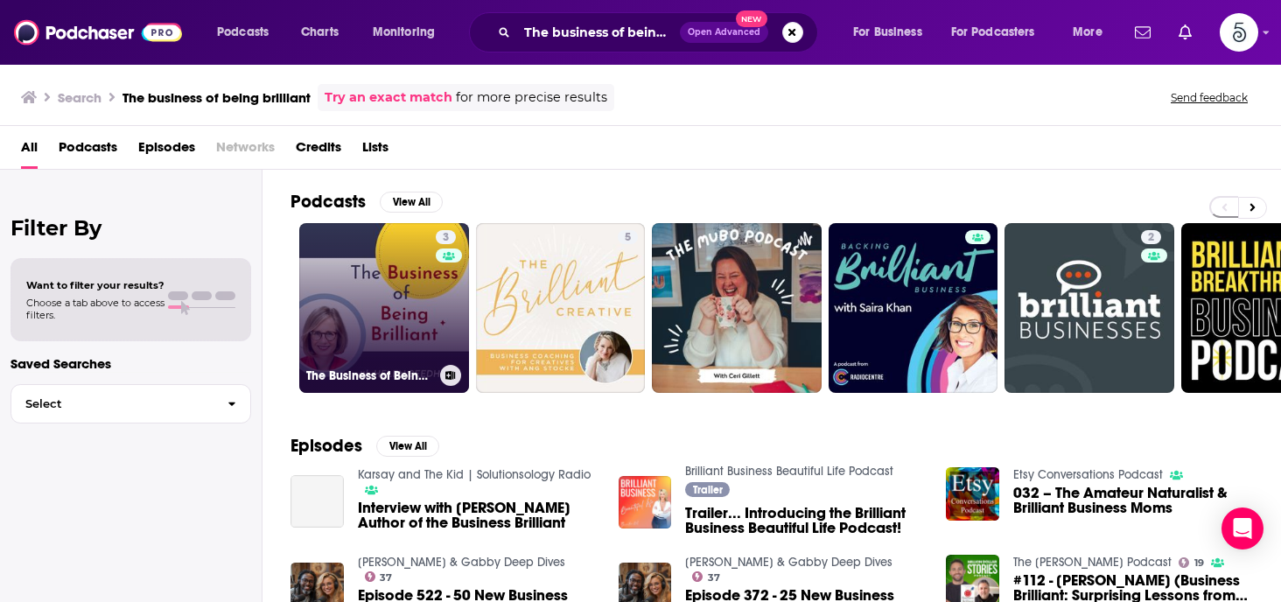
click at [388, 289] on link "3 The Business of Being Brilliant" at bounding box center [384, 308] width 170 height 170
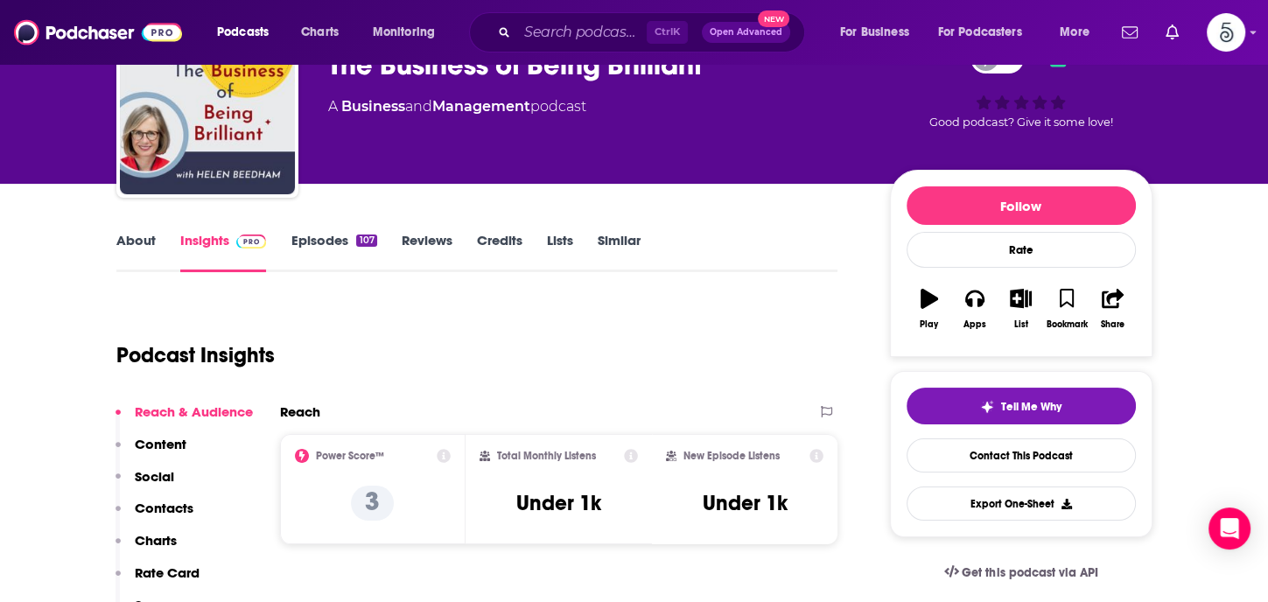
scroll to position [24, 0]
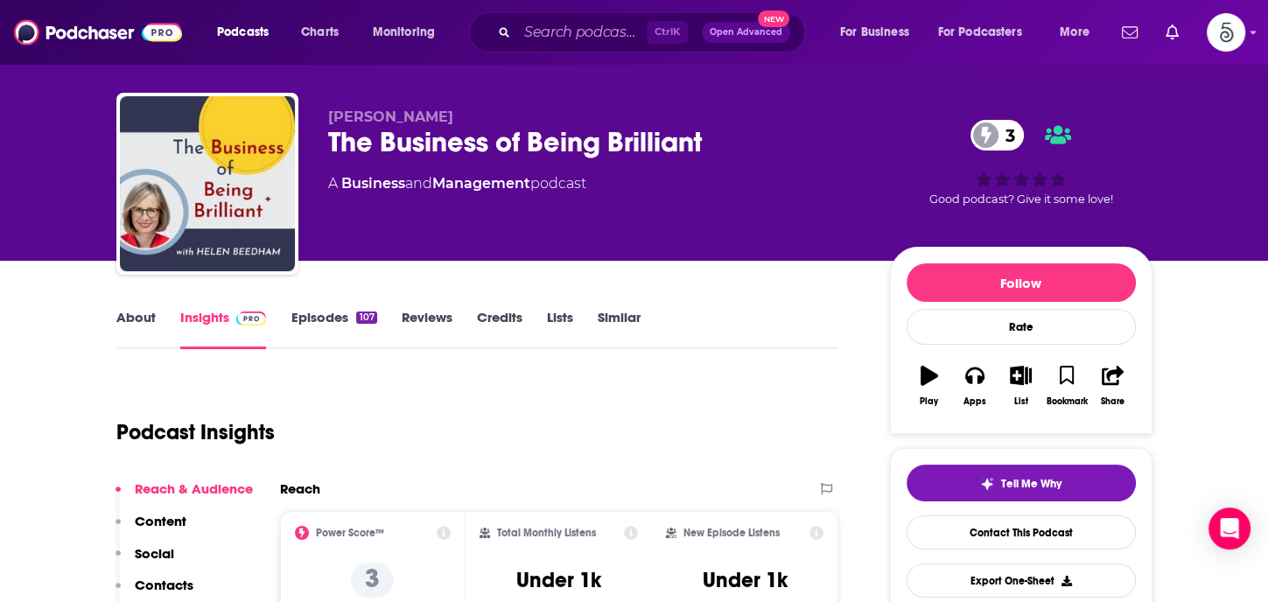
click at [178, 580] on p "Contacts" at bounding box center [164, 585] width 59 height 17
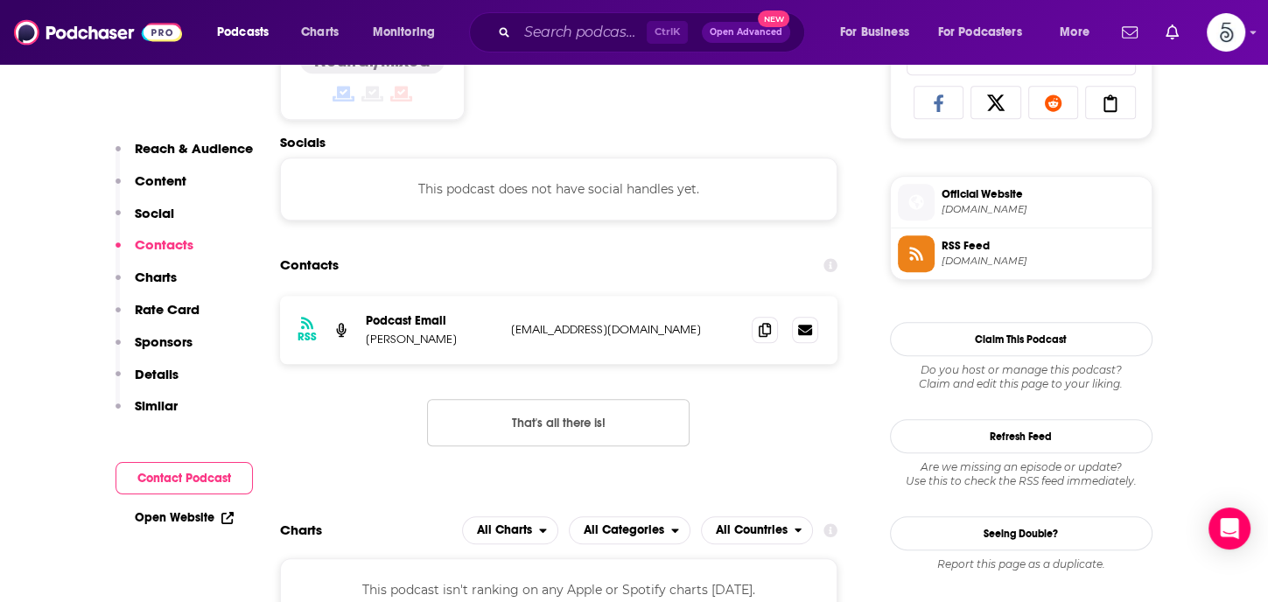
scroll to position [1175, 0]
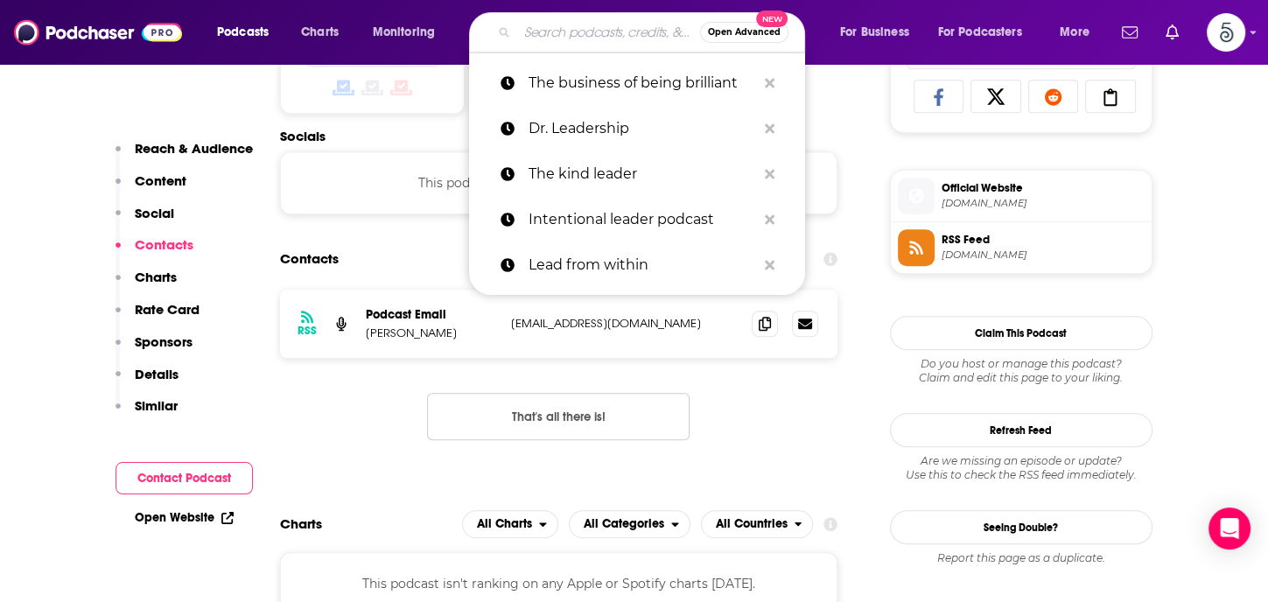
click at [537, 37] on input "Search podcasts, credits, & more..." at bounding box center [608, 32] width 183 height 28
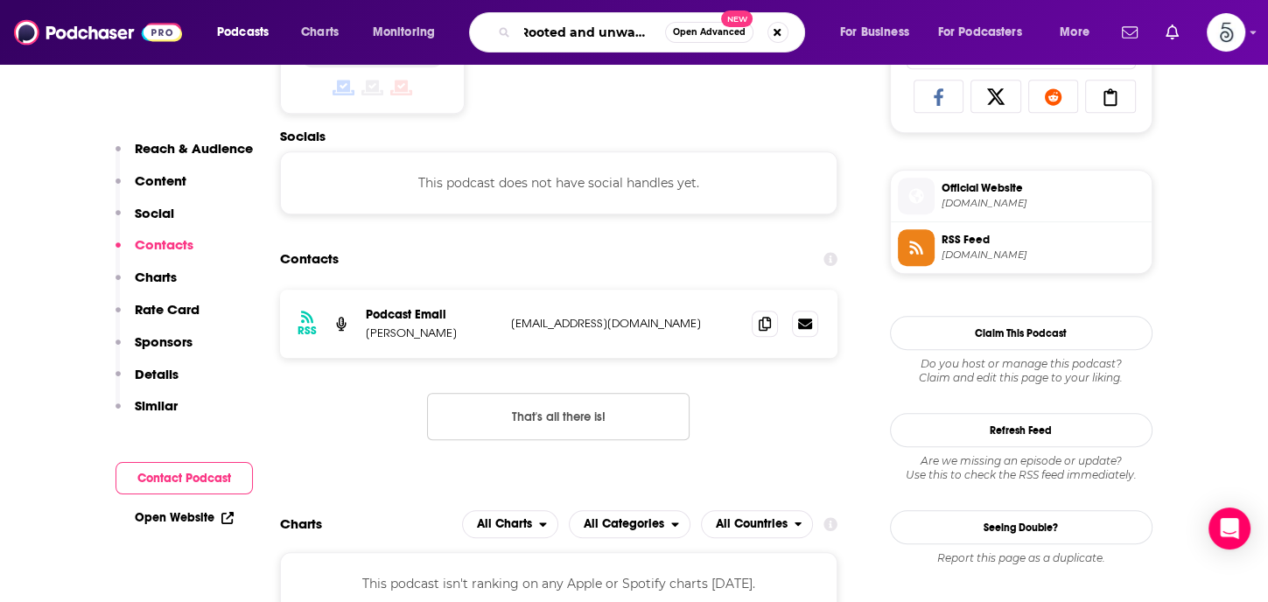
scroll to position [0, 21]
type input "Rooted and unwavering"
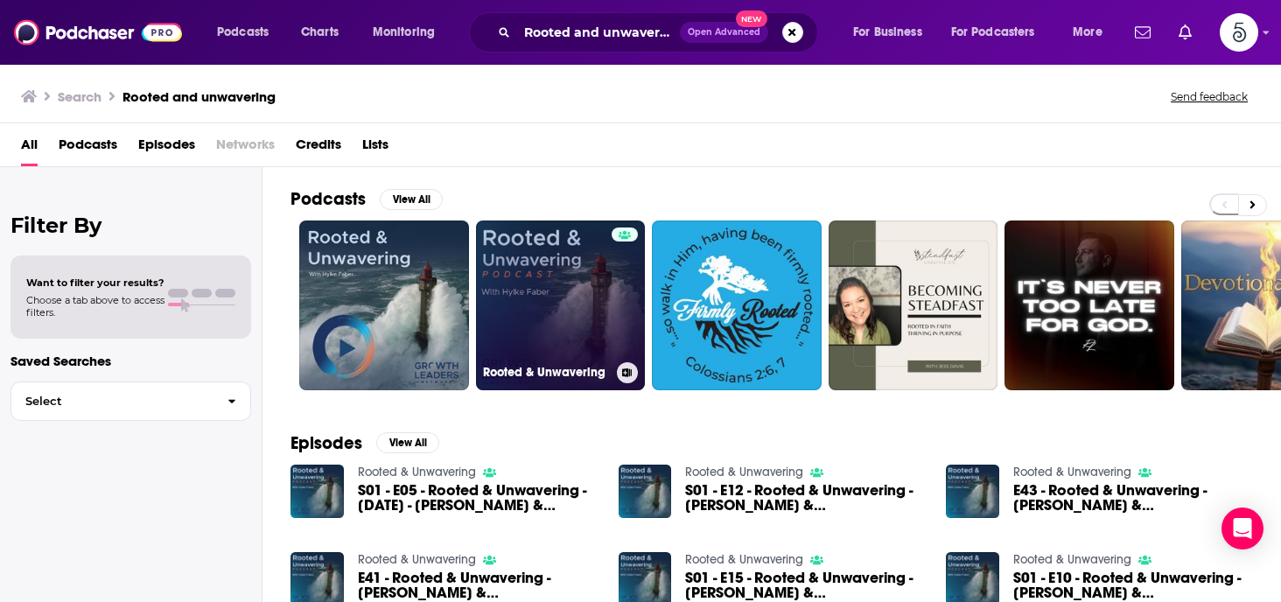
click at [543, 289] on link "Rooted & Unwavering" at bounding box center [561, 305] width 170 height 170
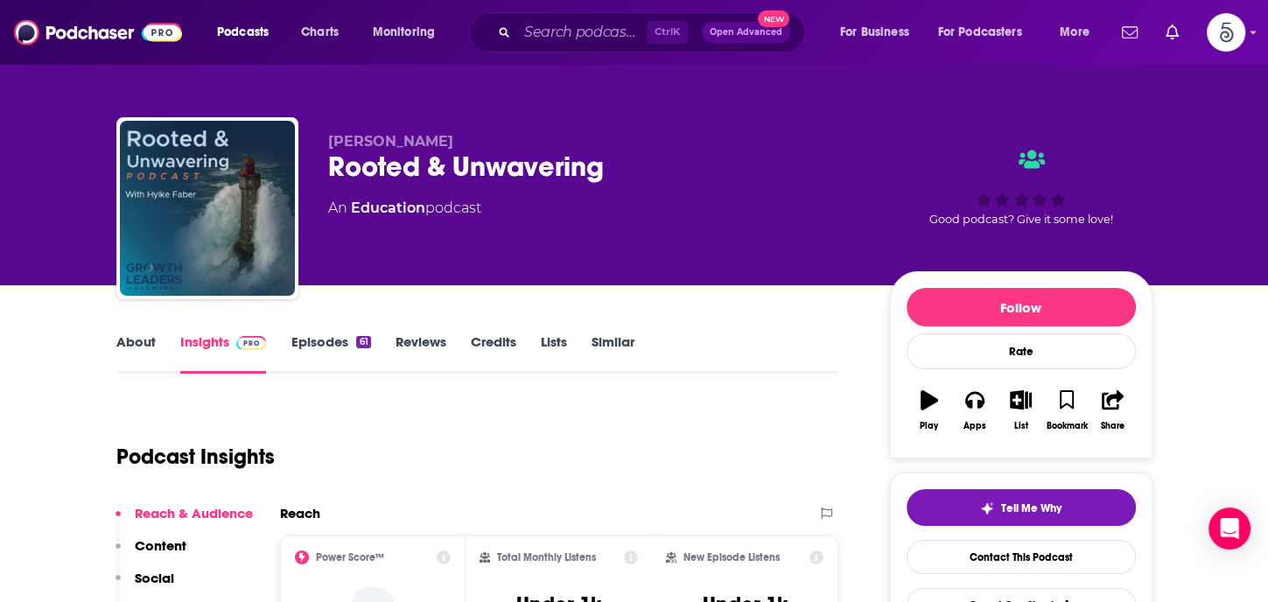
click at [122, 340] on link "About" at bounding box center [135, 353] width 39 height 40
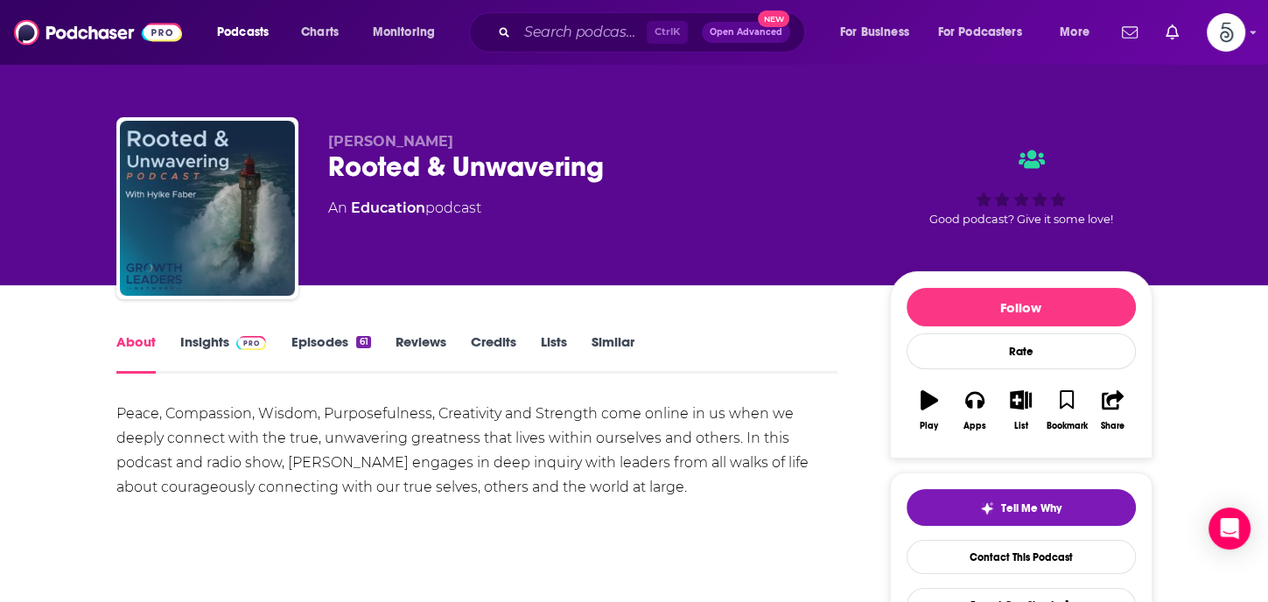
click at [192, 343] on link "Insights" at bounding box center [223, 353] width 87 height 40
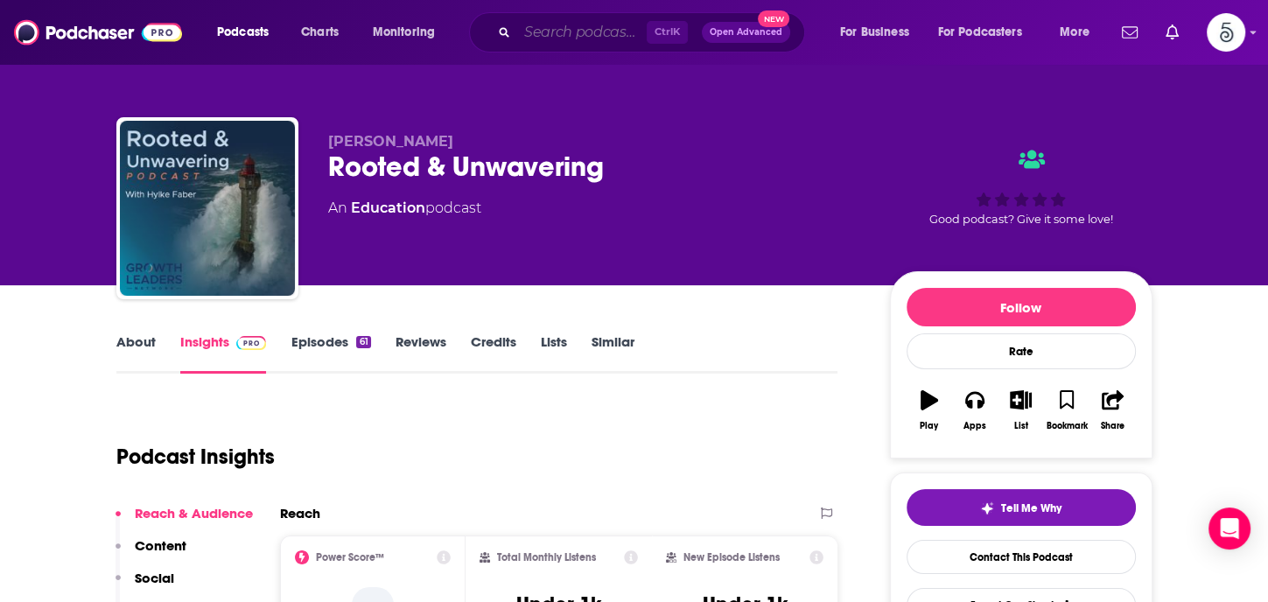
click at [519, 39] on input "Search podcasts, credits, & more..." at bounding box center [581, 32] width 129 height 28
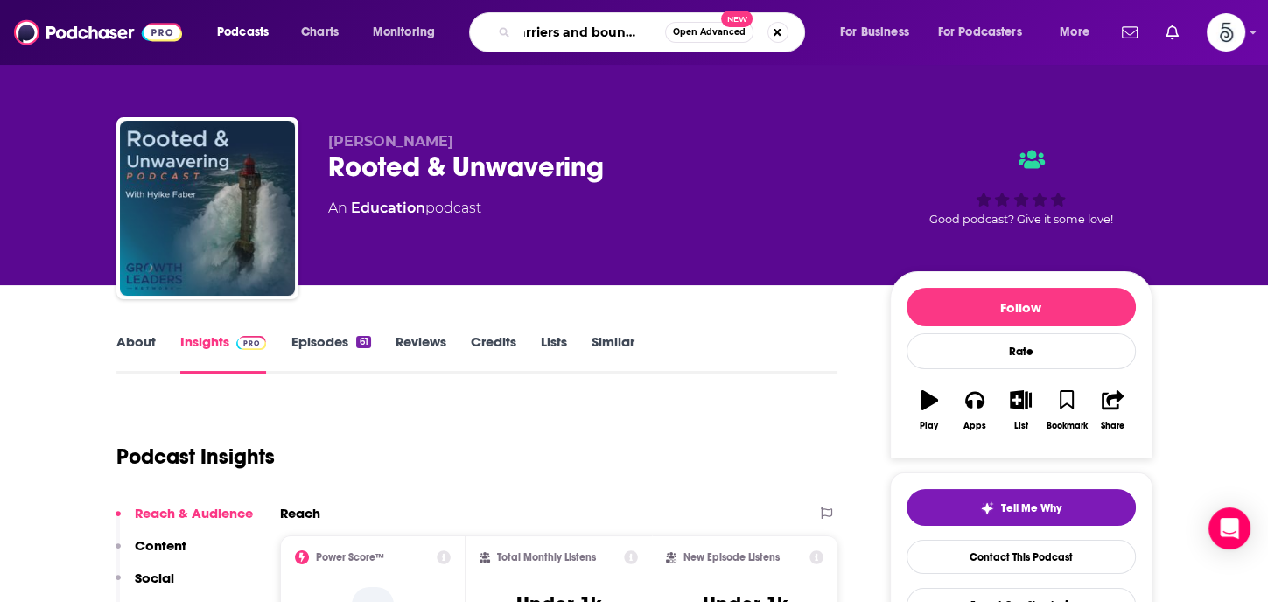
scroll to position [0, 22]
type input "Barriers and boundaries resilience leadership"
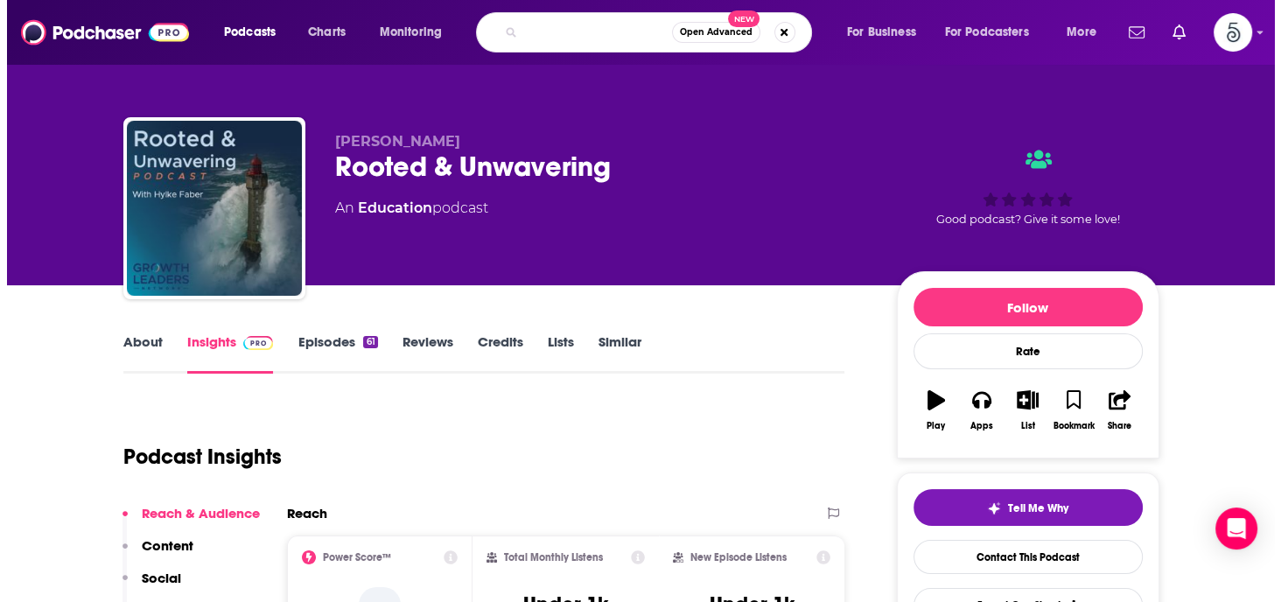
scroll to position [0, 157]
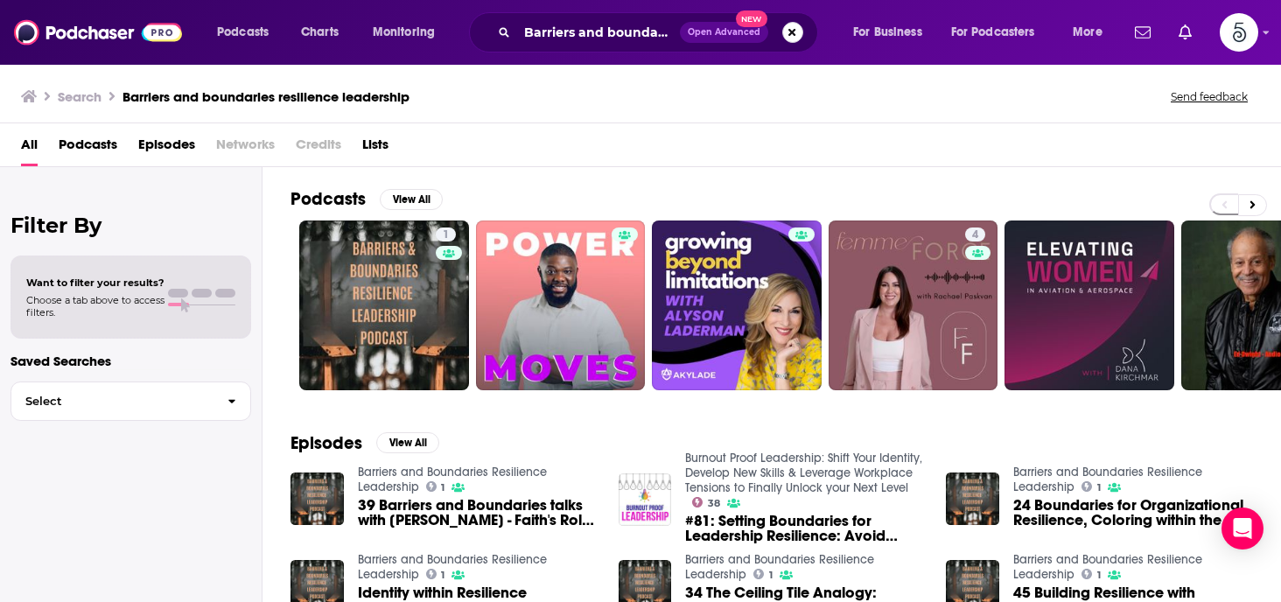
click at [795, 32] on button "Search podcasts, credits, & more..." at bounding box center [792, 32] width 21 height 21
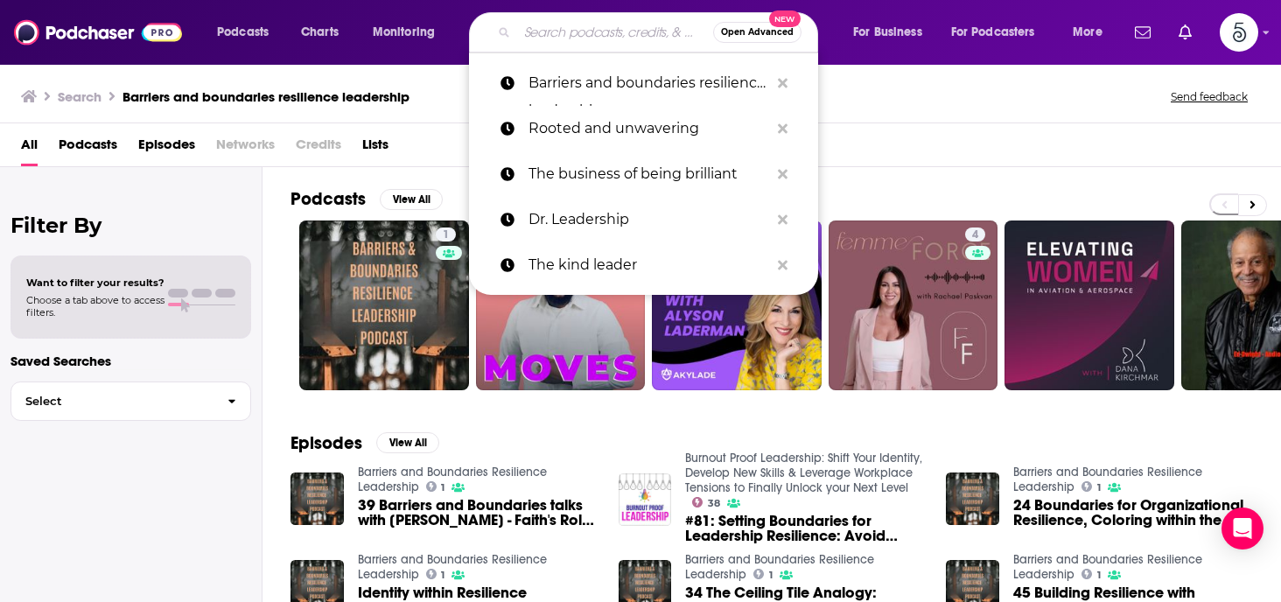
click at [563, 26] on input "Search podcasts, credits, & more..." at bounding box center [615, 32] width 196 height 28
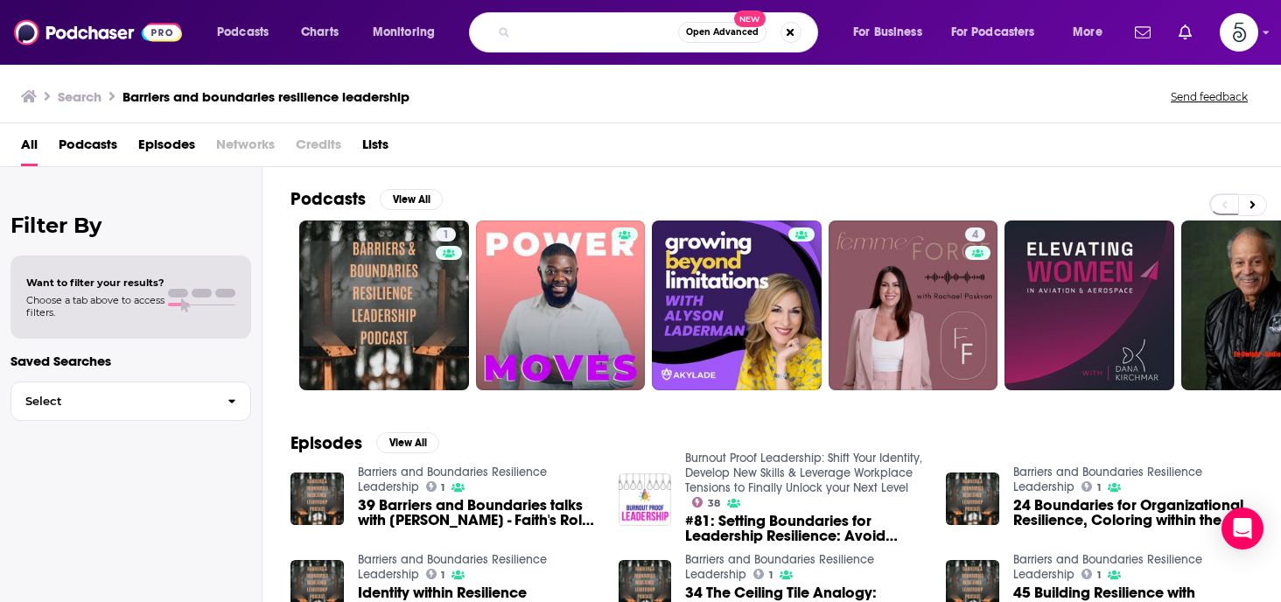
scroll to position [0, 150]
type input "Bringing the human back to human resources"
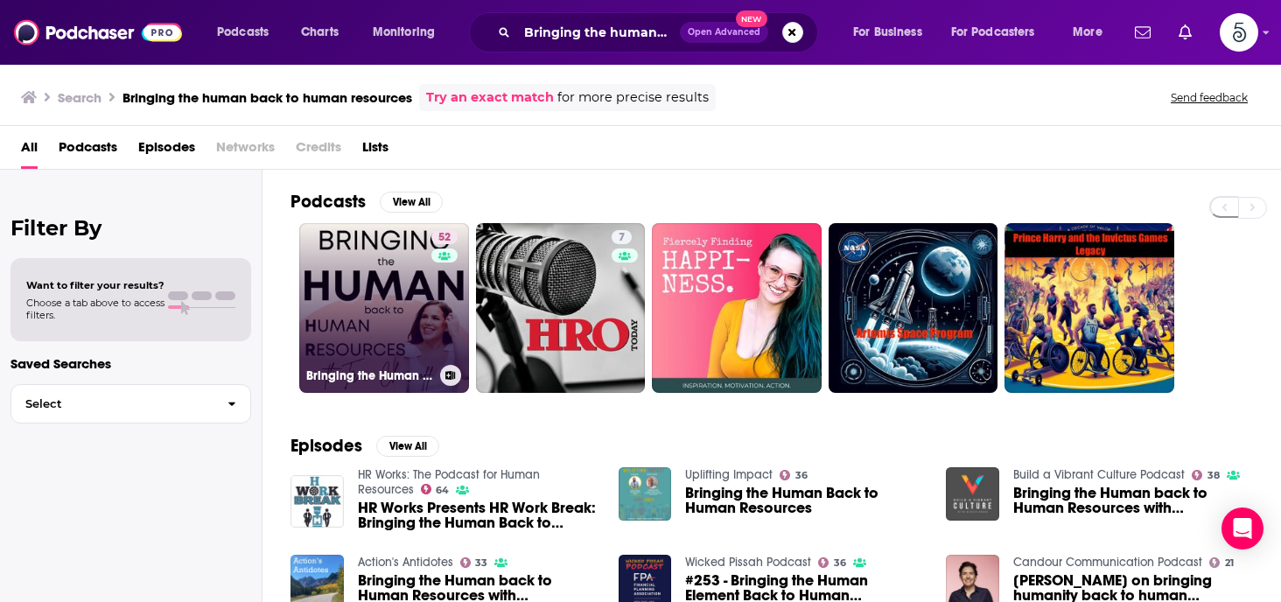
click at [368, 297] on link "52 Bringing the Human back to Human Resources" at bounding box center [384, 308] width 170 height 170
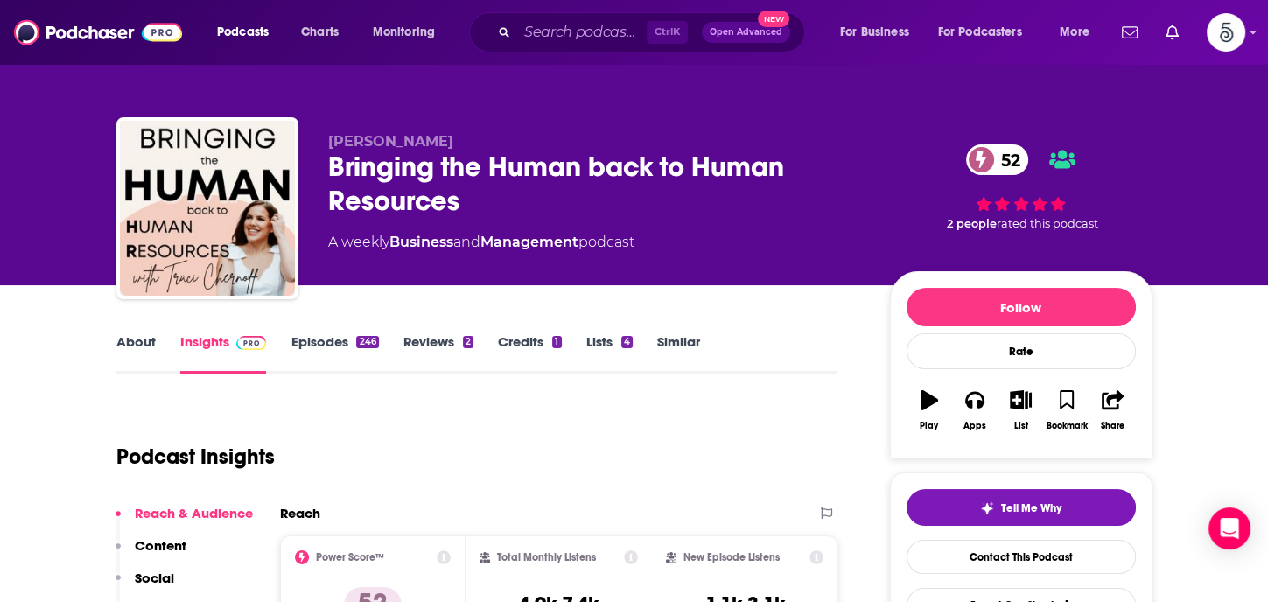
click at [208, 339] on link "Insights" at bounding box center [223, 353] width 87 height 40
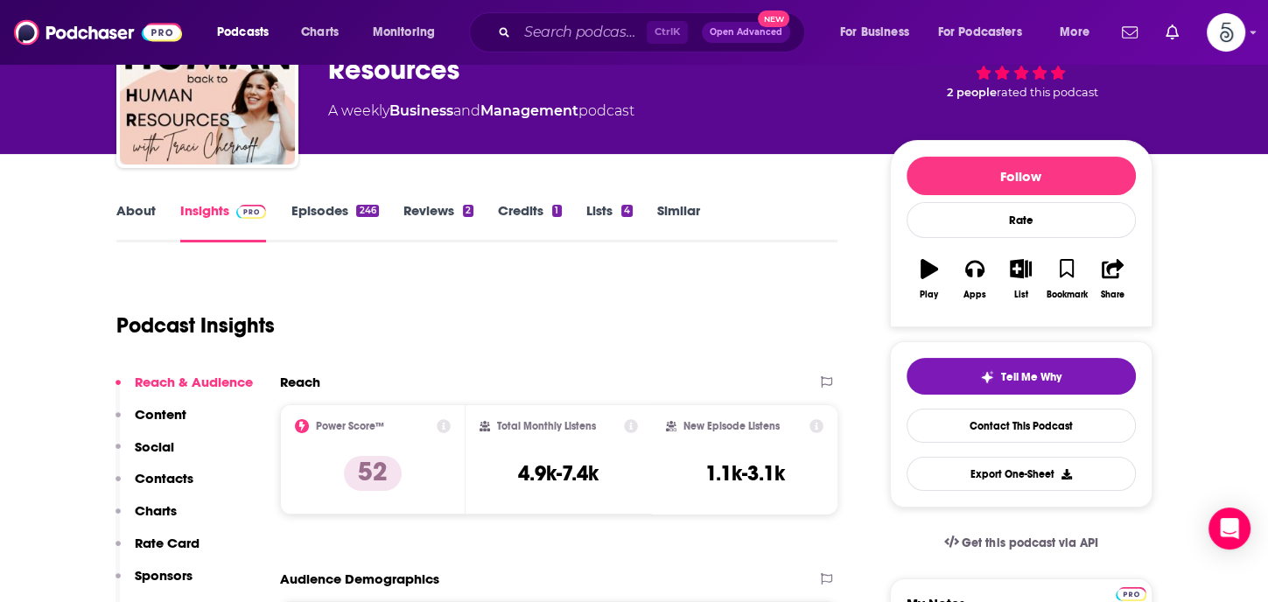
scroll to position [213, 0]
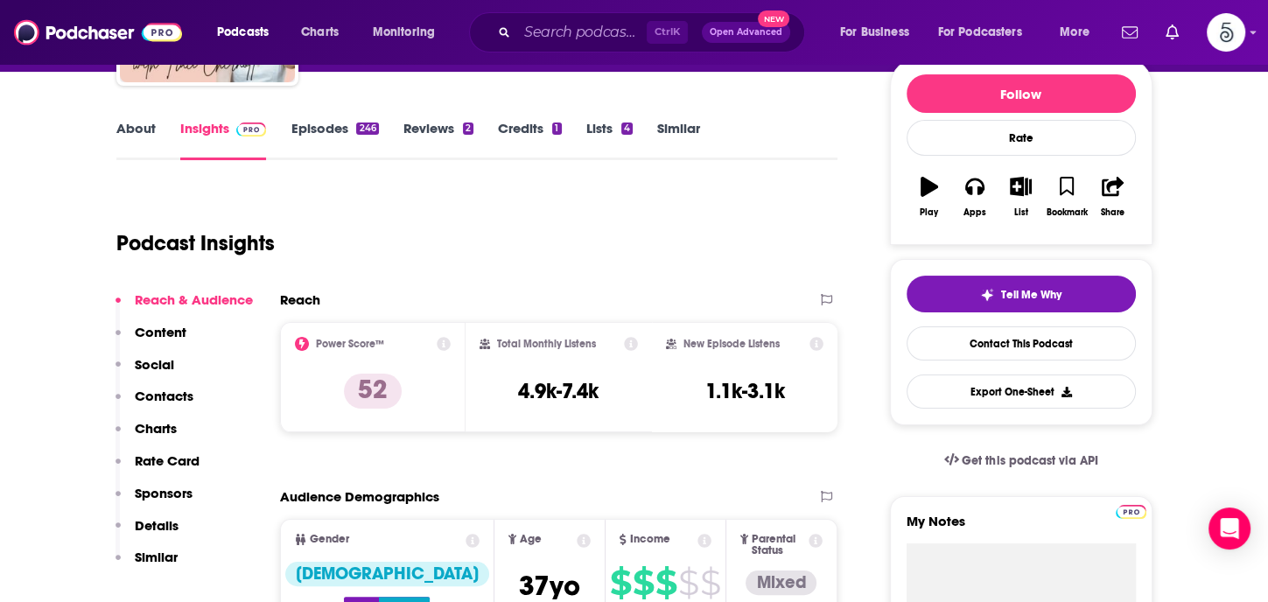
click at [145, 395] on p "Contacts" at bounding box center [164, 396] width 59 height 17
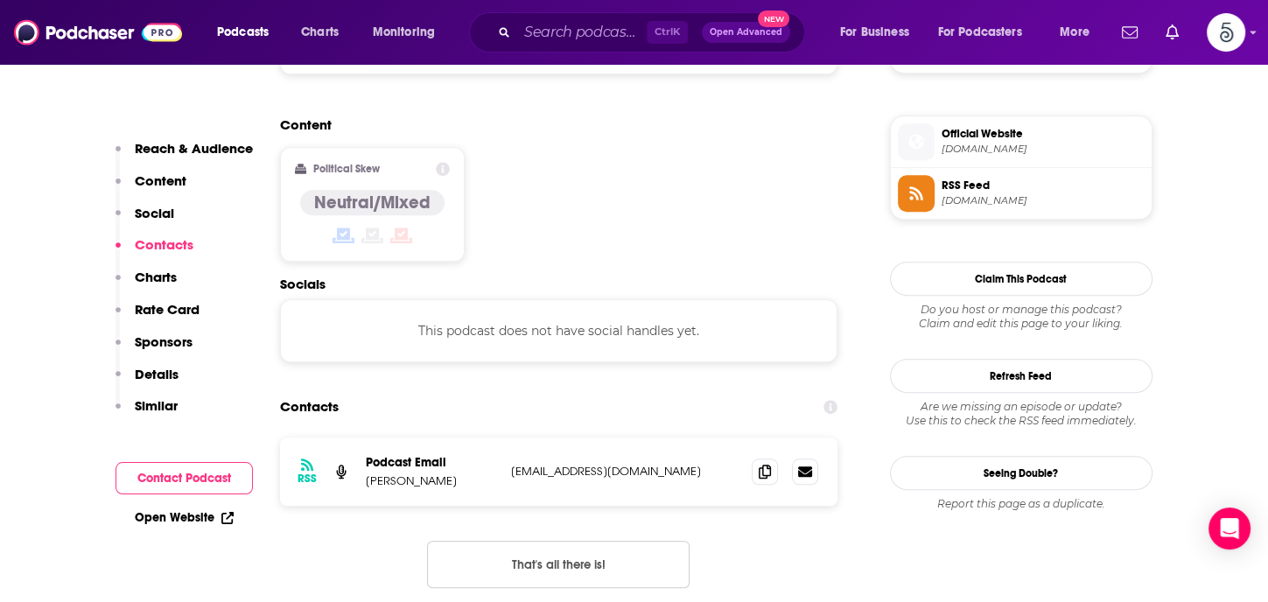
scroll to position [1407, 0]
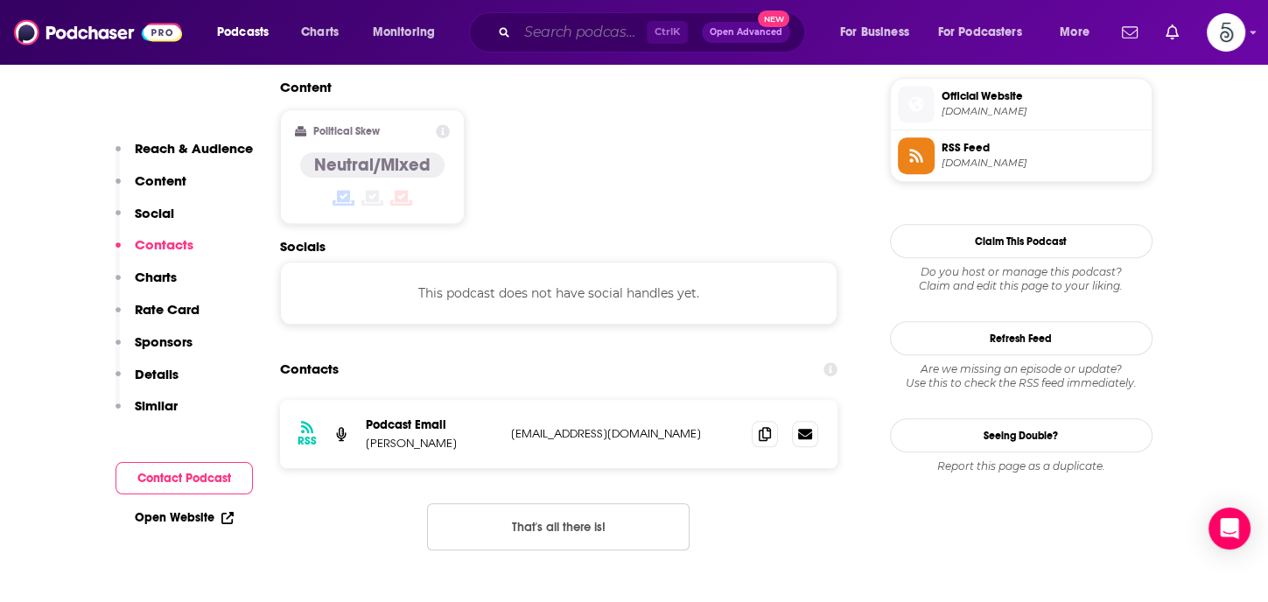
click at [561, 25] on input "Search podcasts, credits, & more..." at bounding box center [581, 32] width 129 height 28
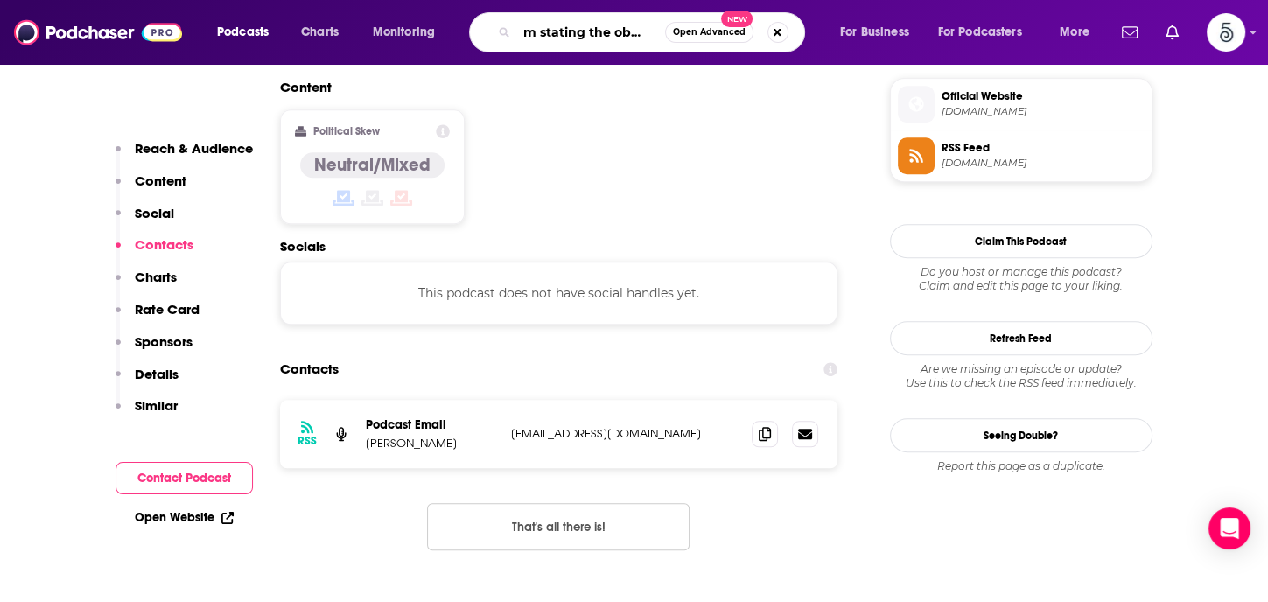
type input "I'm stating the obvious"
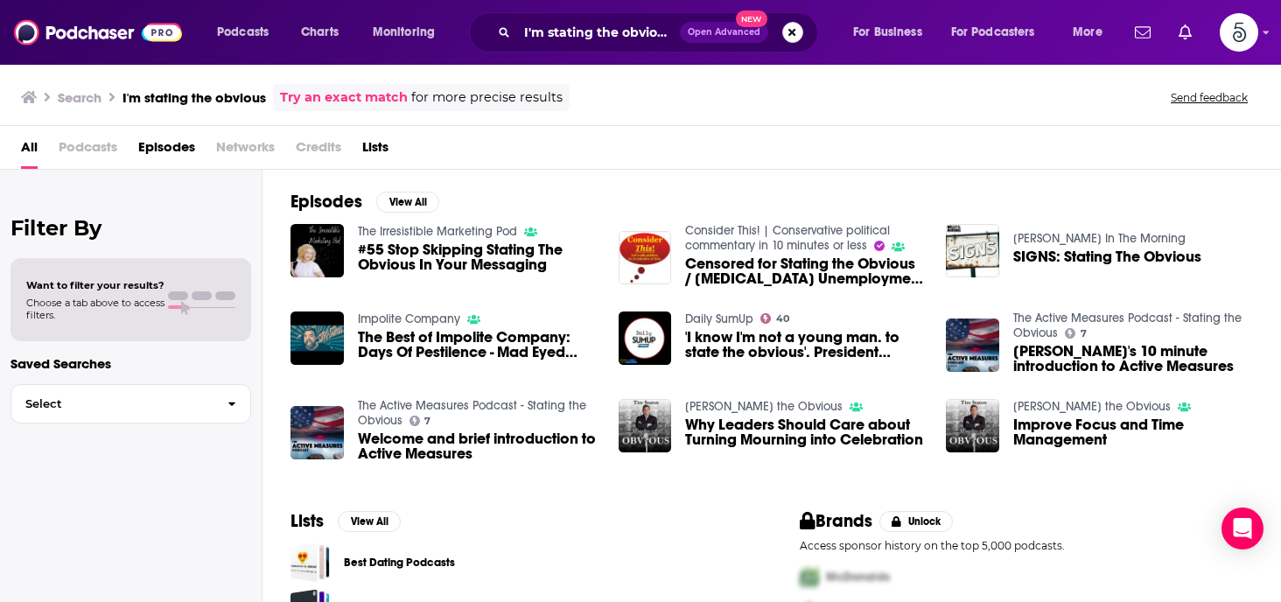
click at [787, 31] on button "Search podcasts, credits, & more..." at bounding box center [792, 32] width 21 height 21
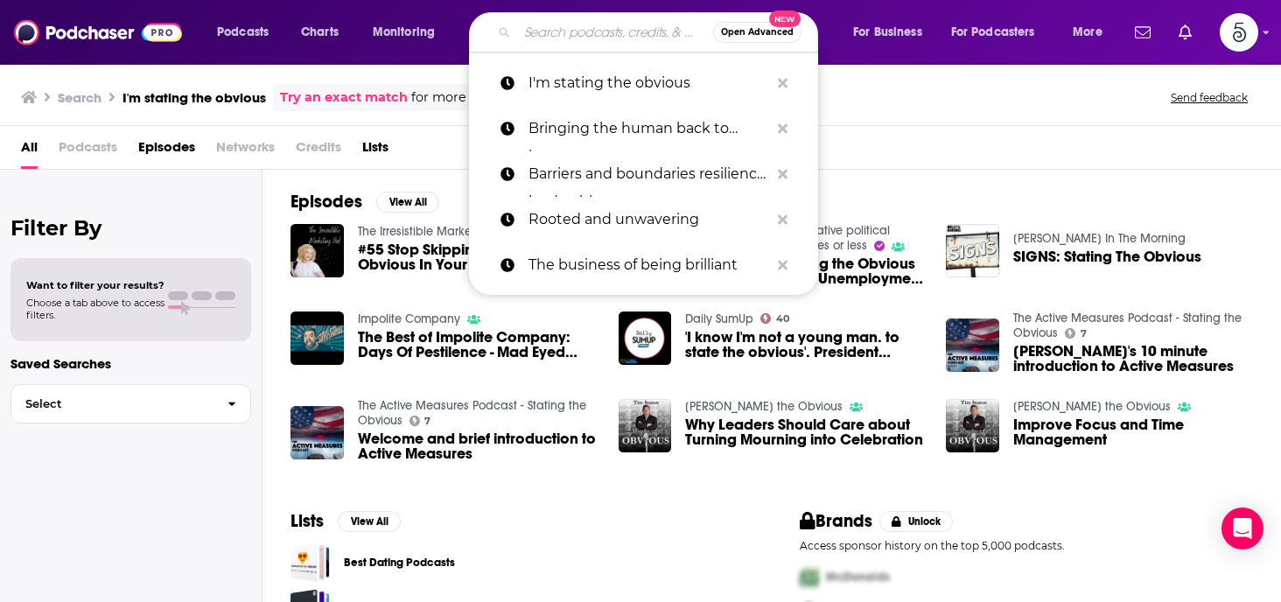
click at [605, 35] on input "Search podcasts, credits, & more..." at bounding box center [615, 32] width 196 height 28
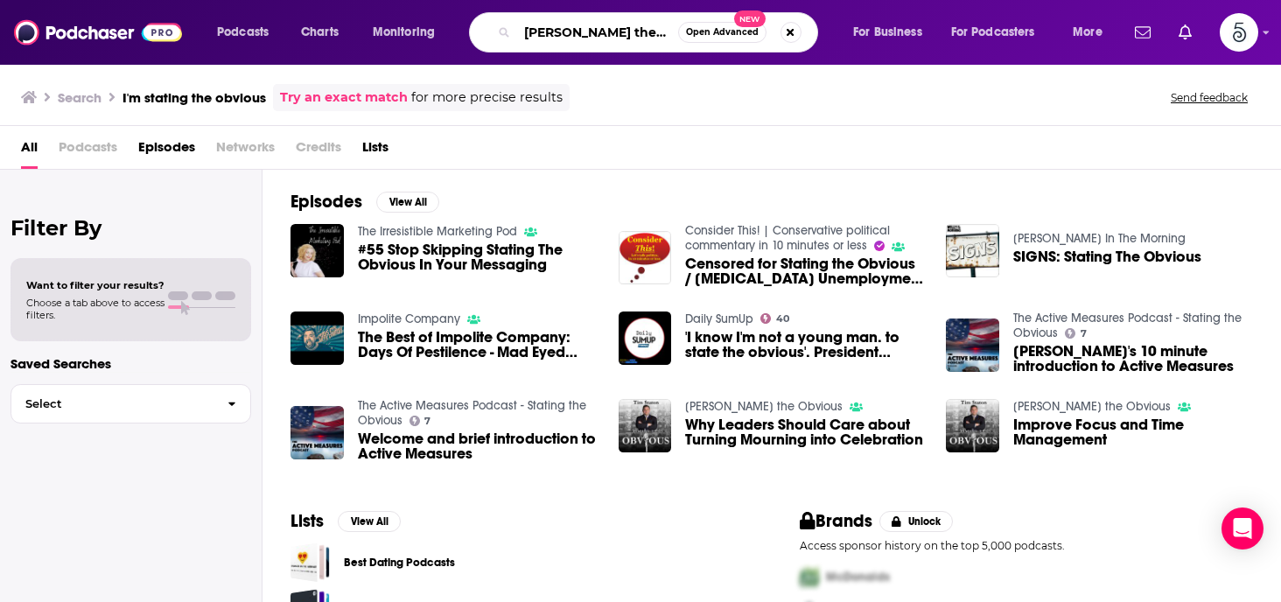
scroll to position [0, 7]
type input "[PERSON_NAME] the obvious"
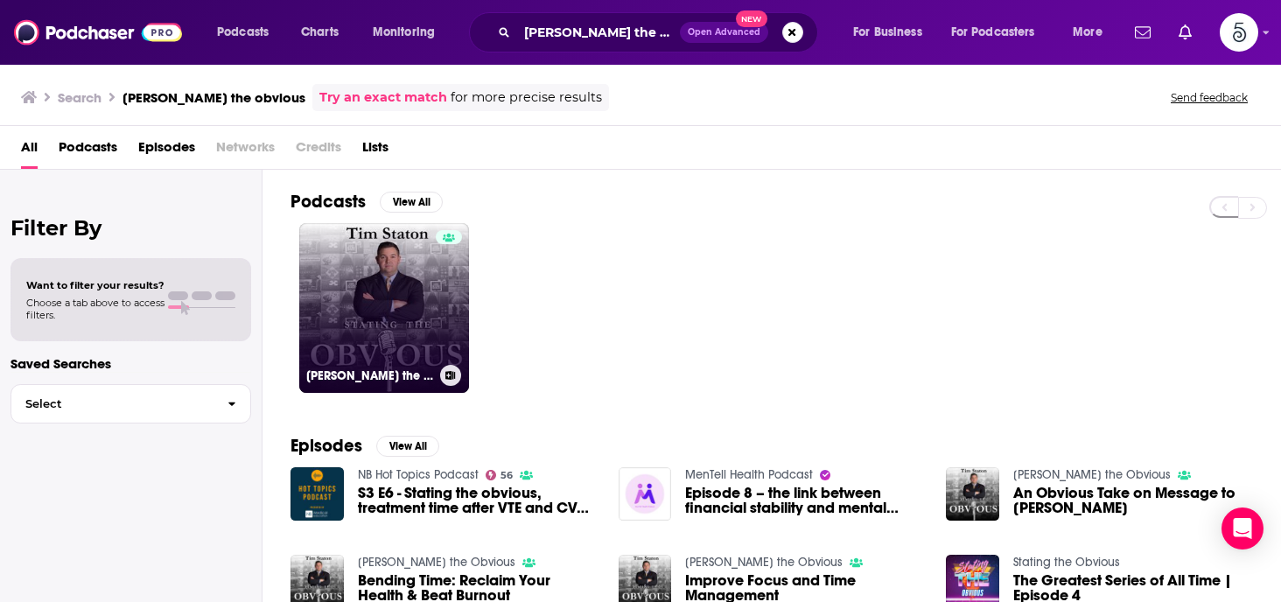
click at [376, 297] on link "[PERSON_NAME] the Obvious" at bounding box center [384, 308] width 170 height 170
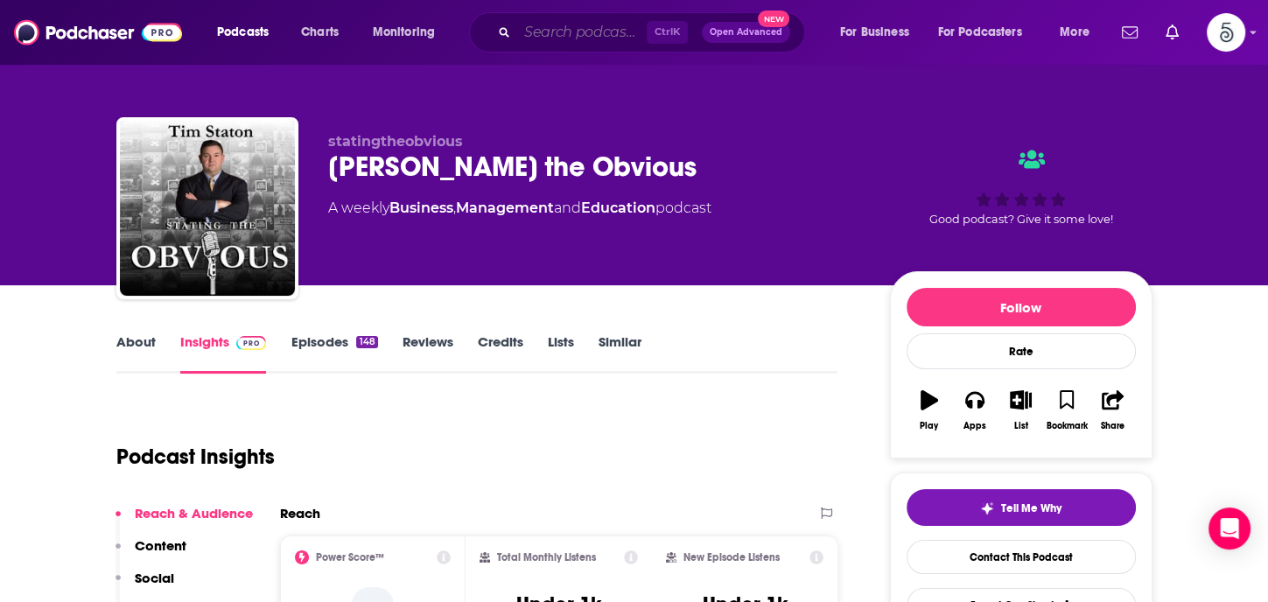
click at [549, 38] on input "Search podcasts, credits, & more..." at bounding box center [581, 32] width 129 height 28
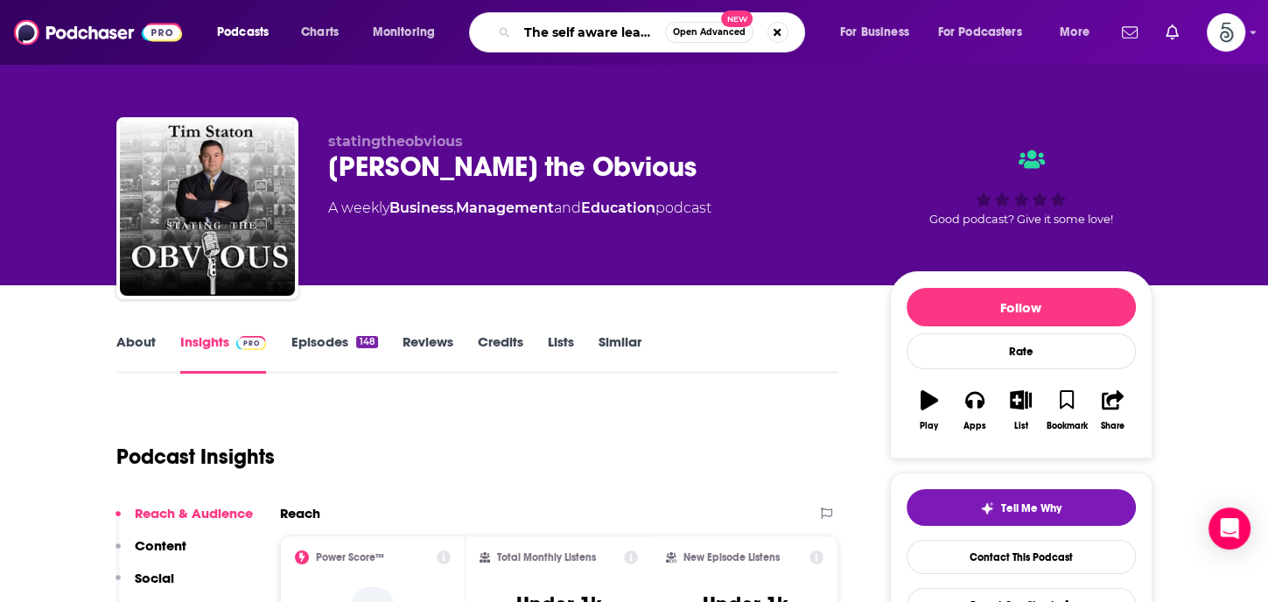
type input "The self aware leader"
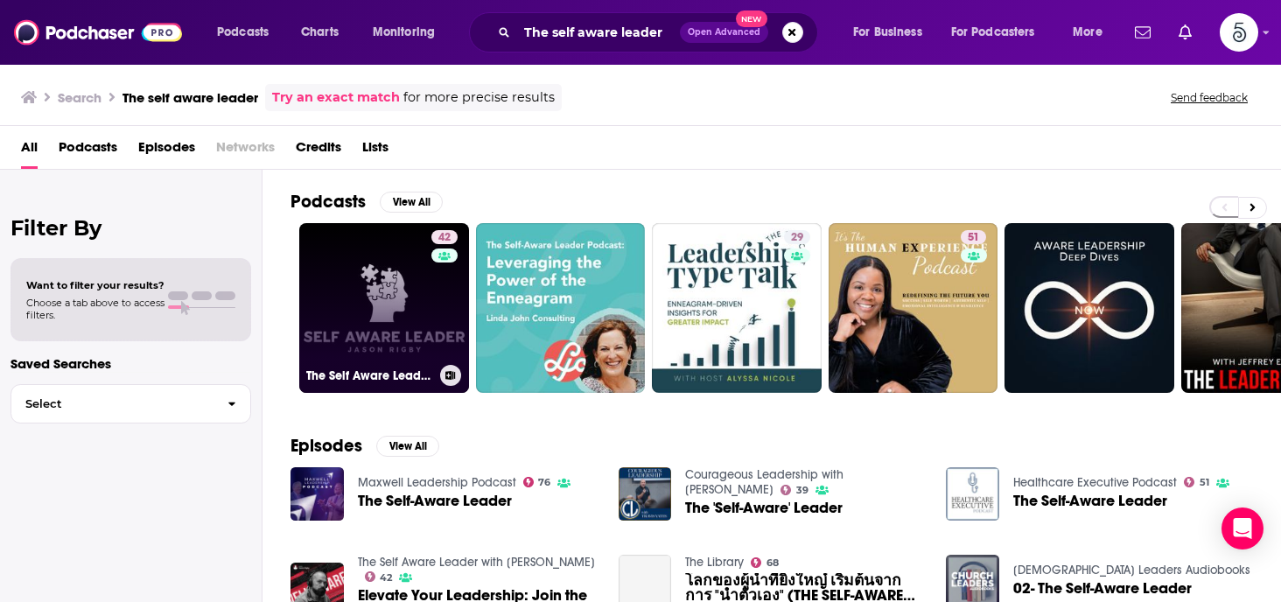
click at [383, 311] on link "42 The Self Aware Leader with [PERSON_NAME]" at bounding box center [384, 308] width 170 height 170
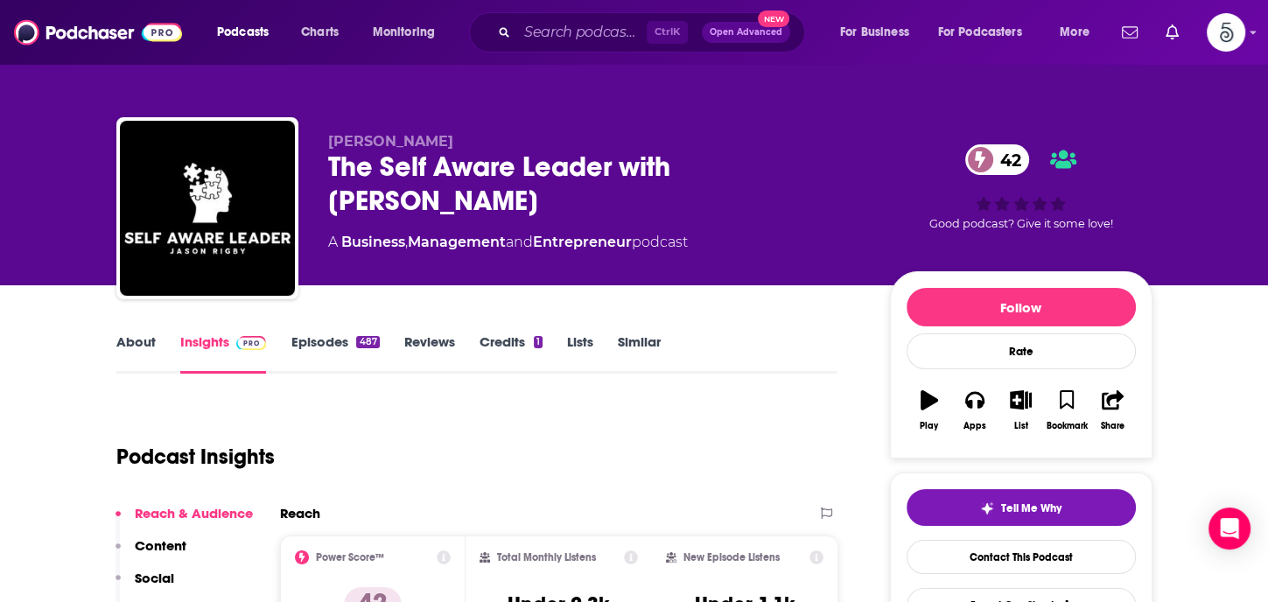
click at [192, 337] on link "Insights" at bounding box center [223, 353] width 87 height 40
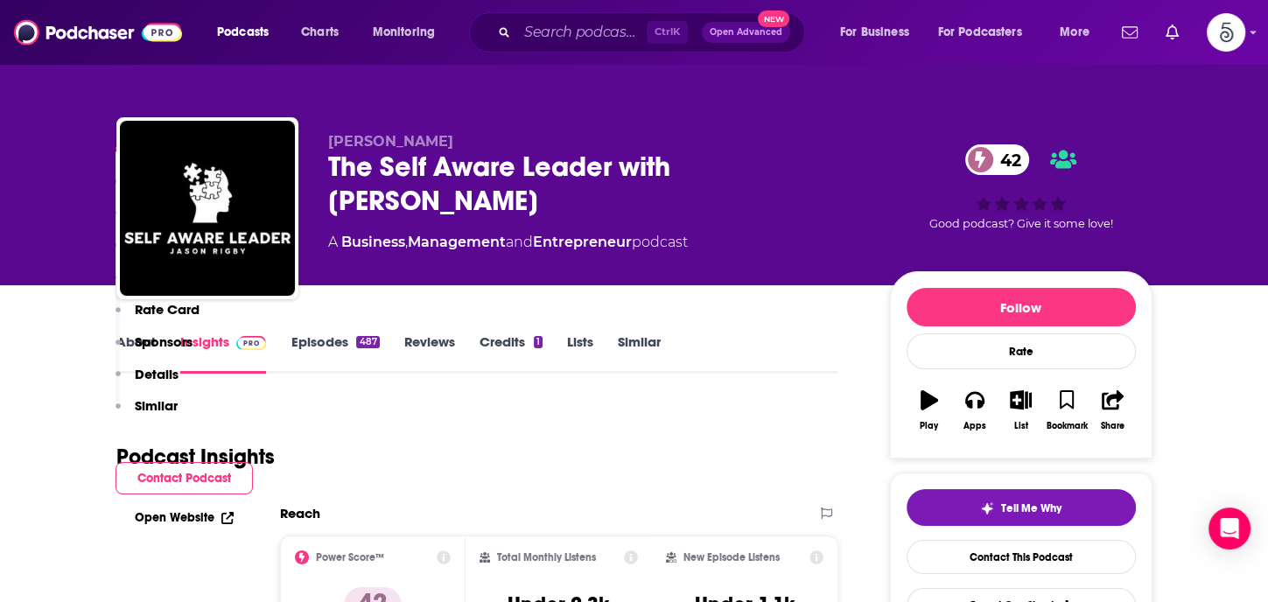
scroll to position [325, 0]
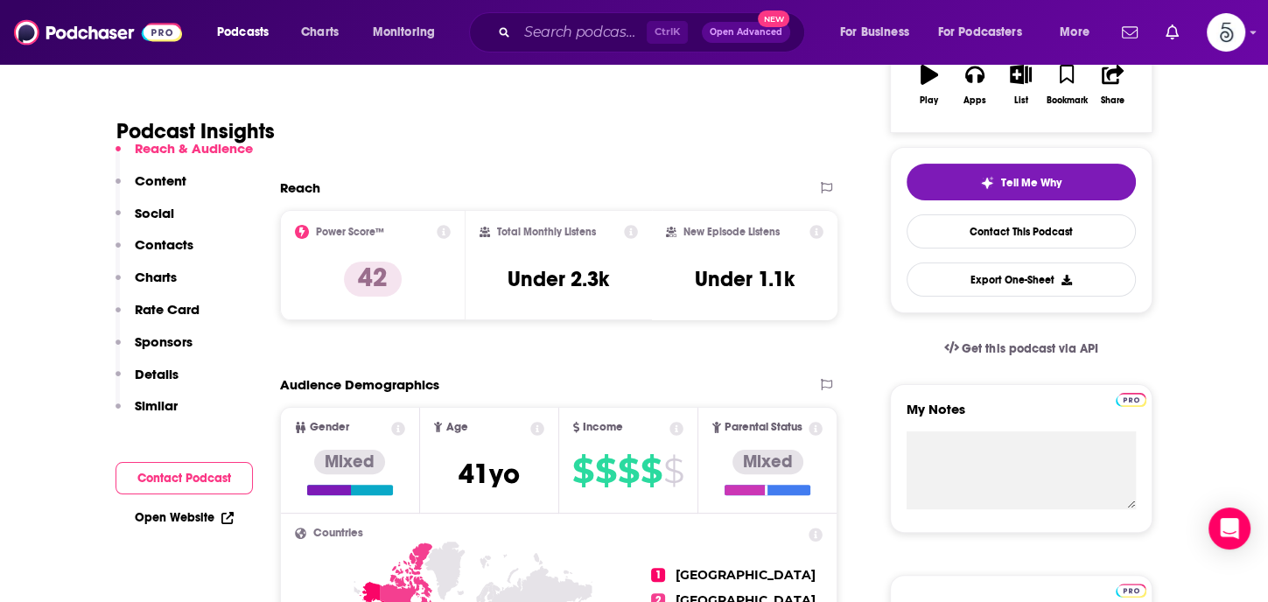
click at [175, 244] on p "Contacts" at bounding box center [164, 244] width 59 height 17
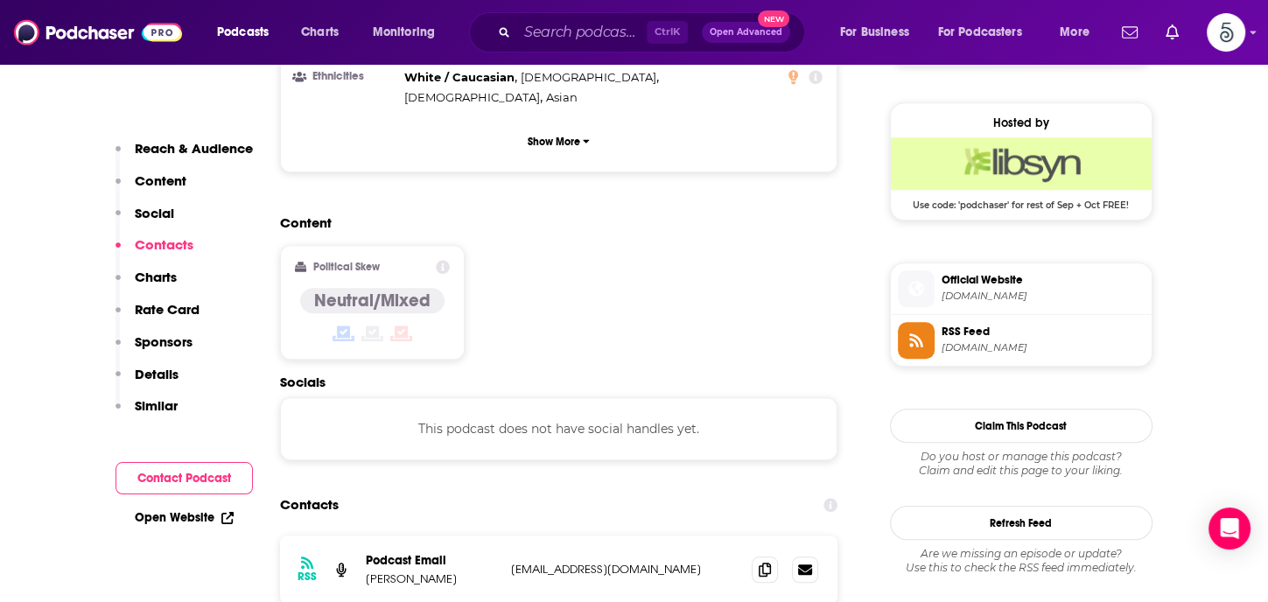
scroll to position [1407, 0]
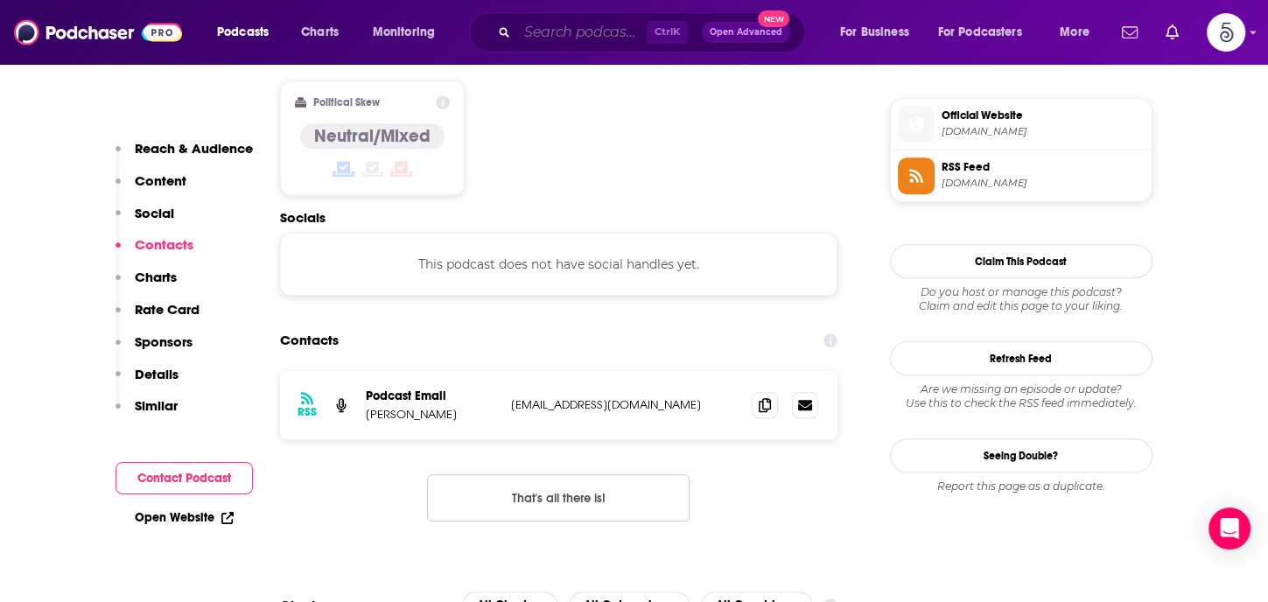
click at [592, 45] on input "Search podcasts, credits, & more..." at bounding box center [581, 32] width 129 height 28
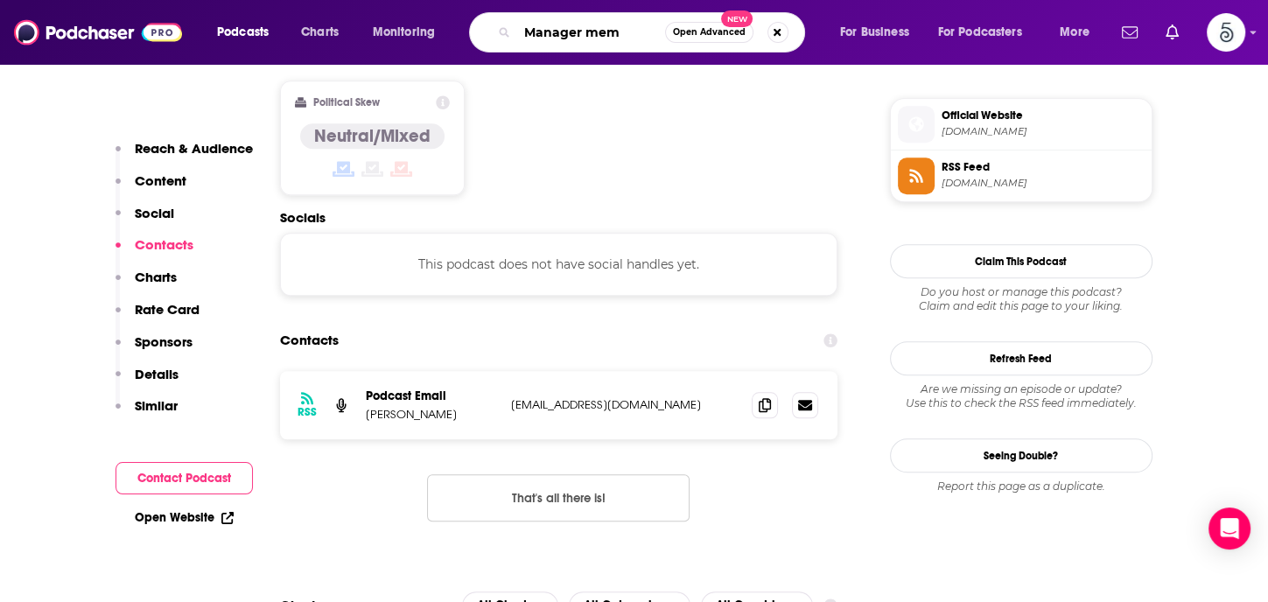
type input "Manager memo"
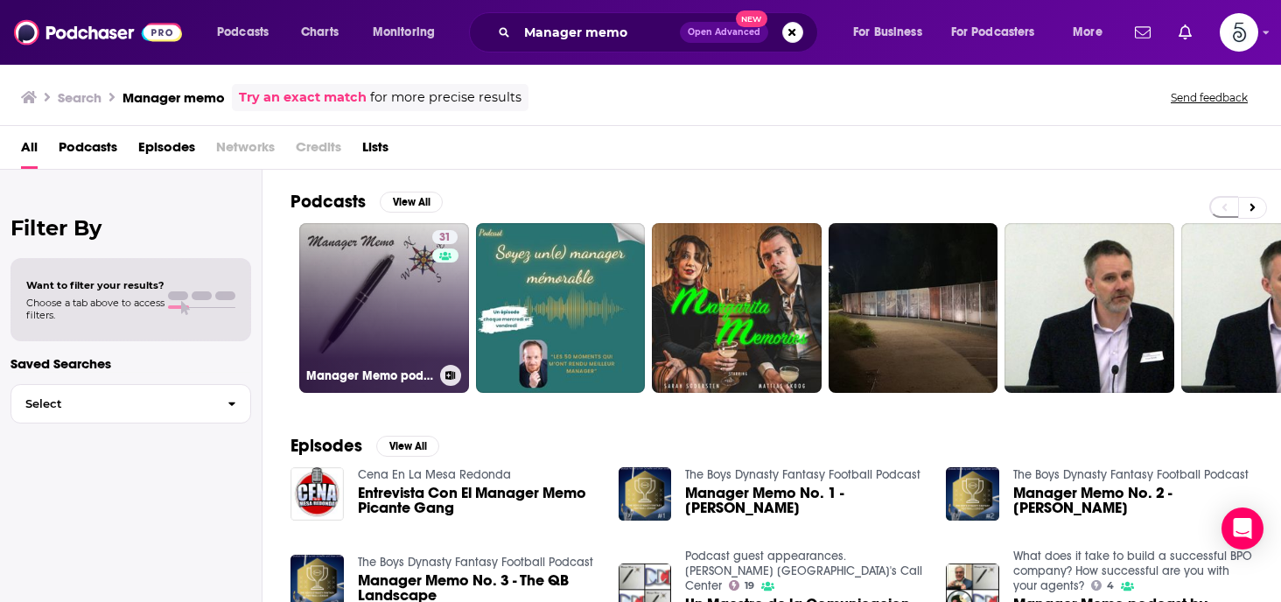
click at [360, 312] on link "31 Manager Memo podcast" at bounding box center [384, 308] width 170 height 170
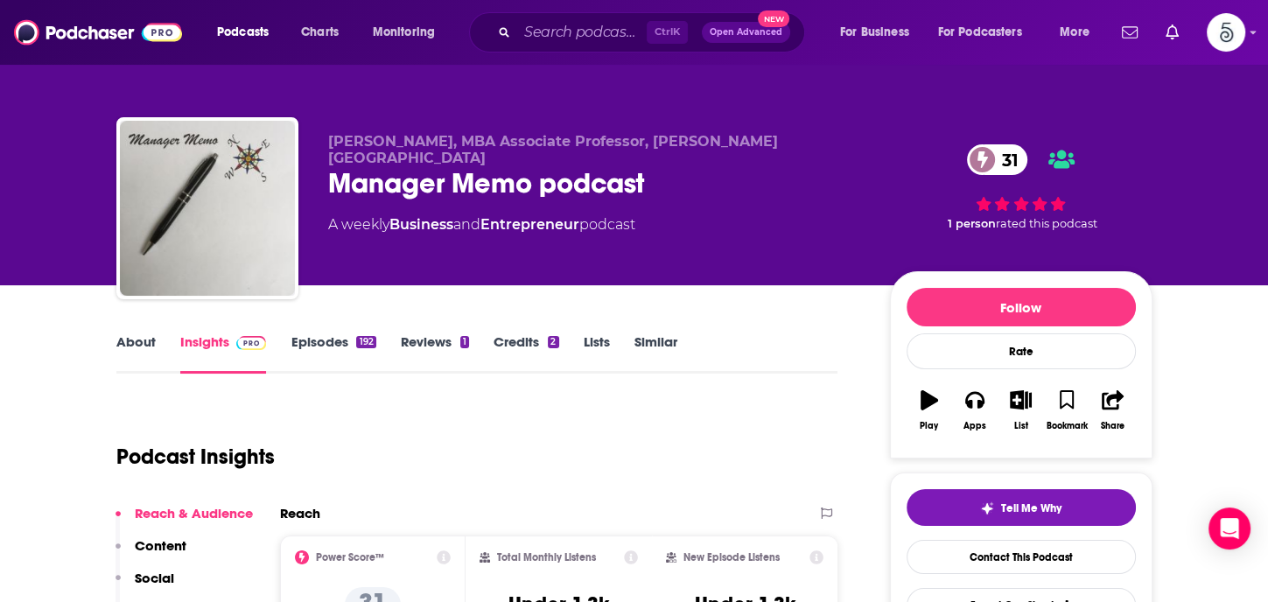
drag, startPoint x: 203, startPoint y: 346, endPoint x: 265, endPoint y: 351, distance: 62.3
click at [203, 346] on link "Insights" at bounding box center [223, 353] width 87 height 40
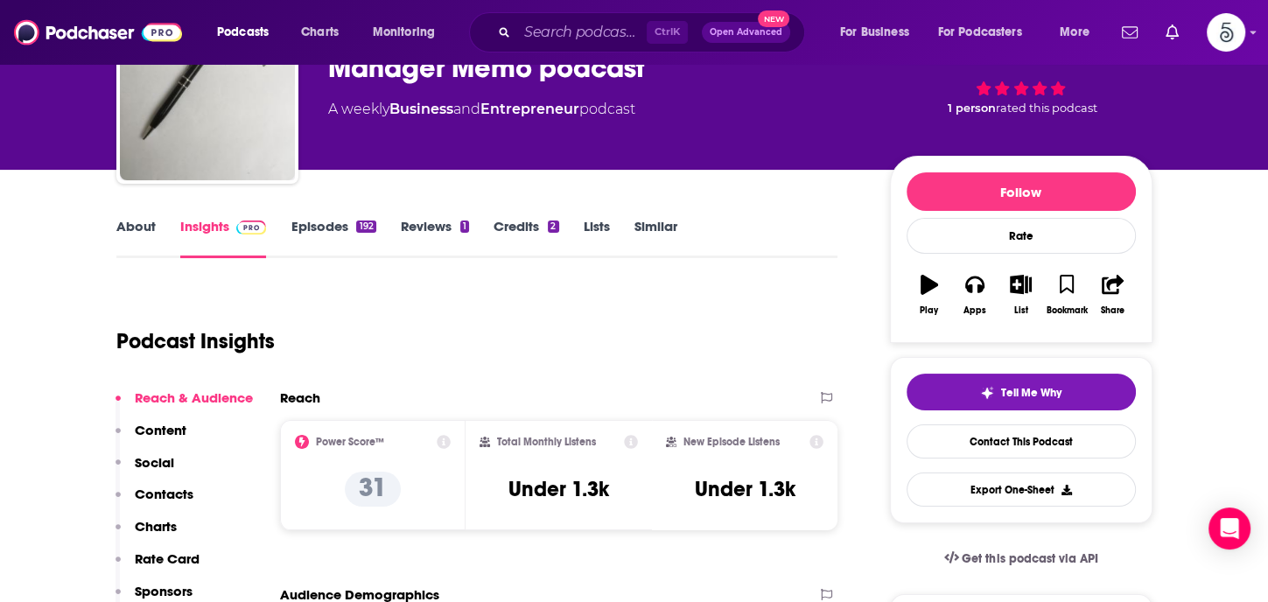
scroll to position [161, 0]
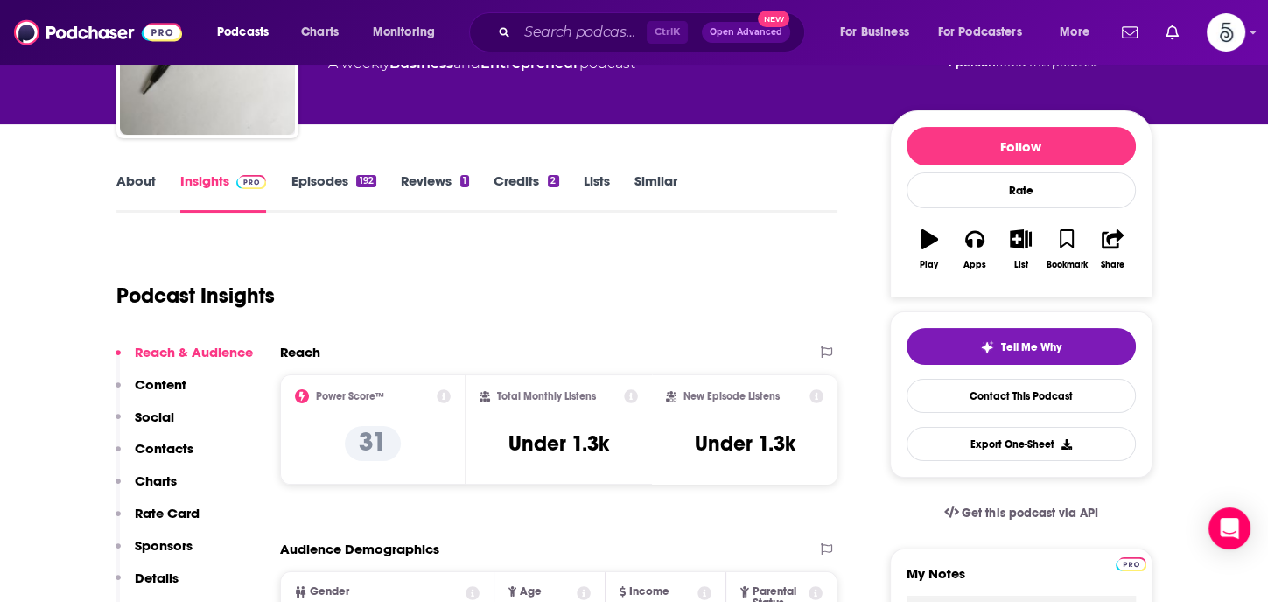
click at [168, 440] on p "Contacts" at bounding box center [164, 448] width 59 height 17
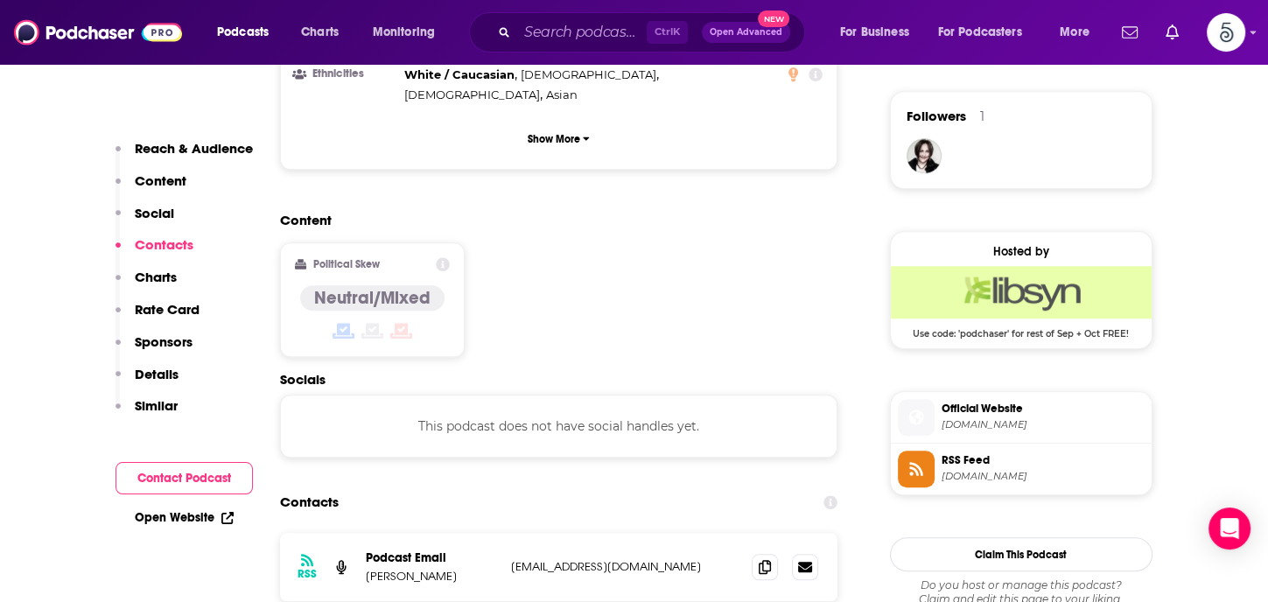
scroll to position [1407, 0]
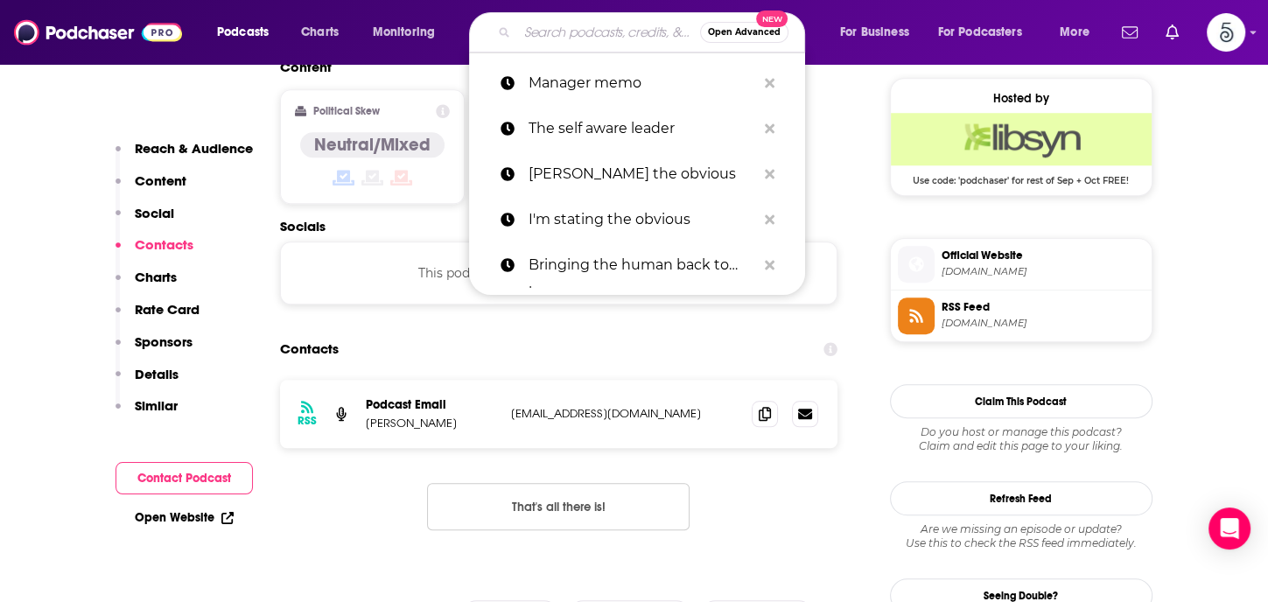
click at [569, 32] on input "Search podcasts, credits, & more..." at bounding box center [608, 32] width 183 height 28
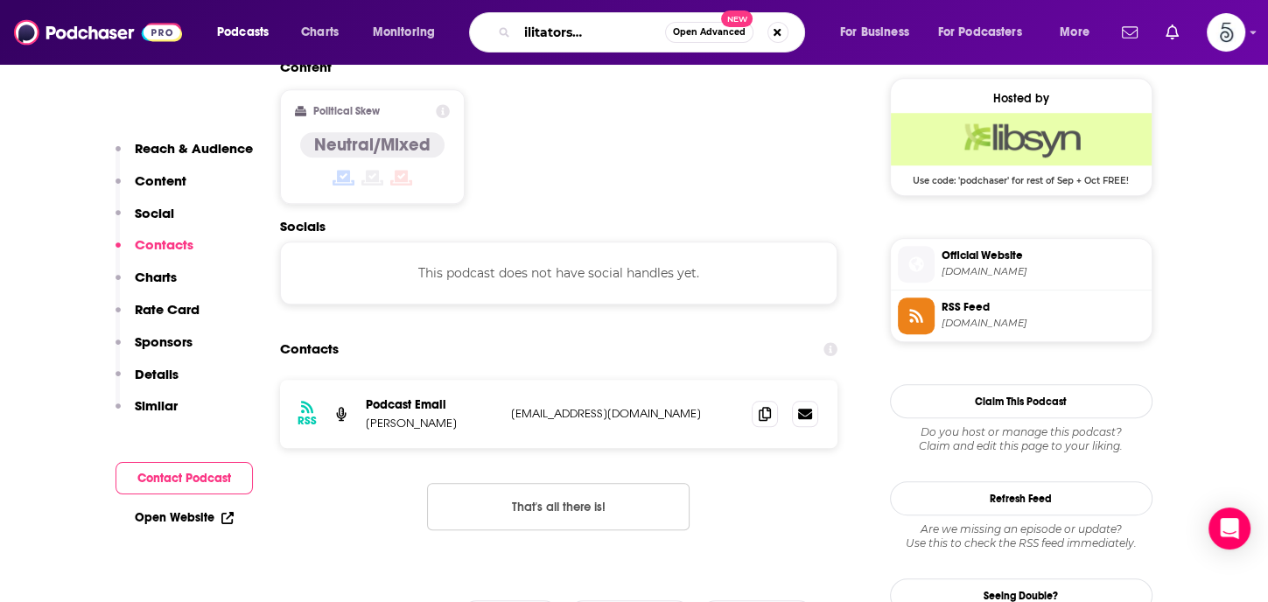
type input "Mission facilitators international"
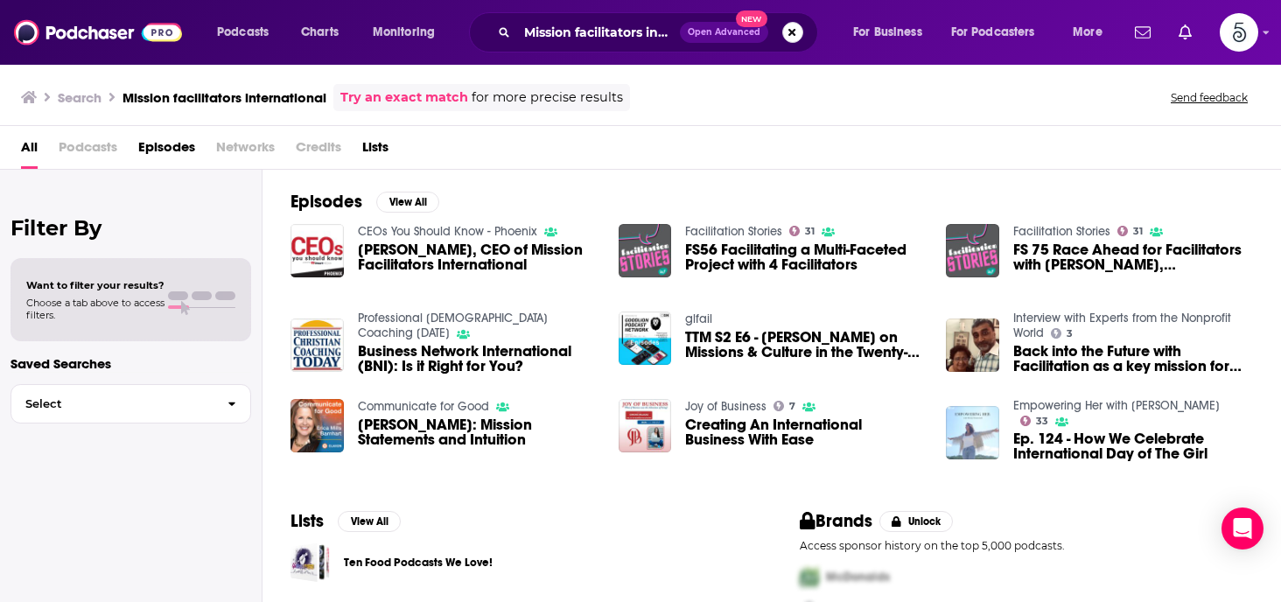
click at [793, 28] on button "Search podcasts, credits, & more..." at bounding box center [792, 32] width 21 height 21
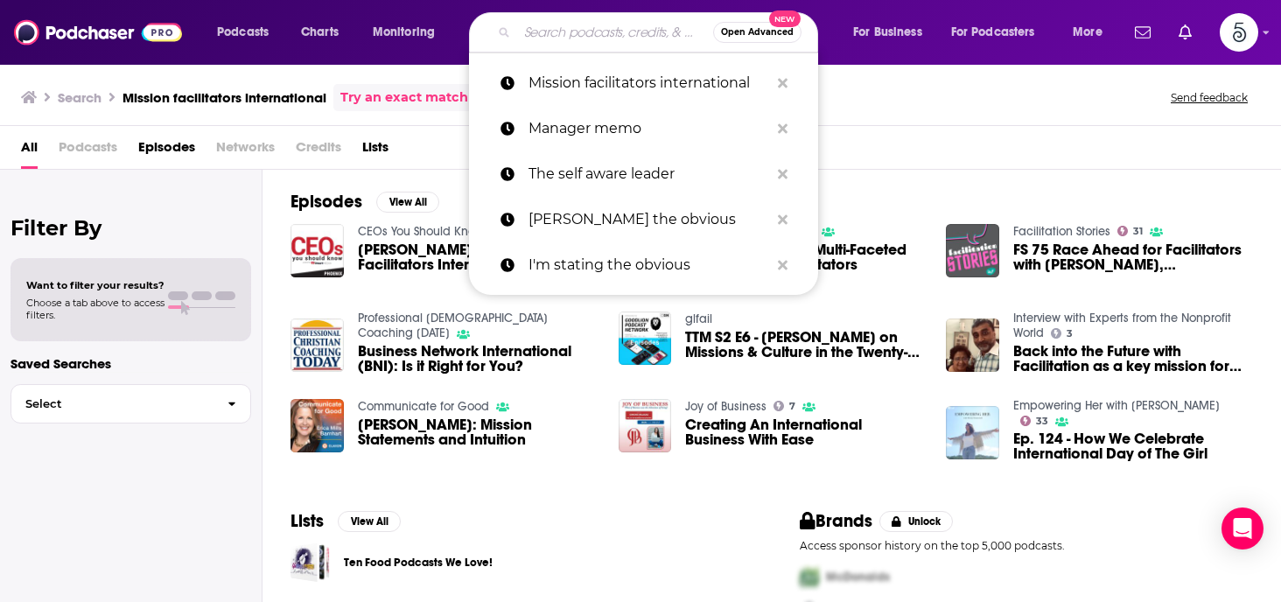
click at [611, 24] on input "Search podcasts, credits, & more..." at bounding box center [615, 32] width 196 height 28
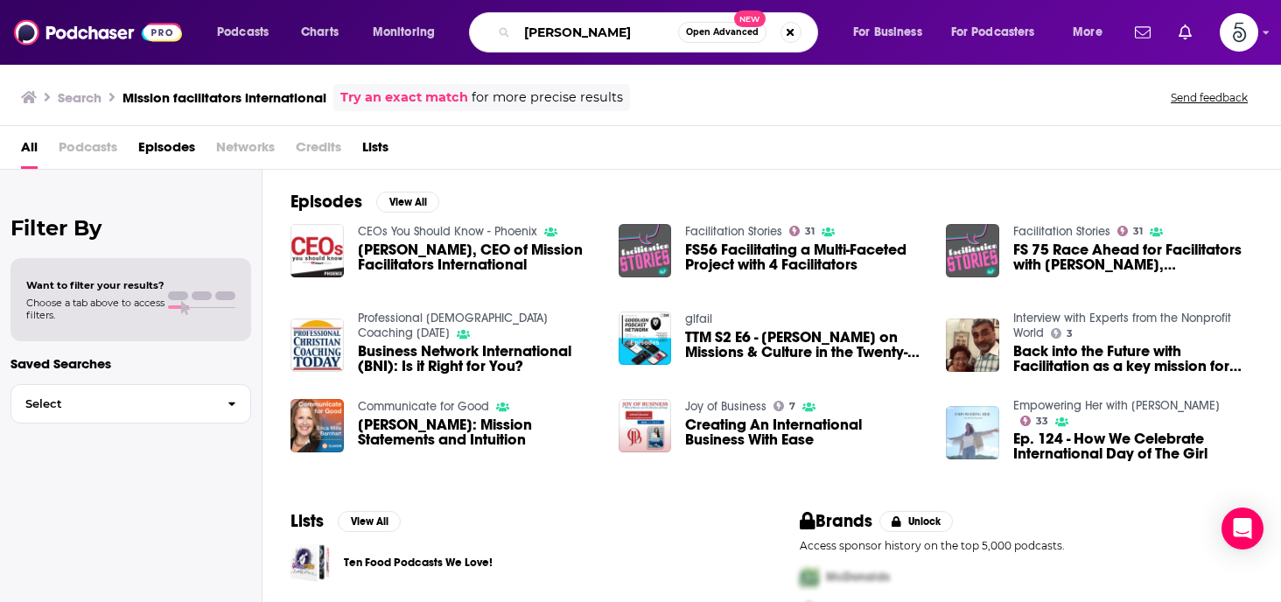
type input "[PERSON_NAME]"
